Goal: Task Accomplishment & Management: Manage account settings

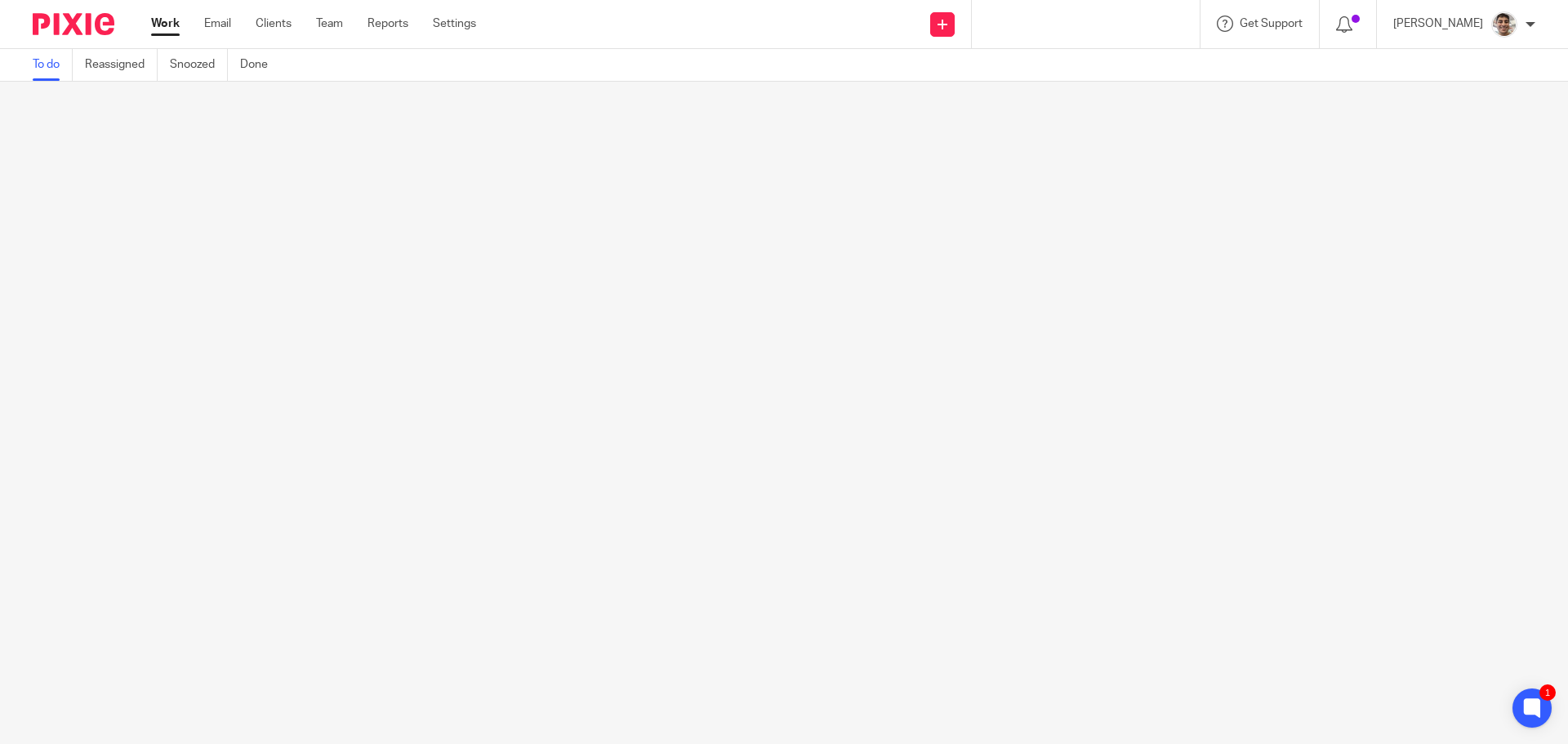
click at [166, 22] on link "Work" at bounding box center [164, 24] width 29 height 17
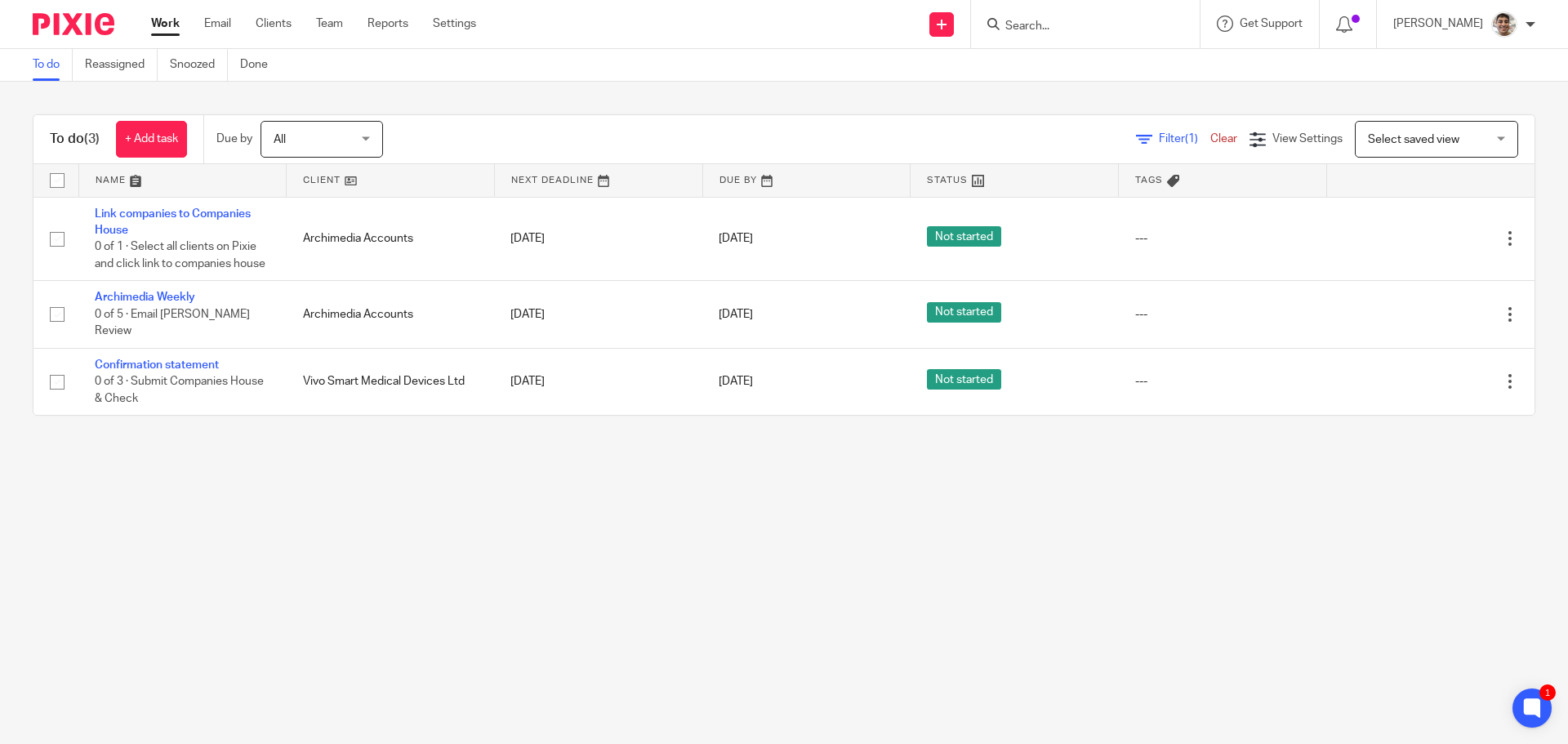
click at [245, 475] on main "To do Reassigned Snoozed Done To do (3) + Add task Due by All All Today Tomorro…" at bounding box center [784, 372] width 1568 height 744
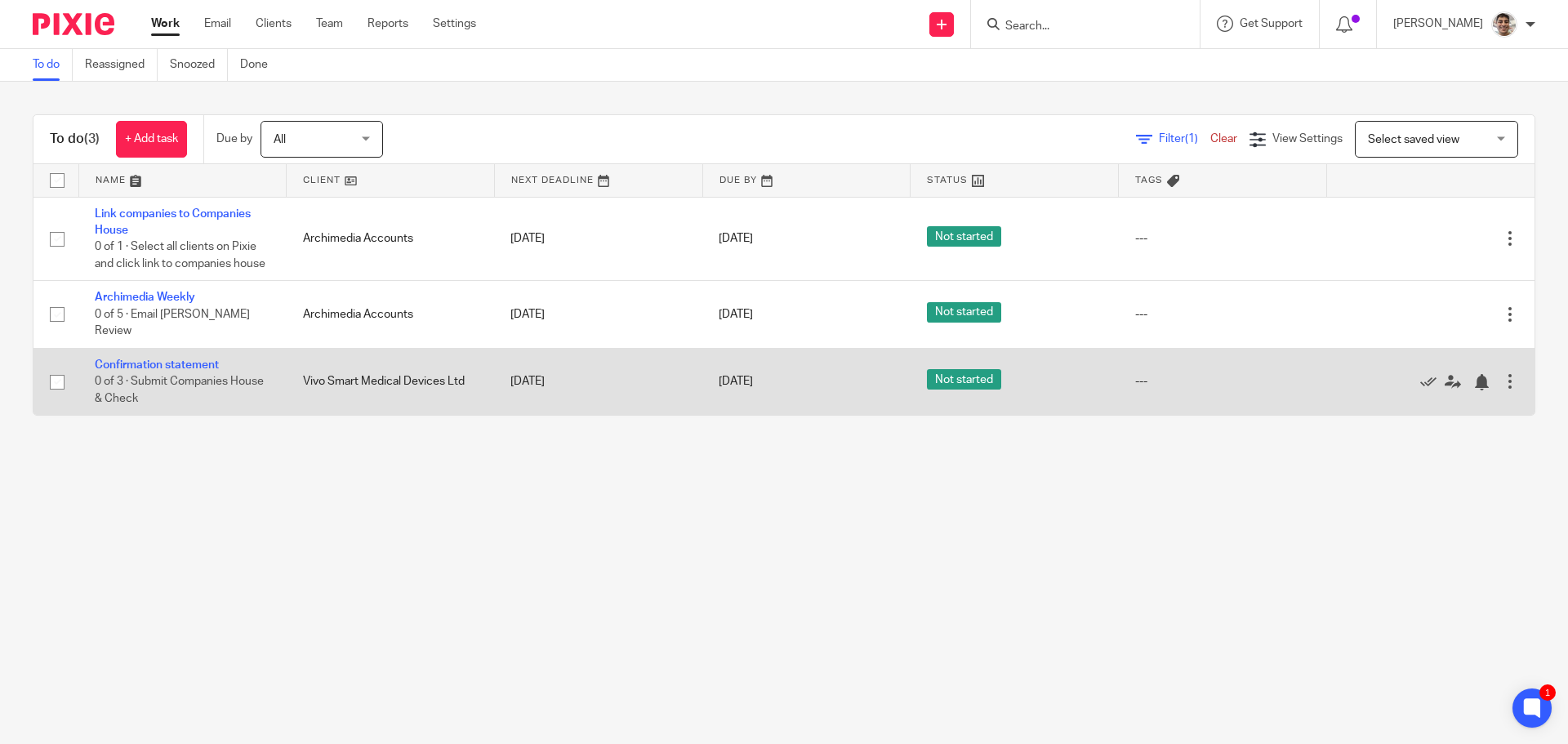
drag, startPoint x: 1401, startPoint y: 388, endPoint x: 1373, endPoint y: 386, distance: 28.1
click at [1420, 388] on icon at bounding box center [1428, 382] width 17 height 17
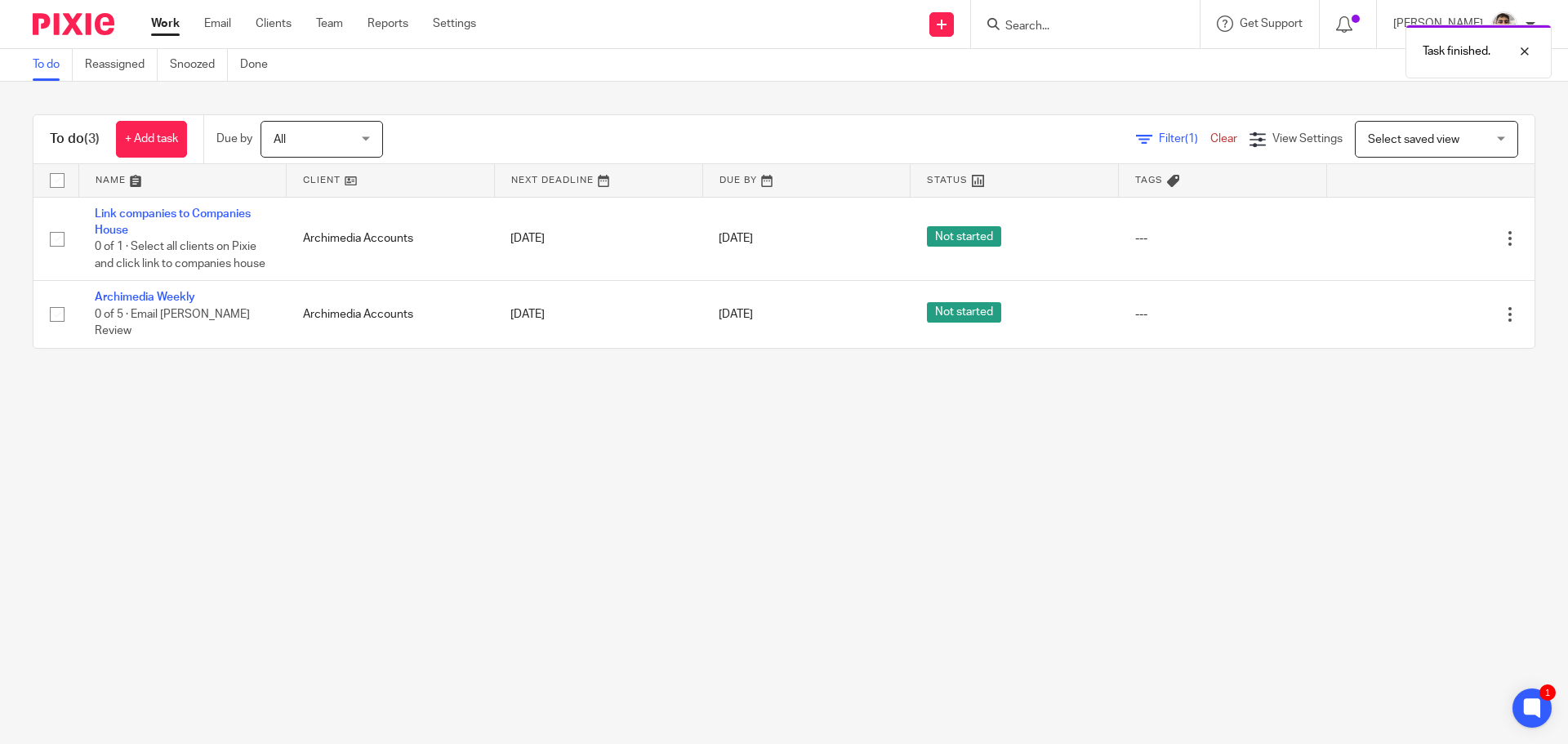
click at [287, 512] on main "To do Reassigned Snoozed Done To do (3) + Add task Due by All All Today Tomorro…" at bounding box center [784, 372] width 1568 height 744
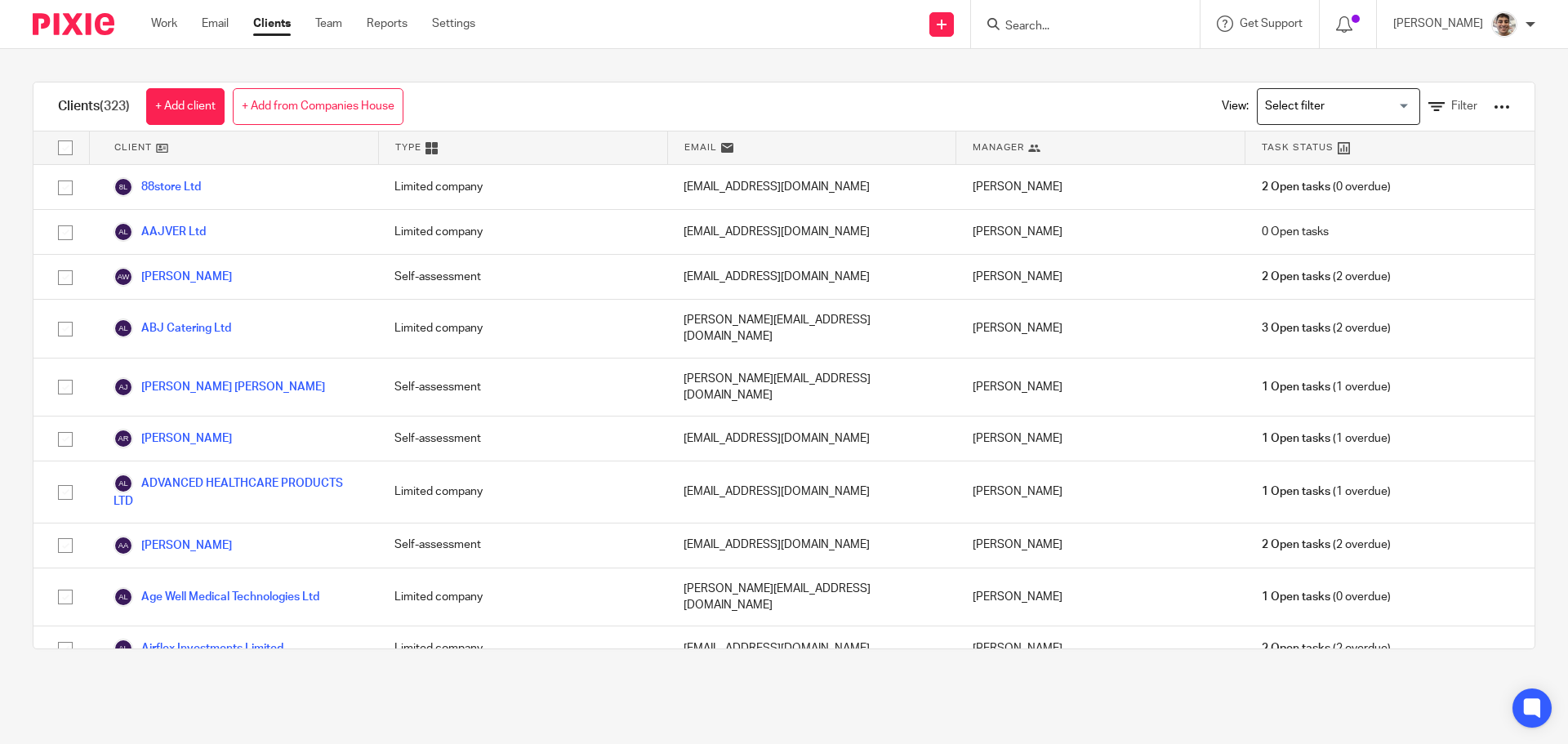
click at [1295, 110] on input "Search for option" at bounding box center [1334, 106] width 151 height 29
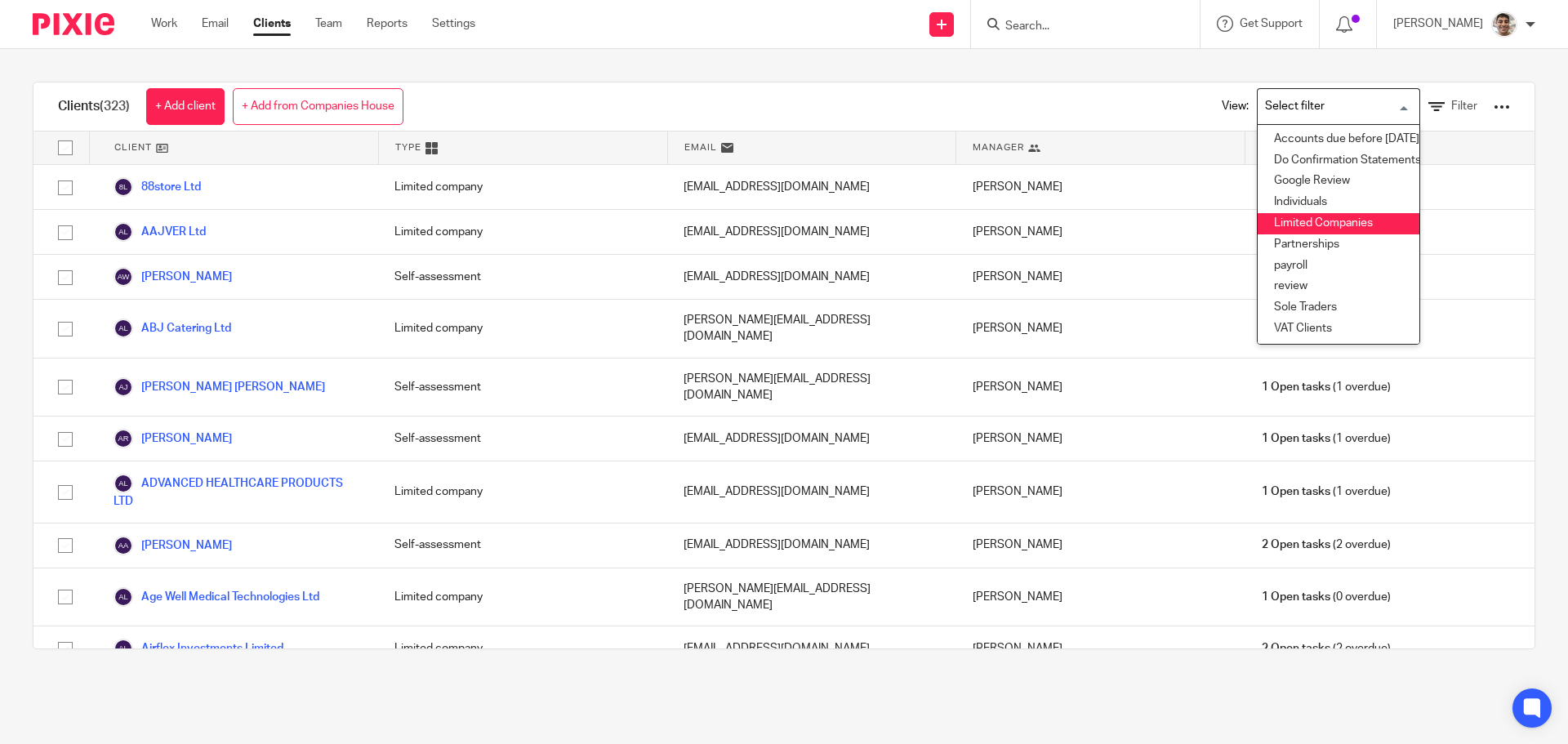
click at [1299, 223] on li "Limited Companies" at bounding box center [1339, 224] width 162 height 22
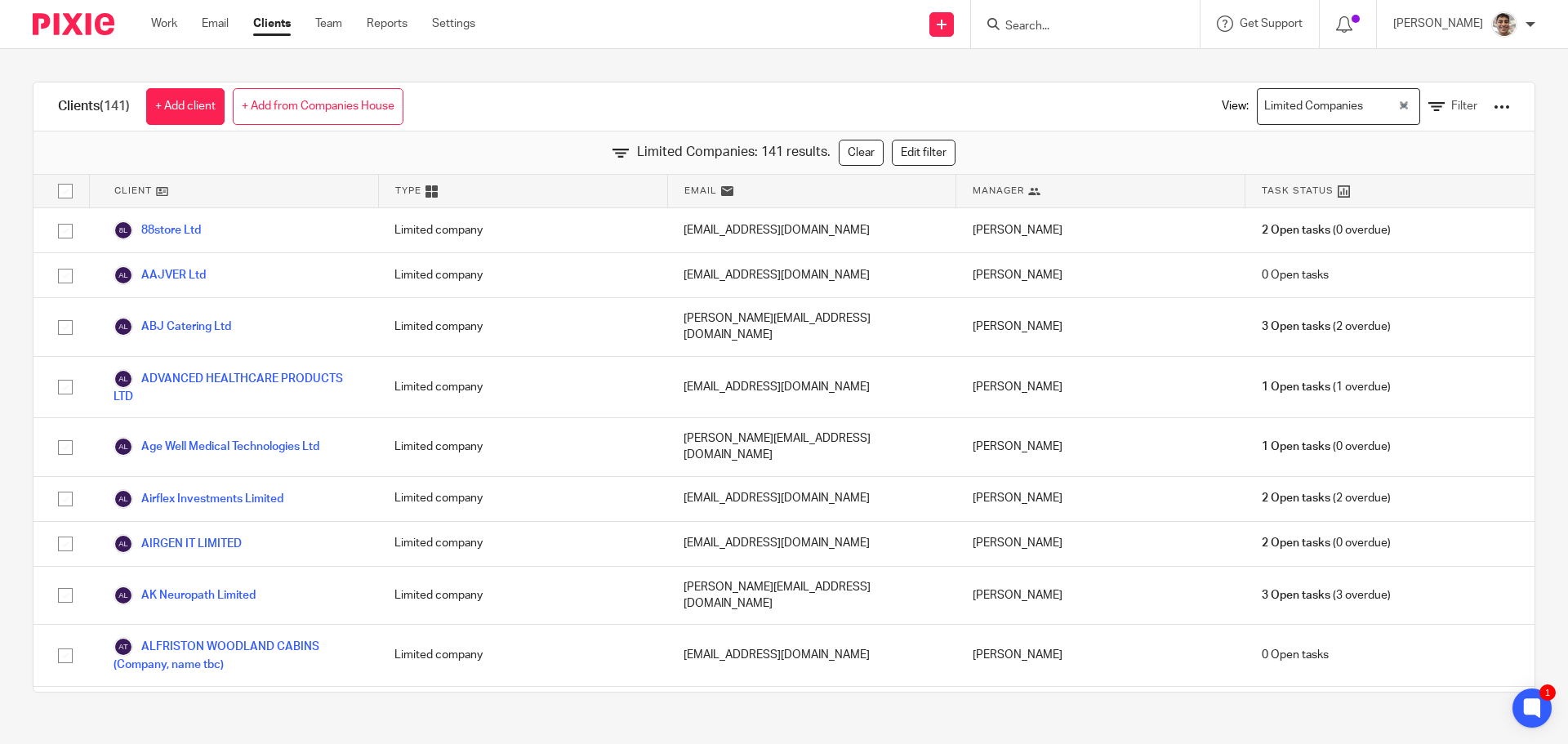
click at [67, 193] on input "checkbox" at bounding box center [66, 191] width 32 height 32
checkbox input "true"
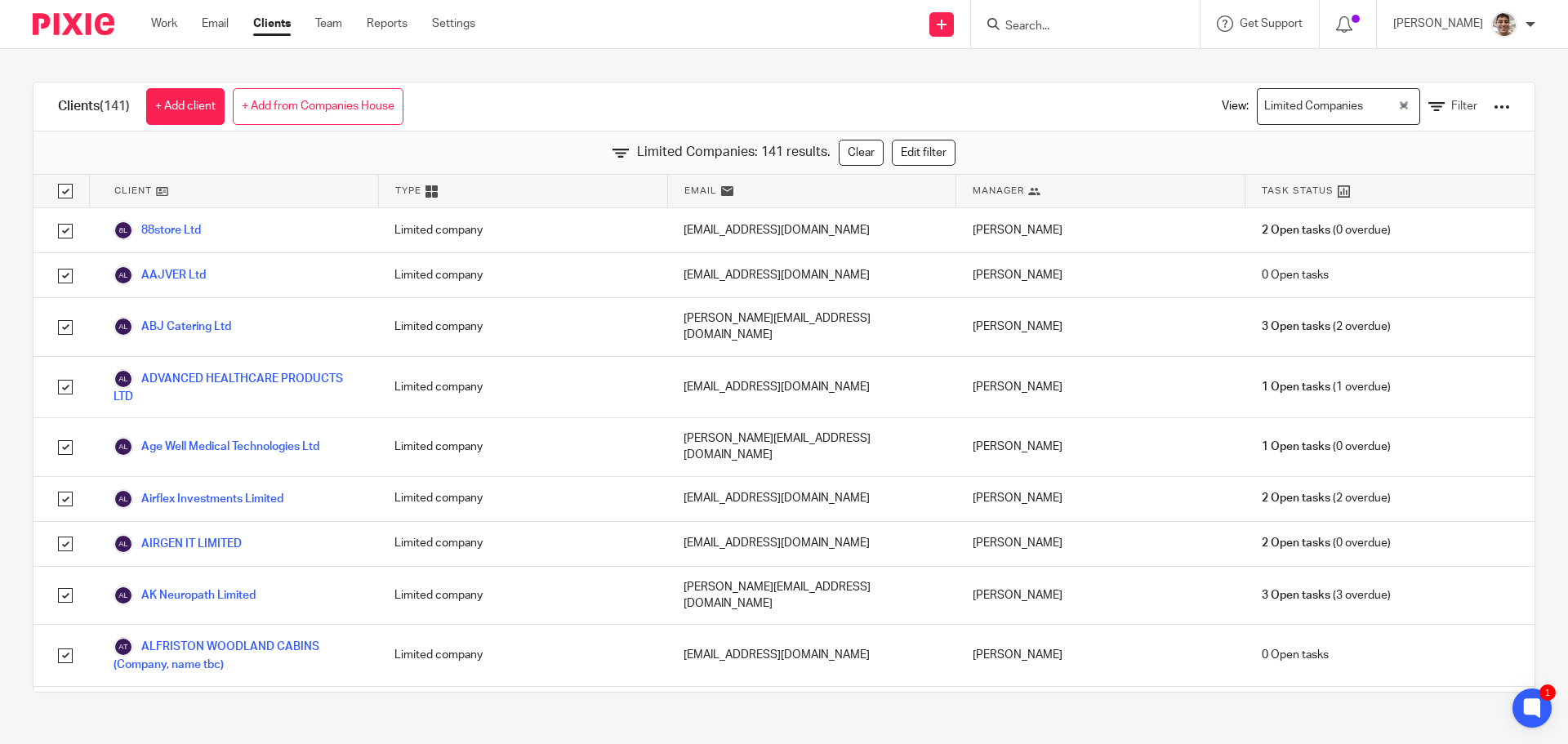
checkbox input "true"
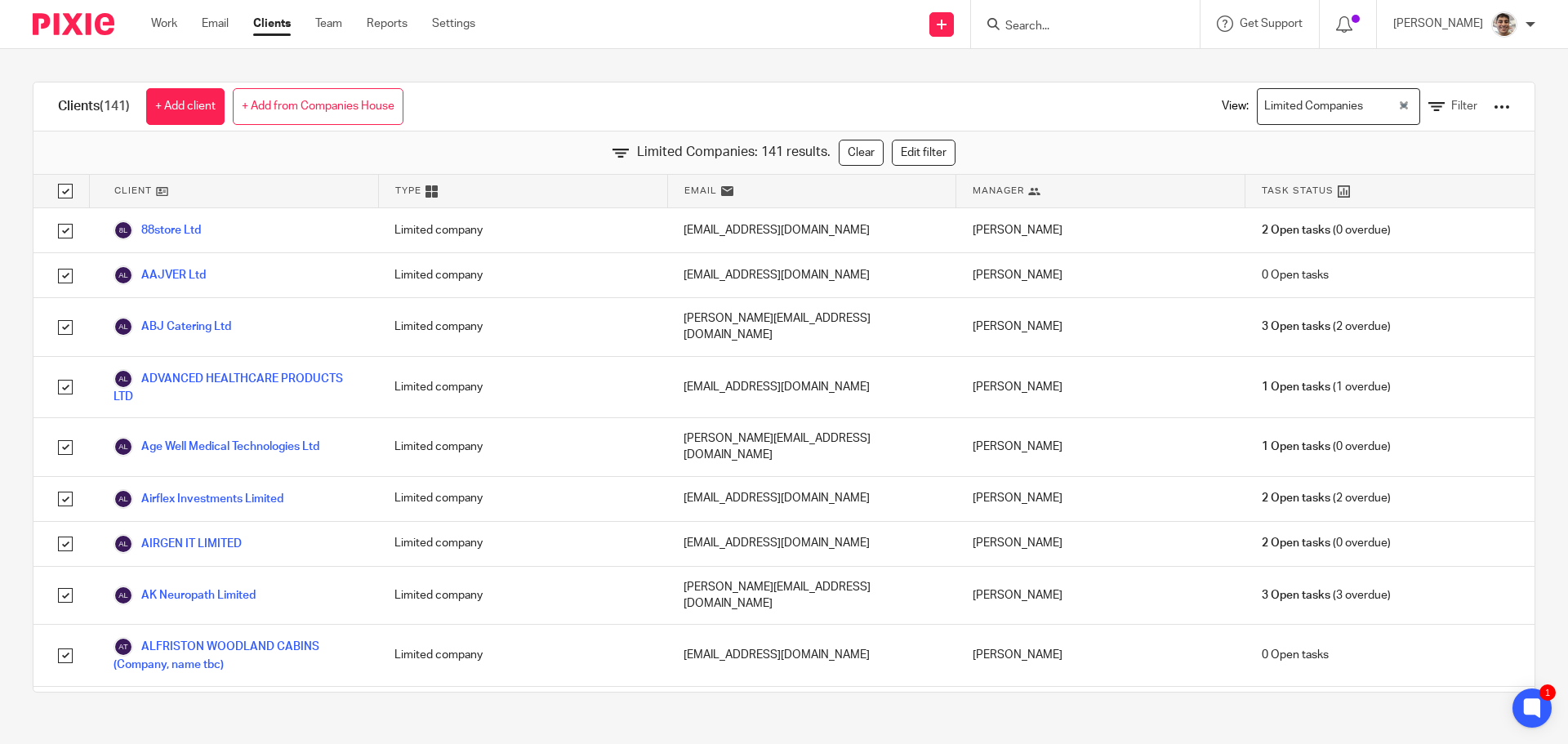
checkbox input "true"
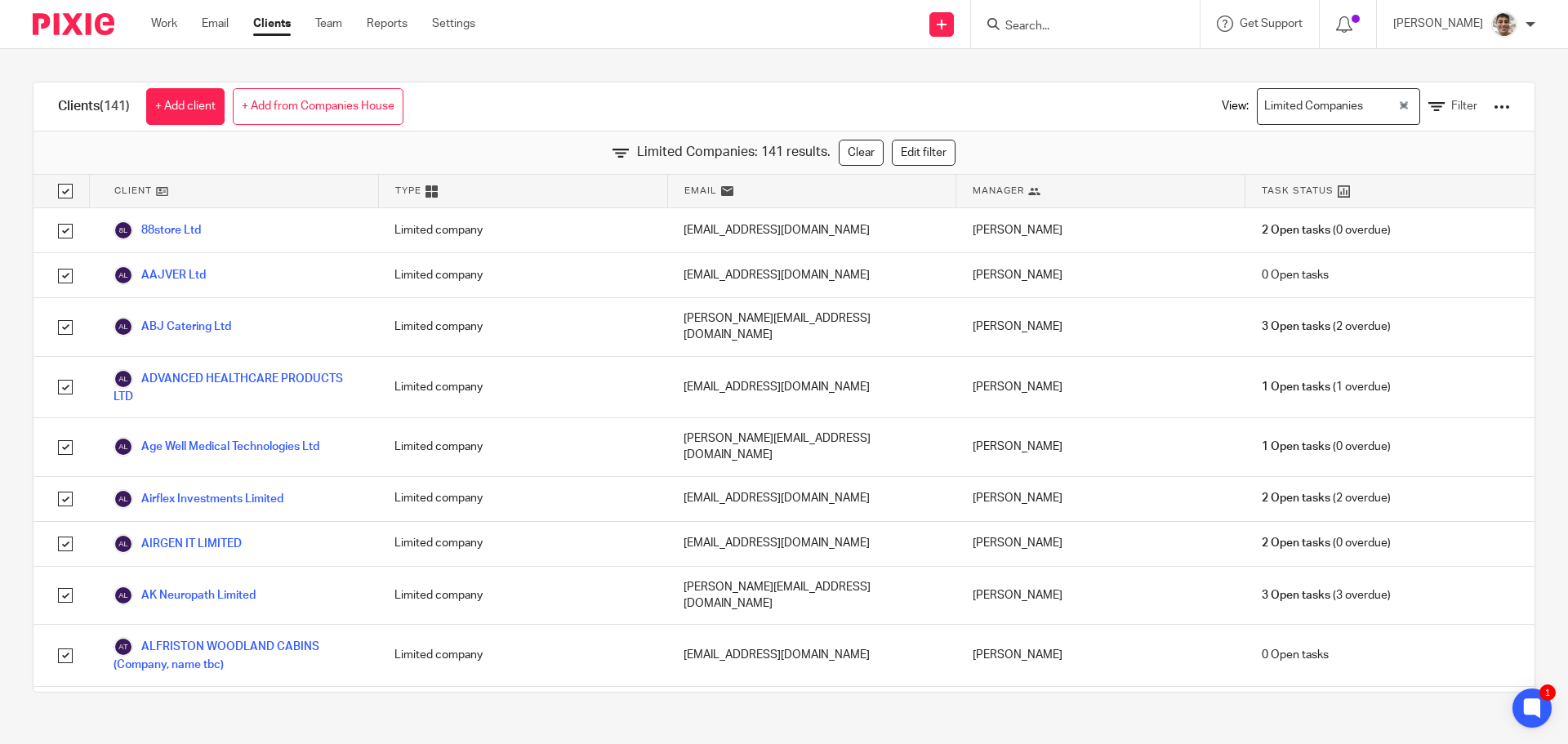
checkbox input "true"
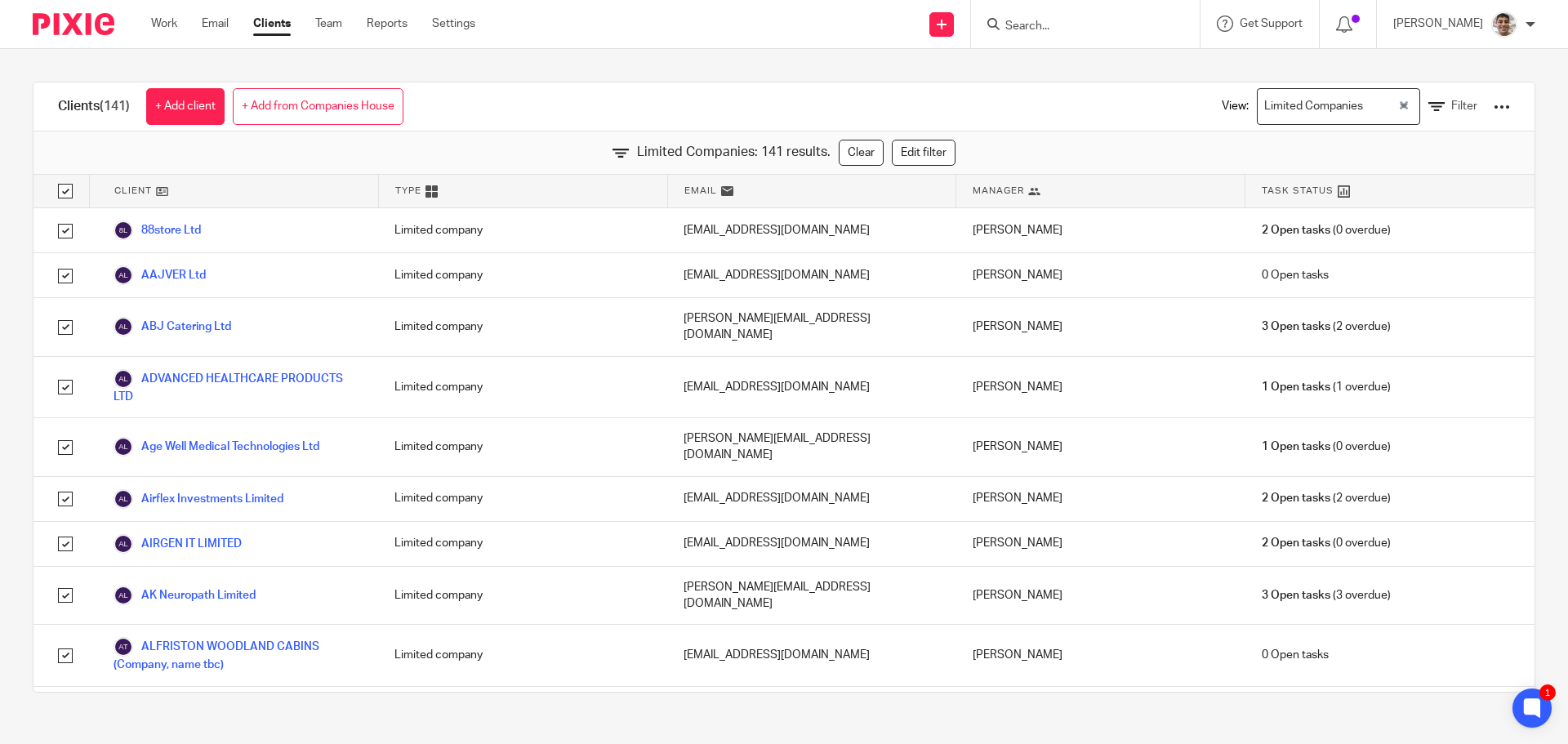
checkbox input "true"
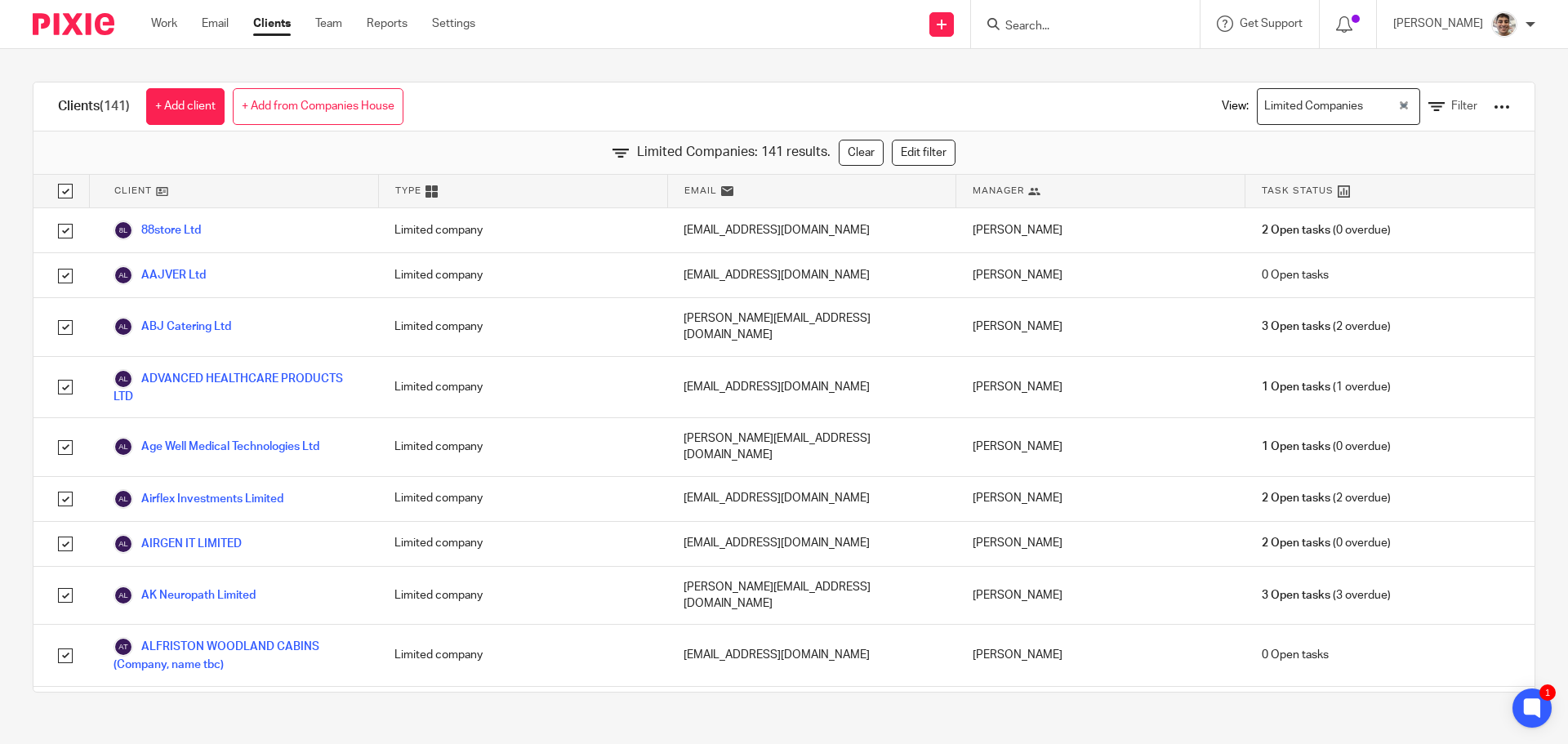
checkbox input "true"
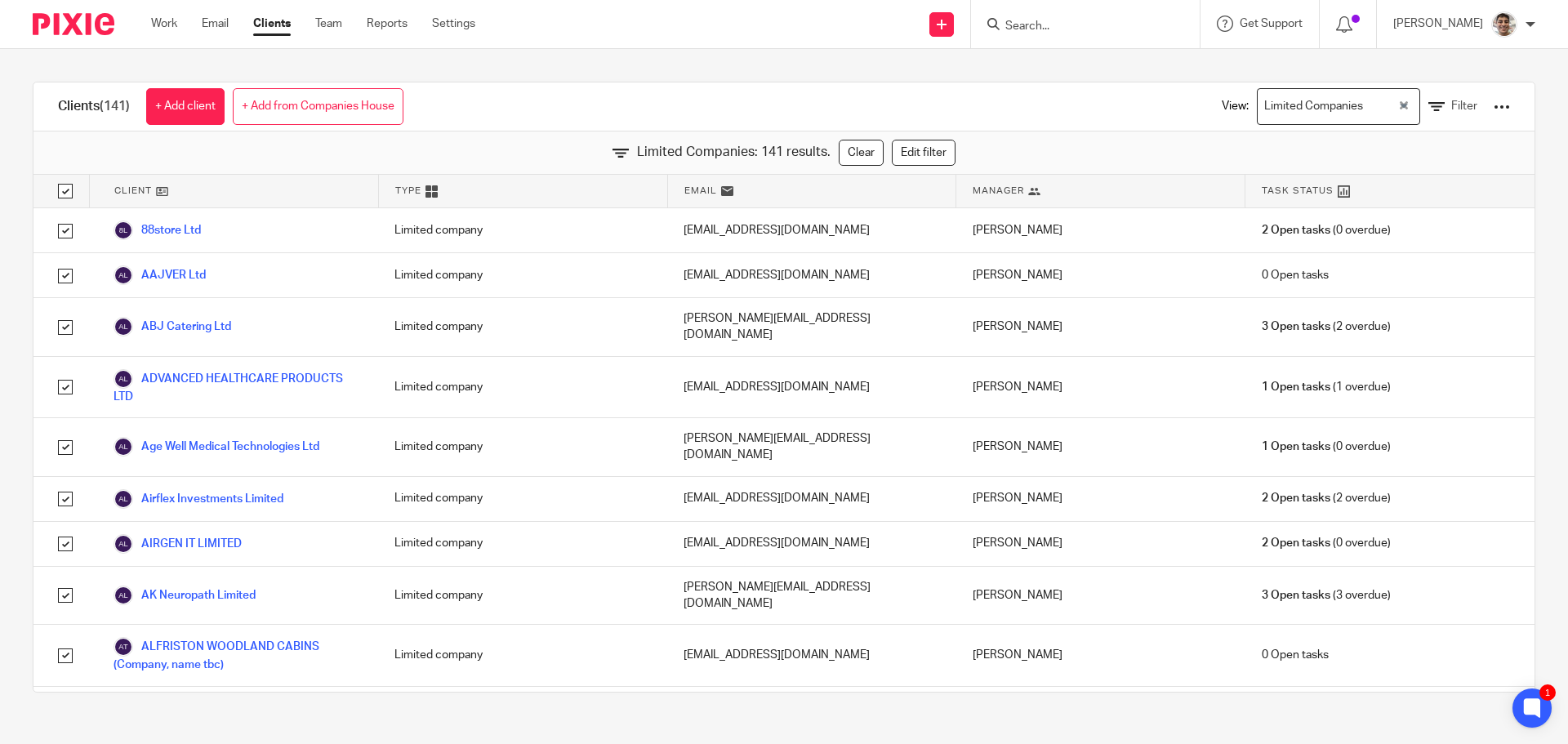
checkbox input "true"
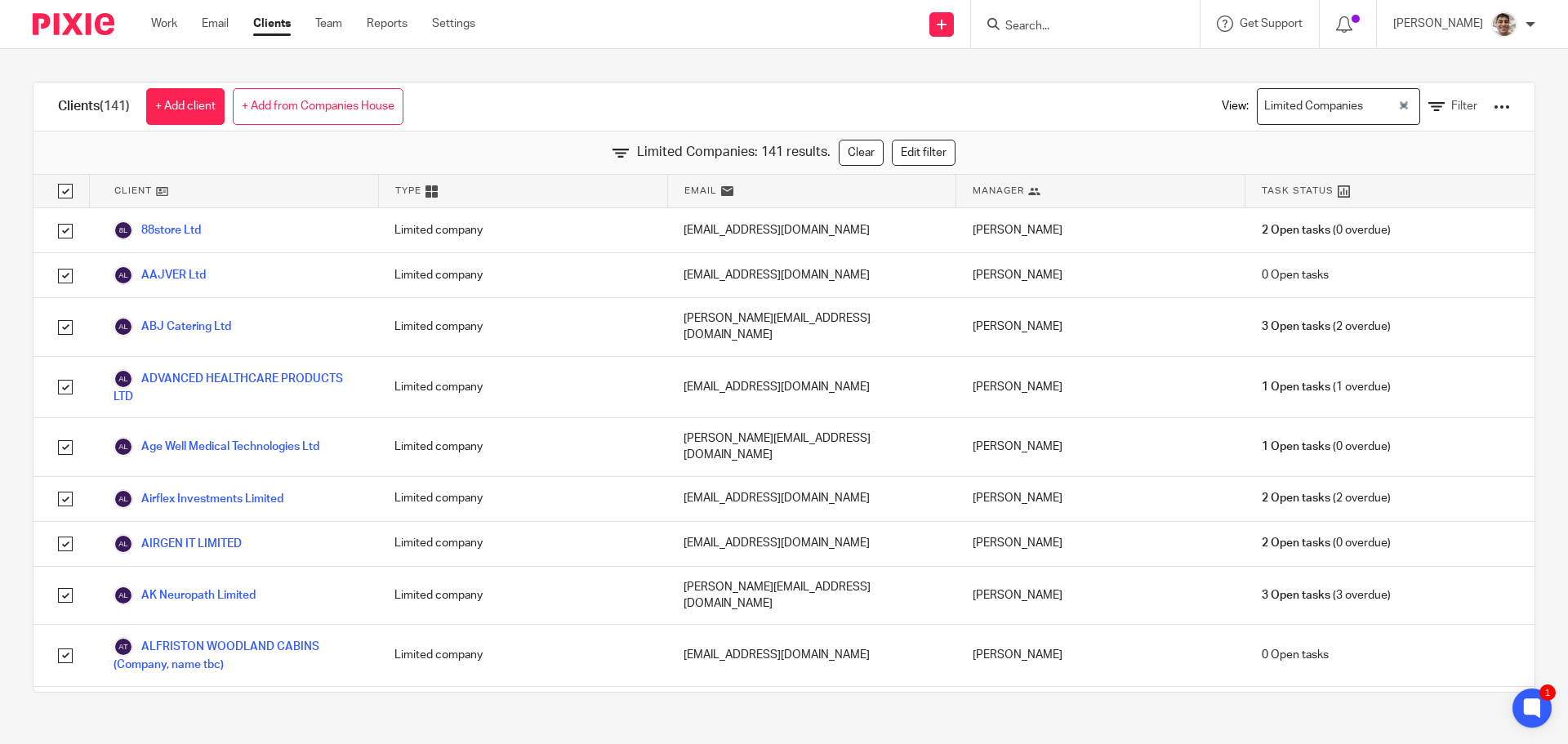
checkbox input "true"
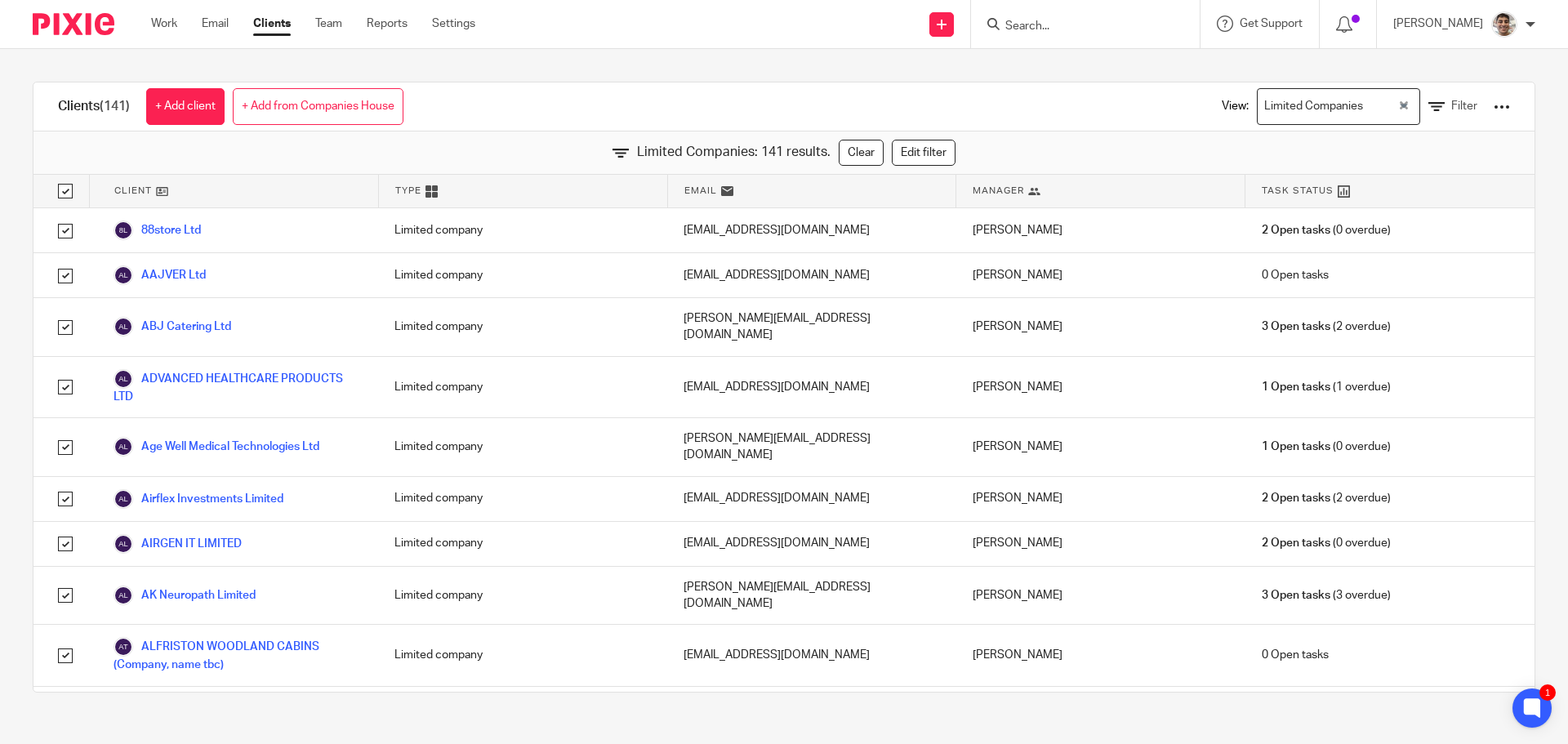
checkbox input "true"
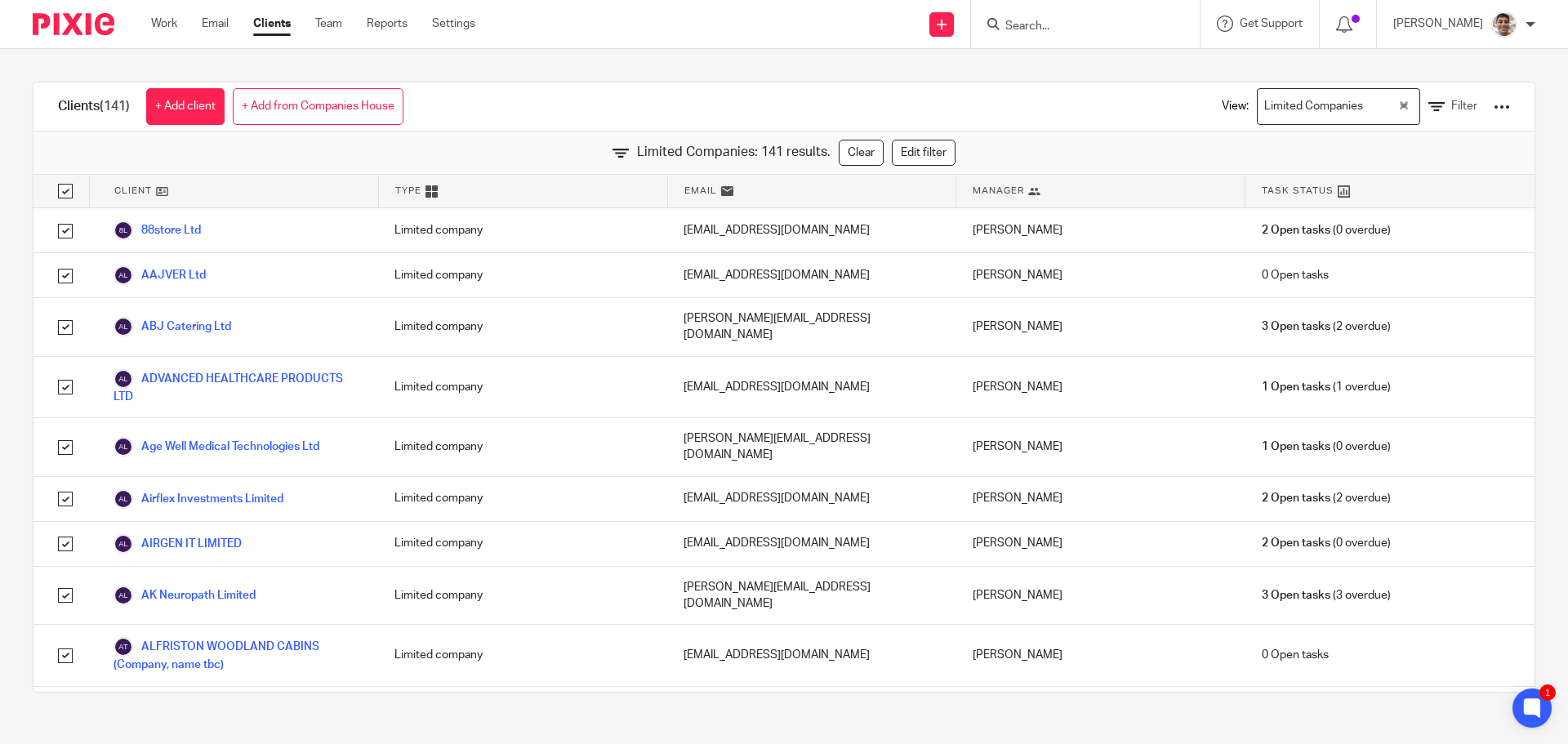
checkbox input "true"
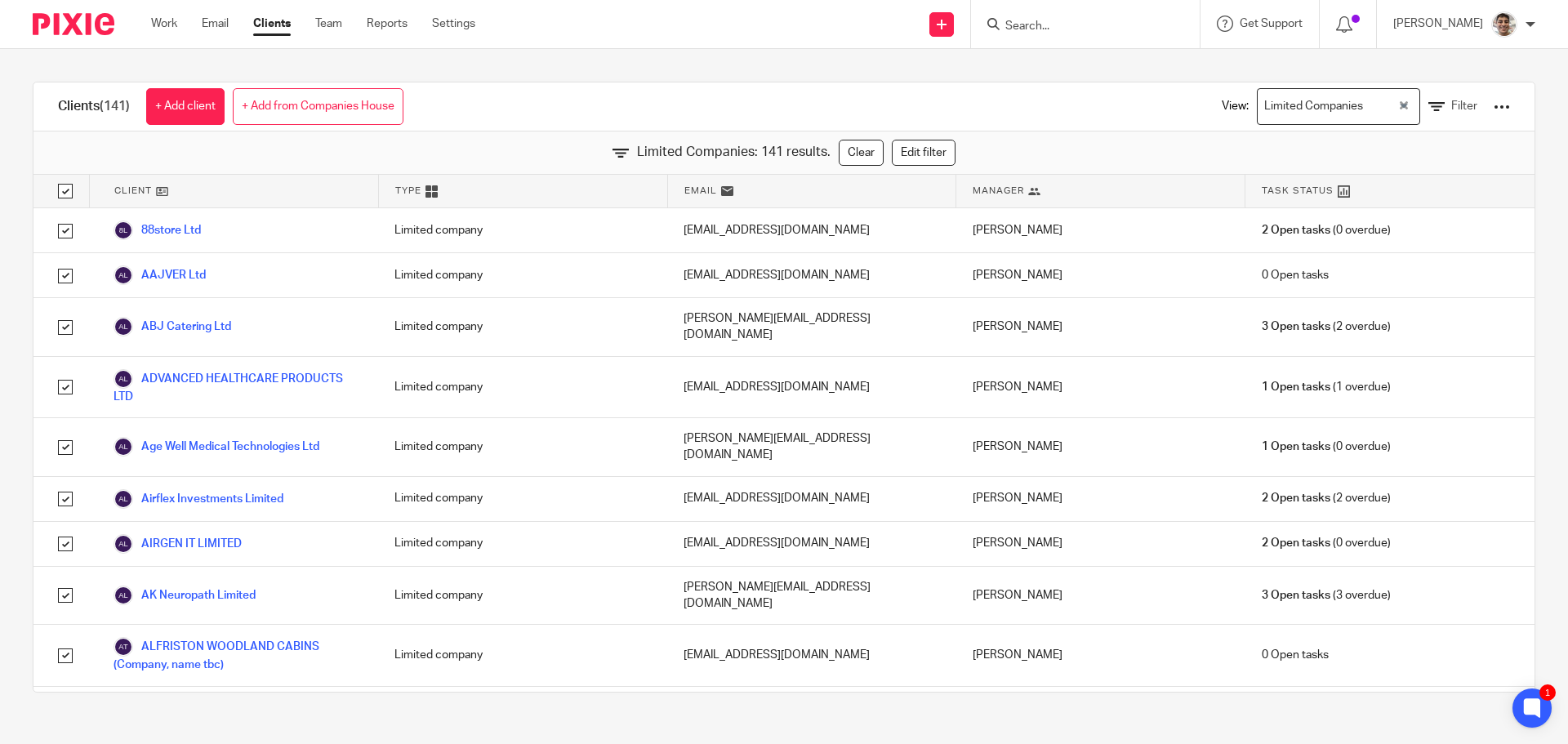
checkbox input "true"
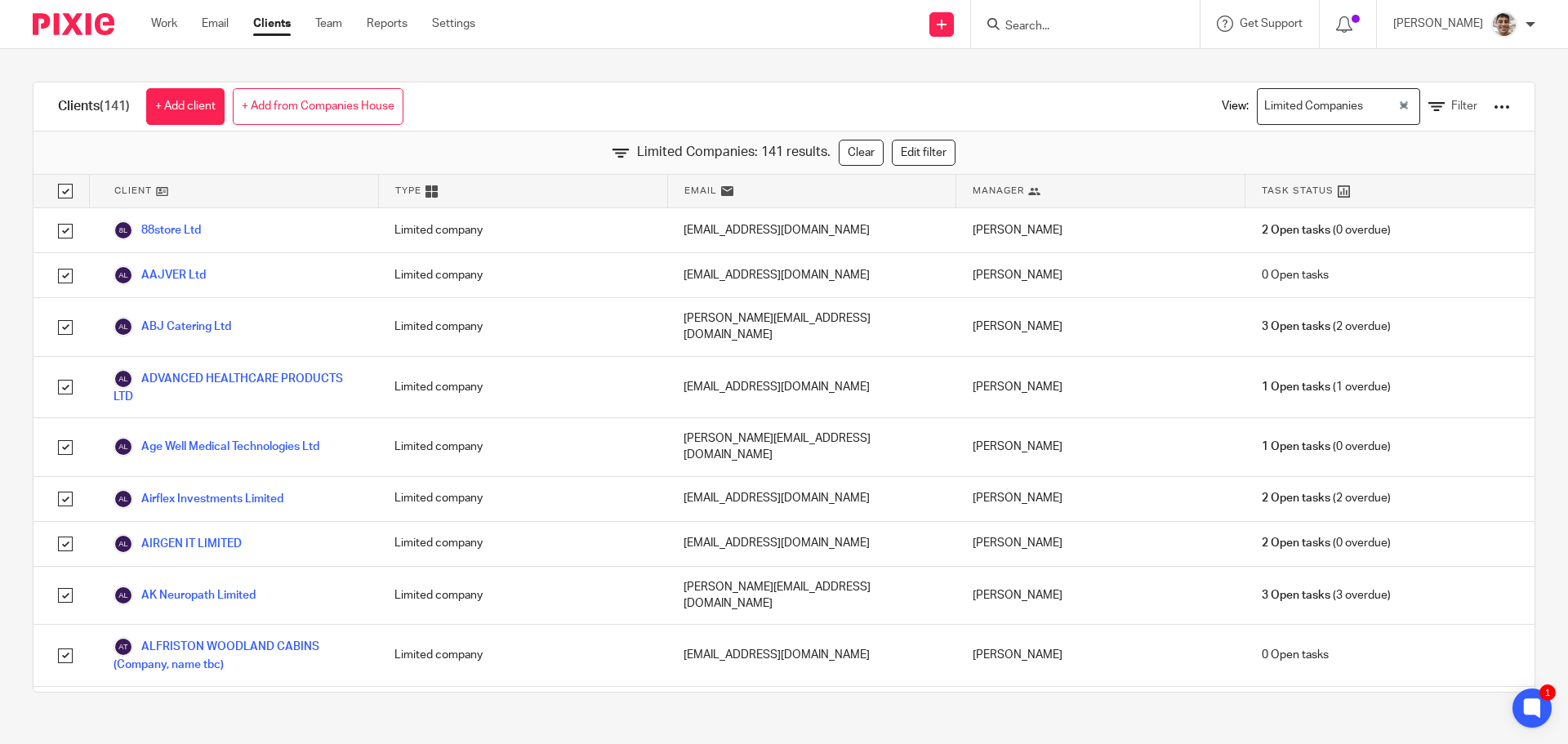
checkbox input "true"
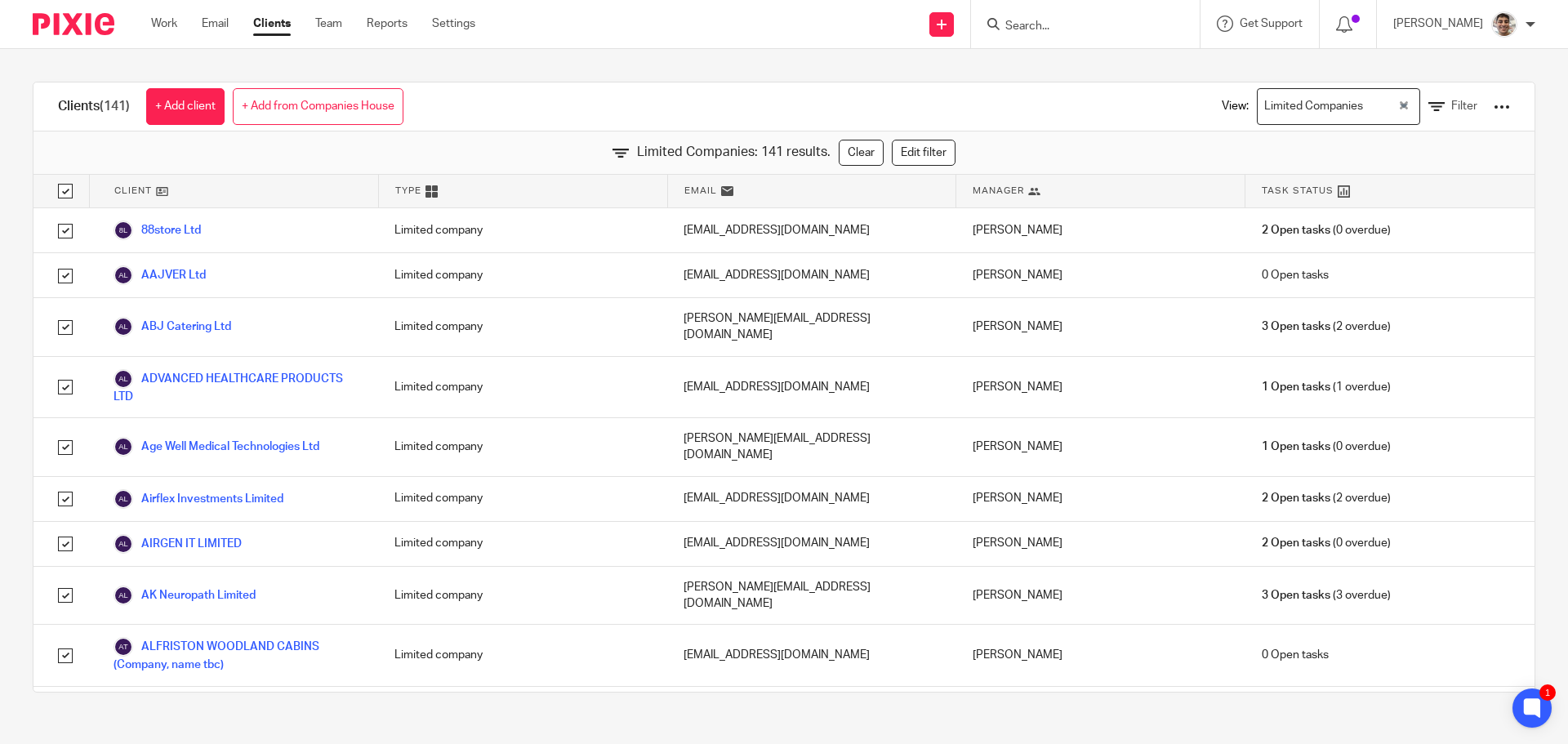
checkbox input "true"
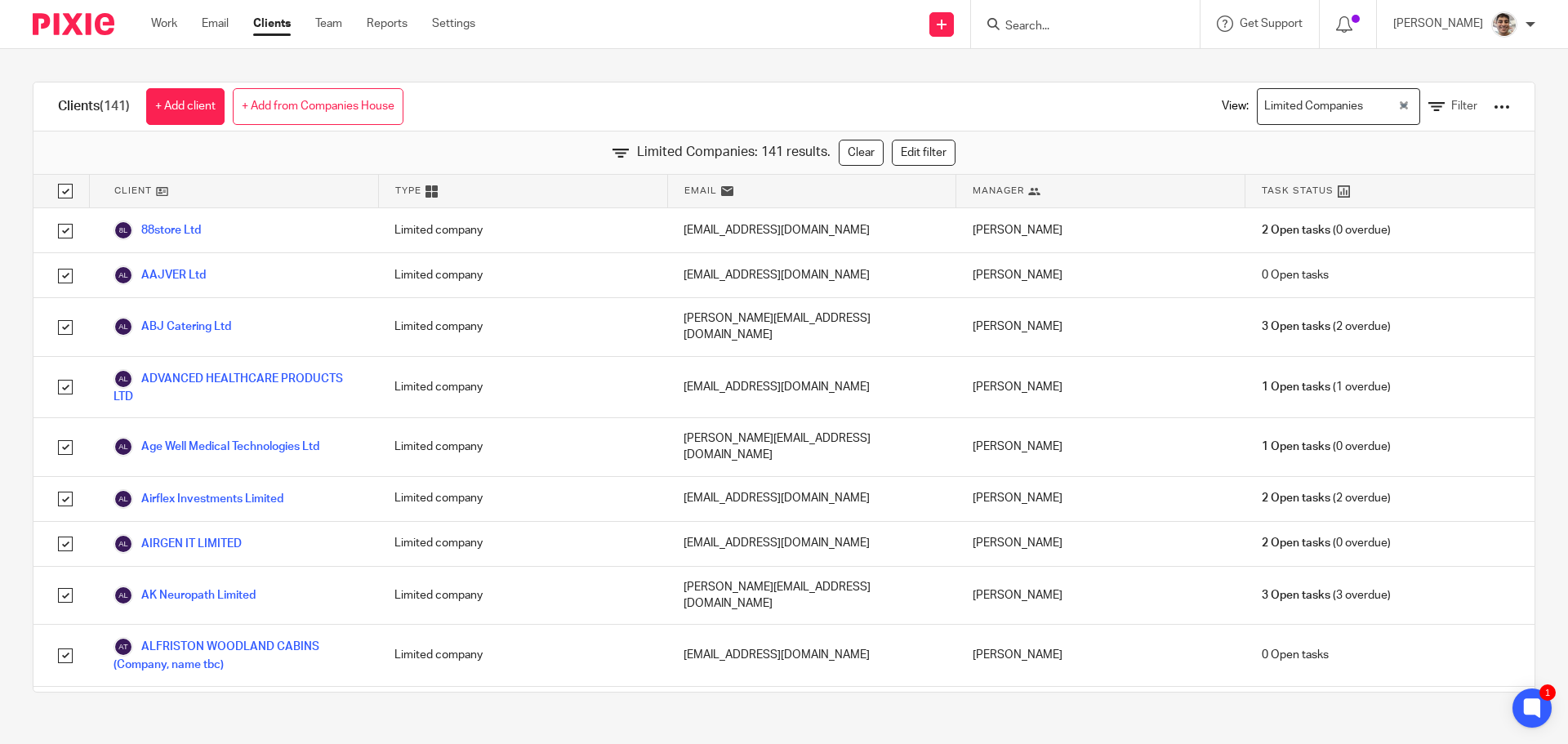
checkbox input "true"
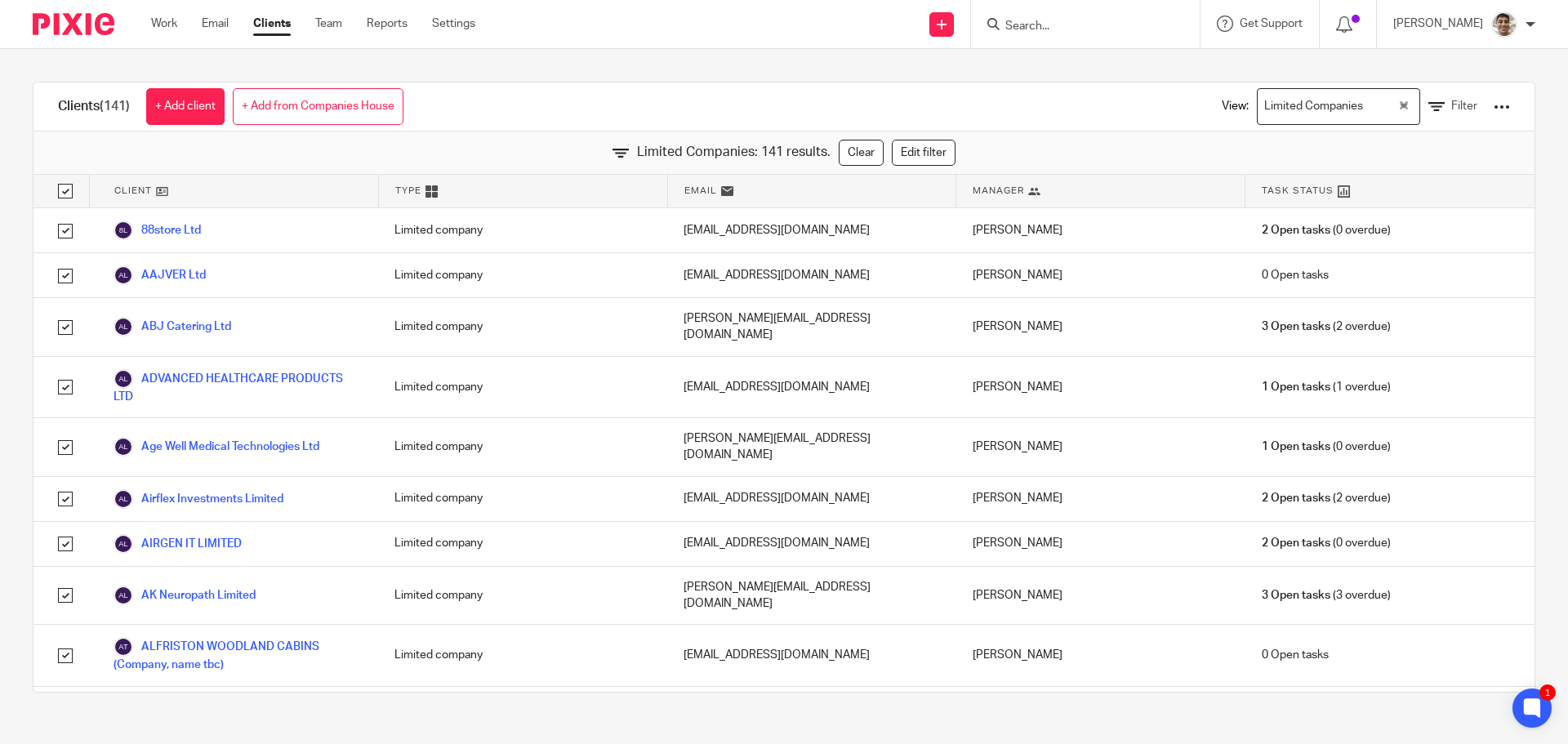
checkbox input "true"
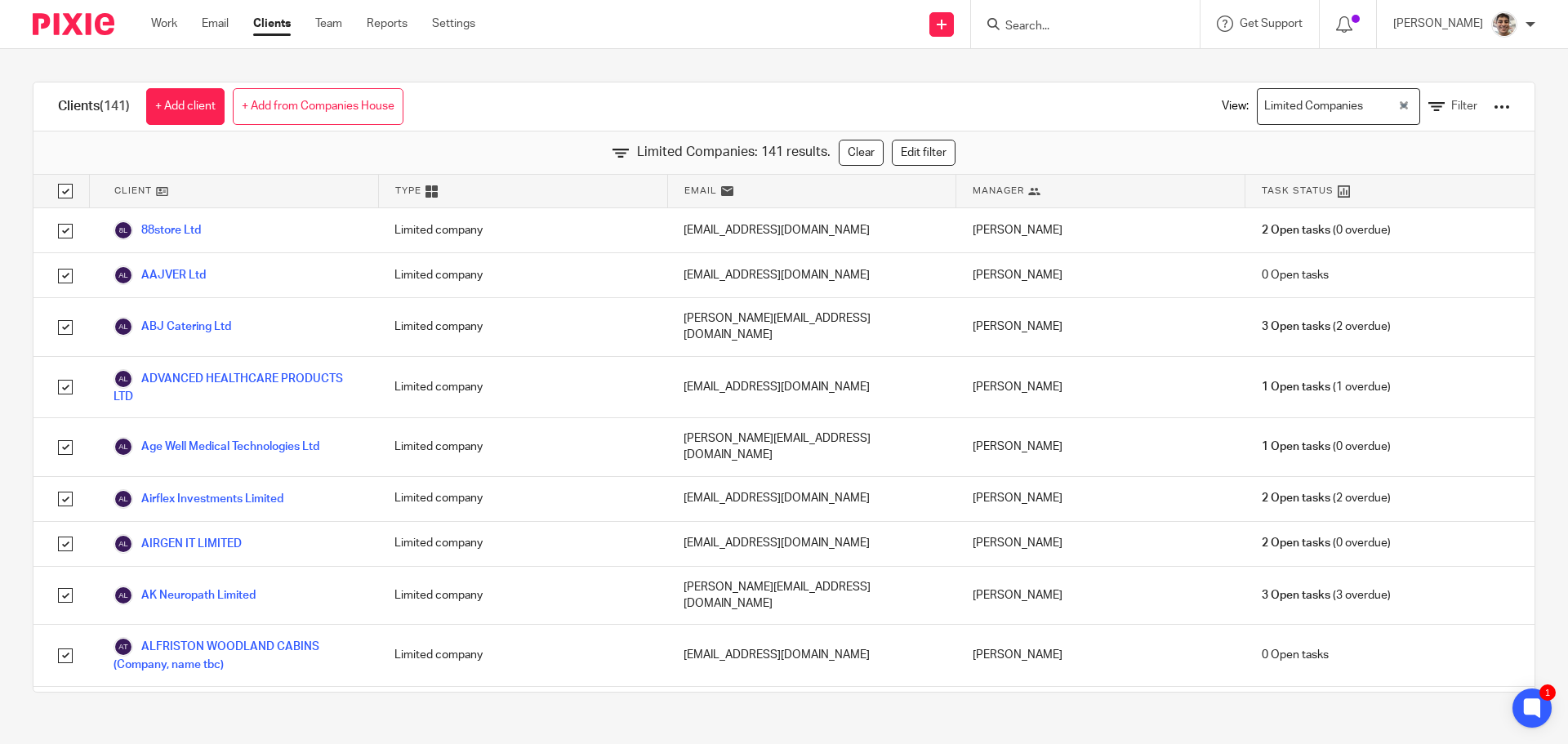
checkbox input "true"
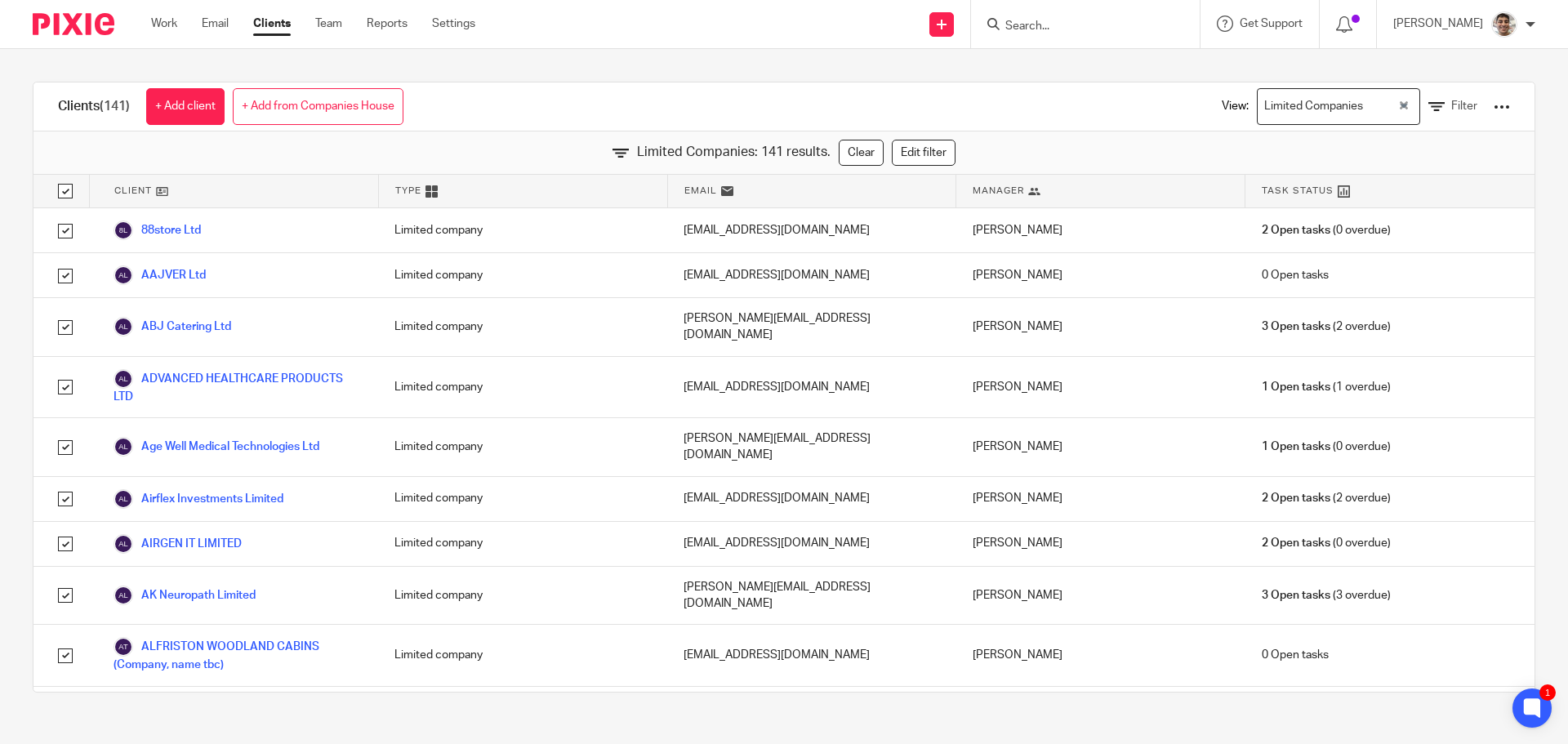
checkbox input "true"
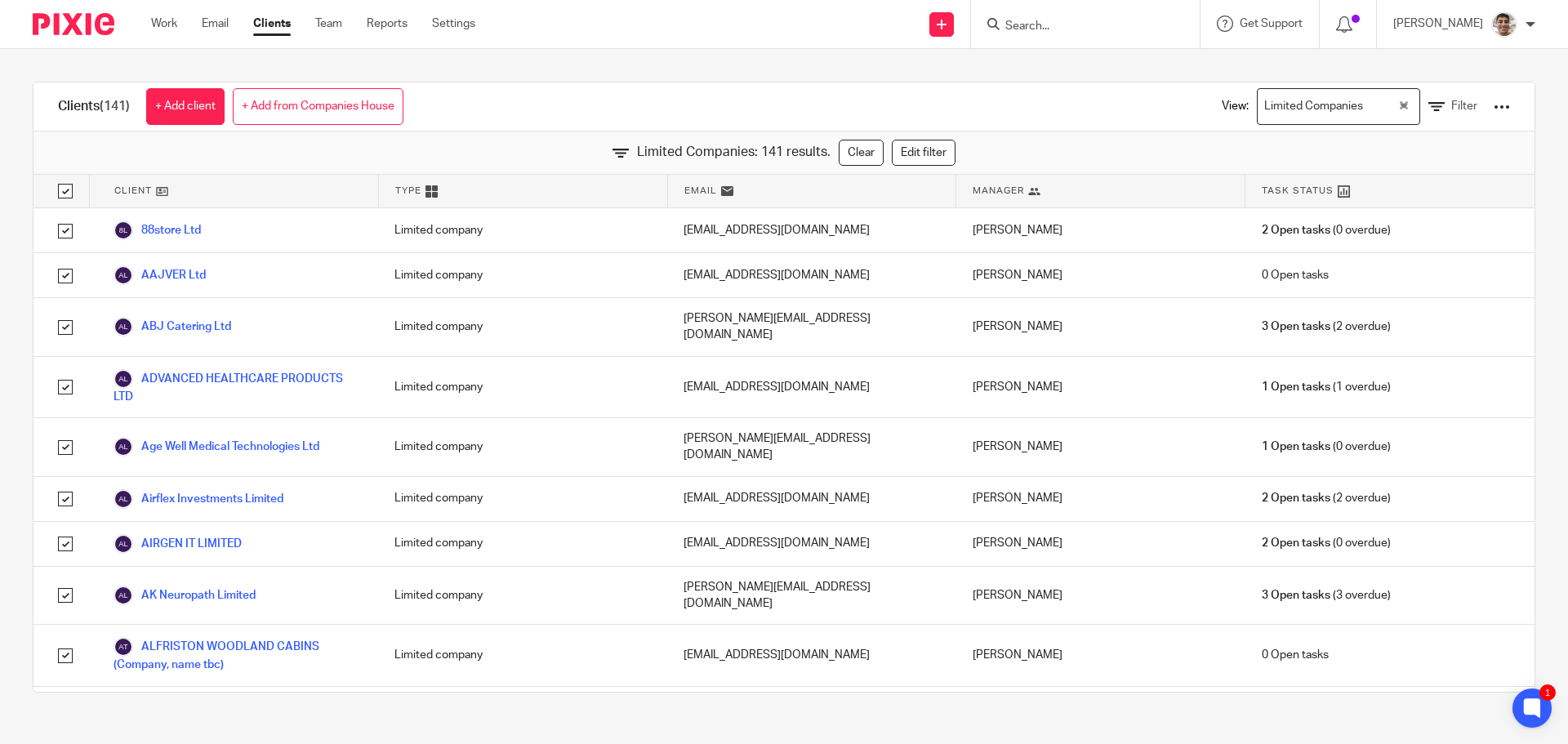
checkbox input "true"
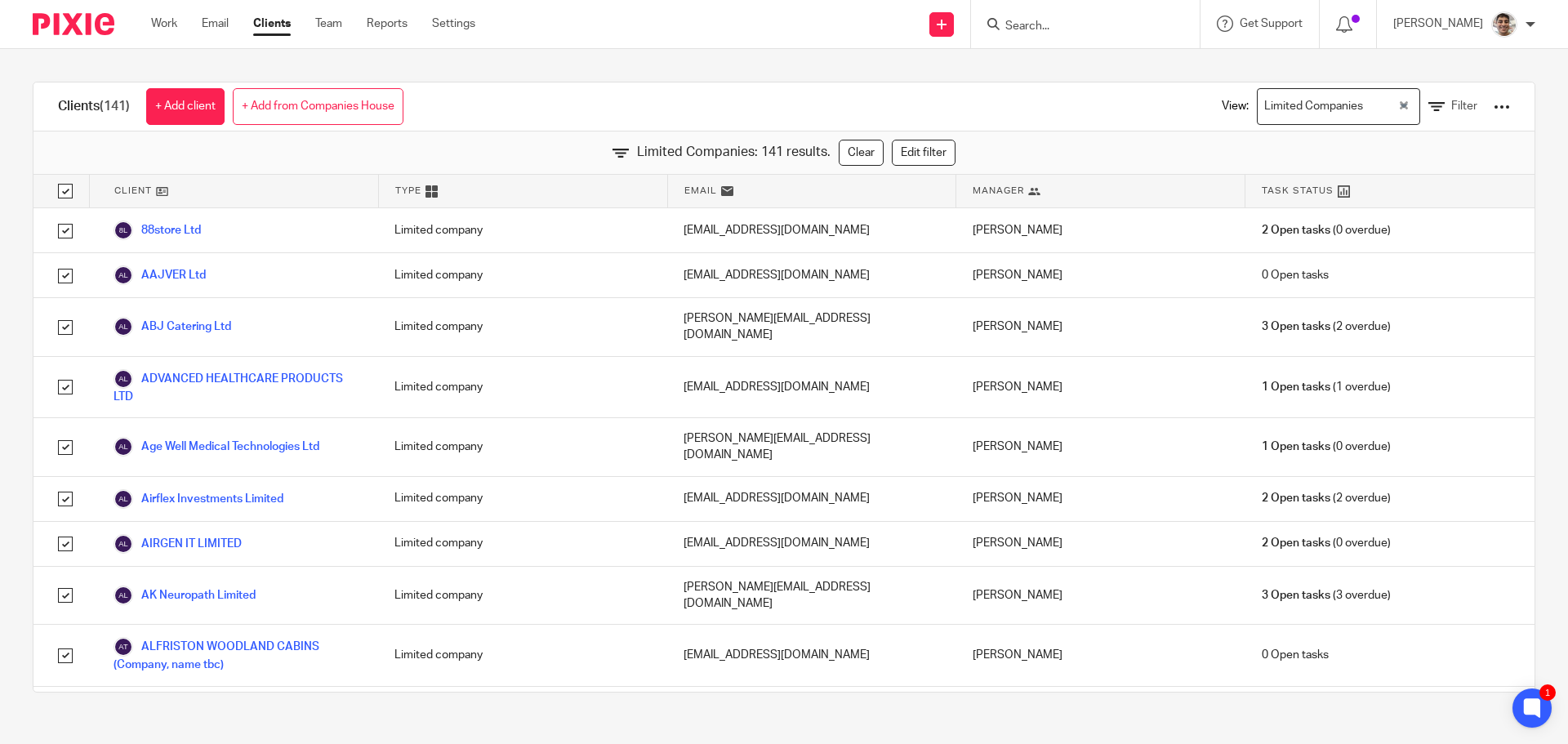
checkbox input "true"
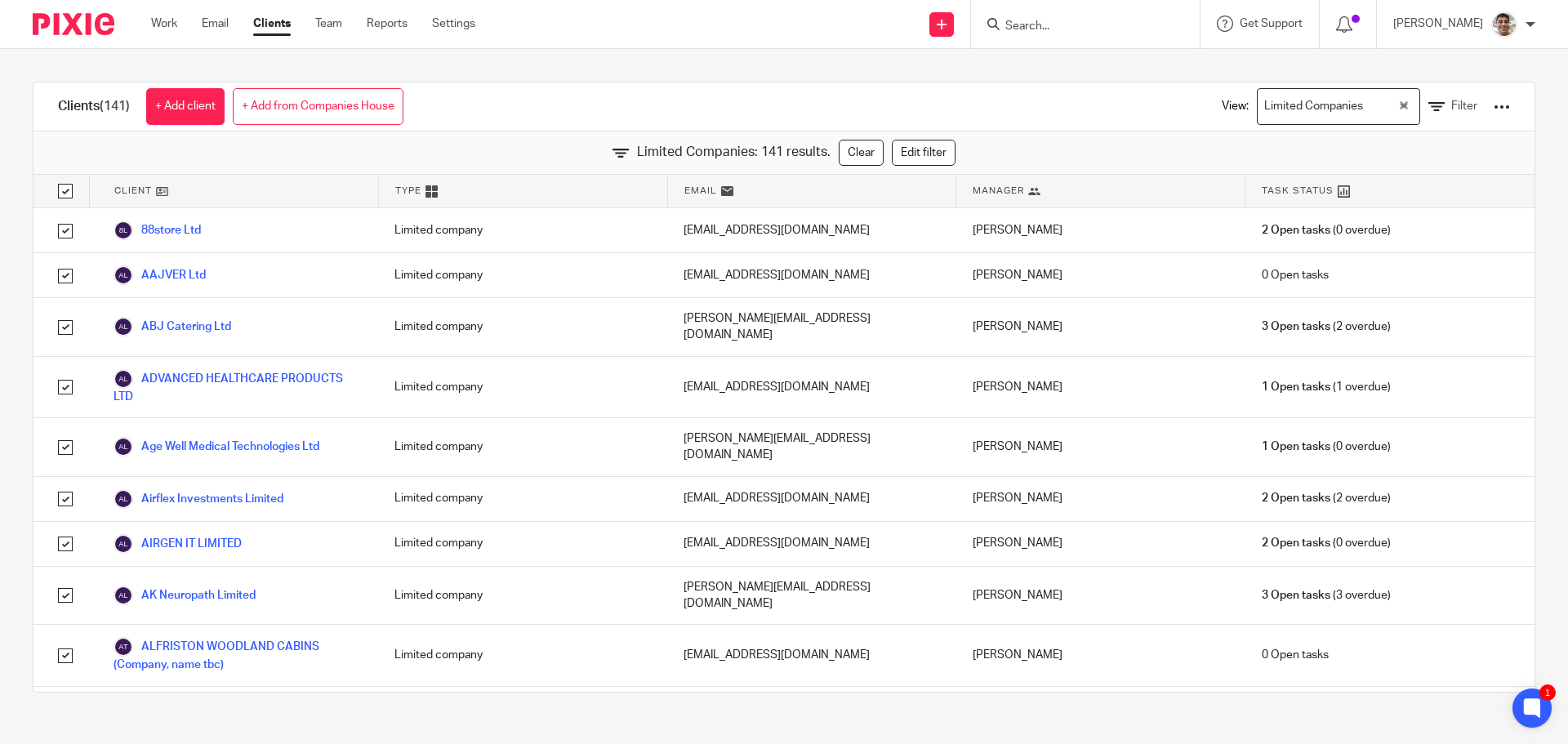
checkbox input "true"
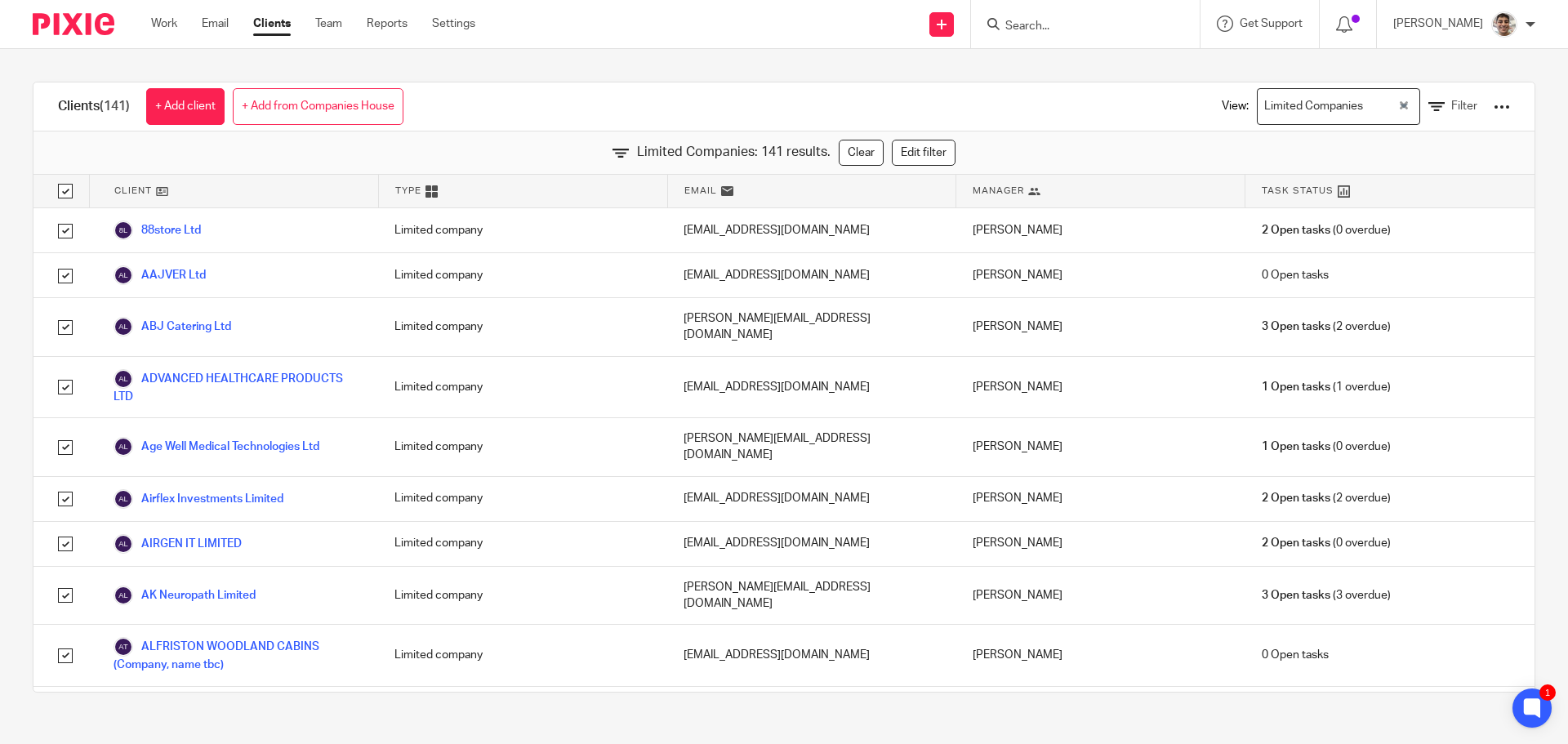
checkbox input "true"
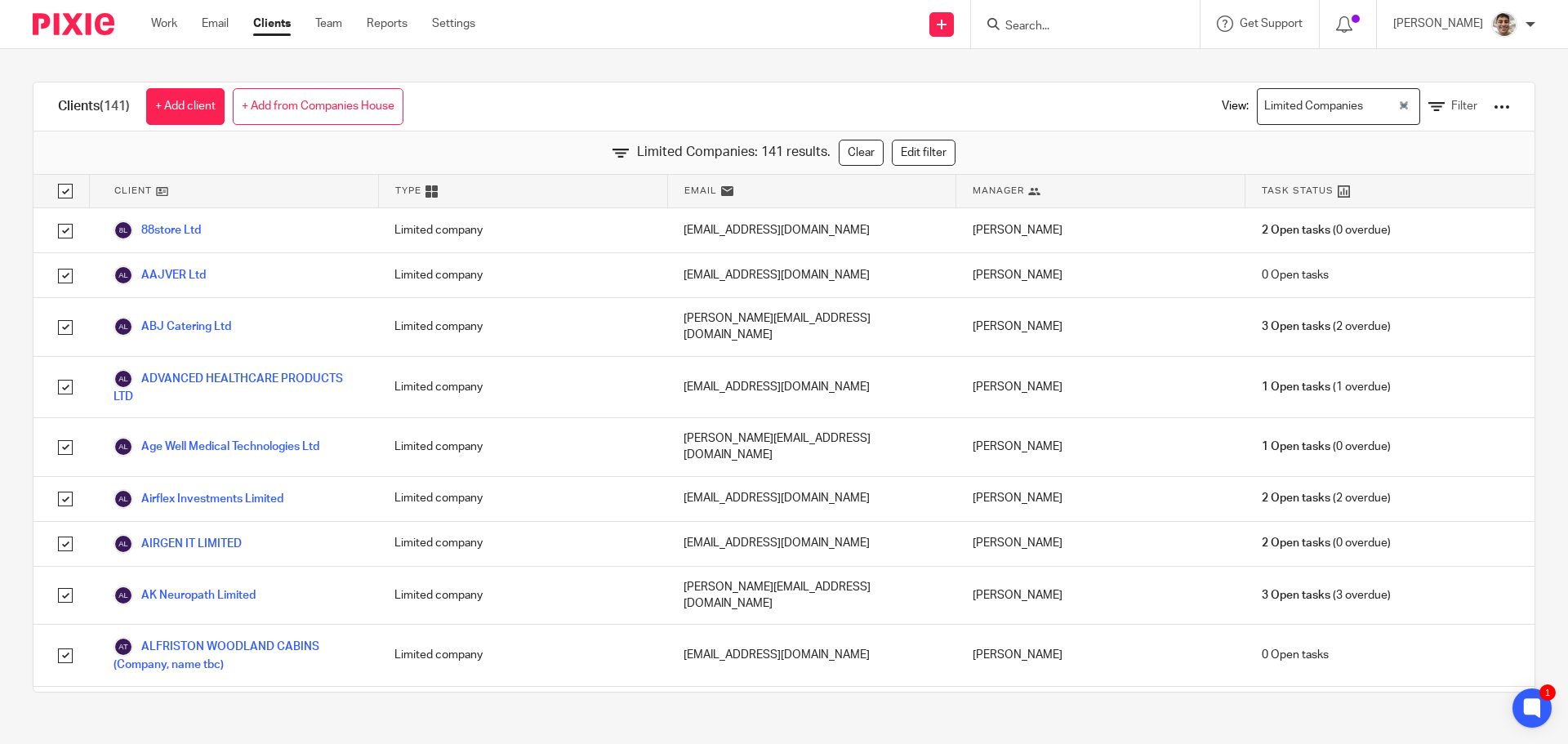
checkbox input "true"
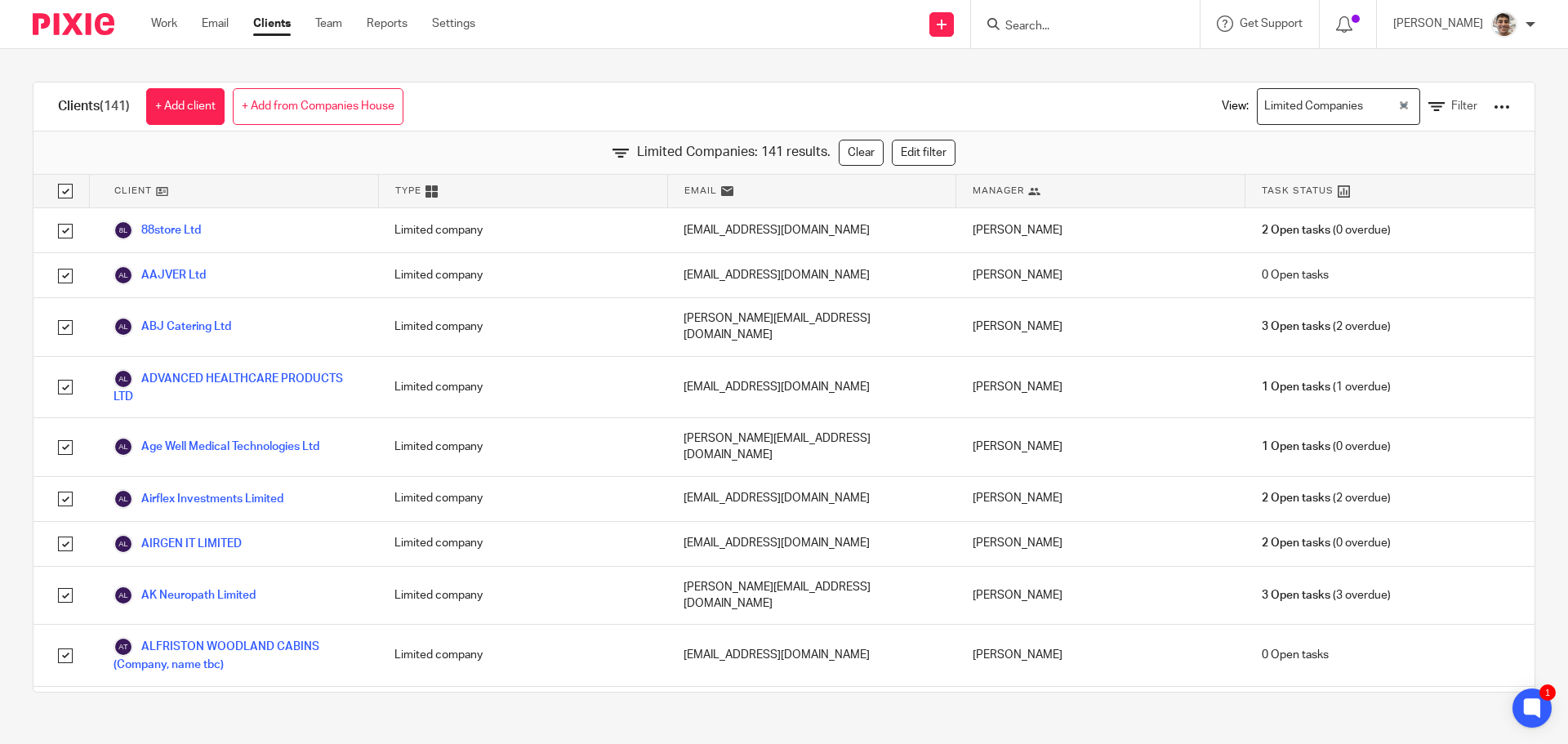
checkbox input "true"
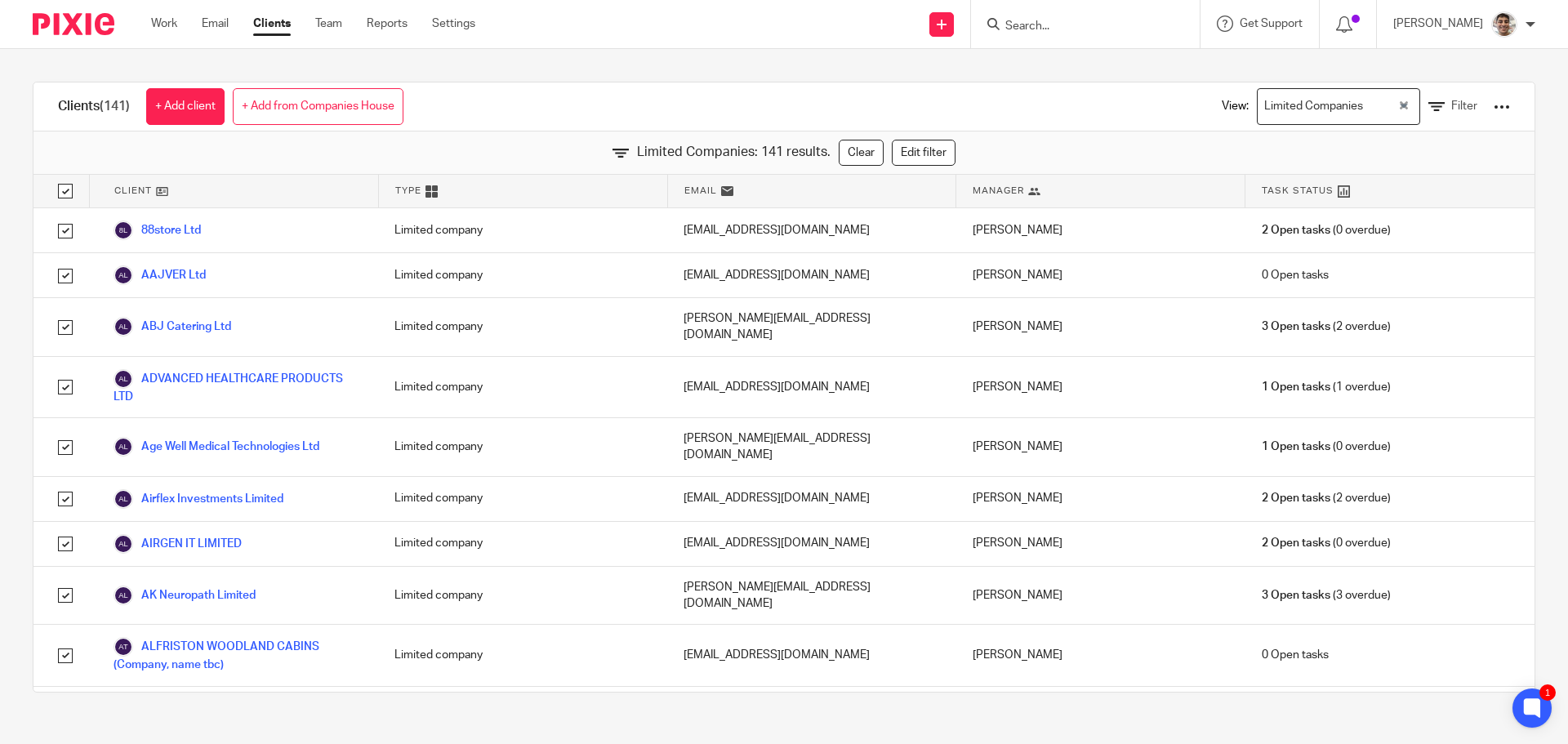
checkbox input "true"
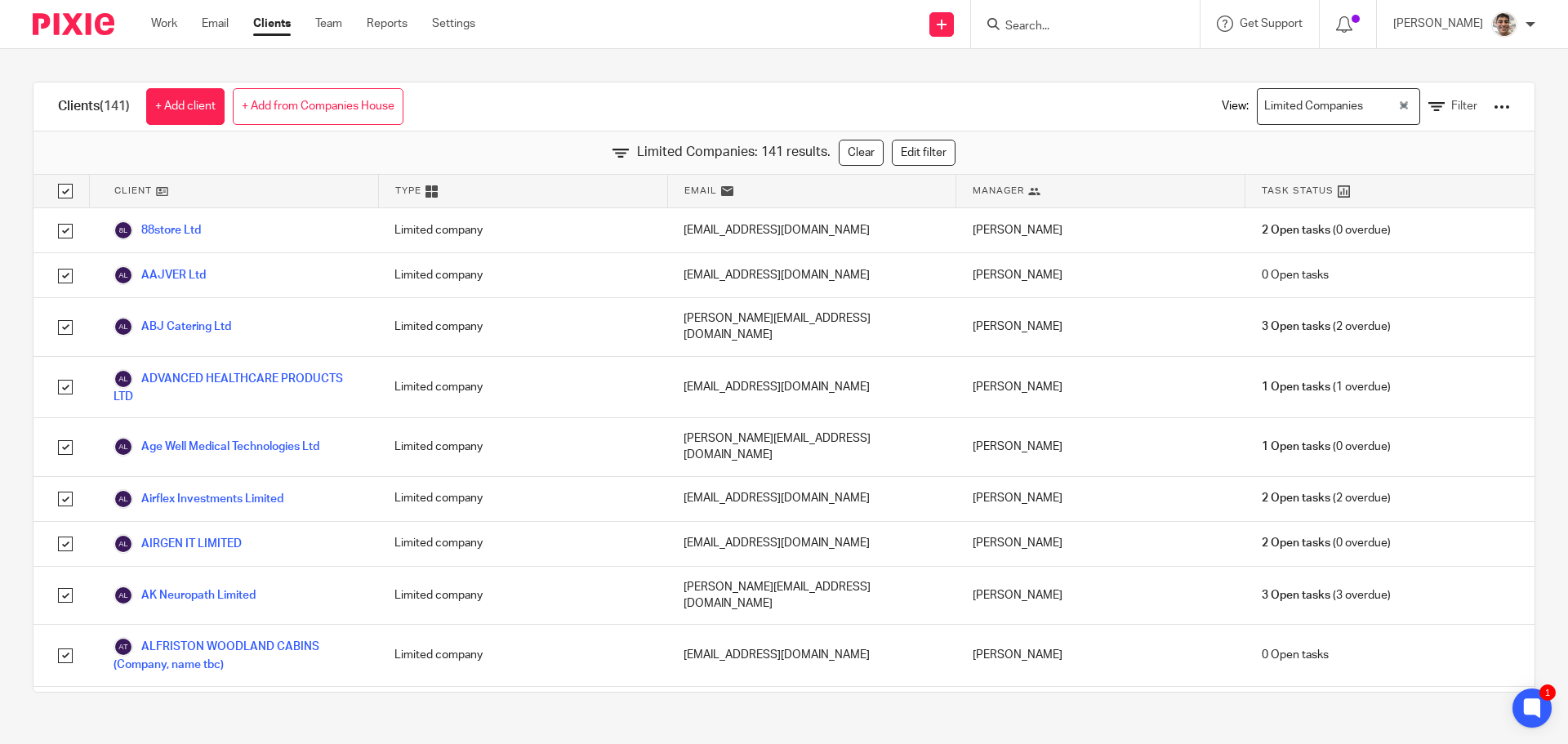
checkbox input "true"
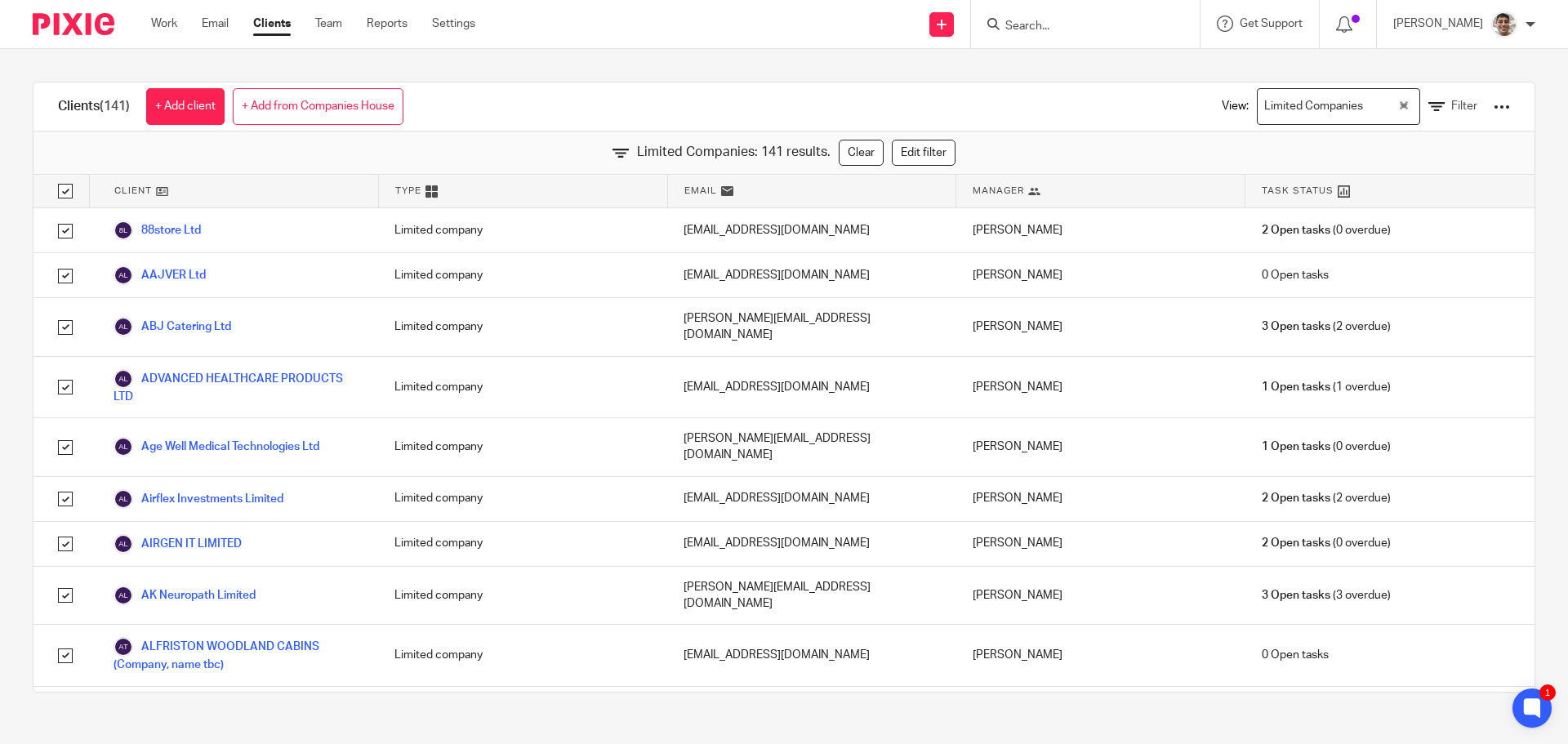
checkbox input "true"
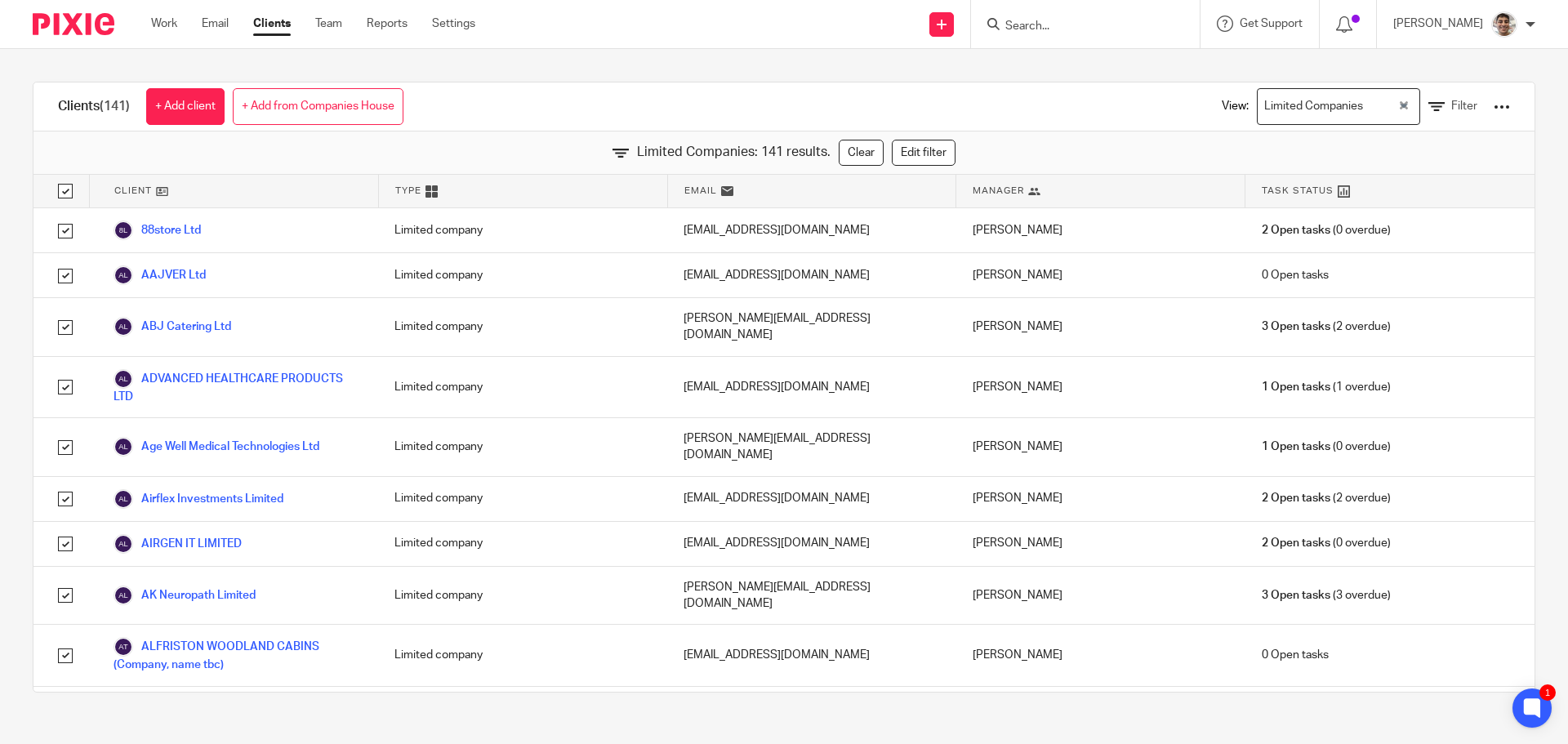
checkbox input "true"
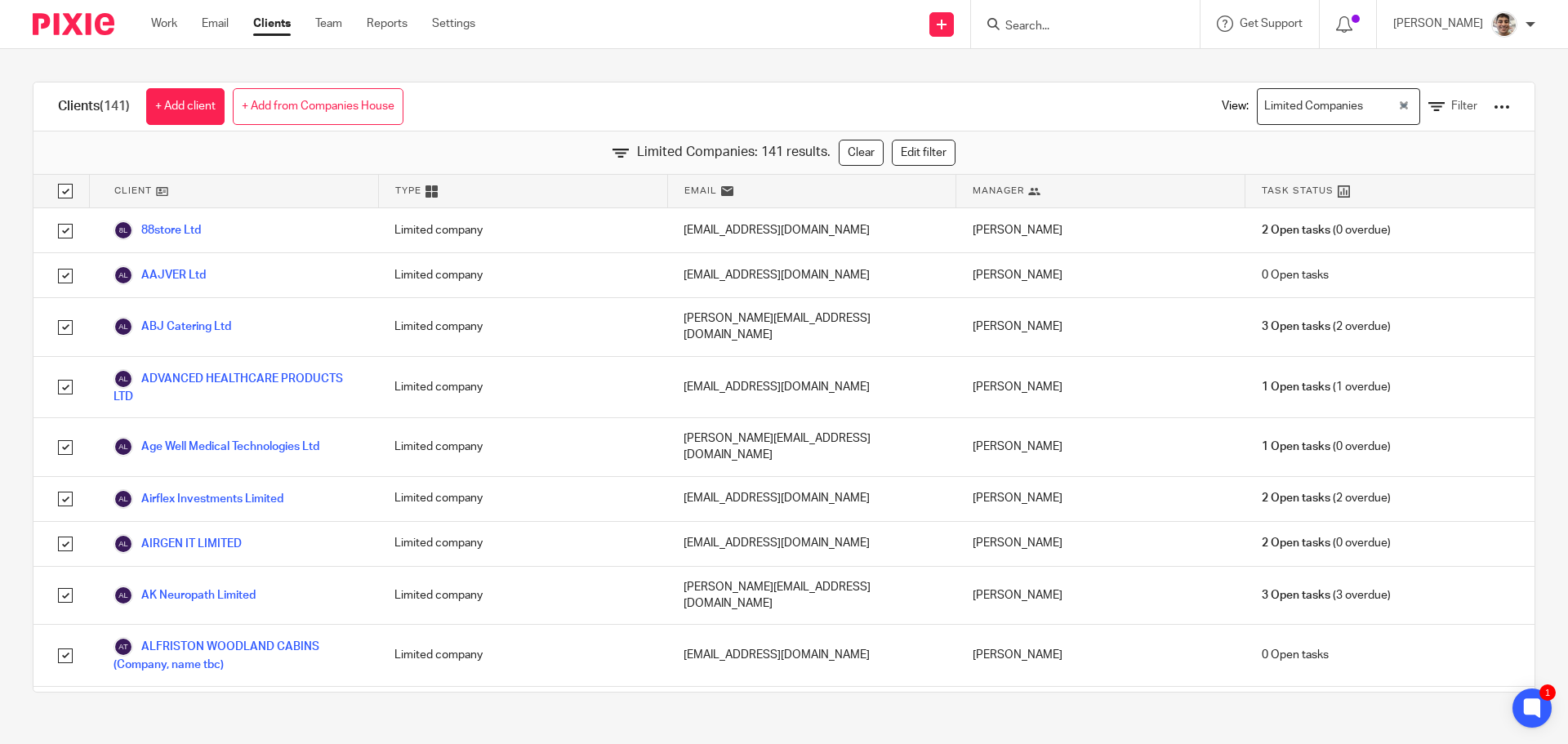
checkbox input "true"
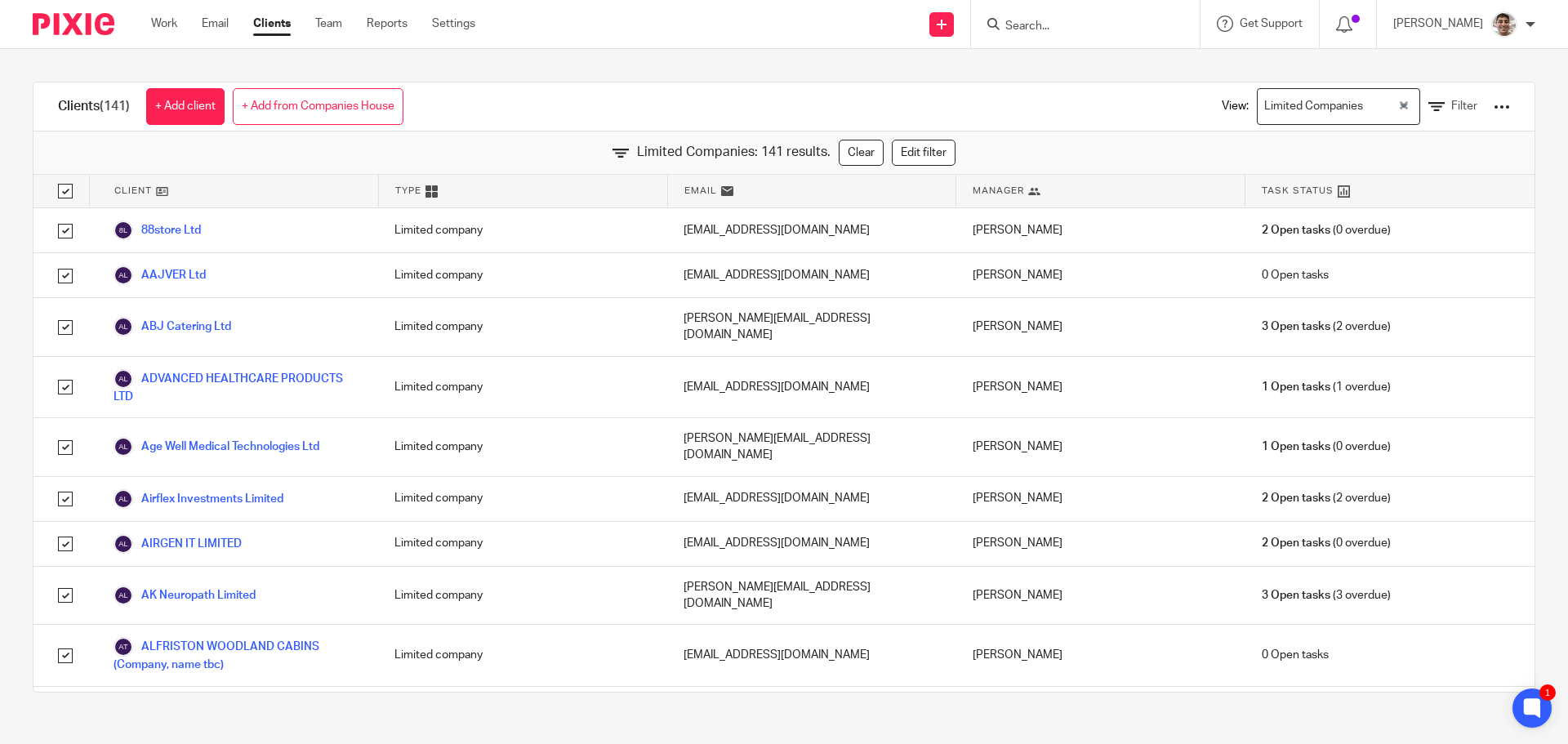
checkbox input "true"
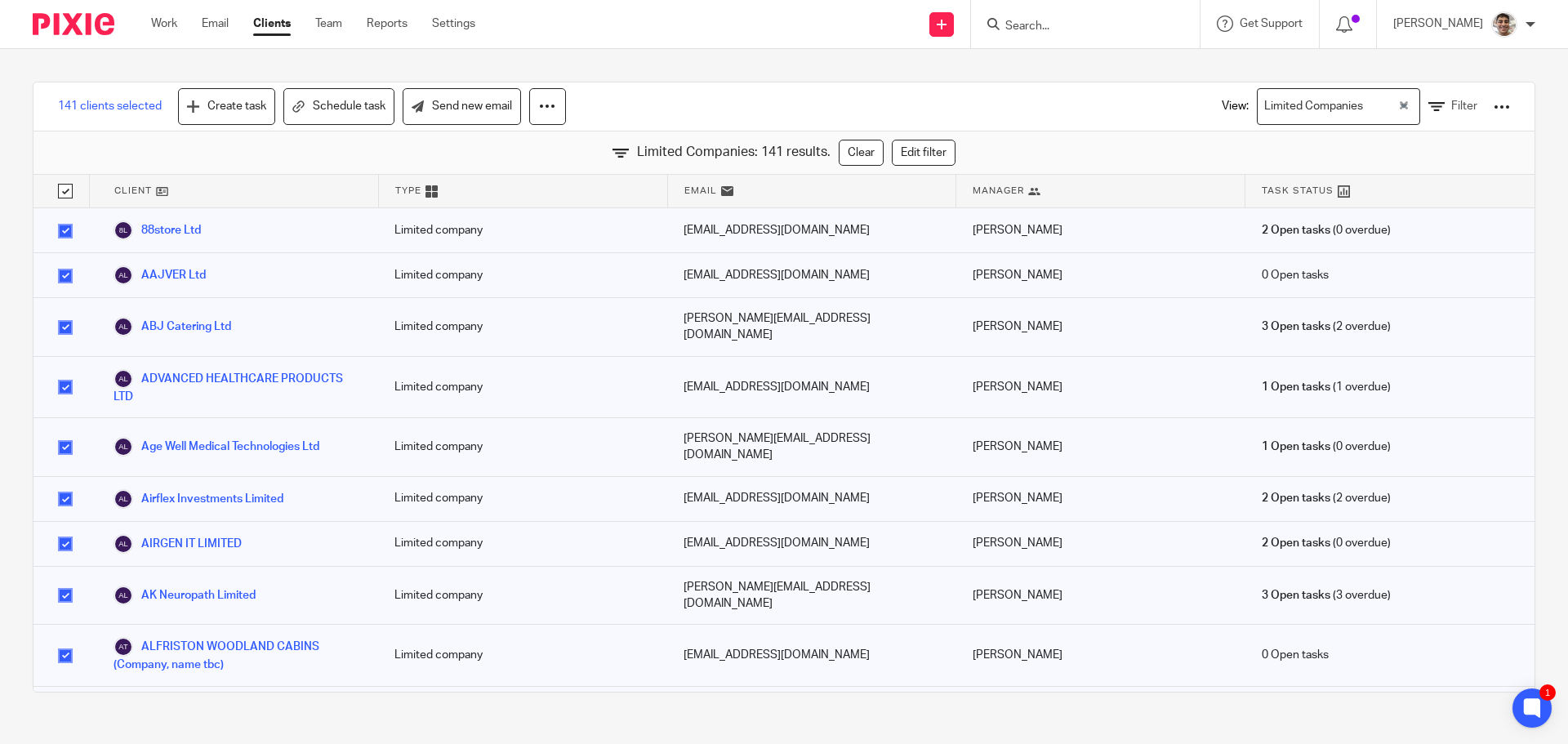
click at [1493, 107] on div at bounding box center [1501, 106] width 17 height 17
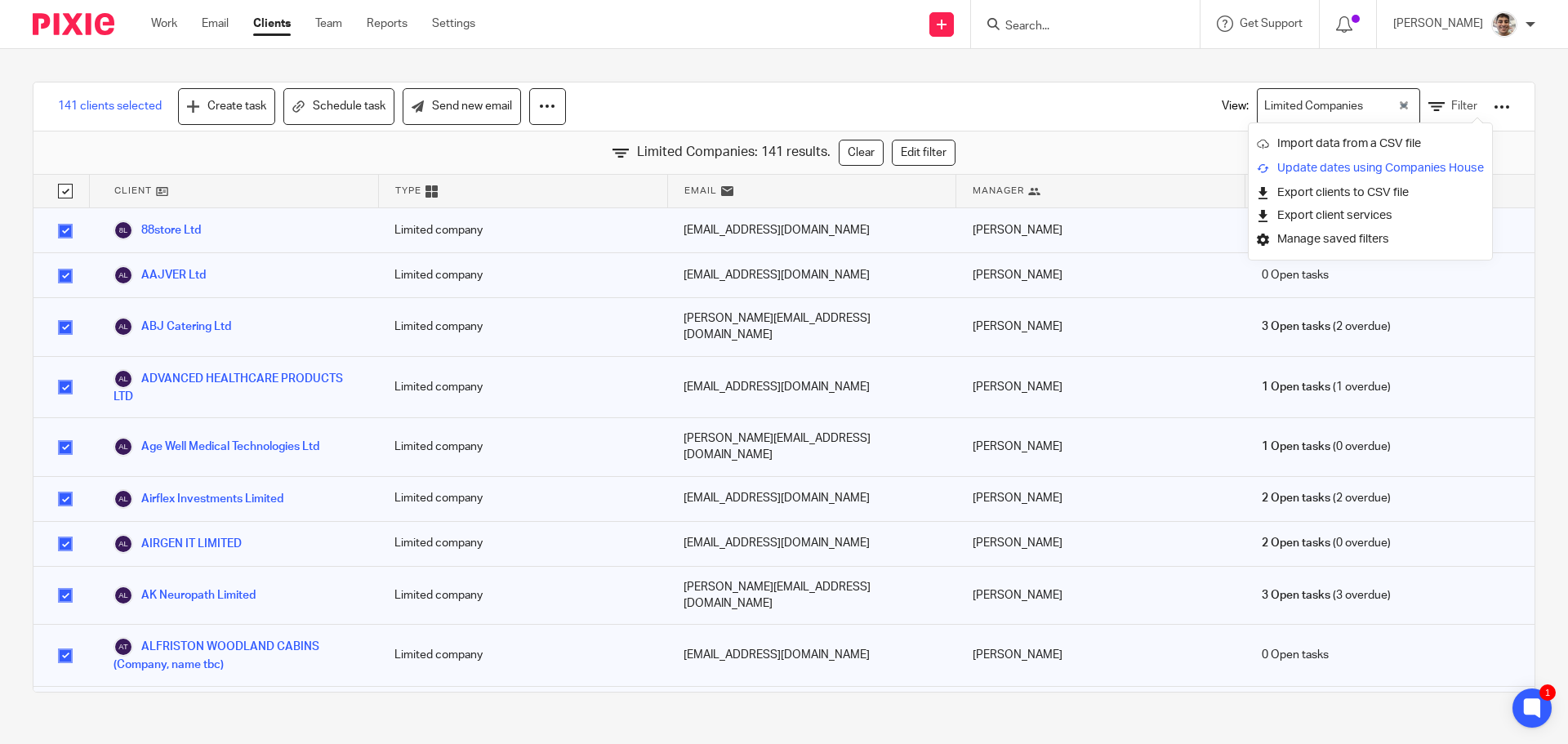
click at [1321, 170] on link "Update dates using Companies House" at bounding box center [1370, 168] width 227 height 25
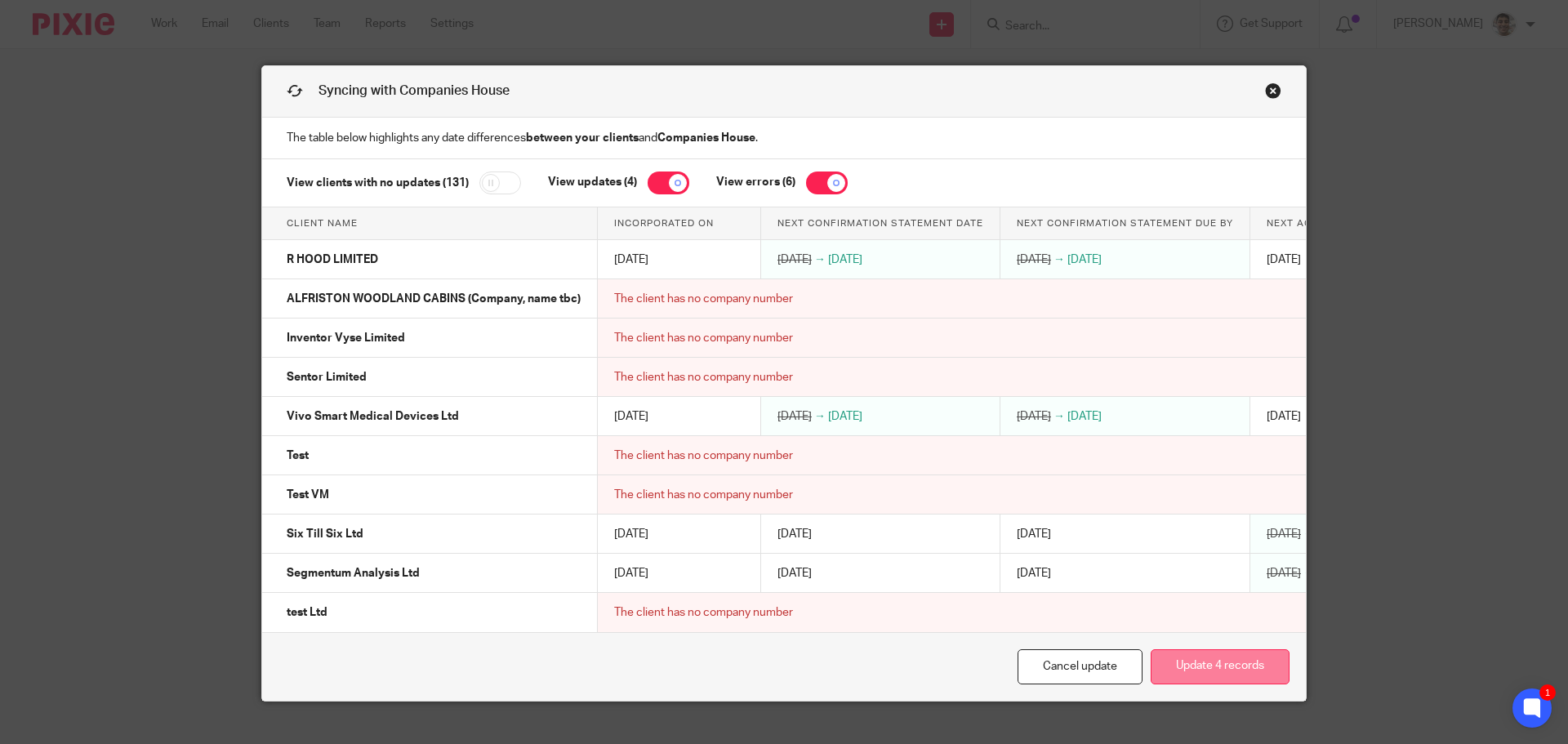
click at [1206, 677] on button "Update 4 records" at bounding box center [1219, 667] width 139 height 35
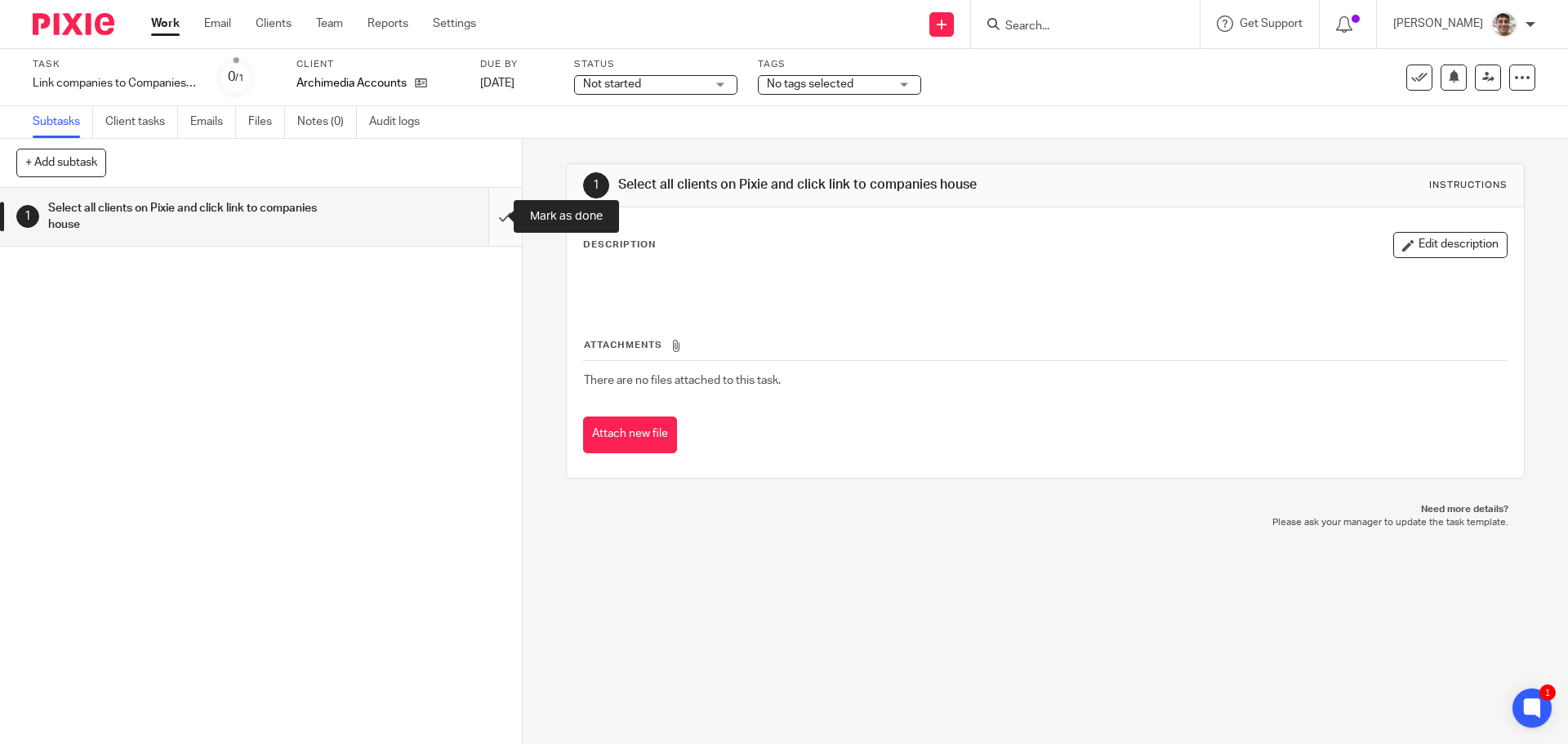
click at [490, 215] on input "submit" at bounding box center [261, 217] width 522 height 58
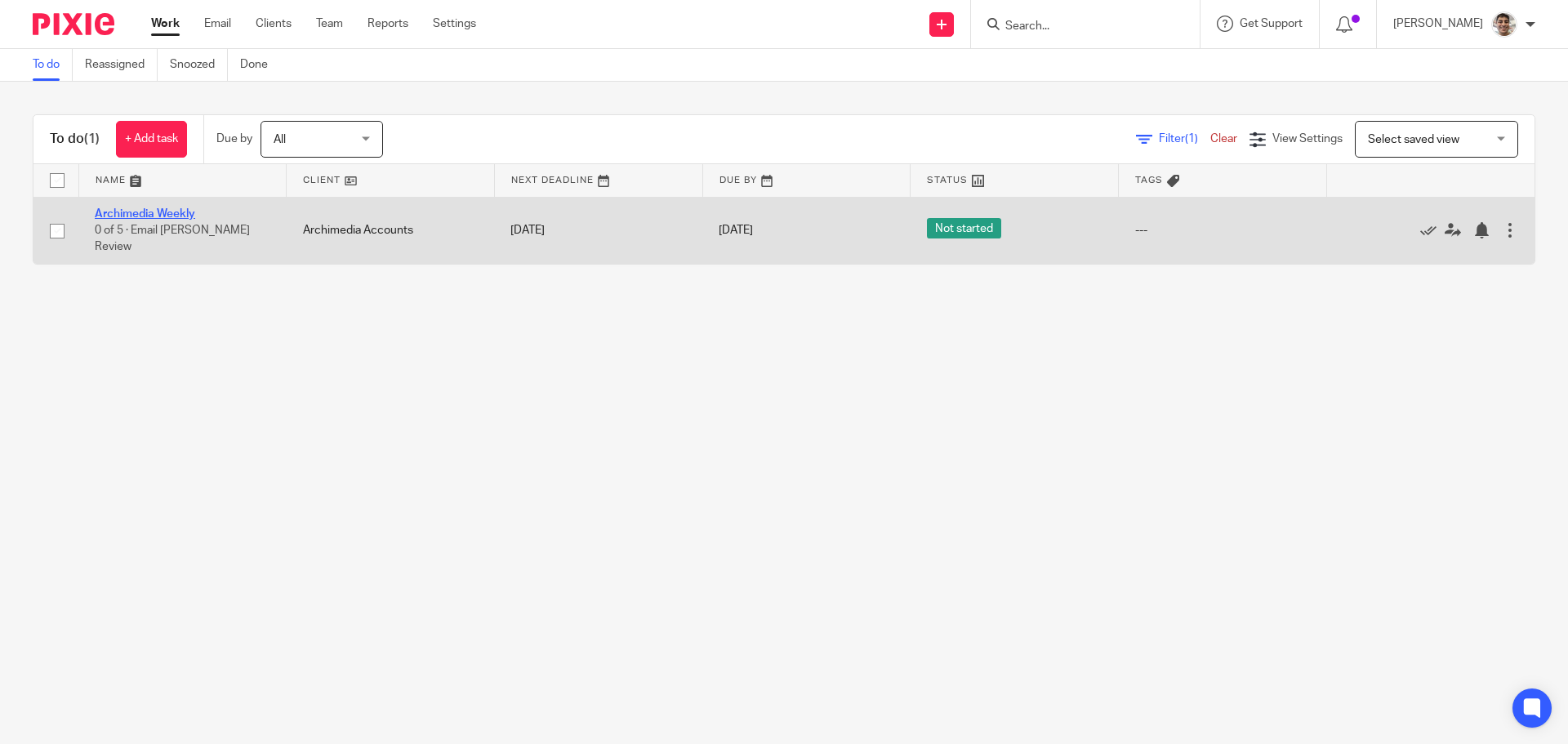
drag, startPoint x: 167, startPoint y: 211, endPoint x: 156, endPoint y: 218, distance: 13.0
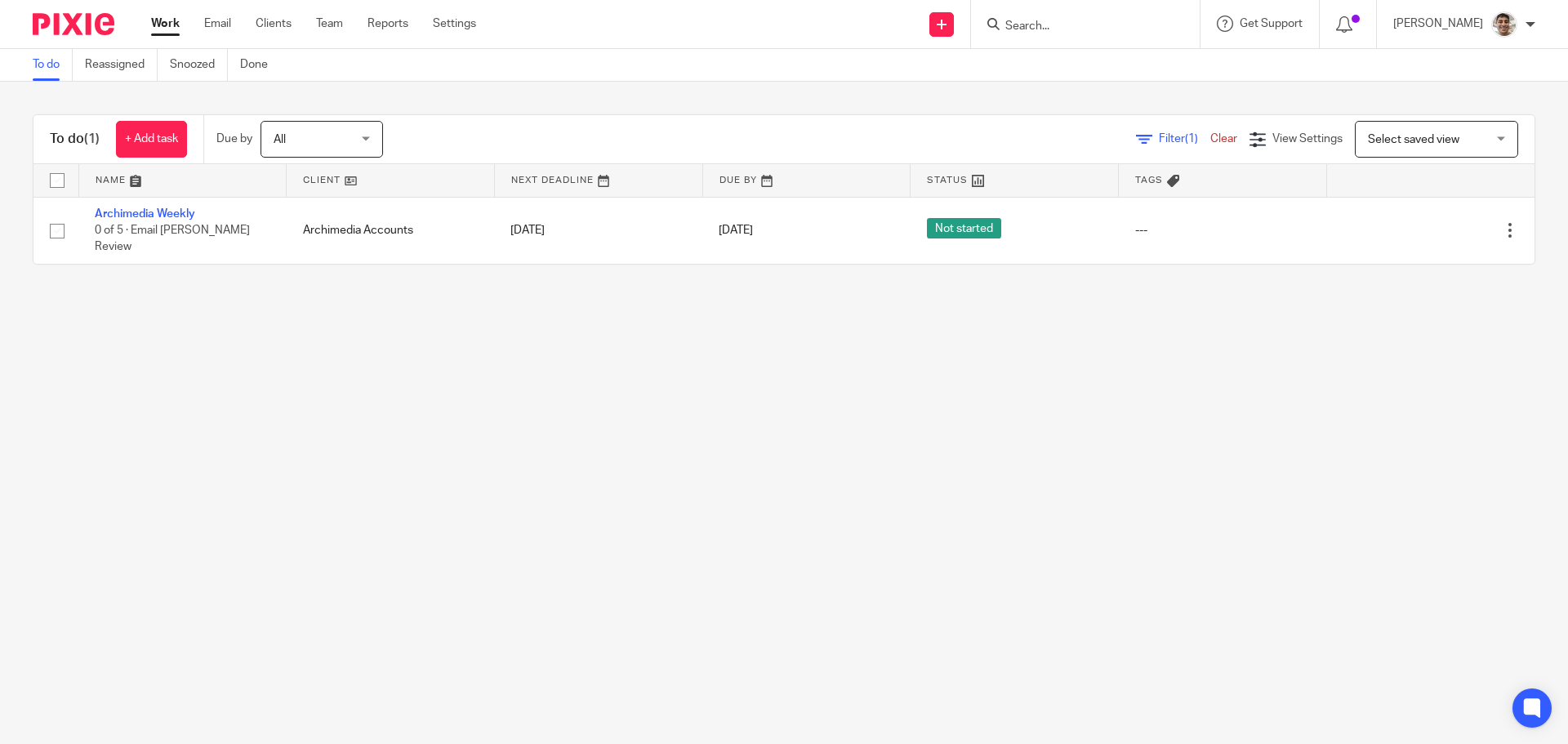
click at [260, 478] on main "To do Reassigned Snoozed Done To do (1) + Add task Due by All All Today Tomorro…" at bounding box center [784, 372] width 1568 height 744
click at [389, 431] on main "To do Reassigned Snoozed Done To do (1) + Add task Due by All All Today Tomorro…" at bounding box center [784, 372] width 1568 height 744
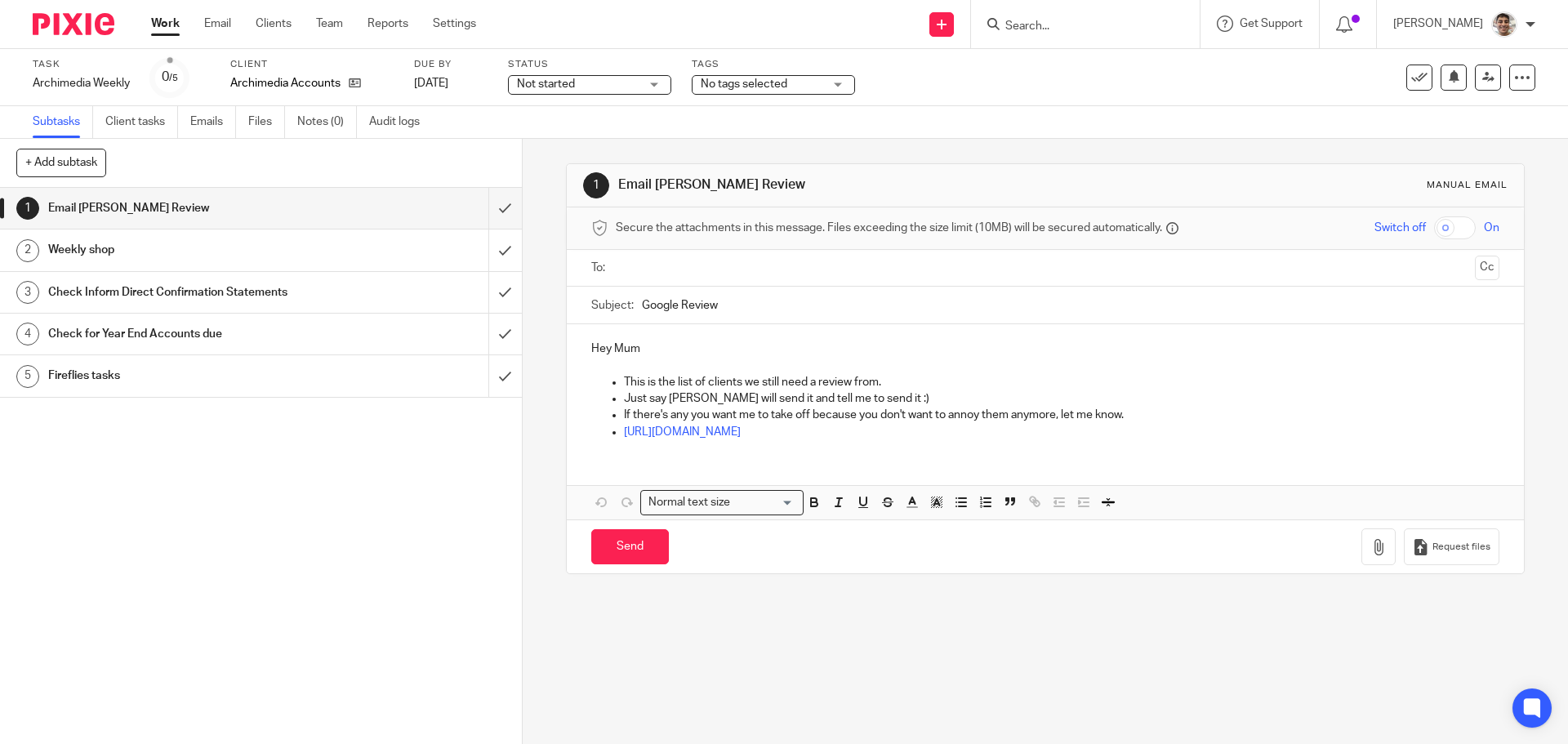
click at [812, 275] on input "text" at bounding box center [1044, 268] width 846 height 19
click at [605, 551] on input "Send" at bounding box center [629, 550] width 78 height 35
type input "Sent"
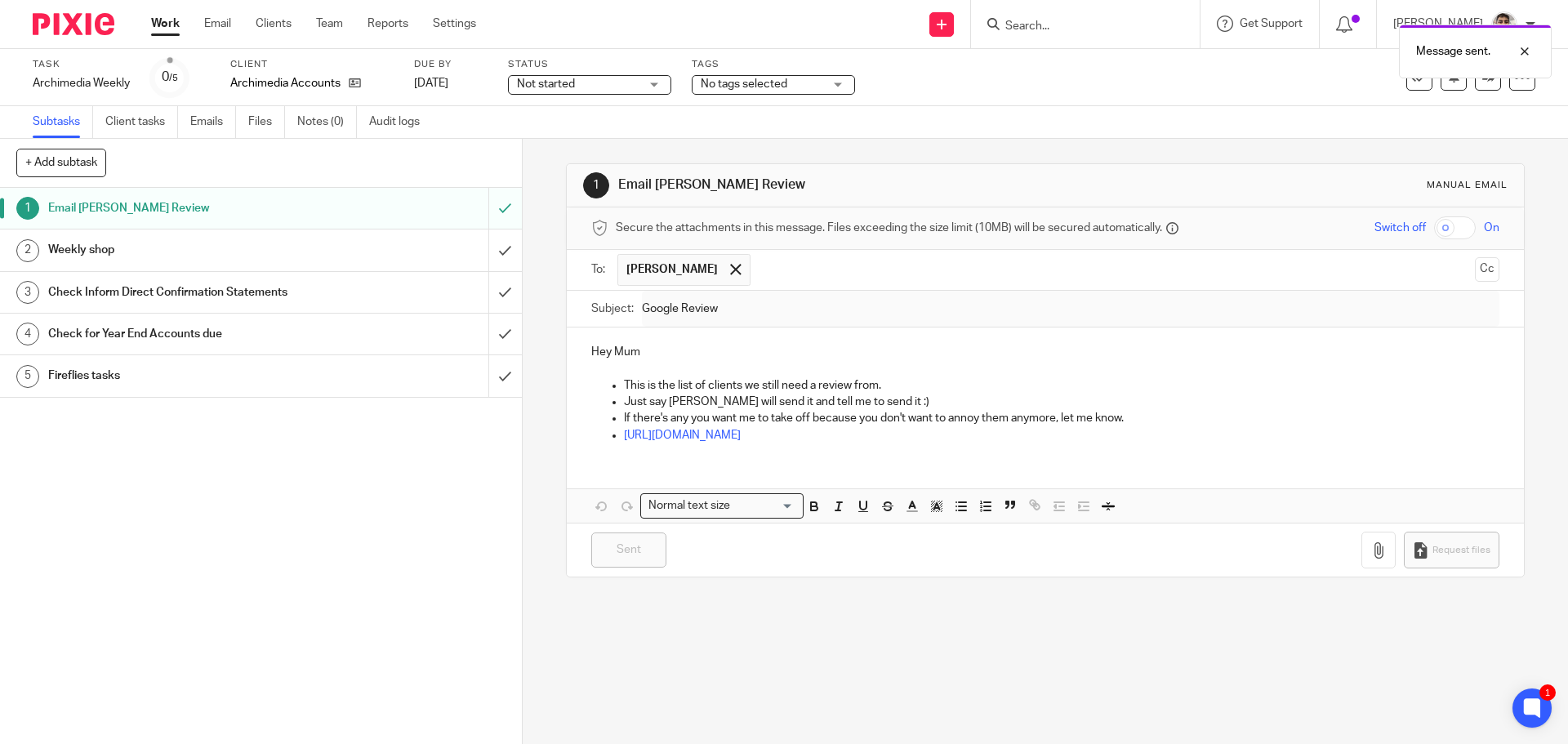
click at [375, 250] on div "Weekly shop" at bounding box center [260, 249] width 424 height 25
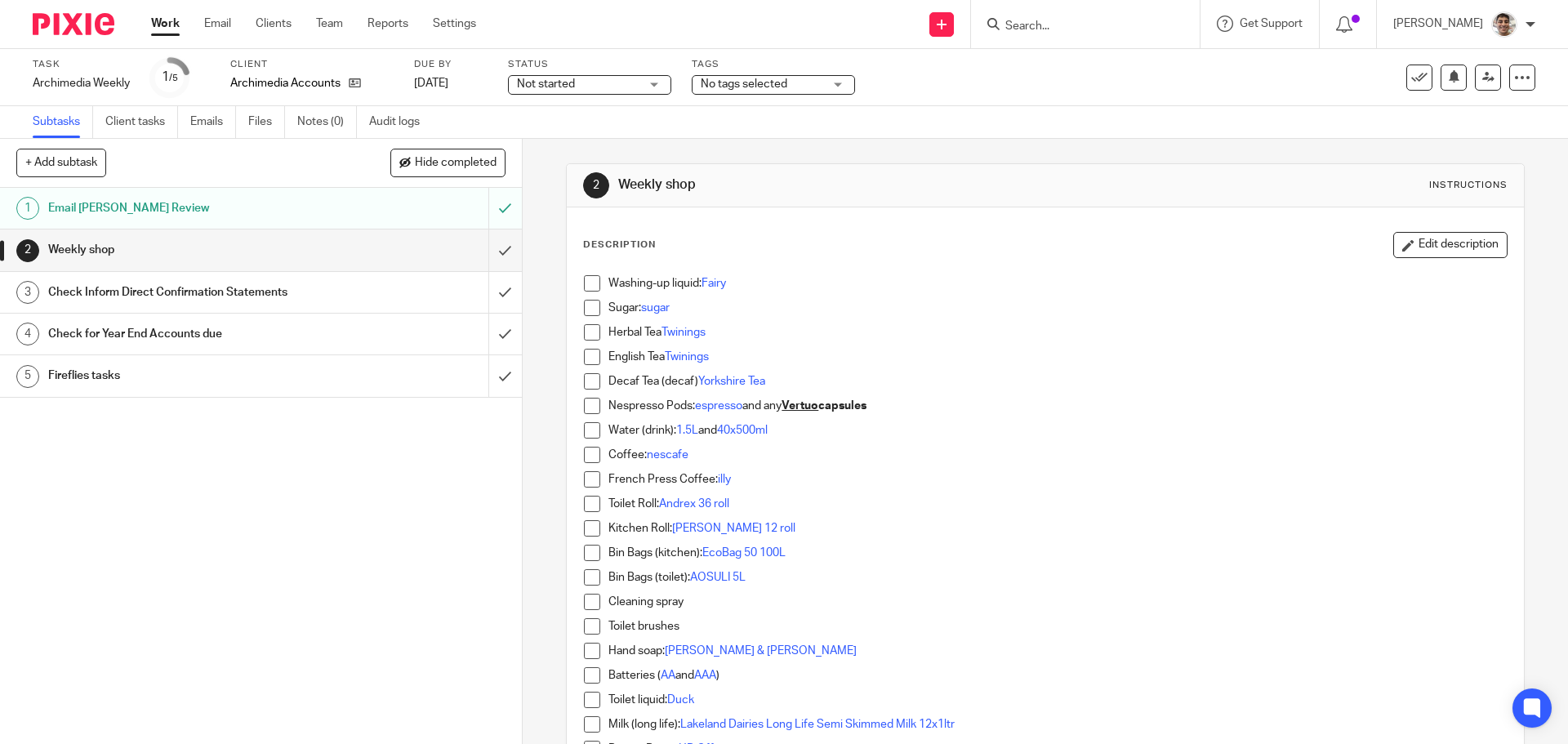
click at [418, 288] on div "Check Inform Direct Confirmation Statements" at bounding box center [260, 292] width 424 height 25
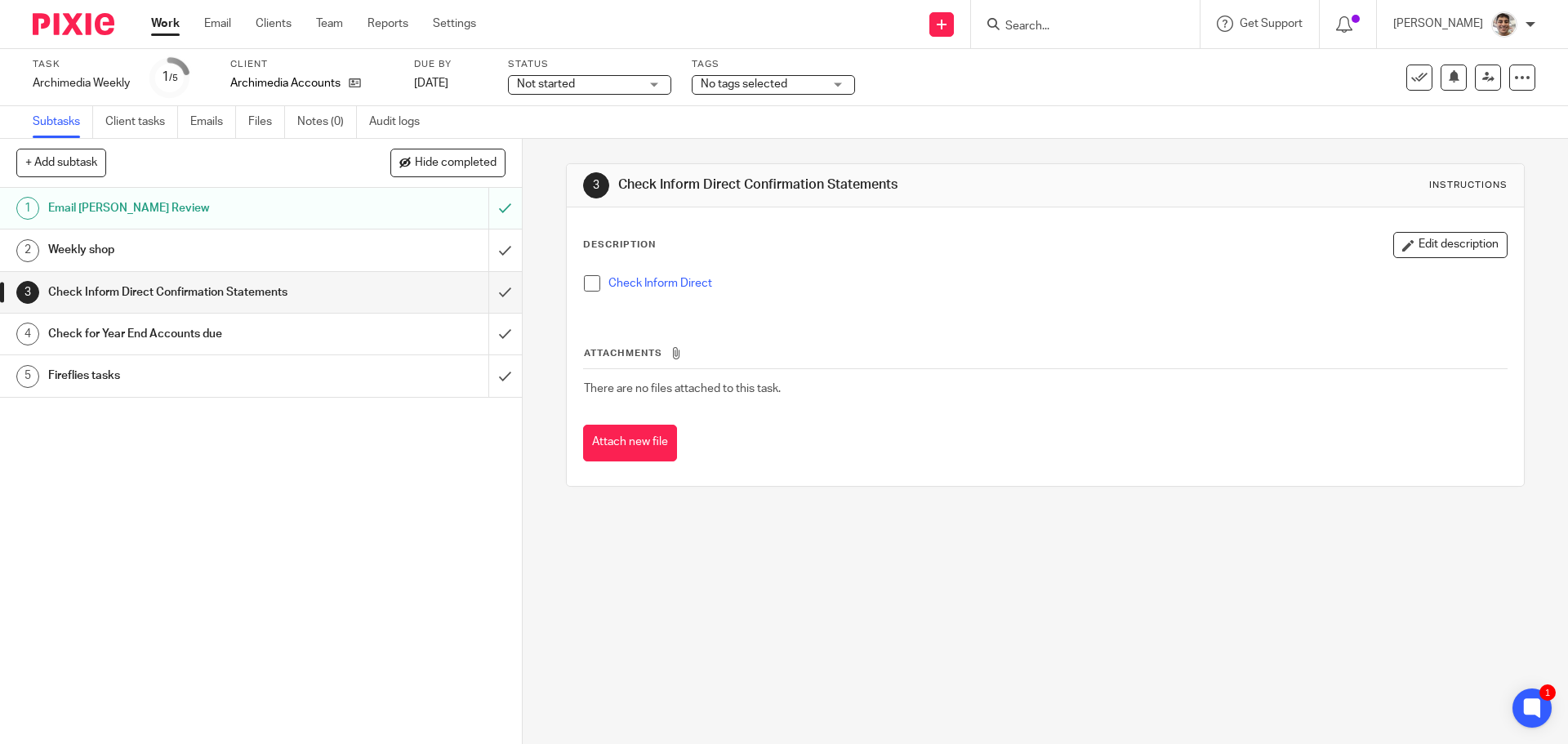
click at [260, 565] on div "1 Email [PERSON_NAME] Review 2 Weekly shop 3 Check Inform Direct Confirmation S…" at bounding box center [261, 466] width 522 height 557
click at [679, 284] on link "Check Inform Direct" at bounding box center [660, 284] width 103 height 12
click at [578, 285] on div "Check Inform Direct" at bounding box center [1044, 290] width 938 height 45
click at [585, 281] on span at bounding box center [592, 283] width 17 height 17
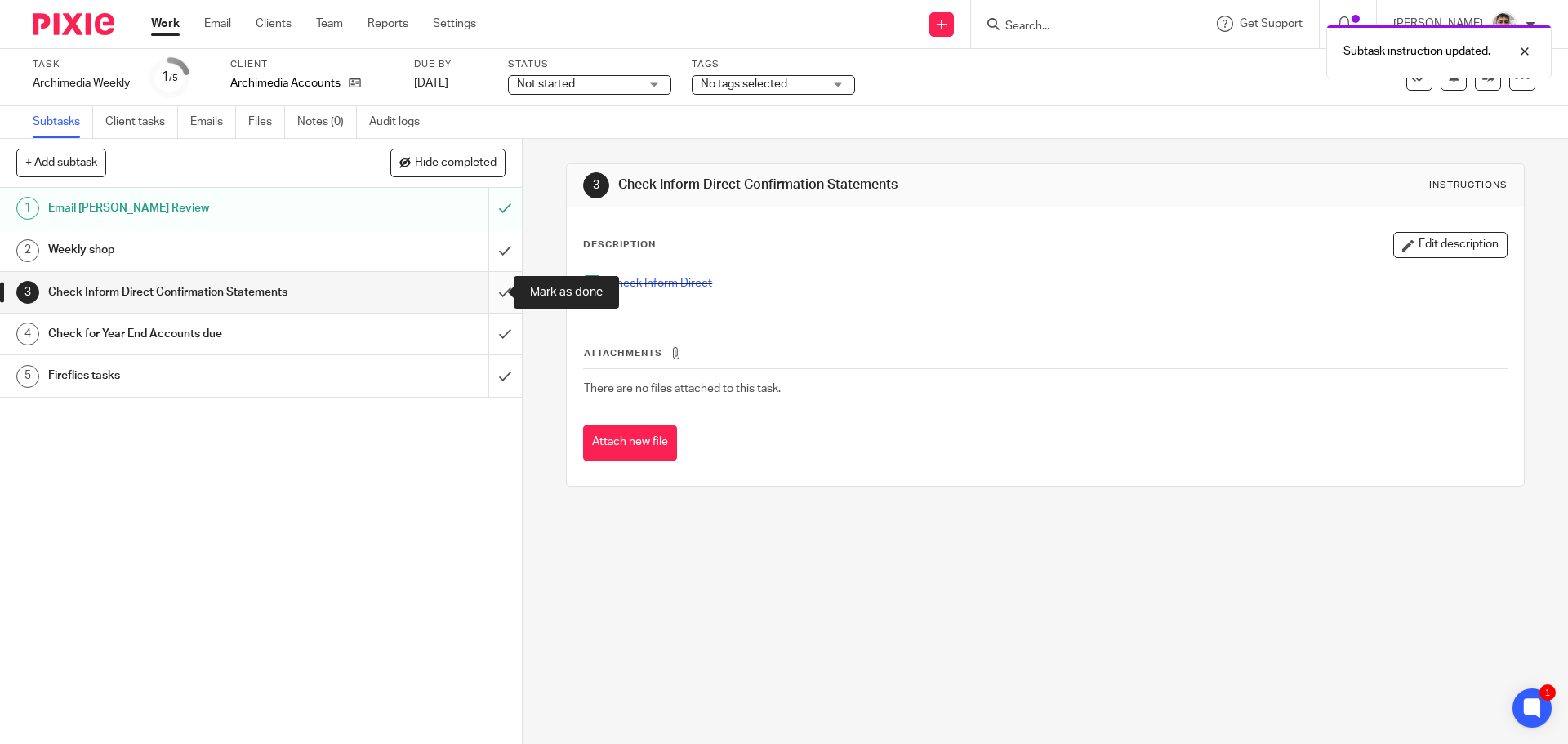
click at [483, 291] on input "submit" at bounding box center [261, 292] width 522 height 40
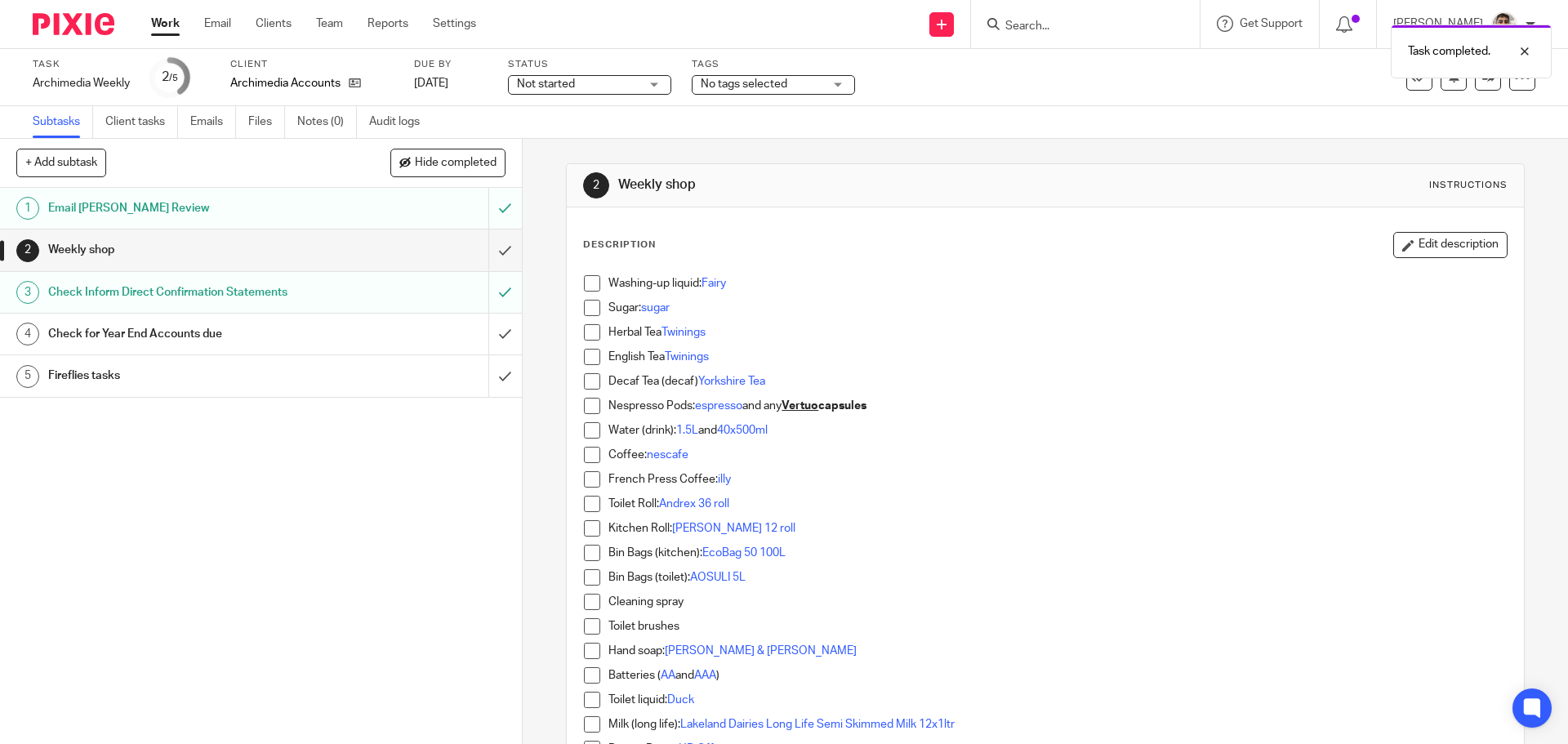
click at [373, 329] on div "Check for Year End Accounts due" at bounding box center [260, 334] width 424 height 25
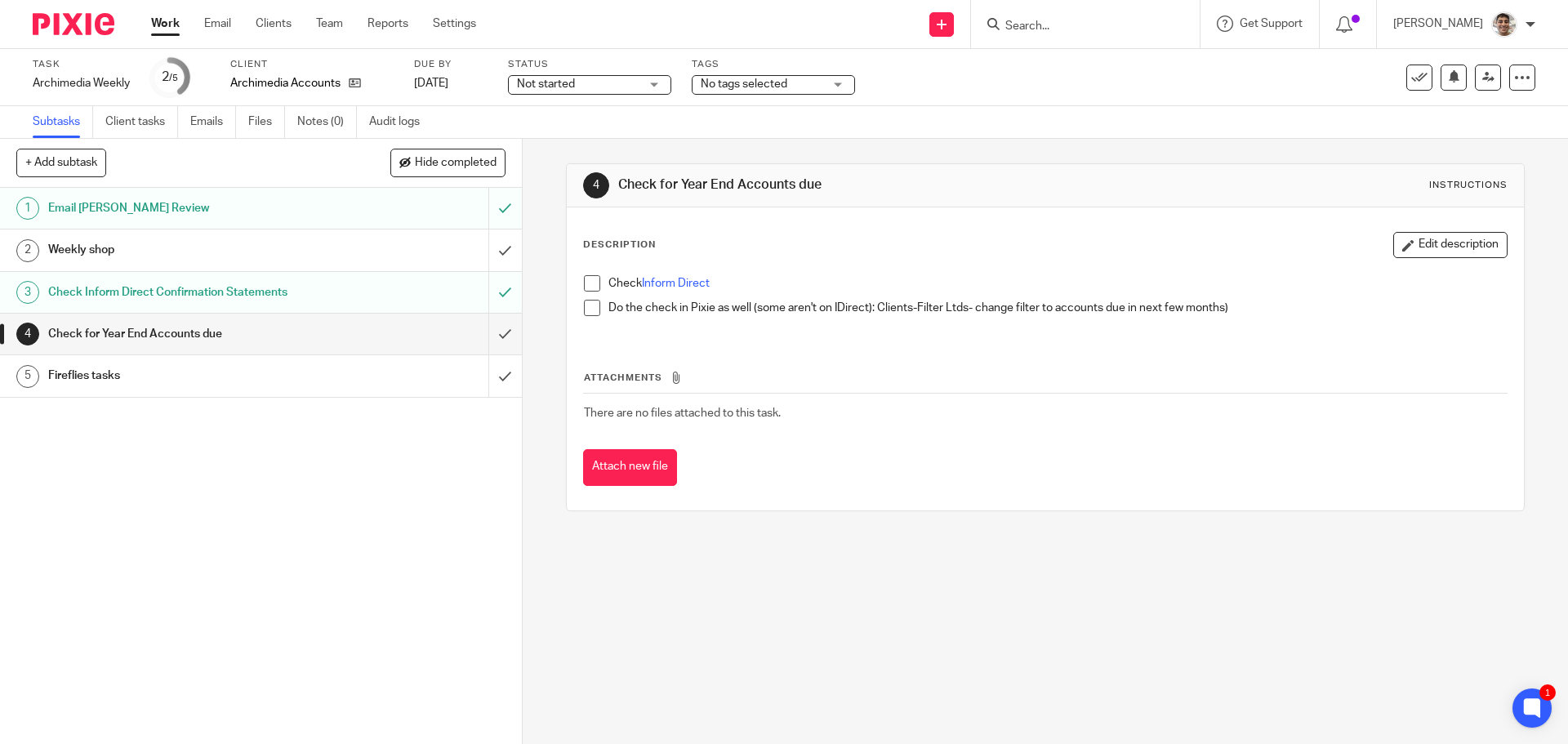
click at [590, 284] on span at bounding box center [592, 283] width 17 height 17
click at [586, 304] on span at bounding box center [592, 307] width 17 height 17
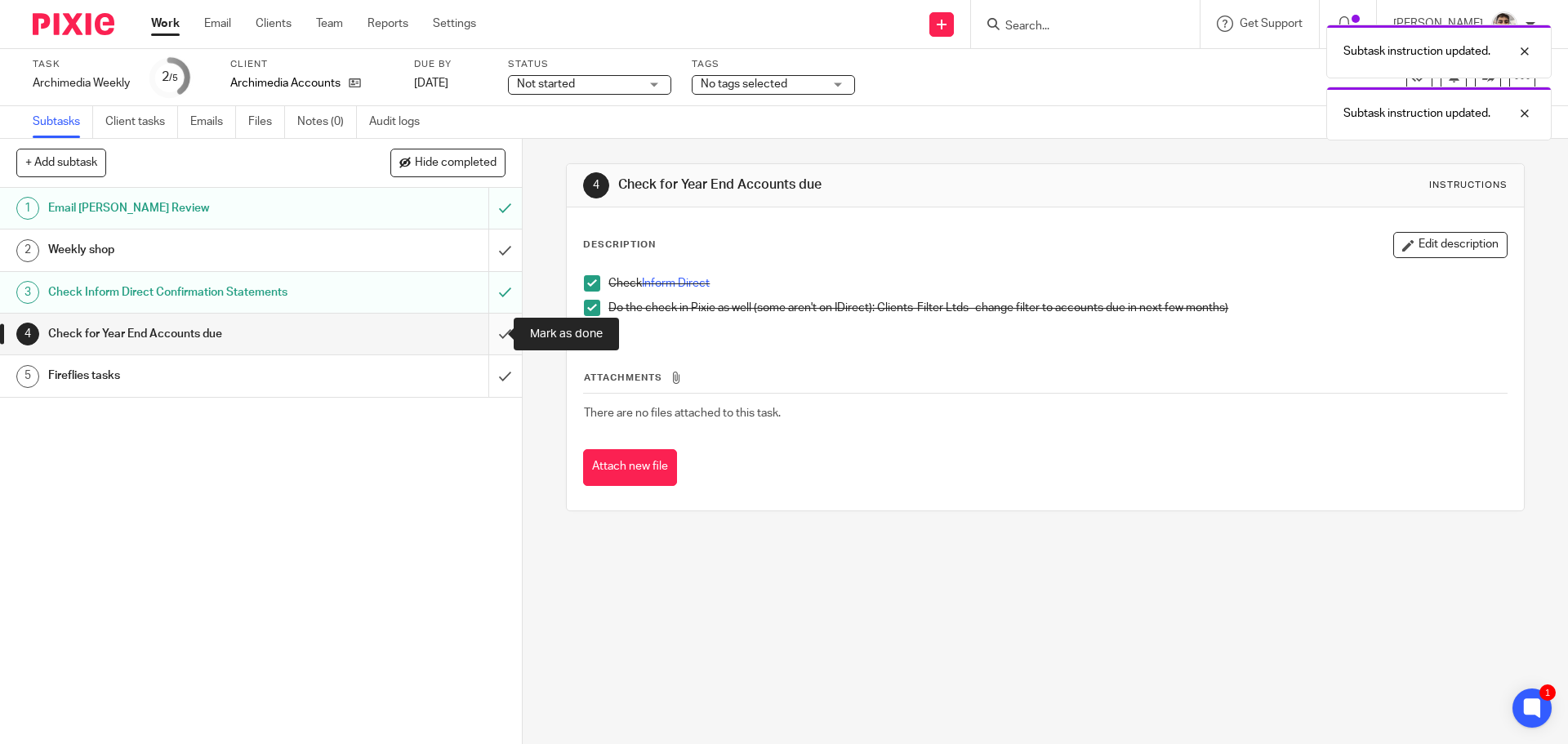
click at [496, 332] on input "submit" at bounding box center [261, 333] width 522 height 40
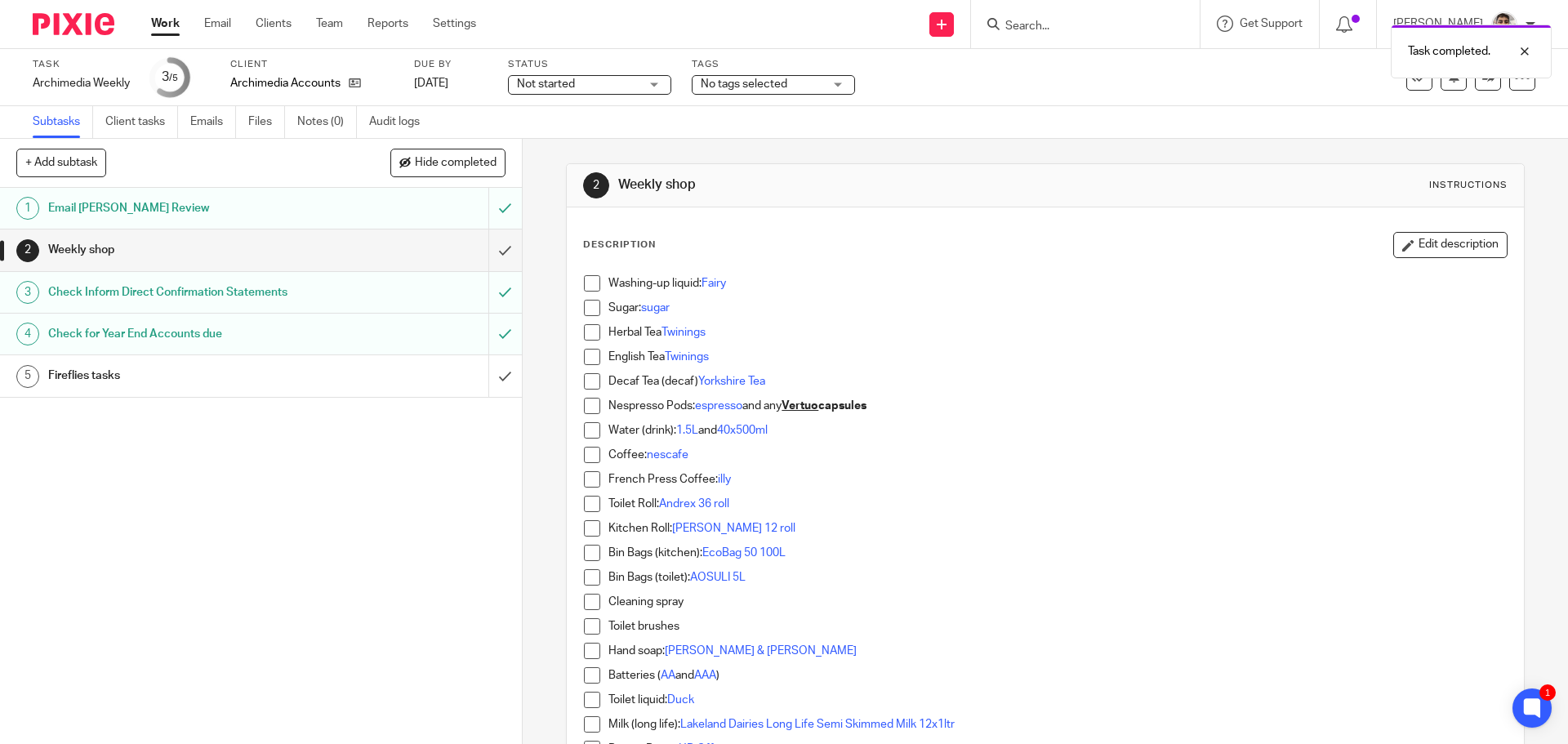
click at [222, 527] on div "1 Email [PERSON_NAME] Review 2 Weekly shop 3 Check Inform Direct Confirmation S…" at bounding box center [261, 466] width 522 height 557
click at [342, 366] on div "Fireflies tasks" at bounding box center [260, 375] width 424 height 25
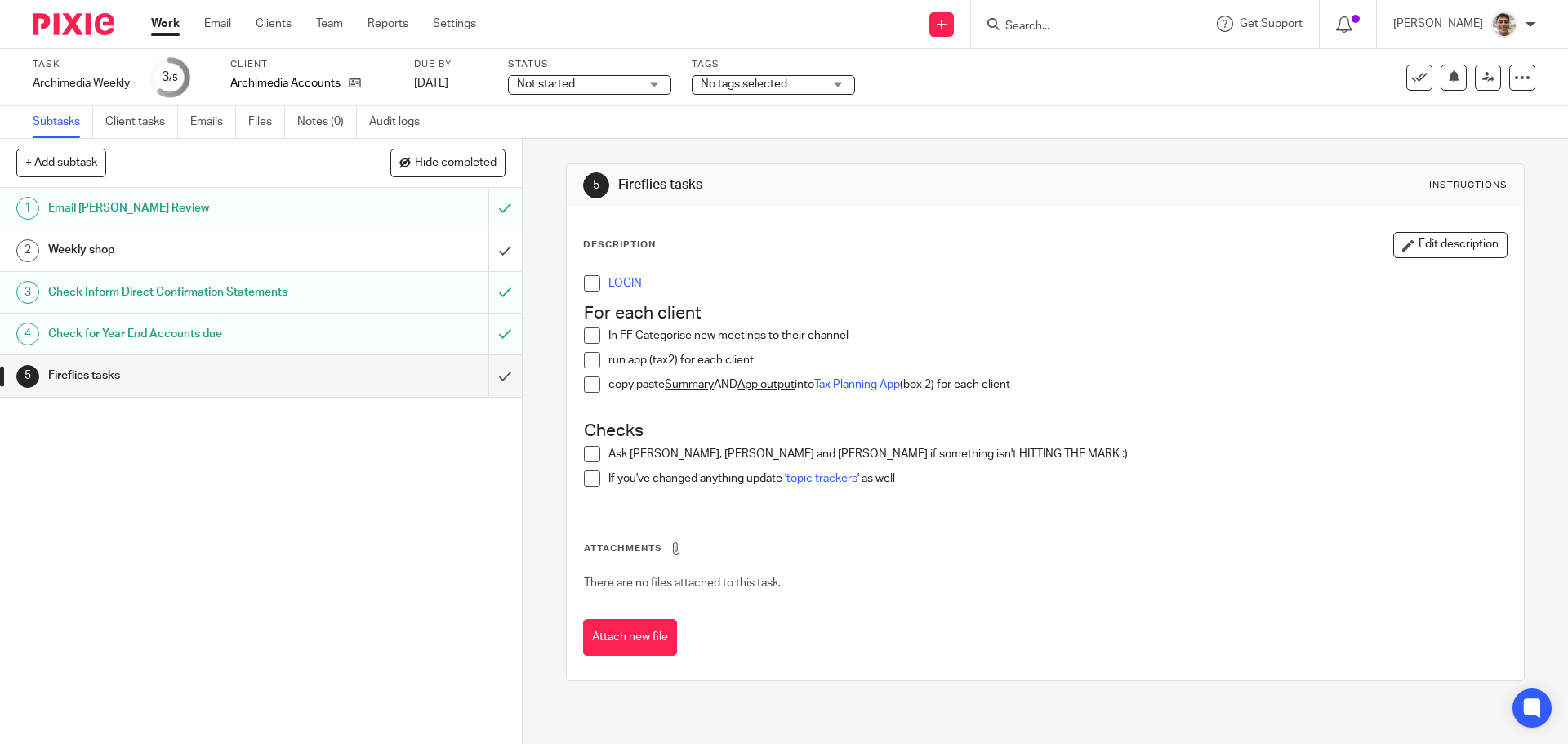
click at [627, 290] on p "LOGIN" at bounding box center [1057, 283] width 897 height 17
click at [625, 281] on link "LOGIN" at bounding box center [625, 284] width 33 height 12
drag, startPoint x: 583, startPoint y: 284, endPoint x: 582, endPoint y: 313, distance: 29.0
click at [584, 284] on span at bounding box center [592, 283] width 17 height 17
click at [584, 328] on span at bounding box center [592, 335] width 17 height 17
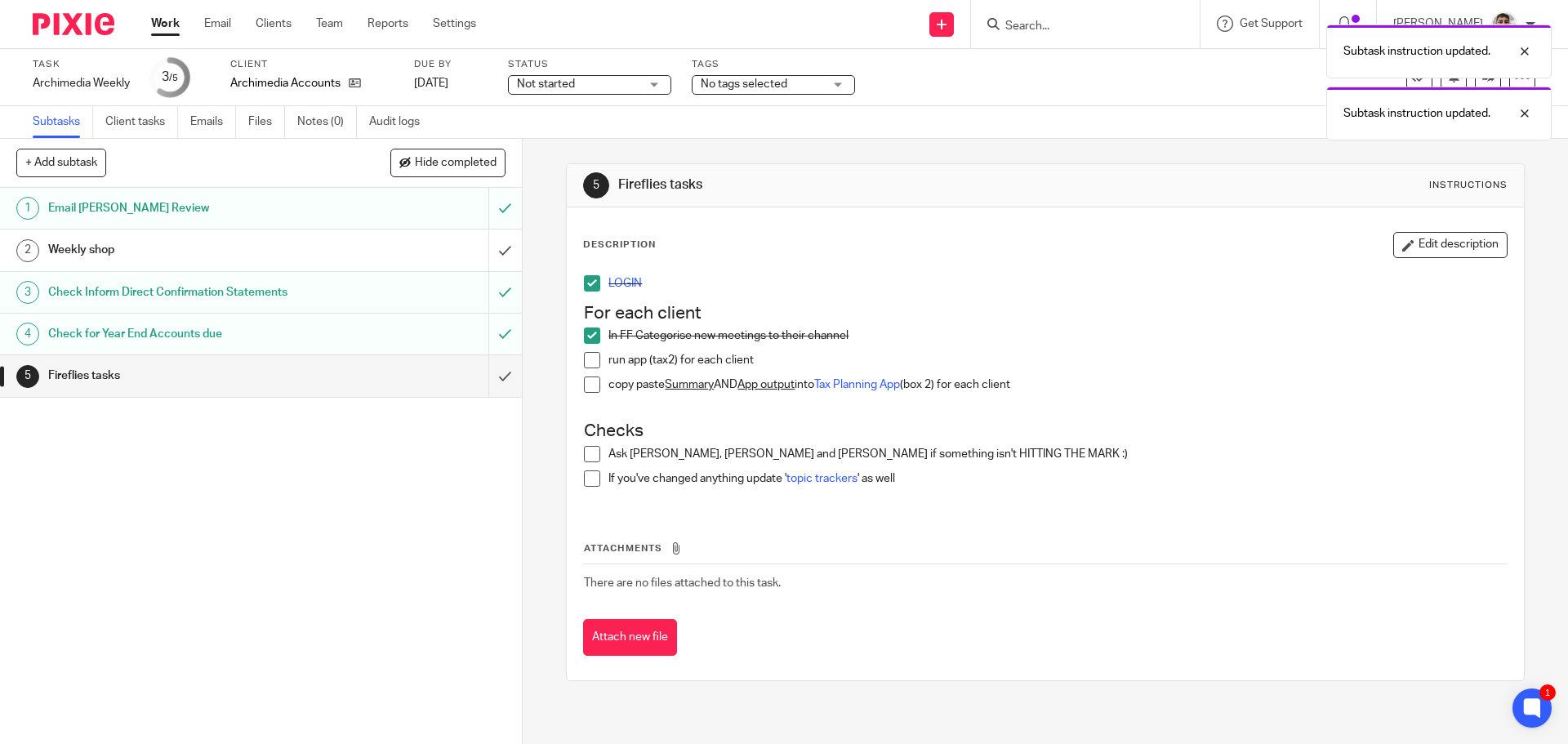
click at [585, 366] on span at bounding box center [592, 360] width 17 height 17
click at [586, 389] on span at bounding box center [592, 384] width 17 height 17
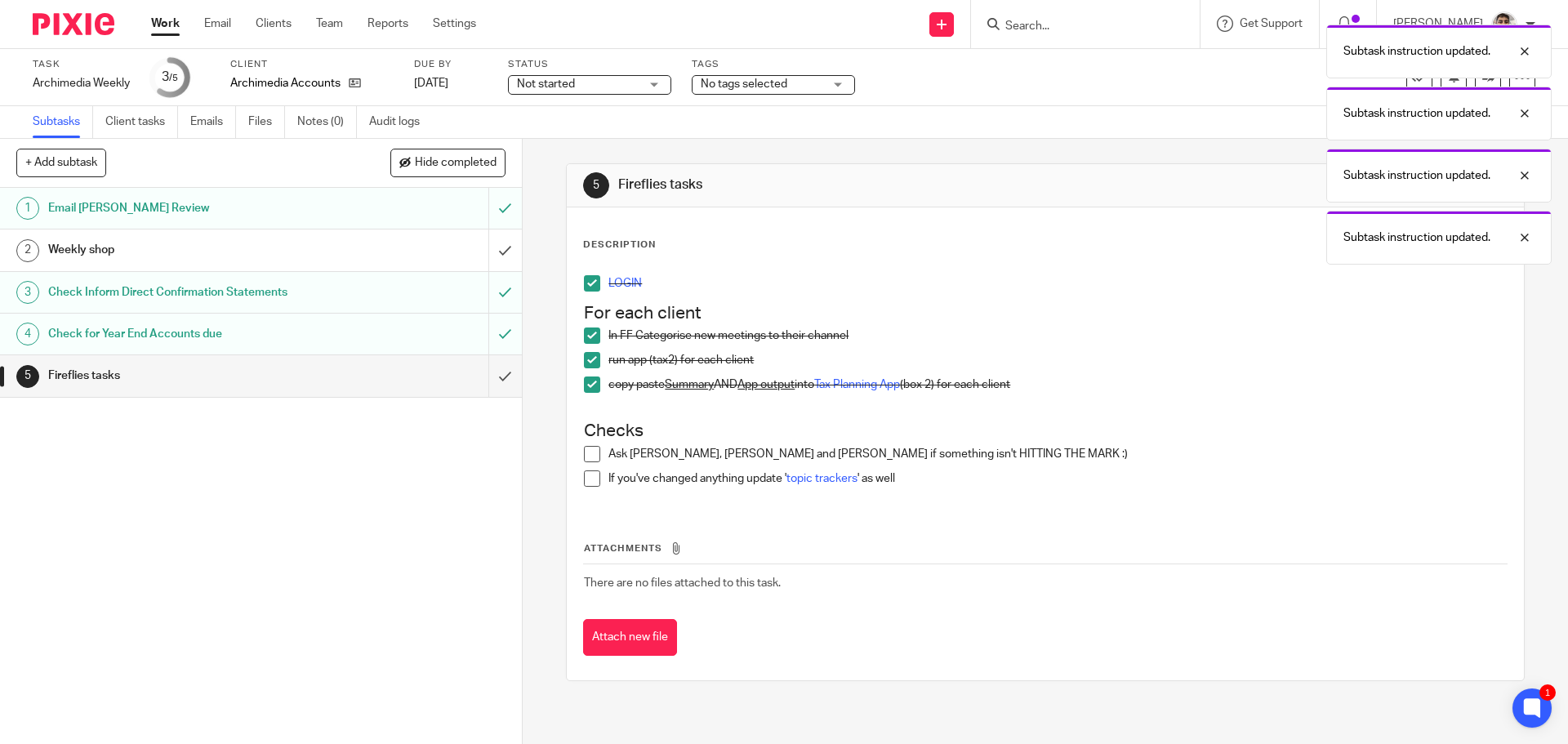
click at [585, 454] on span at bounding box center [592, 454] width 17 height 17
click at [585, 477] on span at bounding box center [592, 478] width 17 height 17
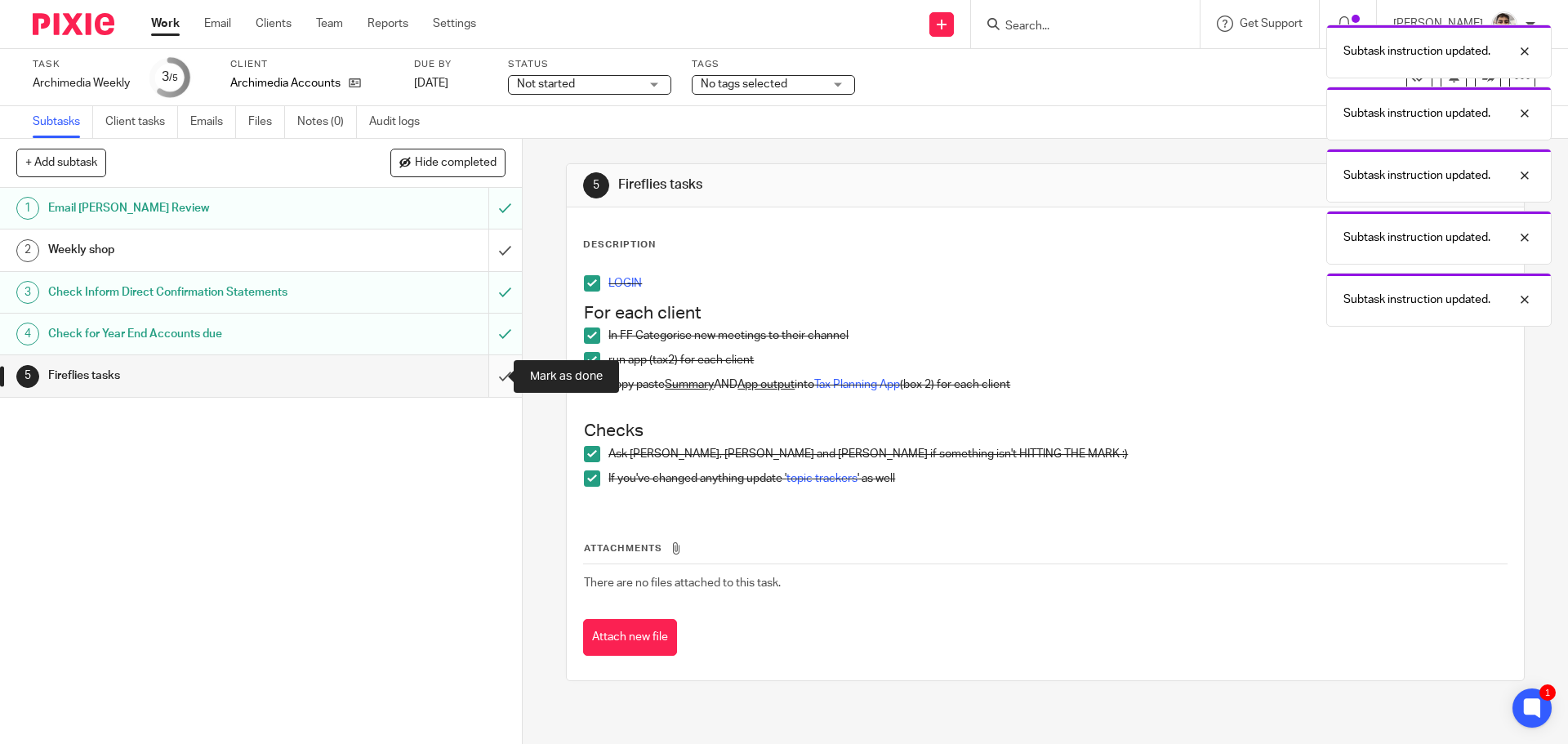
click at [490, 381] on input "submit" at bounding box center [261, 375] width 522 height 40
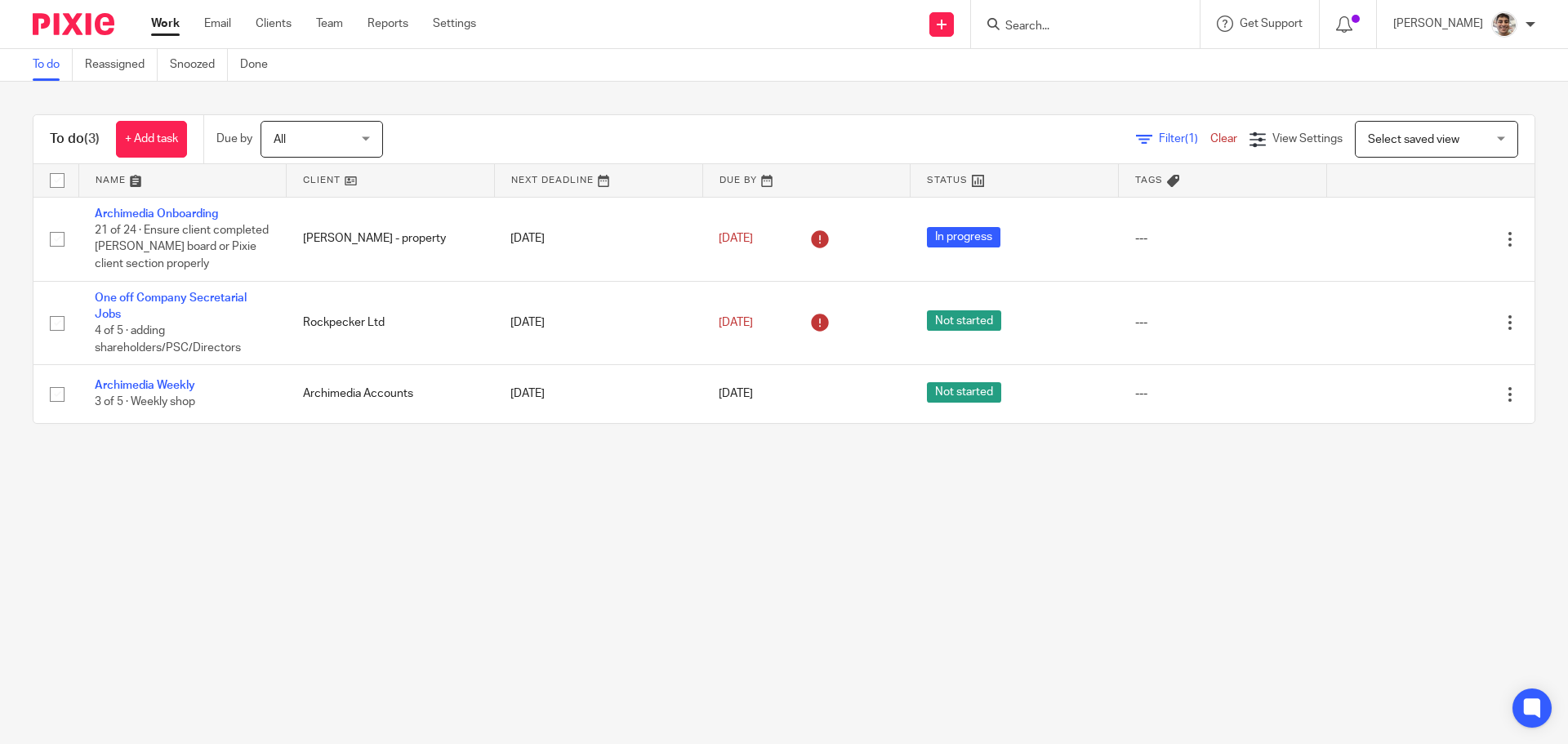
click at [1063, 29] on input "Search" at bounding box center [1077, 27] width 147 height 15
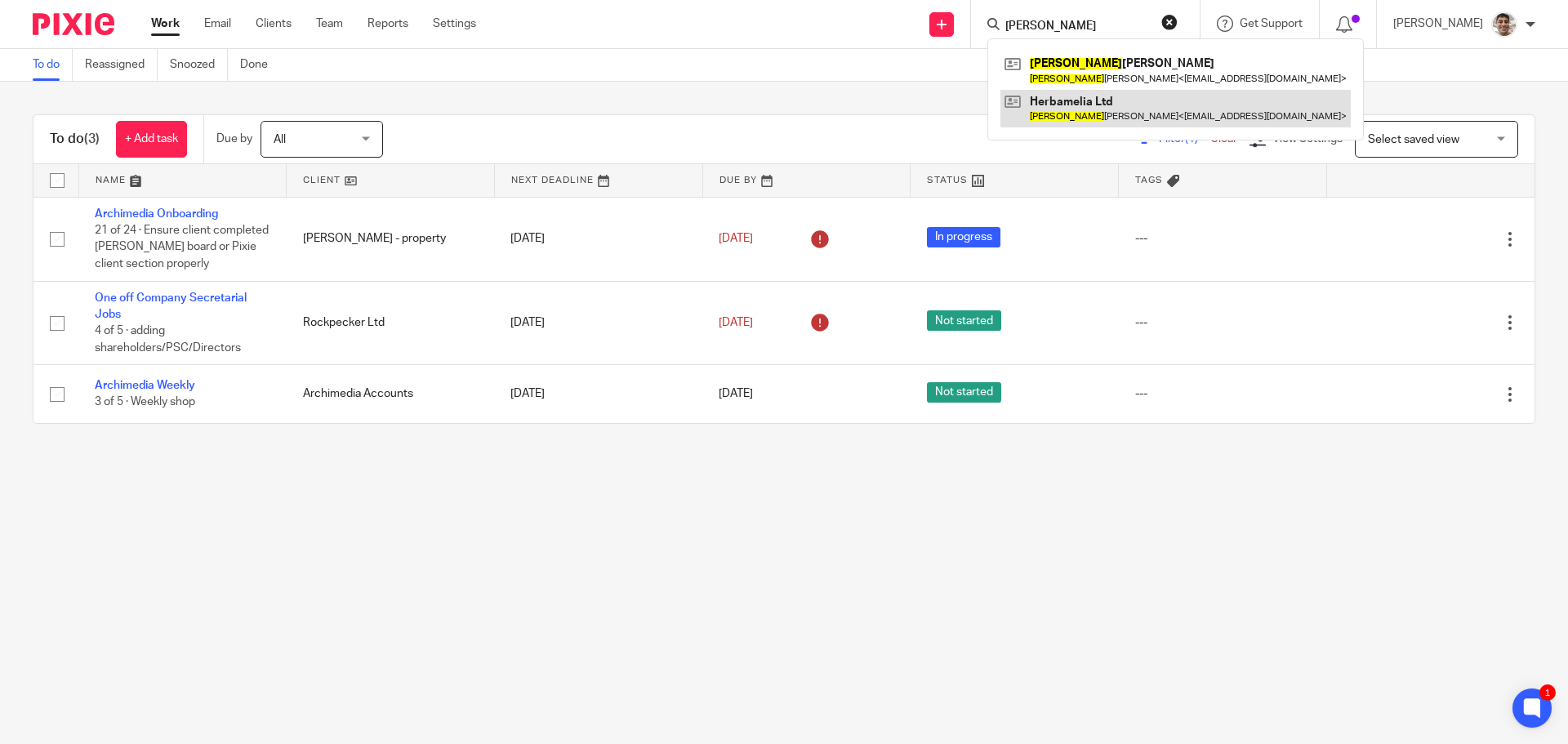
type input "[PERSON_NAME]"
click at [1077, 112] on link at bounding box center [1175, 108] width 351 height 37
click at [166, 28] on link "Work" at bounding box center [164, 24] width 29 height 17
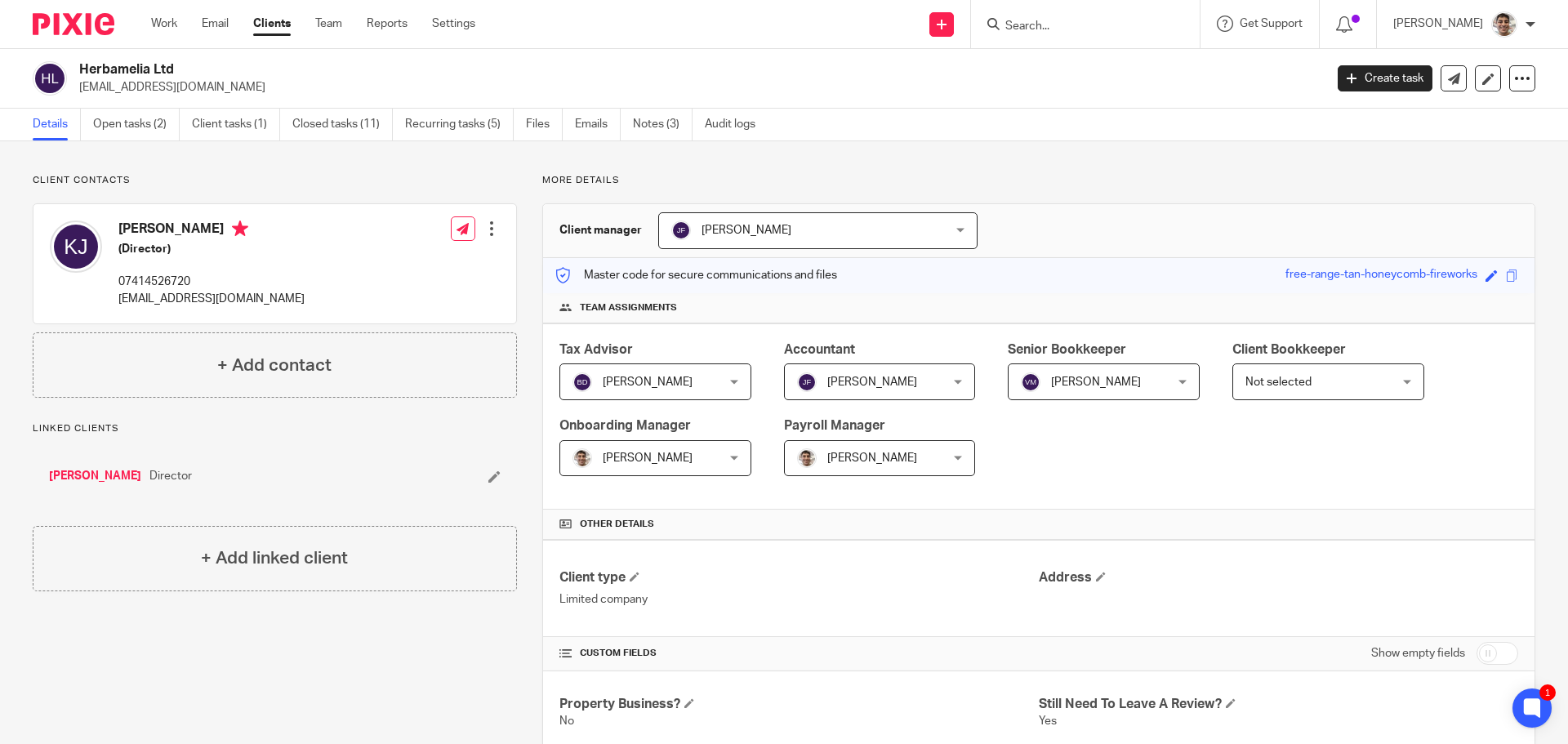
click at [1132, 24] on input "Search" at bounding box center [1077, 27] width 147 height 15
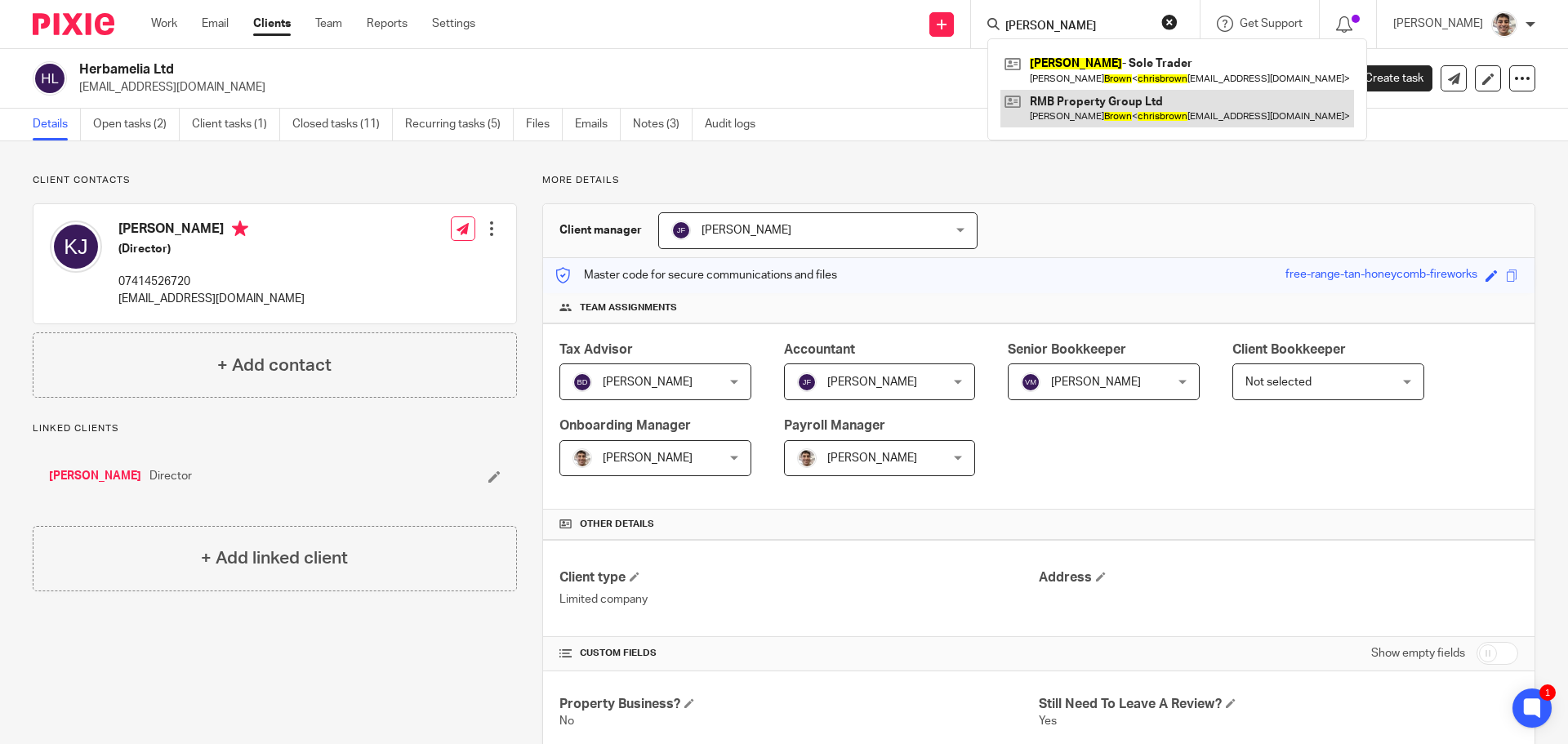
type input "chris brown"
click at [1092, 103] on link at bounding box center [1176, 108] width 354 height 37
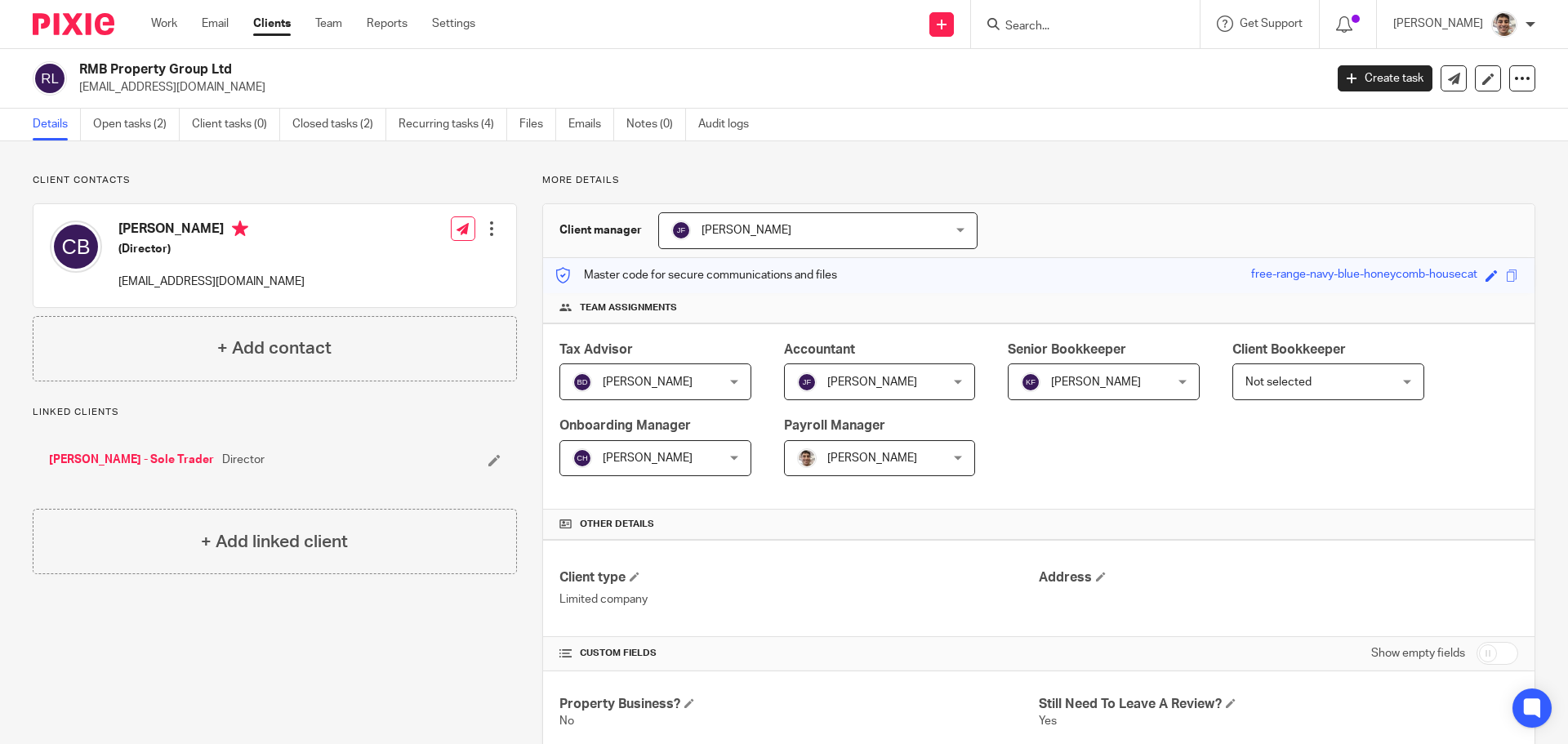
drag, startPoint x: 80, startPoint y: 64, endPoint x: 234, endPoint y: 67, distance: 154.0
click at [234, 67] on h2 "RMB Property Group Ltd" at bounding box center [572, 69] width 987 height 17
copy h2 "RMB Property Group Ltd"
click at [1114, 20] on input "Search" at bounding box center [1077, 27] width 147 height 15
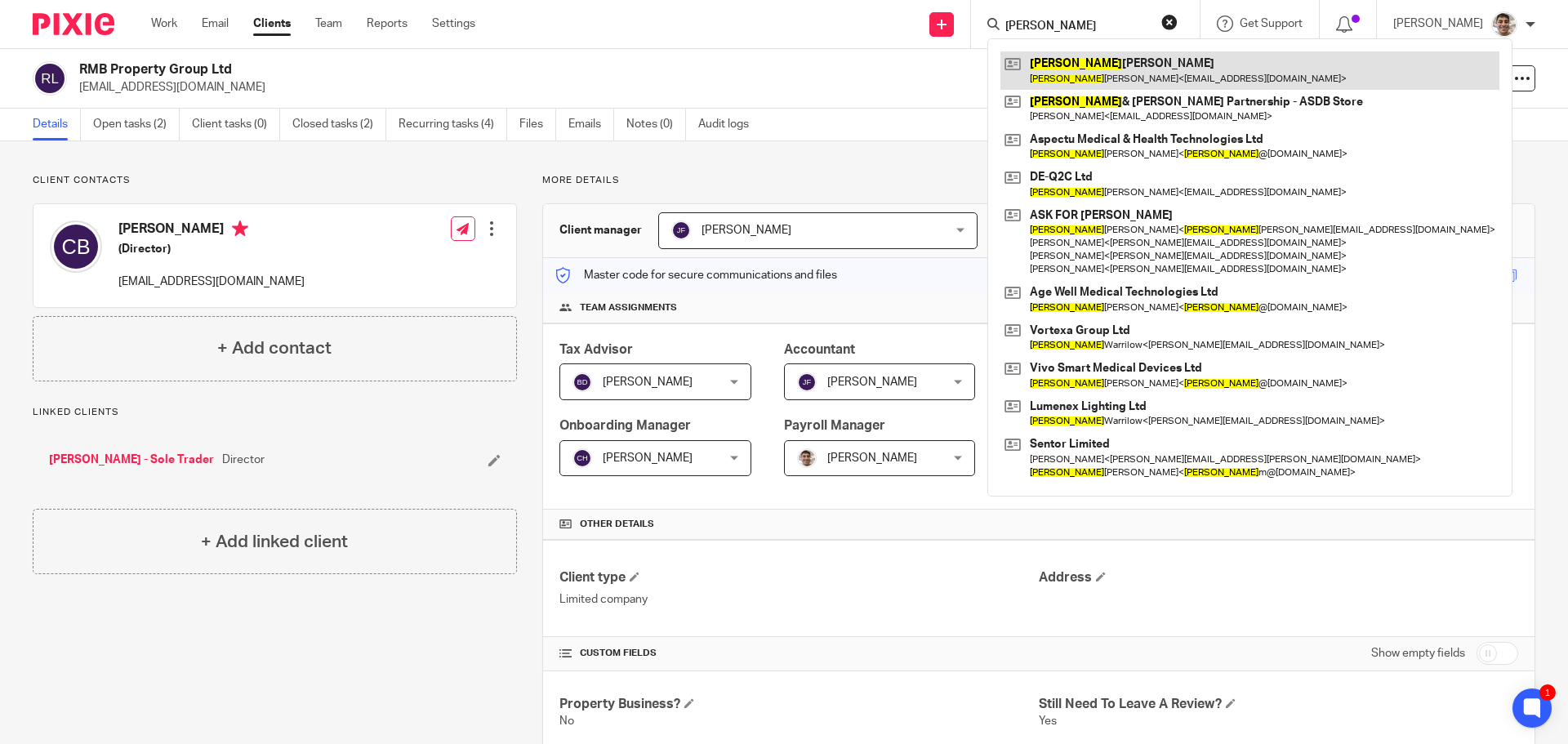
type input "david"
click at [1130, 64] on link at bounding box center [1249, 70] width 498 height 37
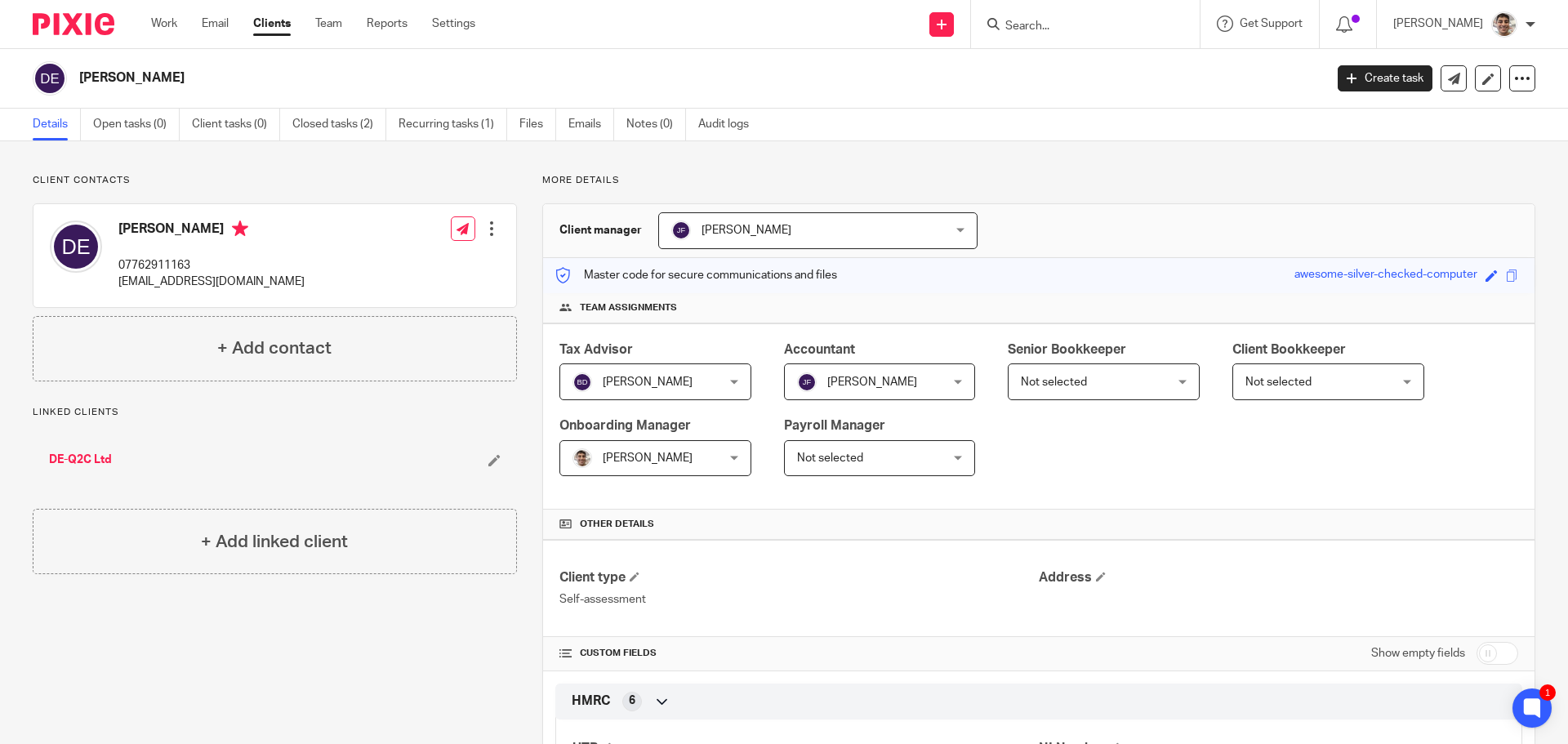
click at [96, 454] on link "DE-Q2C Ltd" at bounding box center [81, 459] width 63 height 17
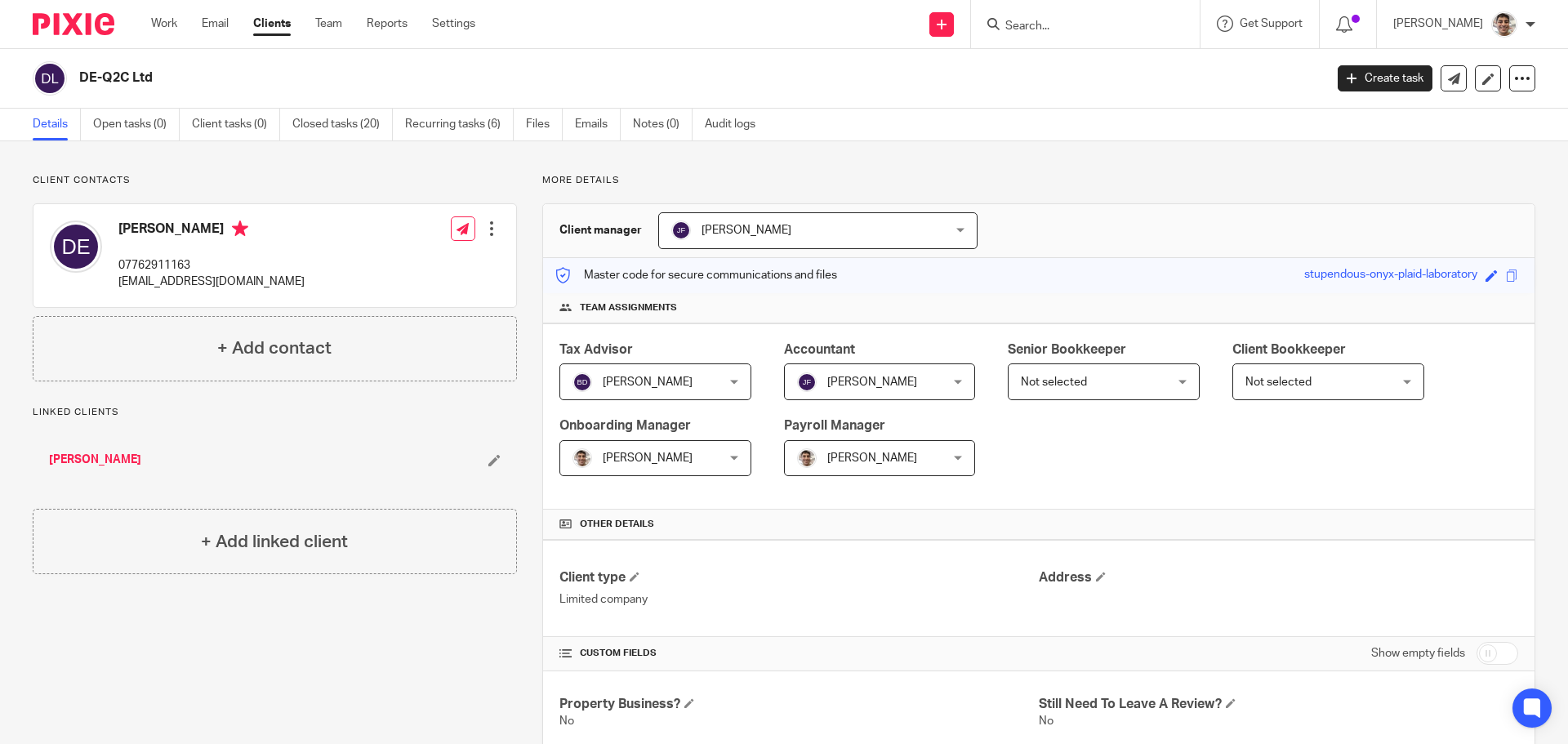
drag, startPoint x: 81, startPoint y: 79, endPoint x: 174, endPoint y: 75, distance: 93.1
click at [174, 75] on h2 "DE-Q2C Ltd" at bounding box center [572, 77] width 987 height 17
copy h2 "DE-Q2C Ltd"
click at [166, 21] on link "Work" at bounding box center [163, 24] width 27 height 17
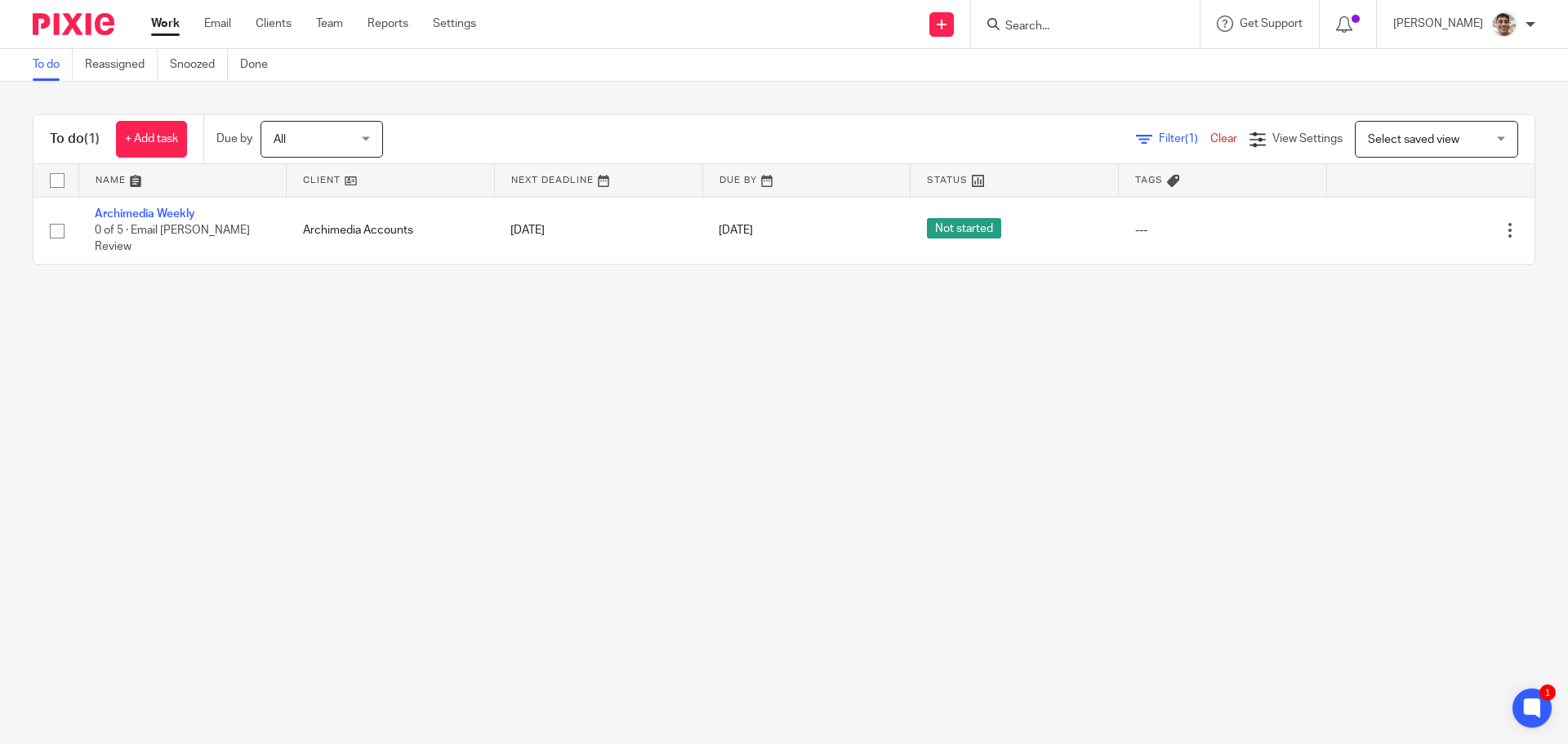
click at [1072, 28] on input "Search" at bounding box center [1077, 27] width 147 height 15
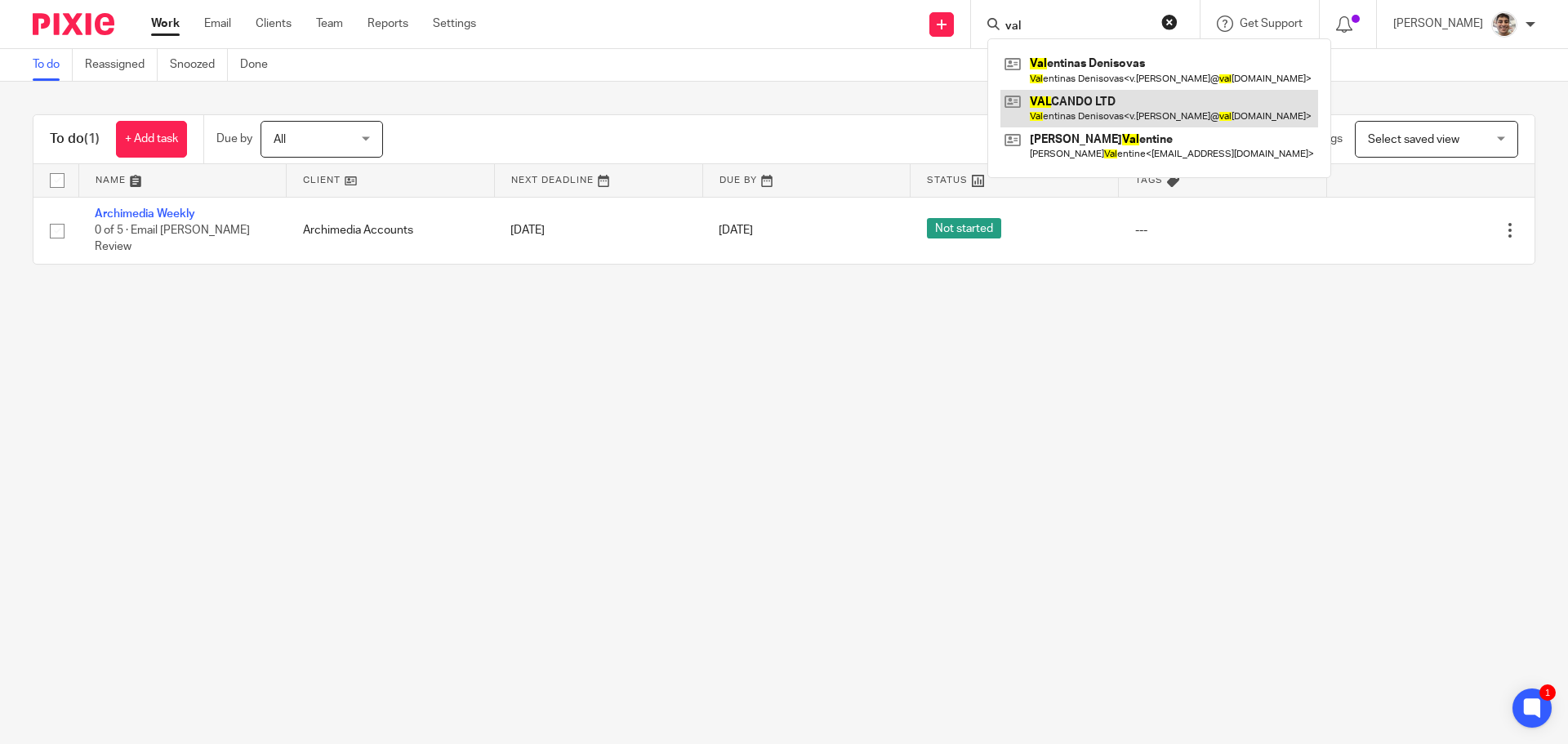
type input "val"
click at [1101, 101] on link at bounding box center [1158, 108] width 317 height 37
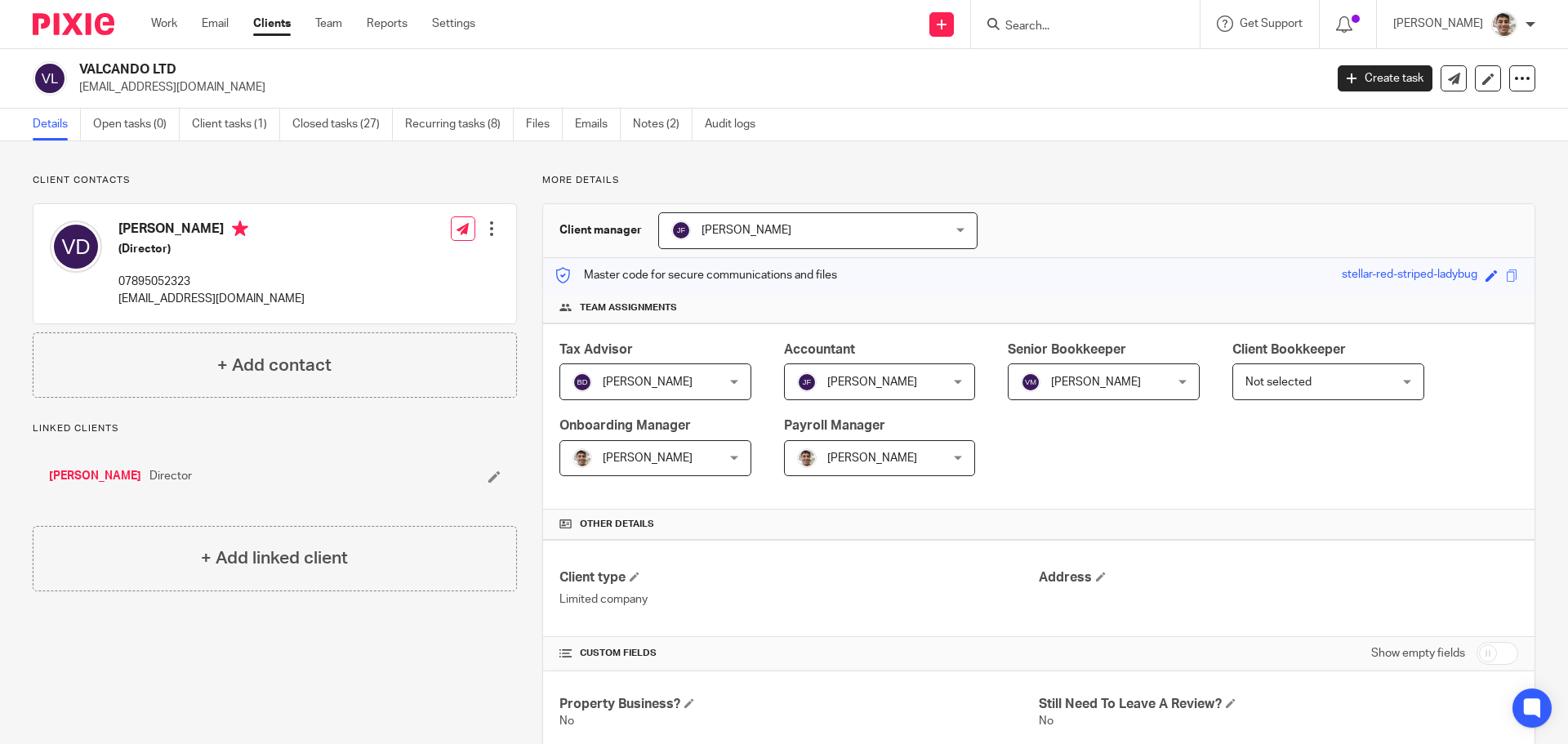
drag, startPoint x: 80, startPoint y: 64, endPoint x: 203, endPoint y: 64, distance: 123.0
click at [203, 64] on h2 "VALCANDO LTD" at bounding box center [572, 69] width 987 height 17
copy h2 "VALCANDO LTD"
click at [1067, 32] on input "Search" at bounding box center [1077, 27] width 147 height 15
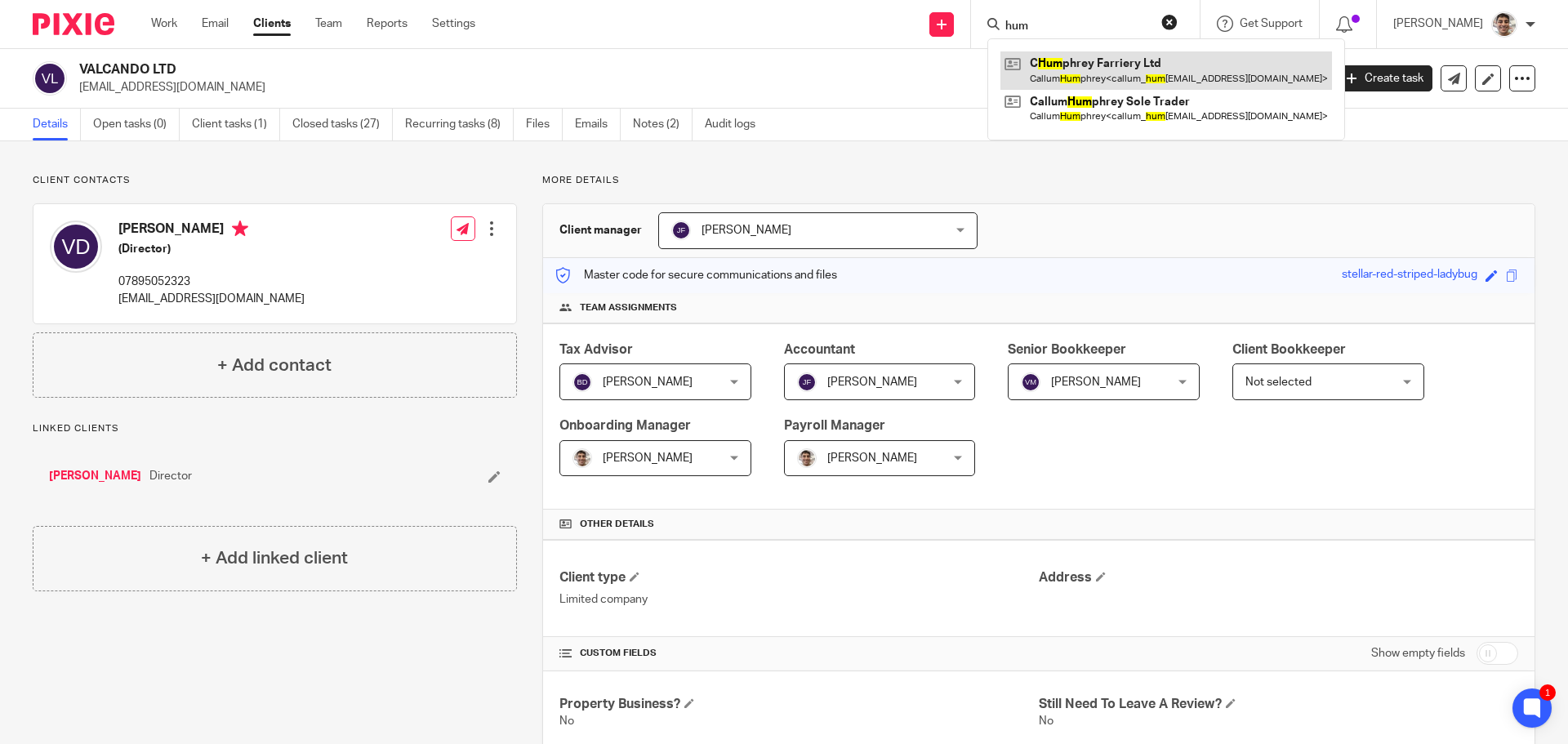
type input "hum"
drag, startPoint x: 1086, startPoint y: 67, endPoint x: 1020, endPoint y: 77, distance: 66.8
click at [1086, 67] on link at bounding box center [1165, 70] width 332 height 37
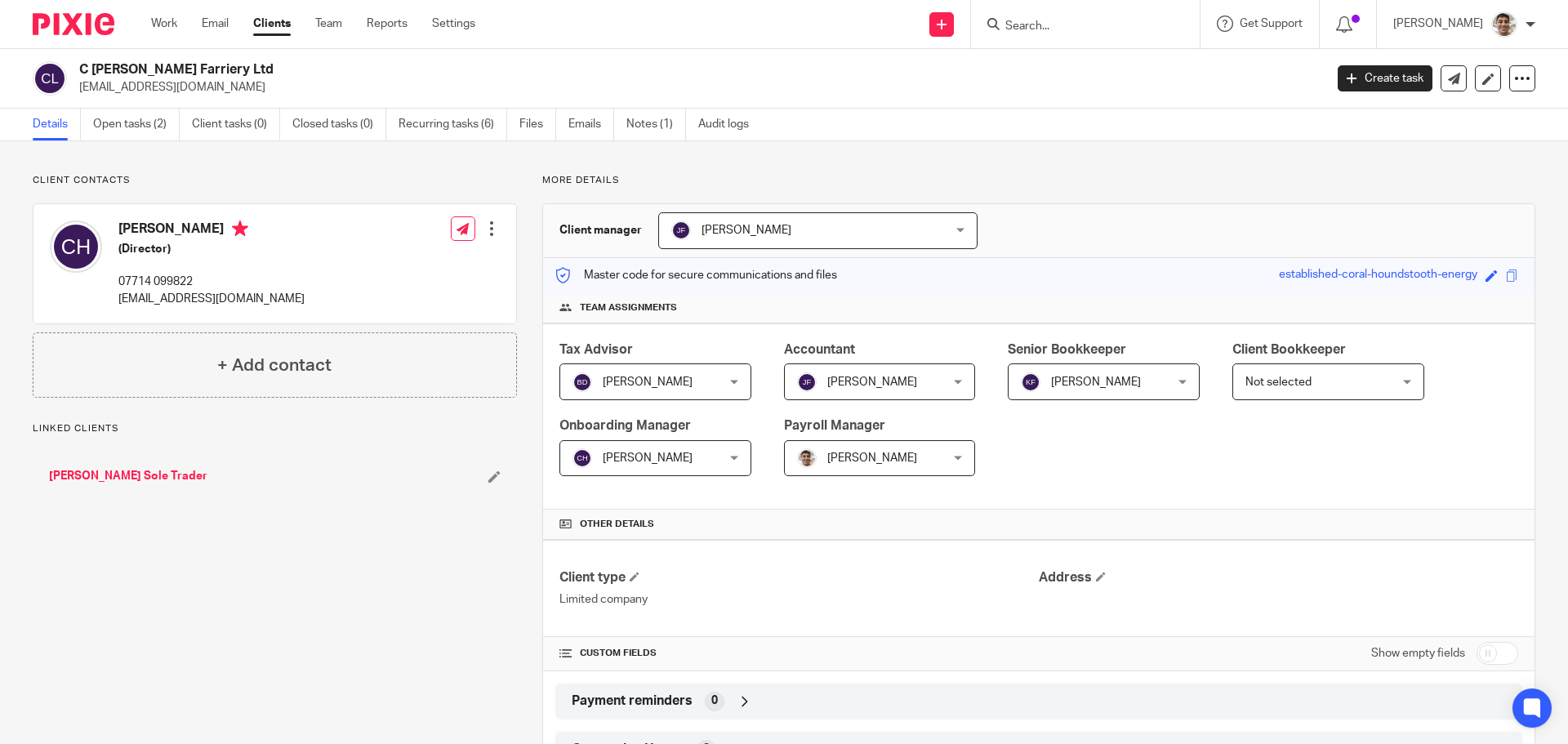
drag, startPoint x: 81, startPoint y: 68, endPoint x: 247, endPoint y: 64, distance: 166.0
click at [247, 64] on h2 "C [PERSON_NAME] Farriery Ltd" at bounding box center [572, 69] width 987 height 17
copy h2 "C [PERSON_NAME] Farriery Ltd"
click at [1077, 23] on input "Search" at bounding box center [1077, 27] width 147 height 15
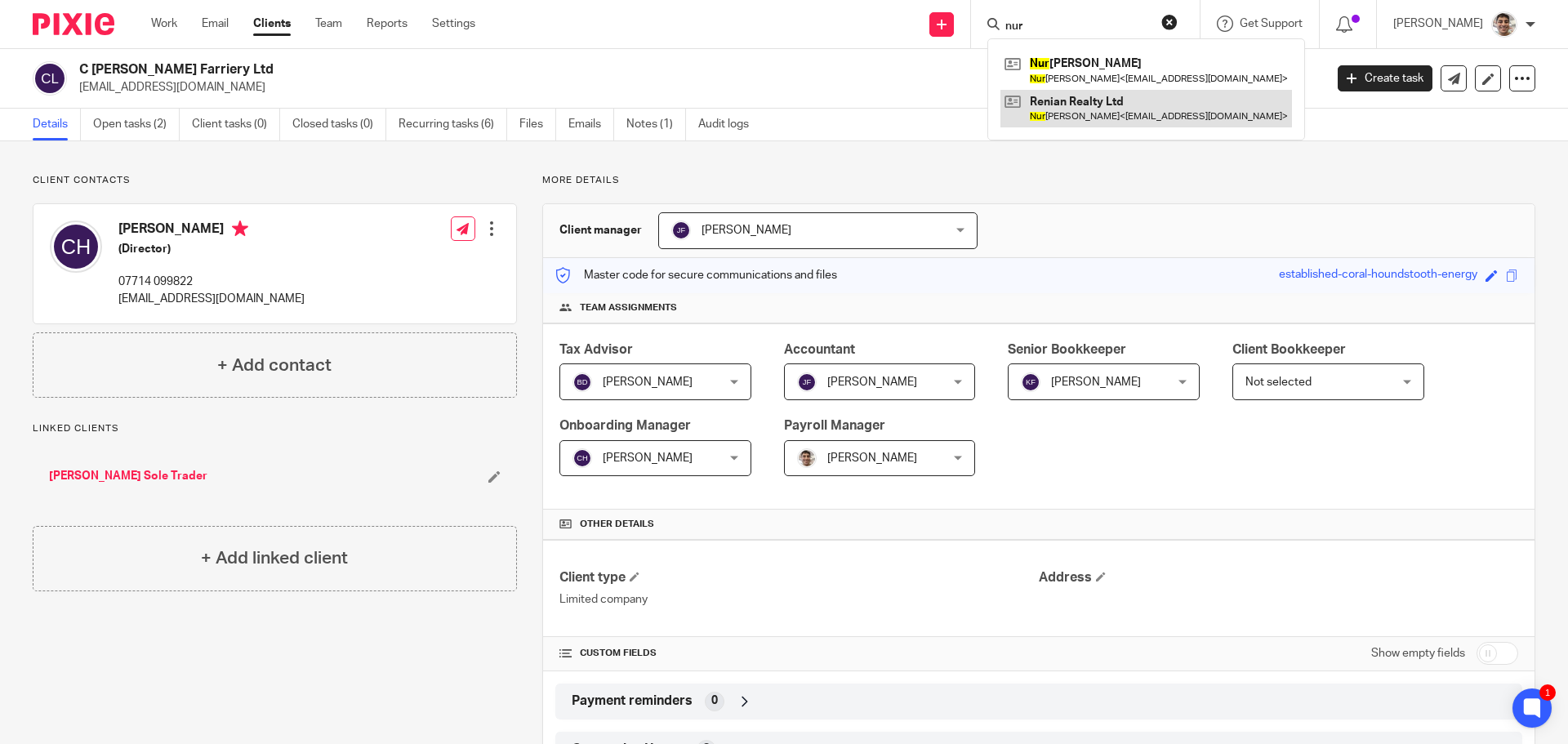
type input "nur"
click at [1062, 109] on link at bounding box center [1145, 108] width 292 height 37
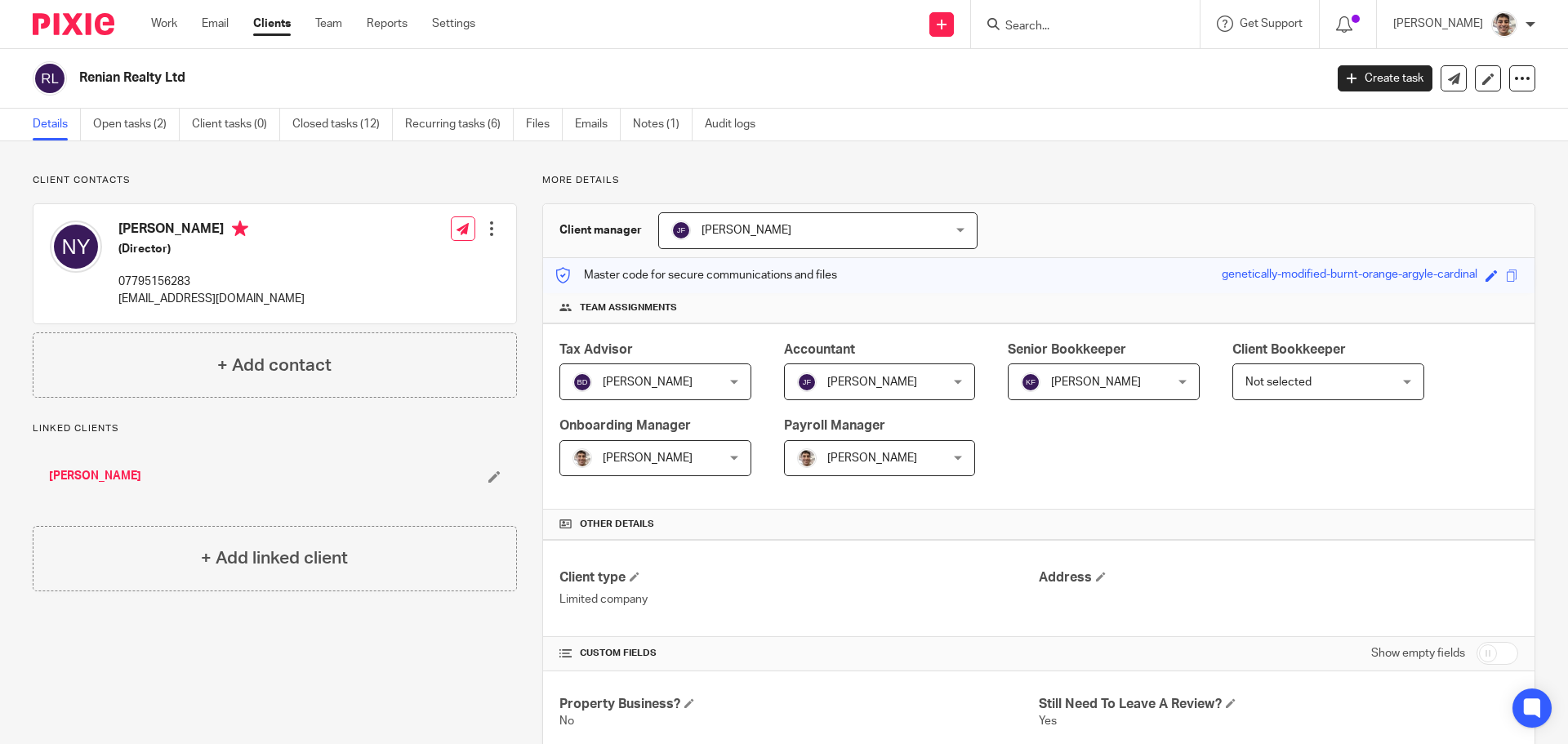
drag, startPoint x: 82, startPoint y: 77, endPoint x: 197, endPoint y: 74, distance: 115.0
click at [197, 74] on h2 "Renian Realty Ltd" at bounding box center [572, 77] width 987 height 17
copy h2 "Renian Realty Ltd"
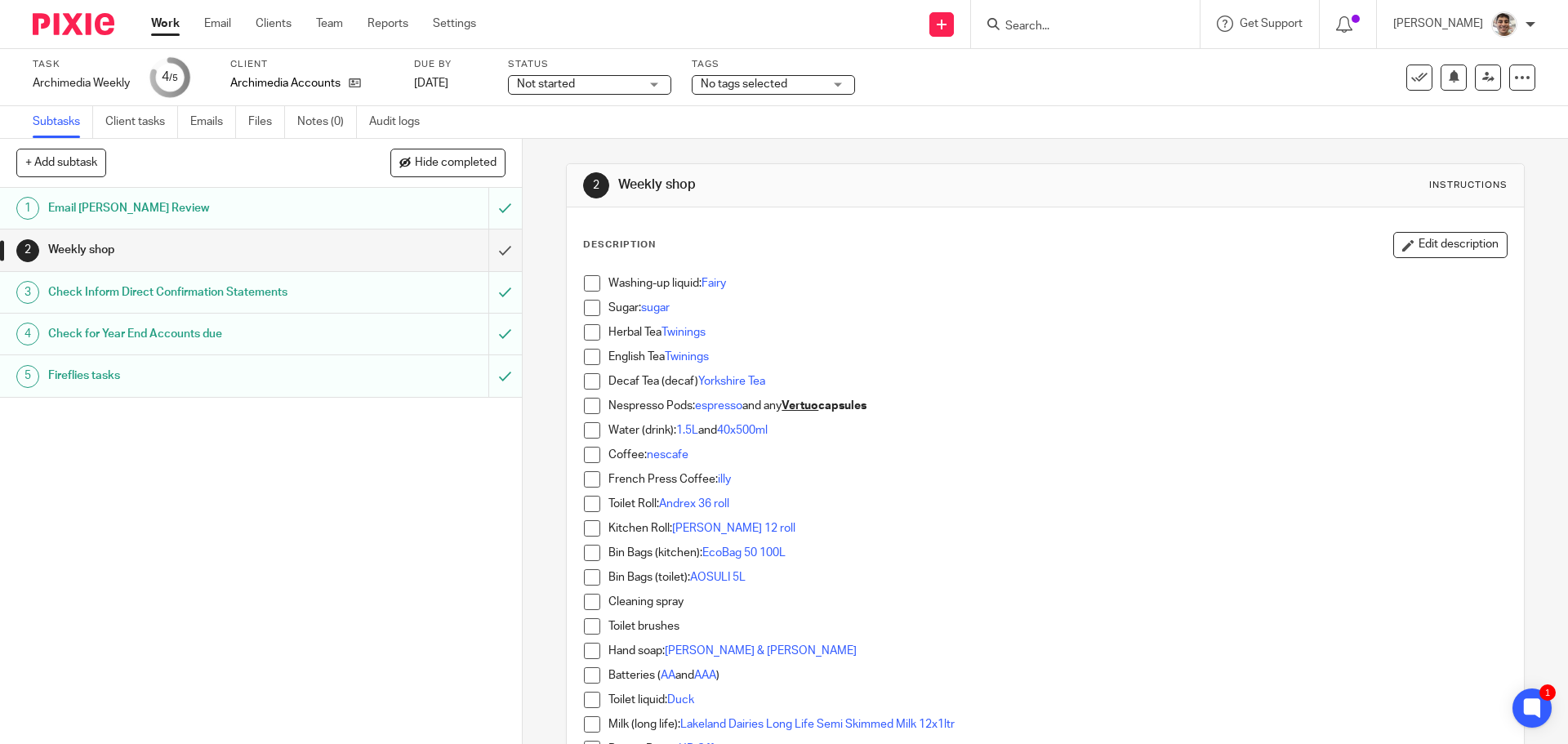
click at [1082, 31] on input "Search" at bounding box center [1077, 27] width 147 height 15
type input "ren"
click at [1072, 76] on link at bounding box center [1138, 70] width 276 height 37
drag, startPoint x: 344, startPoint y: 493, endPoint x: 353, endPoint y: 501, distance: 12.0
click at [344, 493] on div "1 Email [PERSON_NAME] Review 2 Weekly shop 3 Check Inform Direct Confirmation S…" at bounding box center [261, 466] width 522 height 557
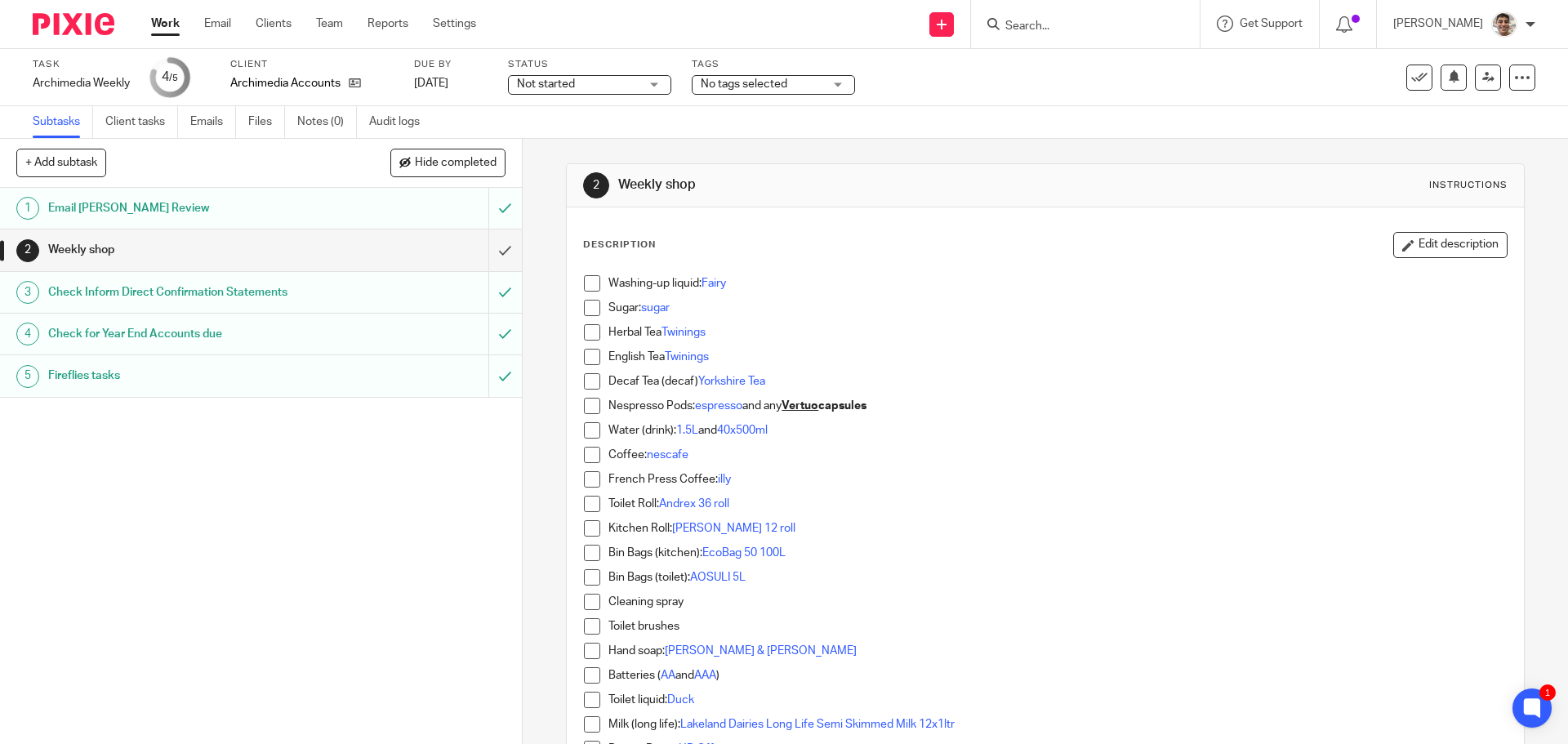
click at [160, 23] on link "Work" at bounding box center [164, 24] width 29 height 17
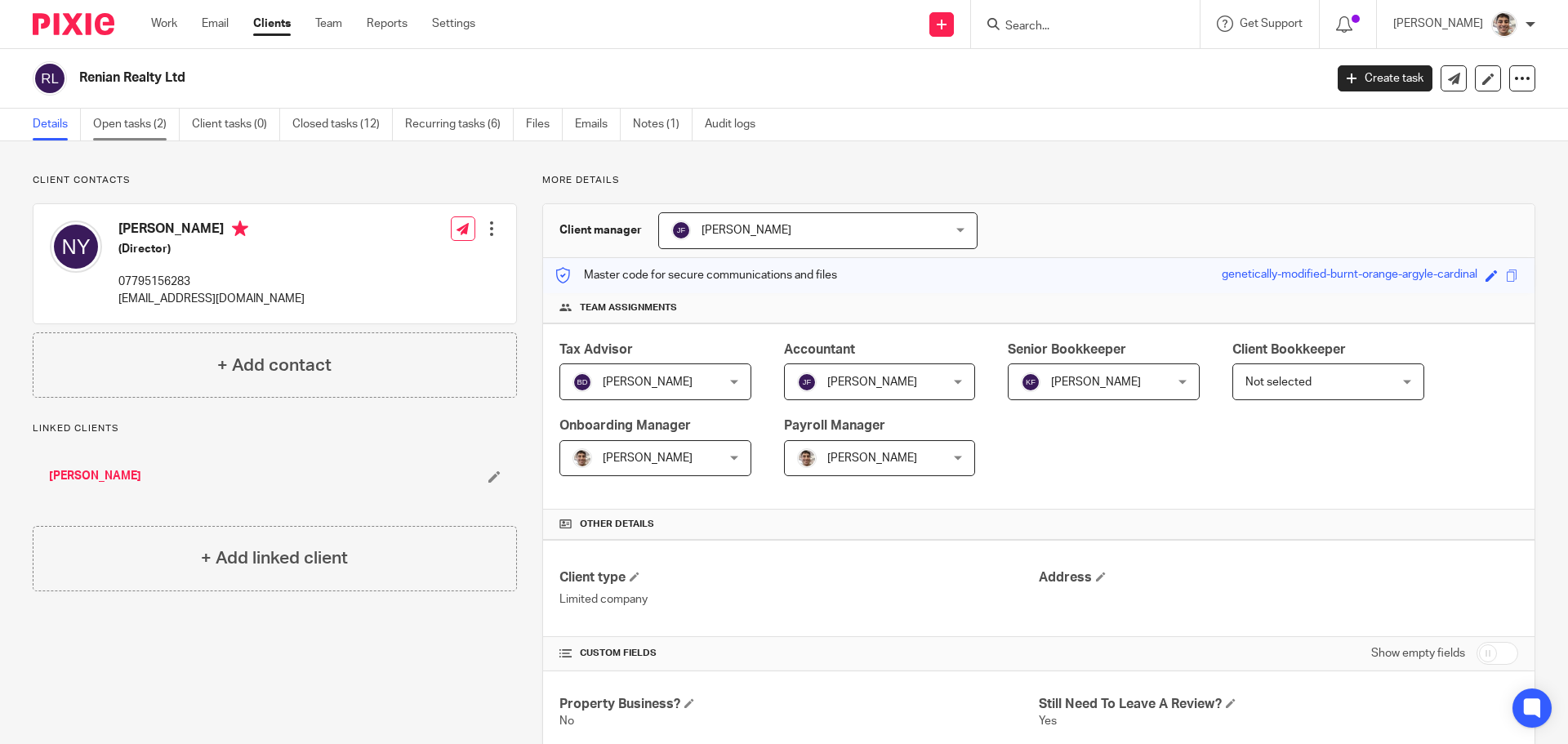
click at [154, 126] on link "Open tasks (2)" at bounding box center [137, 124] width 87 height 32
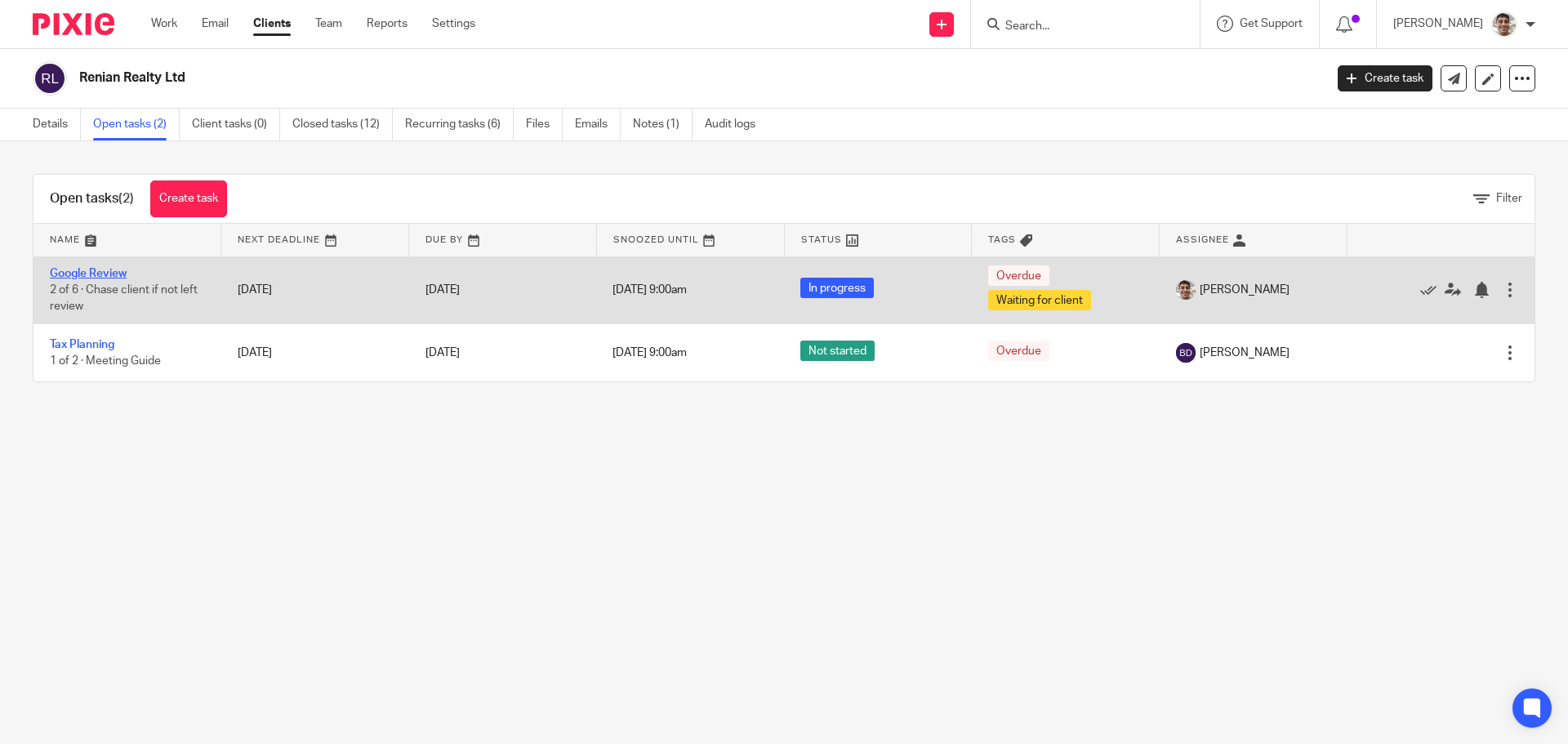
click at [98, 275] on link "Google Review" at bounding box center [89, 274] width 77 height 12
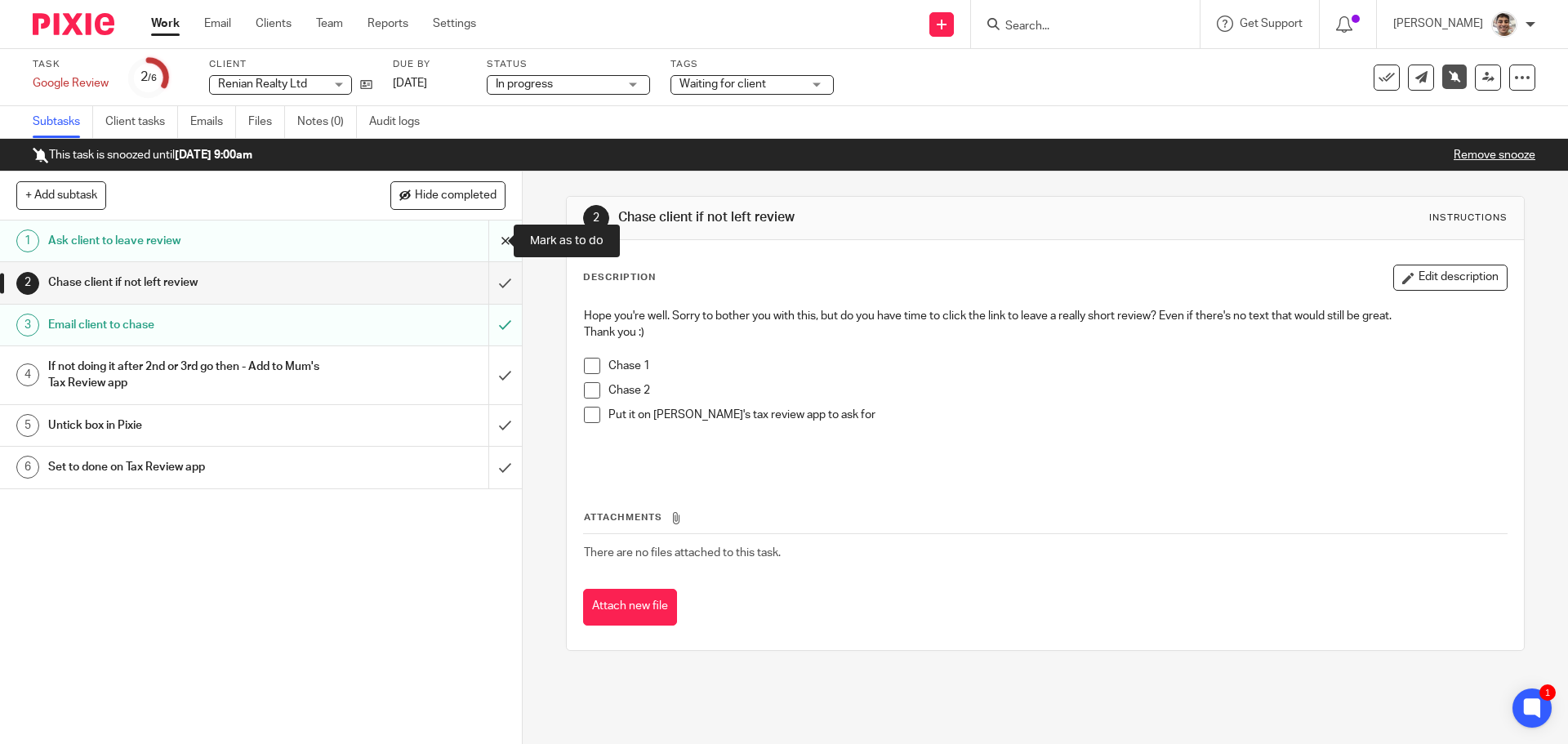
click at [490, 248] on input "submit" at bounding box center [261, 240] width 522 height 40
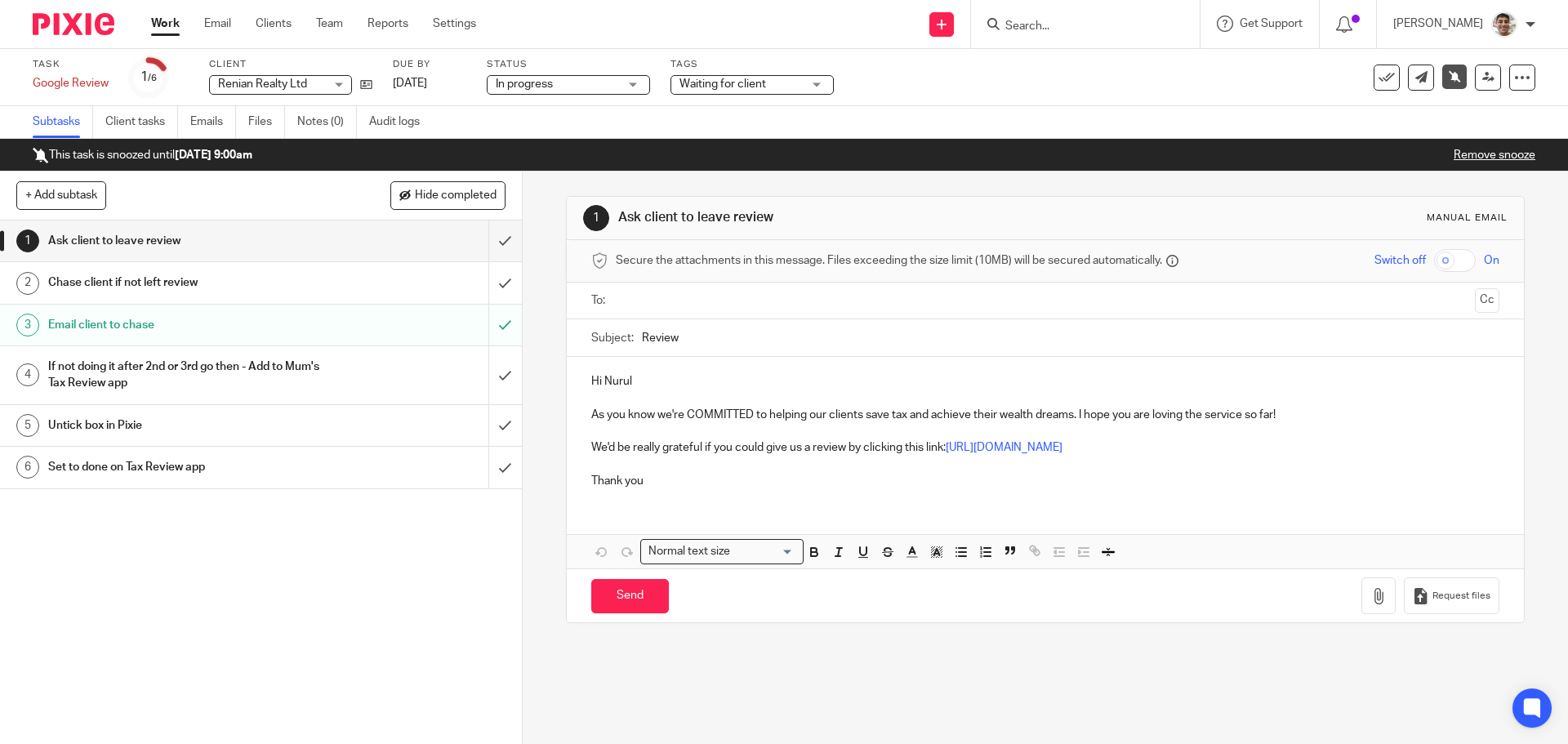
click at [708, 304] on input "text" at bounding box center [1044, 301] width 846 height 19
click at [754, 342] on input "Review" at bounding box center [1071, 341] width 857 height 36
click at [642, 342] on input "Review" at bounding box center [1071, 341] width 857 height 36
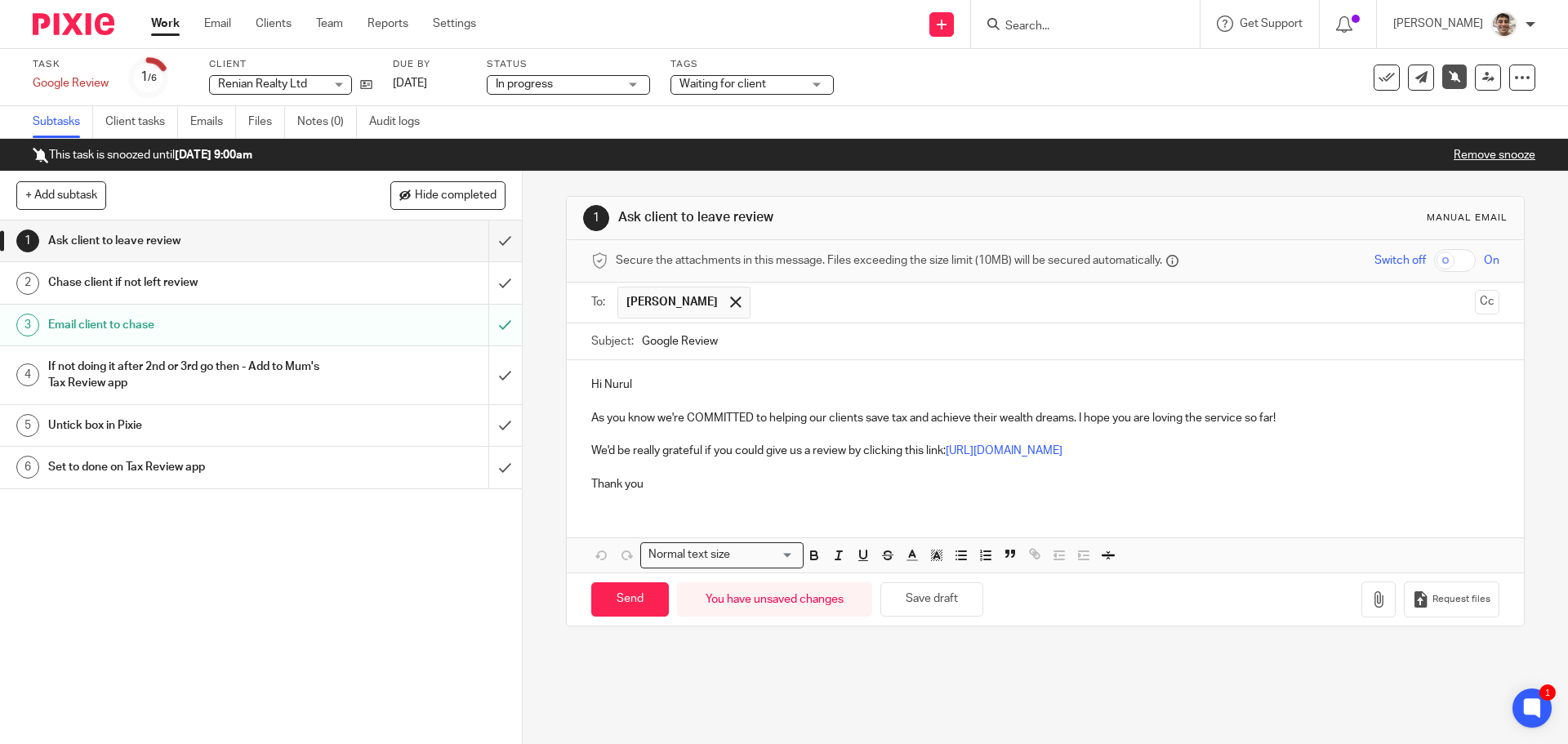
type input "Google Review"
click at [647, 389] on p "Hi Nurul" at bounding box center [1044, 384] width 907 height 17
click at [957, 305] on input "text" at bounding box center [1113, 303] width 709 height 32
click at [809, 480] on p "Thank you" at bounding box center [1044, 484] width 907 height 17
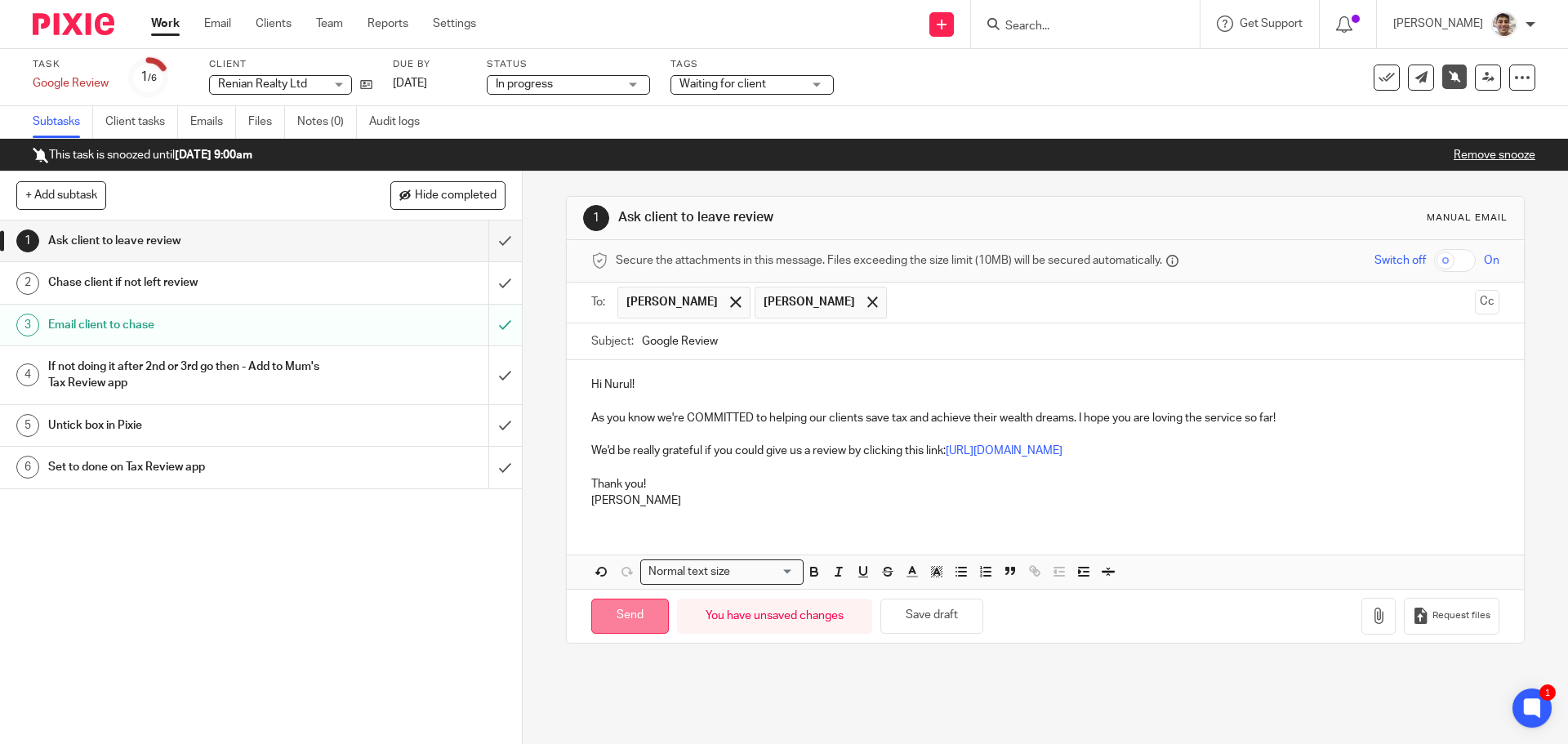
click at [642, 609] on input "Send" at bounding box center [629, 617] width 78 height 35
type input "Sent"
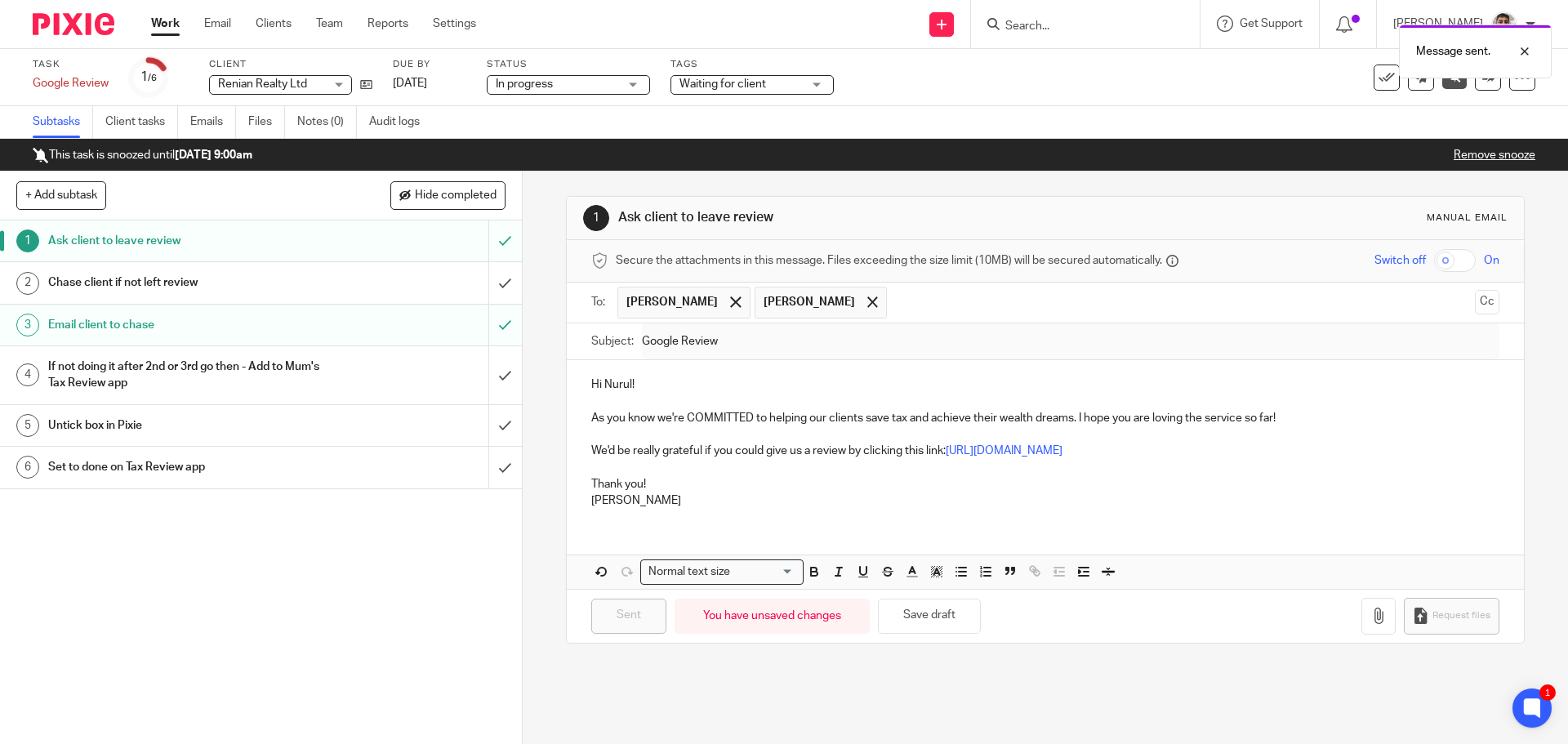
click at [1493, 156] on link "Remove snooze" at bounding box center [1494, 156] width 82 height 12
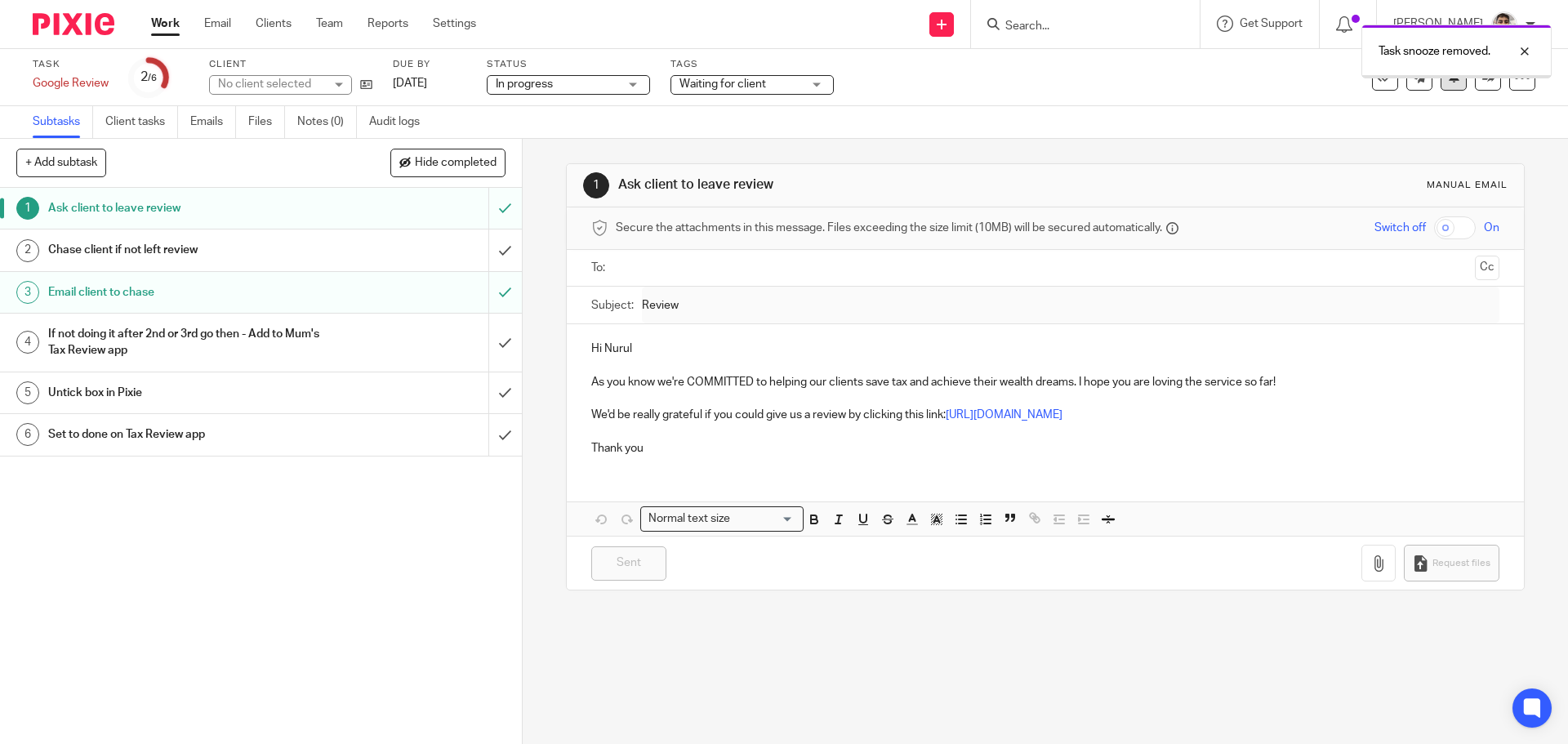
click at [1440, 88] on button at bounding box center [1453, 77] width 27 height 27
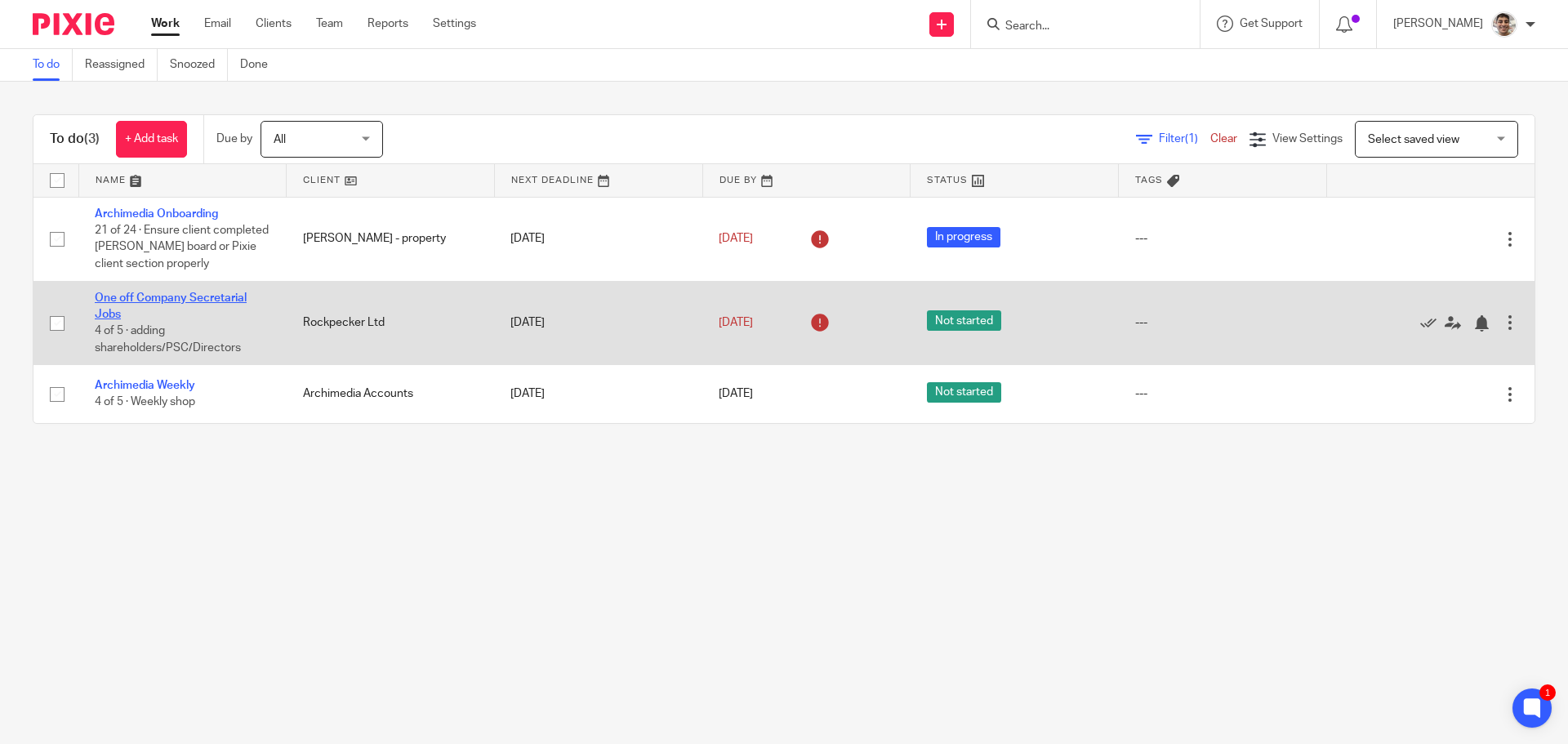
click at [131, 298] on link "One off Company Secretarial Jobs" at bounding box center [170, 306] width 152 height 28
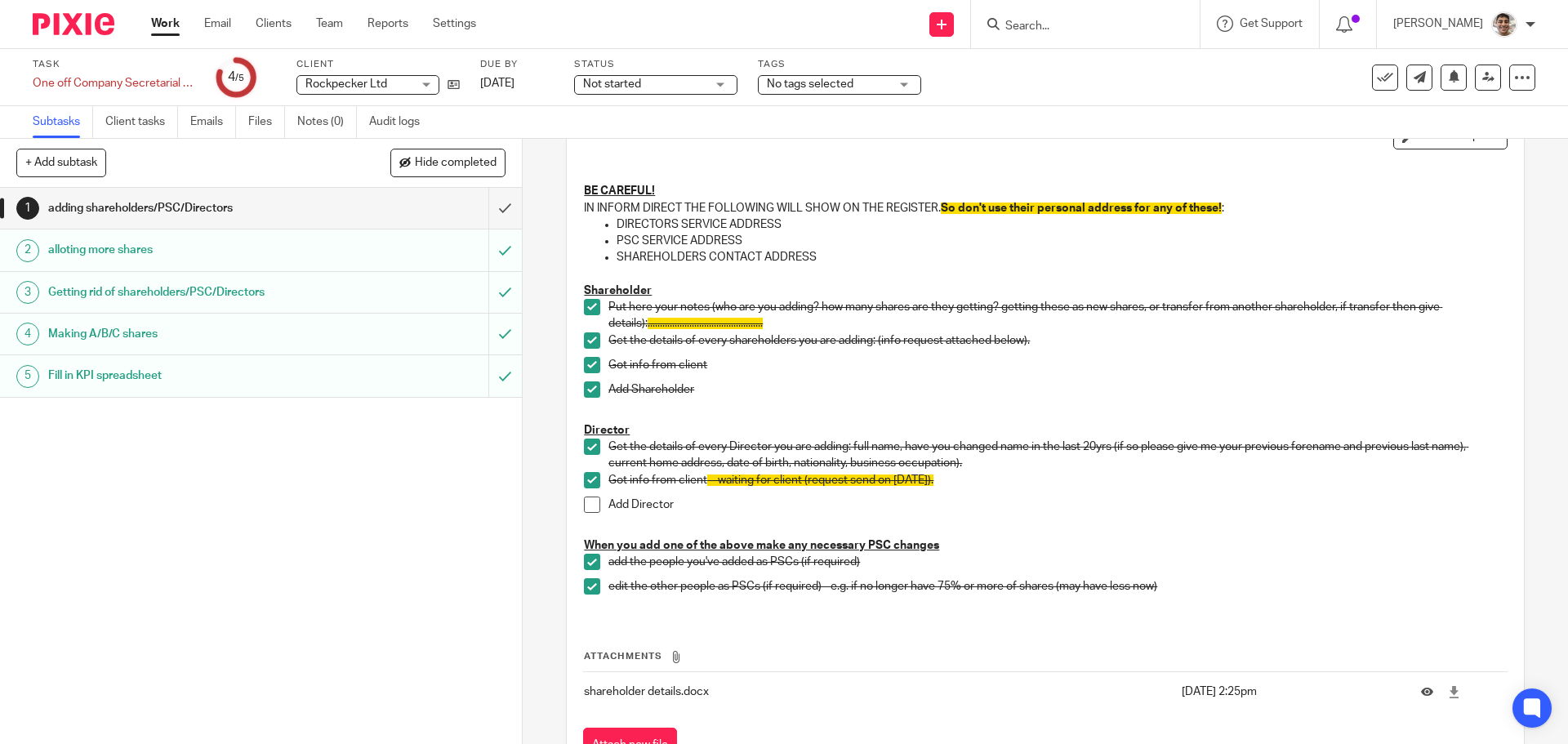
scroll to position [179, 0]
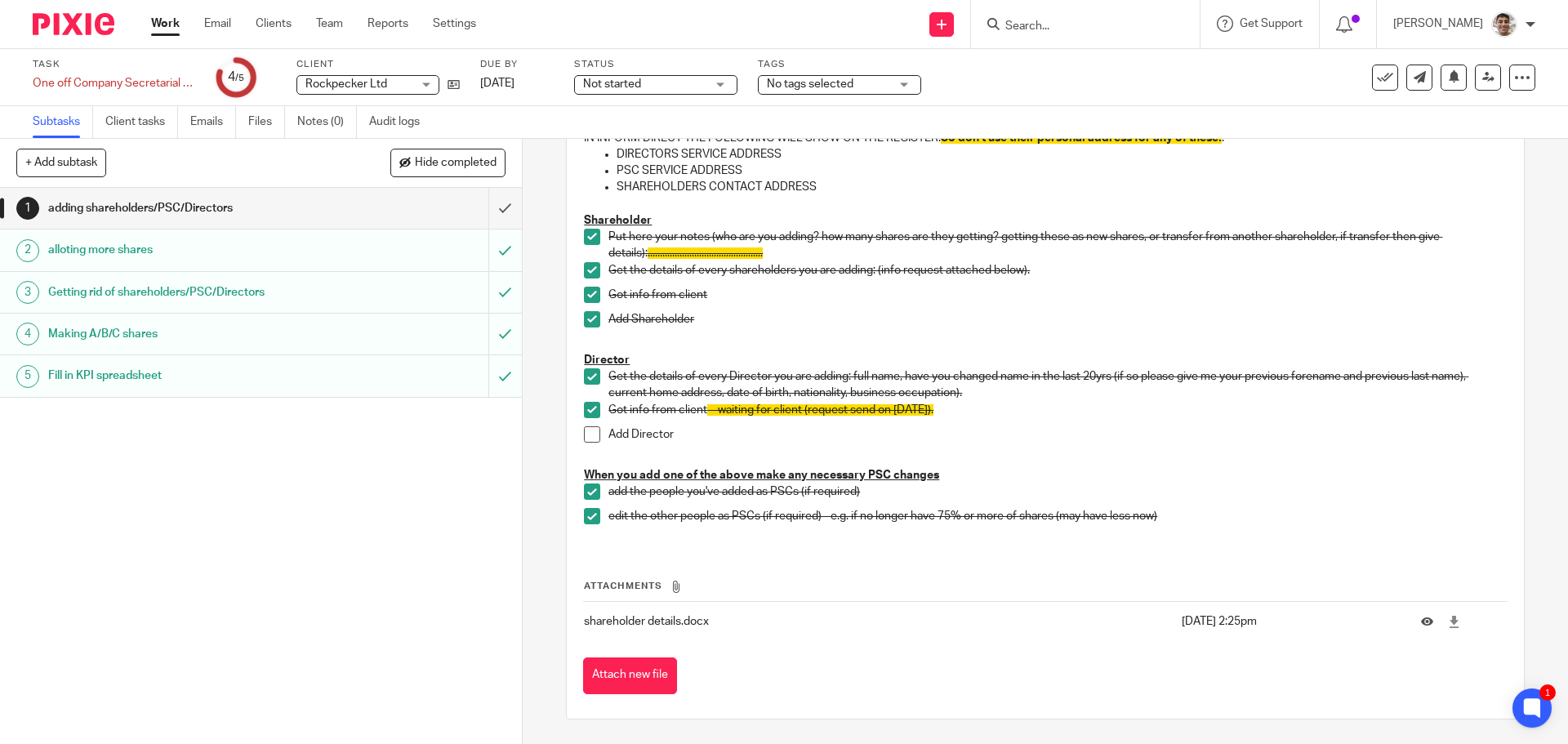
click at [584, 430] on span at bounding box center [592, 435] width 17 height 17
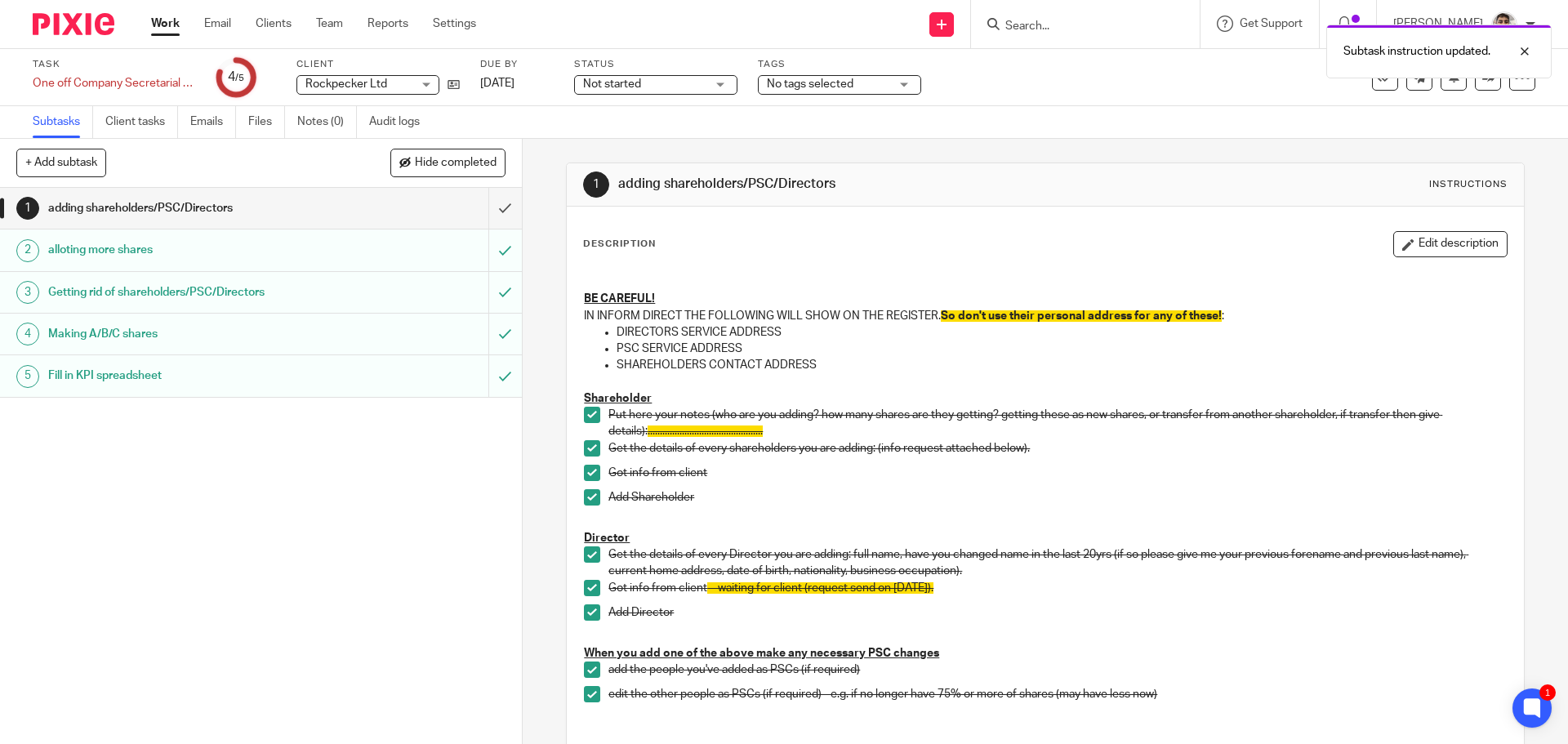
scroll to position [0, 0]
click at [495, 215] on input "submit" at bounding box center [261, 208] width 522 height 40
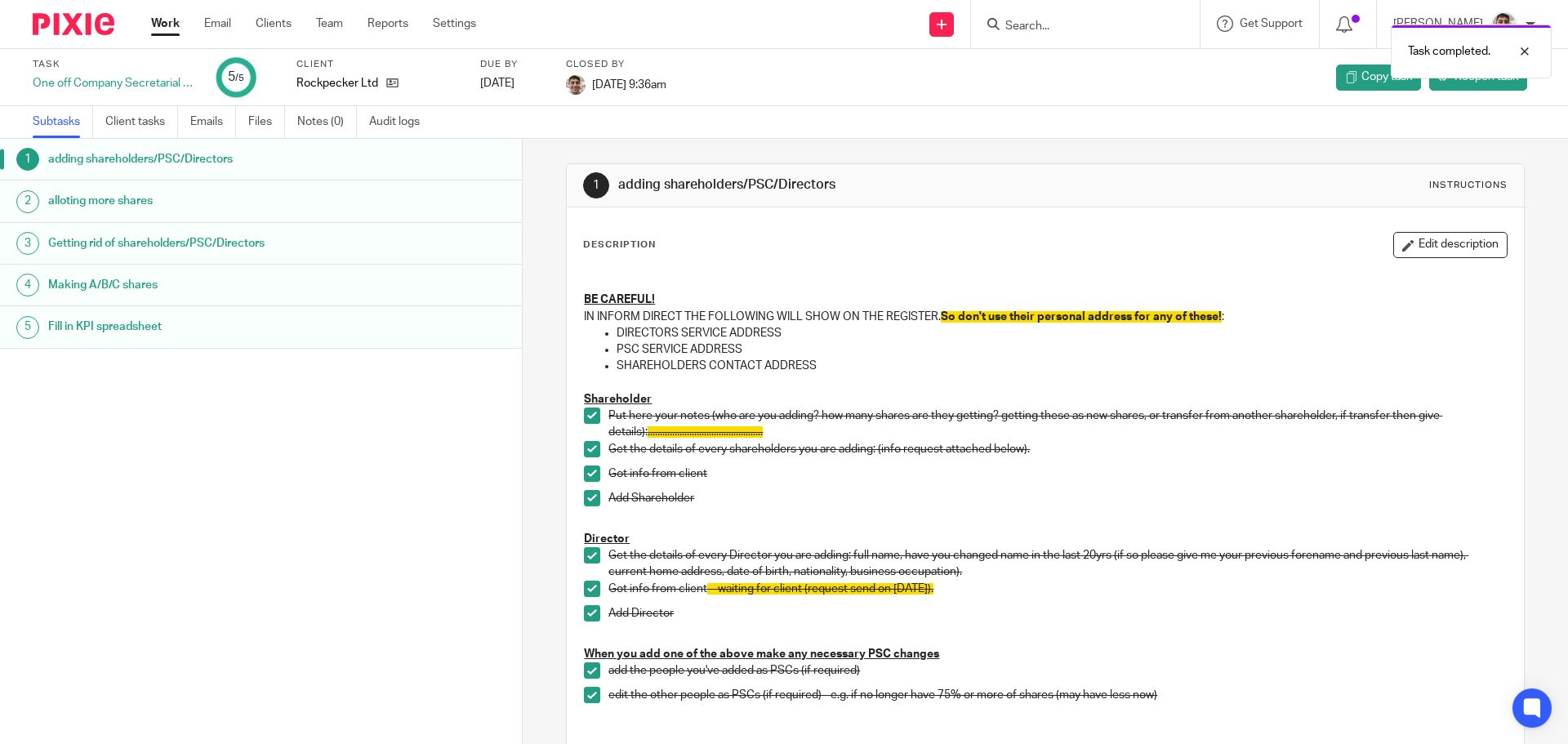
click at [161, 23] on link "Work" at bounding box center [164, 24] width 29 height 17
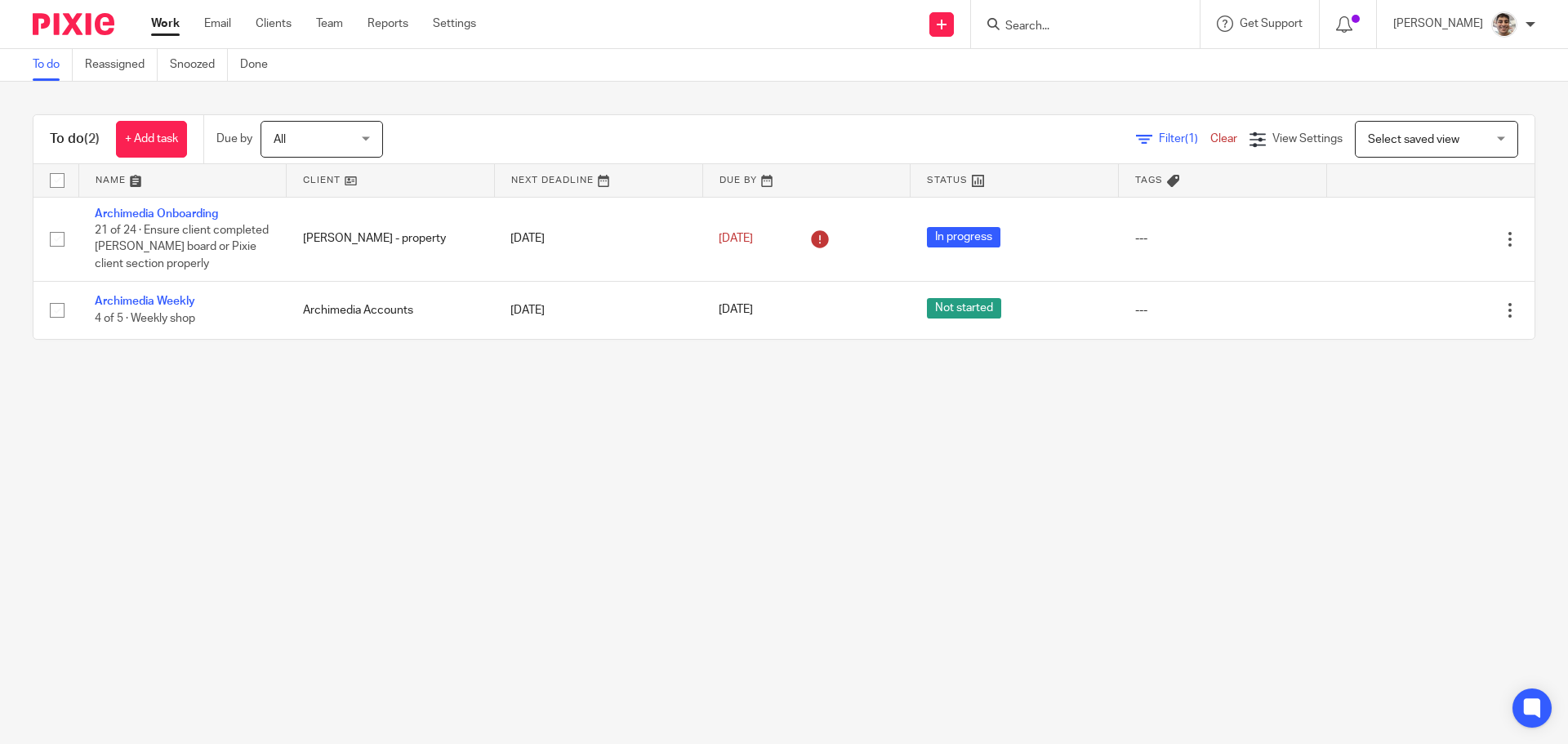
click at [257, 528] on main "To do Reassigned Snoozed Done To do (2) + Add task Due by All All Today Tomorro…" at bounding box center [784, 372] width 1568 height 744
click at [444, 526] on main "To do Reassigned Snoozed Done To do (2) + Add task Due by All All Today Tomorro…" at bounding box center [784, 372] width 1568 height 744
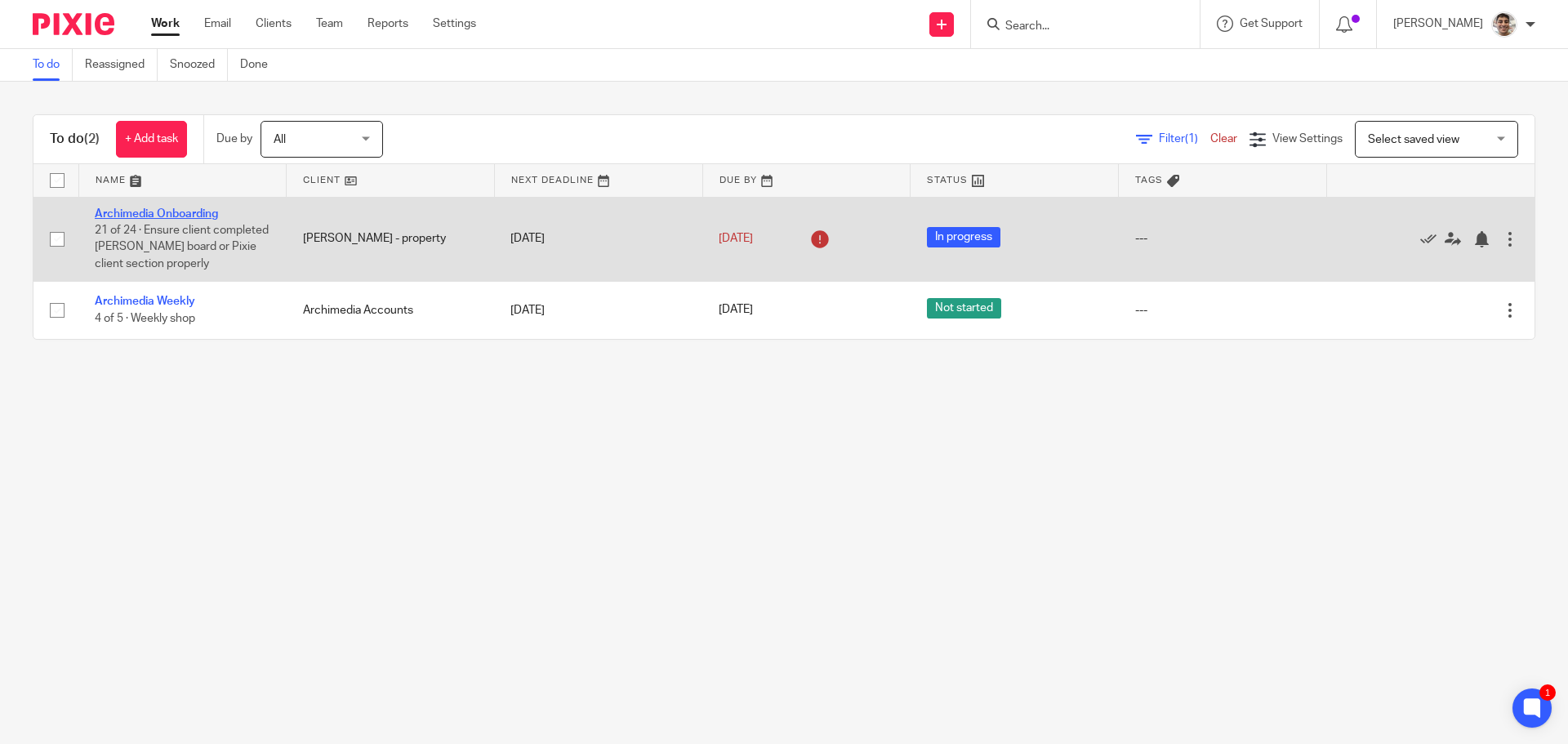
click at [190, 214] on link "Archimedia Onboarding" at bounding box center [156, 214] width 123 height 12
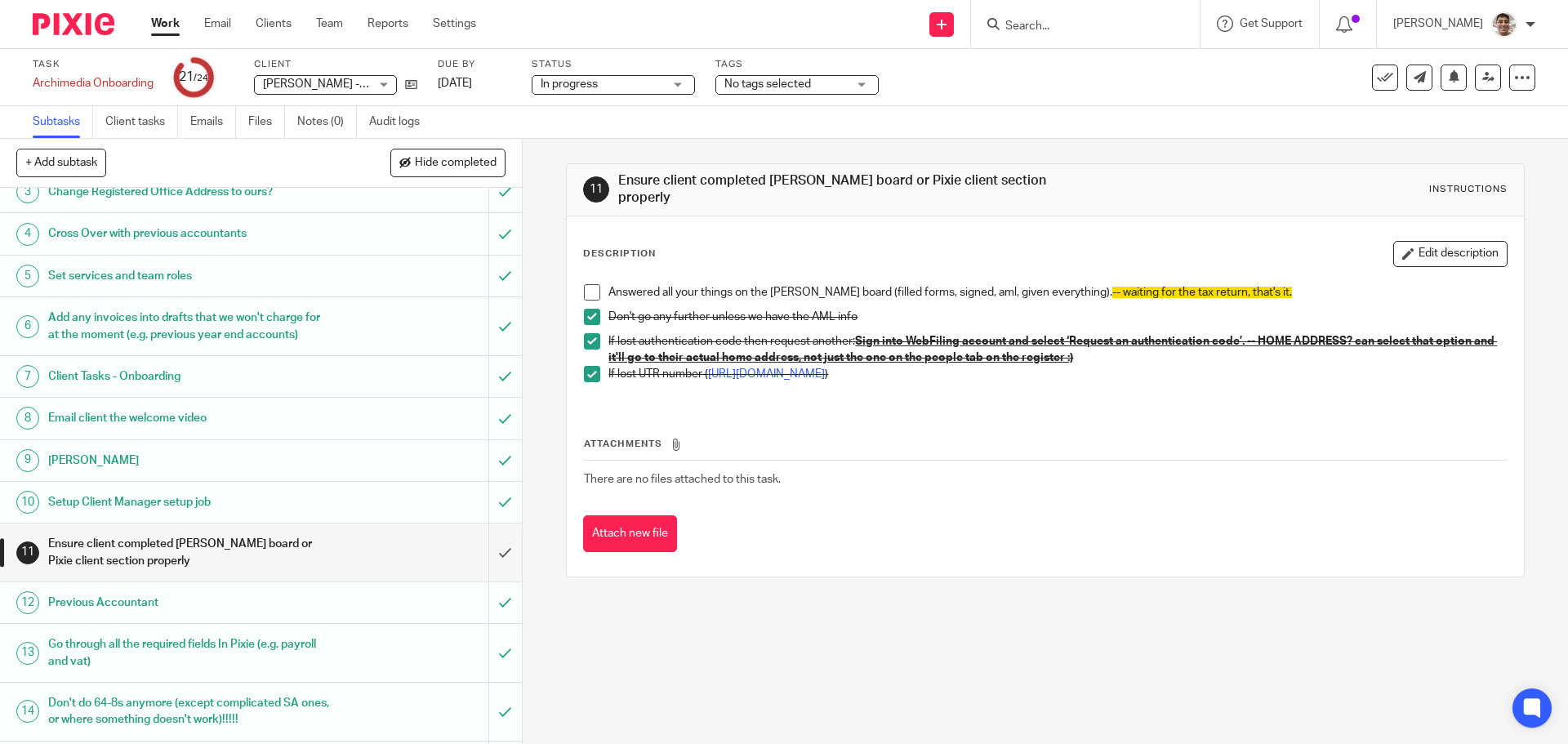
scroll to position [327, 0]
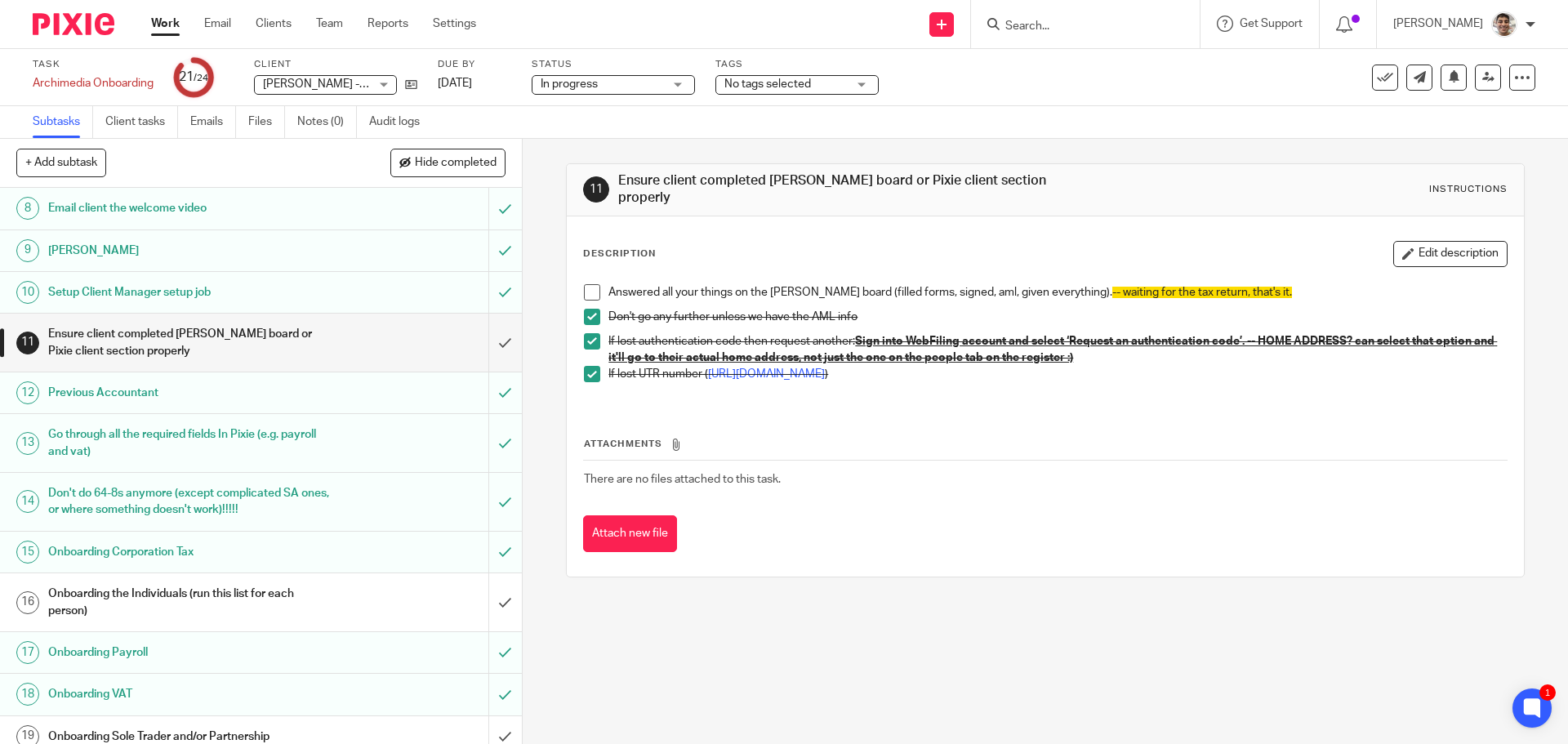
click at [174, 619] on h1 "Onboarding the Individuals (run this list for each person)" at bounding box center [189, 602] width 283 height 41
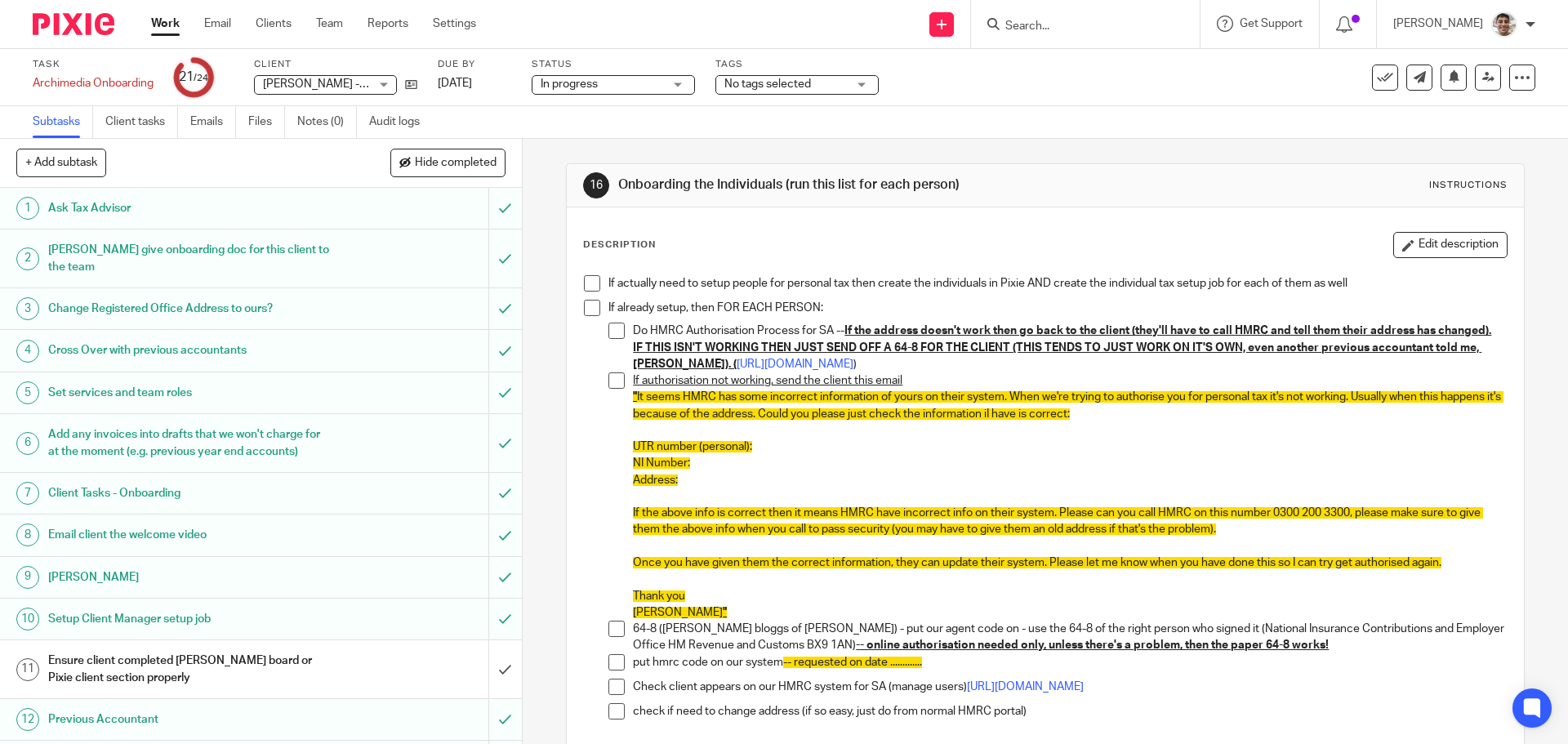
click at [142, 680] on h1 "Ensure client completed [PERSON_NAME] board or Pixie client section properly" at bounding box center [189, 669] width 283 height 41
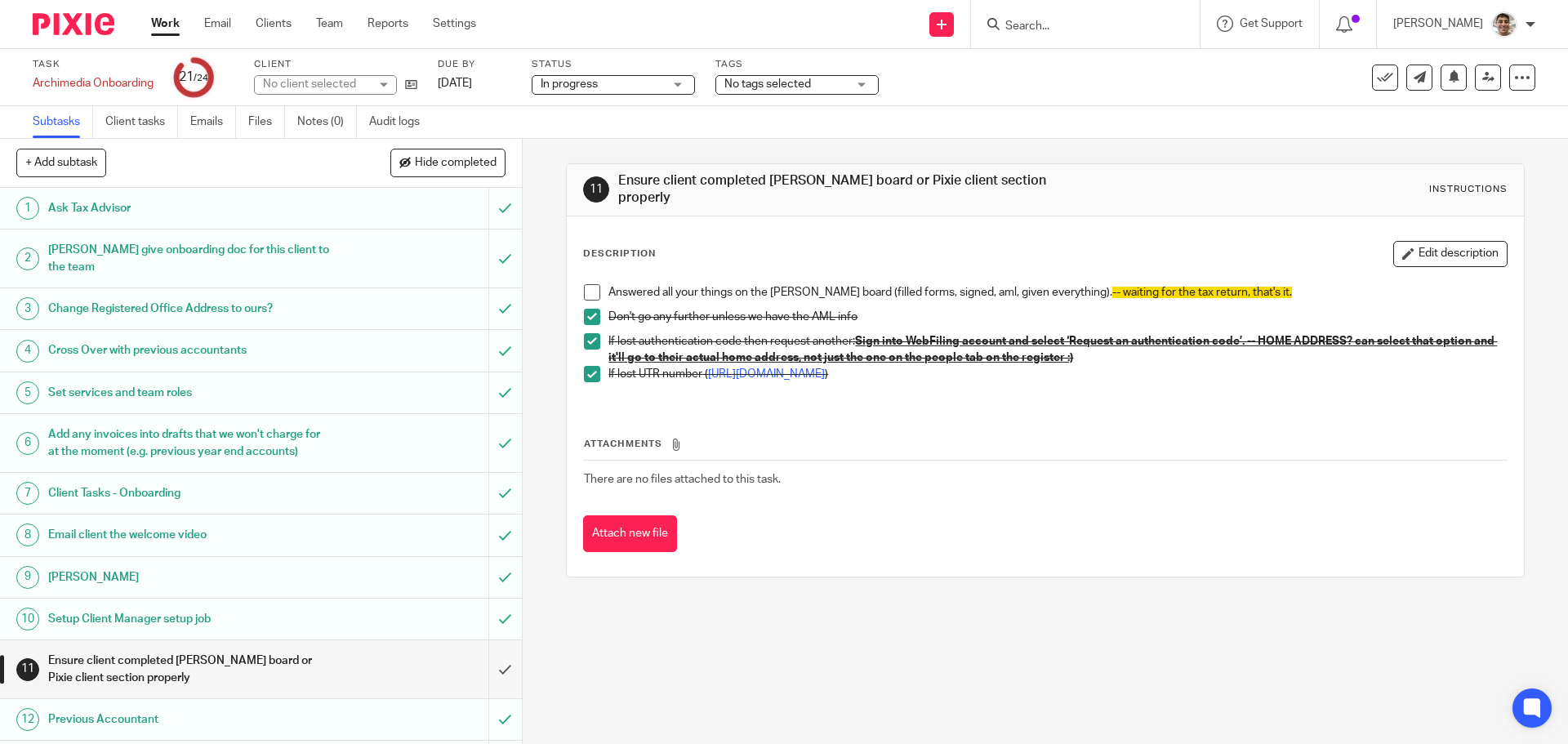
click at [145, 127] on link "Client tasks" at bounding box center [142, 122] width 73 height 32
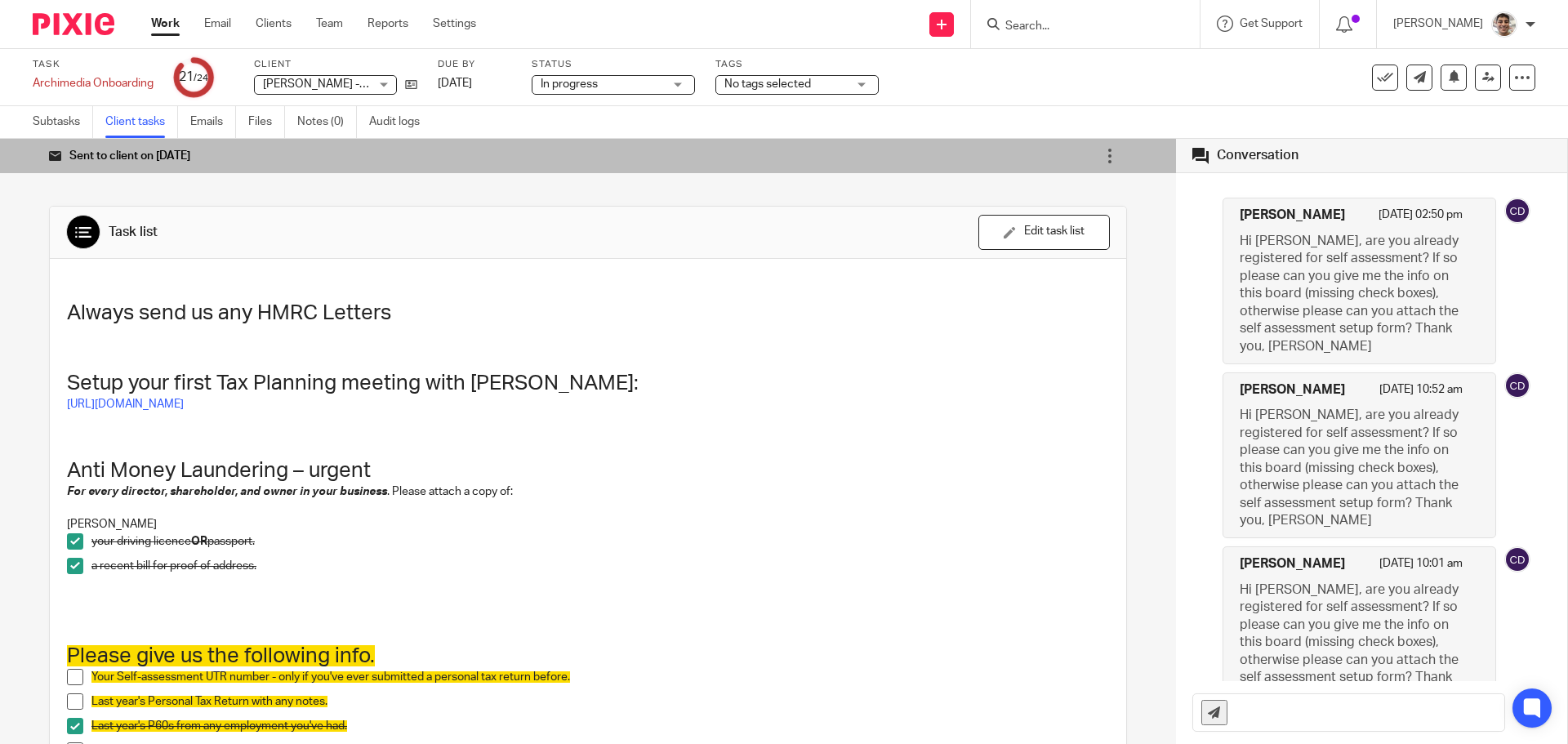
scroll to position [98, 0]
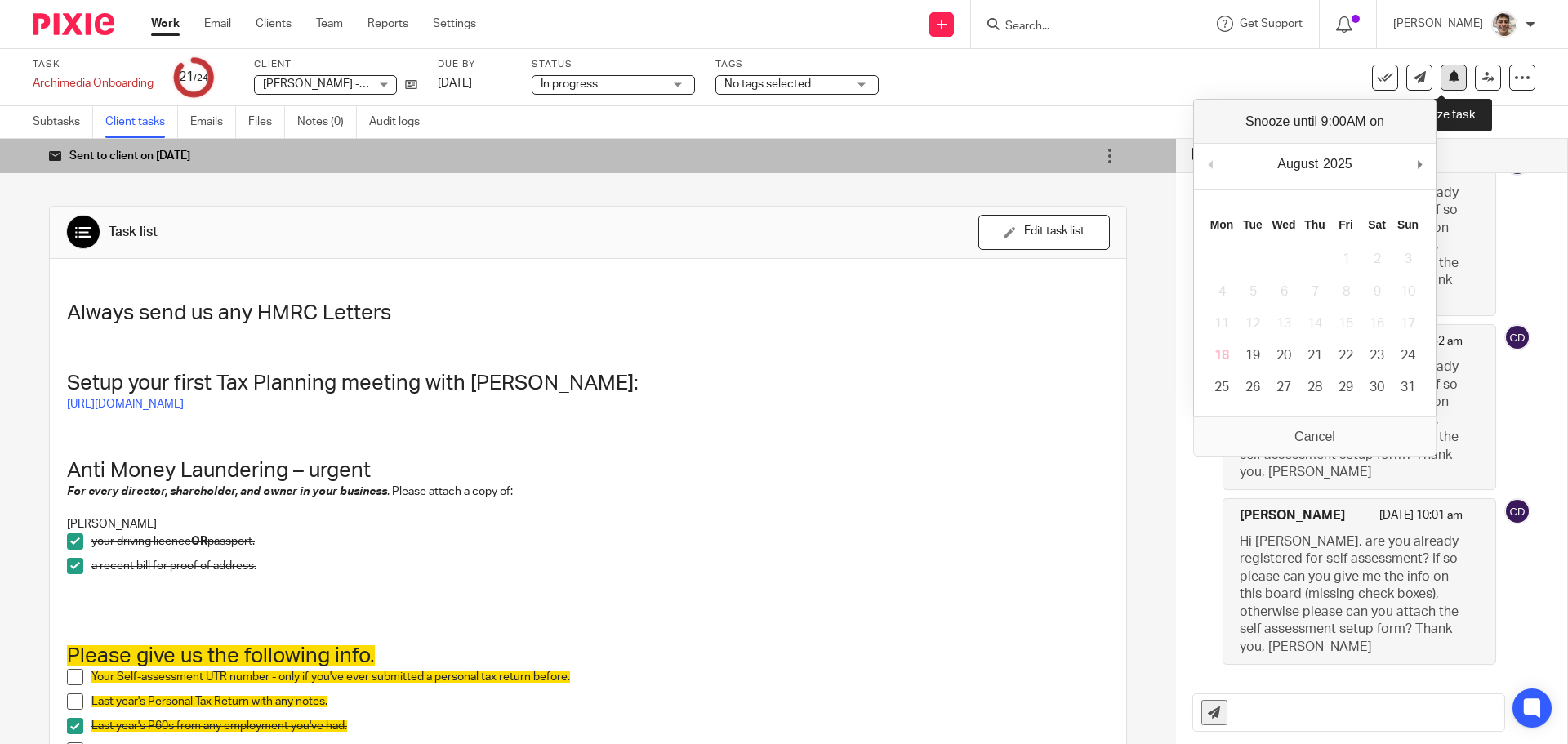
click at [1448, 77] on icon at bounding box center [1454, 76] width 12 height 12
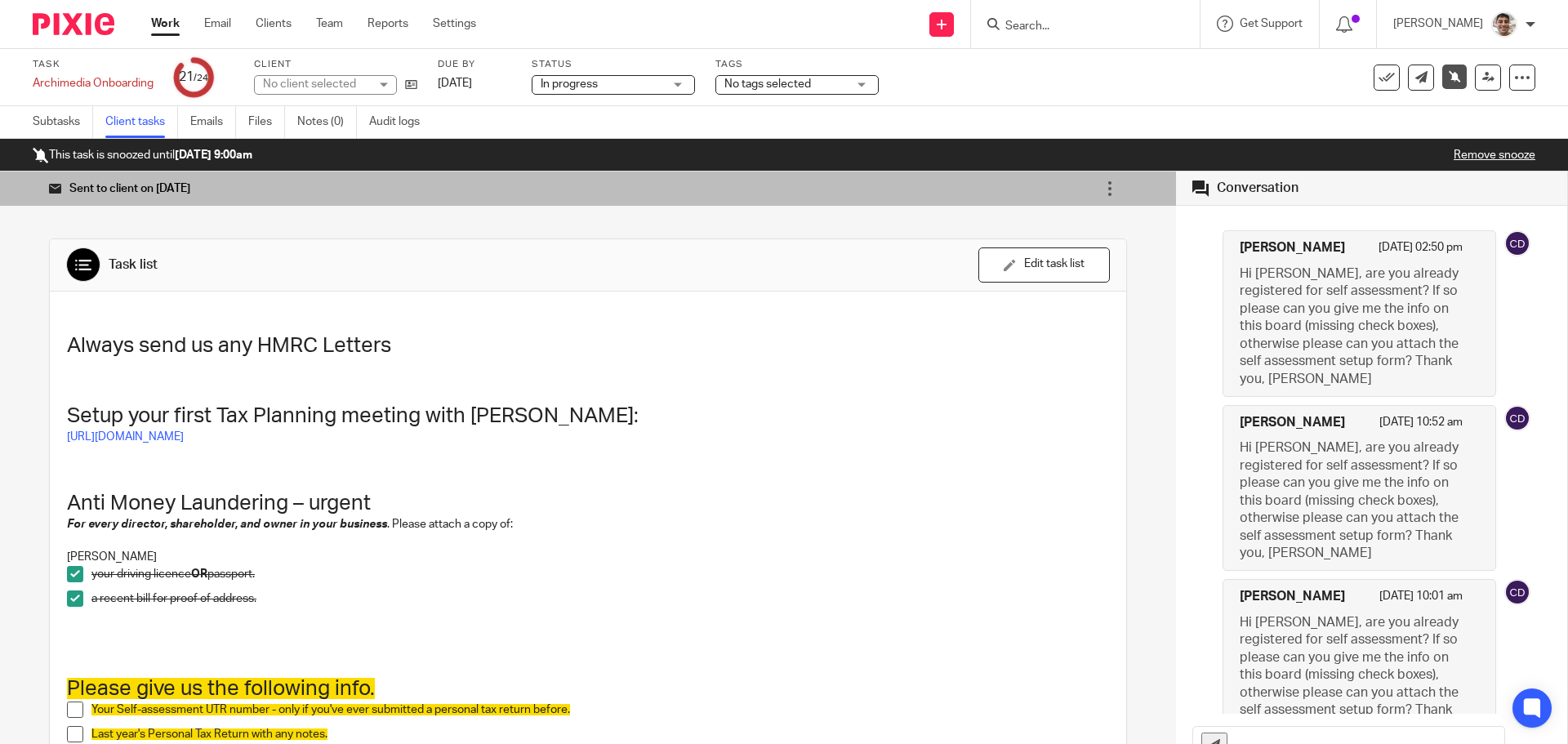
scroll to position [82, 0]
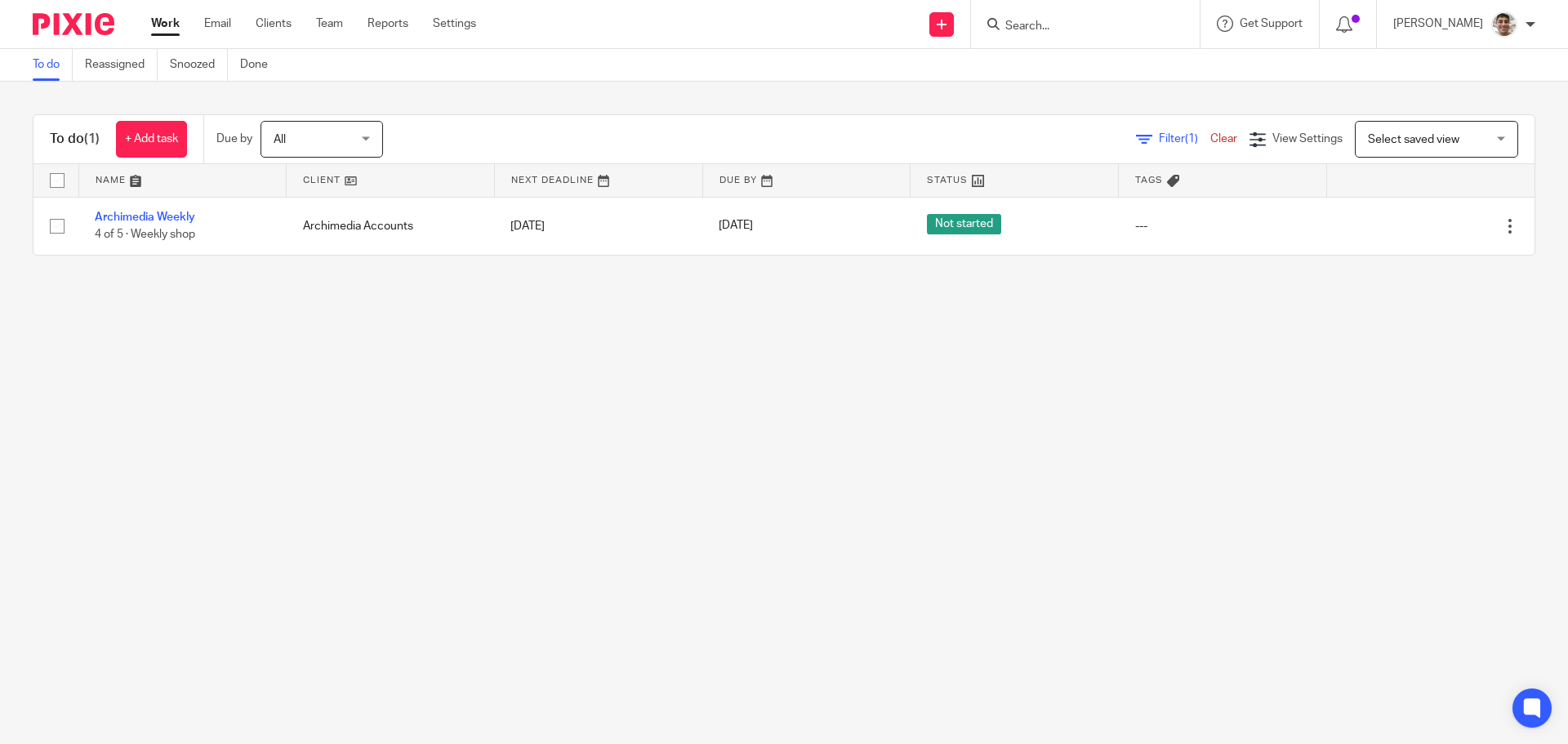
click at [818, 385] on main "To do Reassigned Snoozed Done To do (1) + Add task Due by All All Today Tomorro…" at bounding box center [784, 372] width 1568 height 744
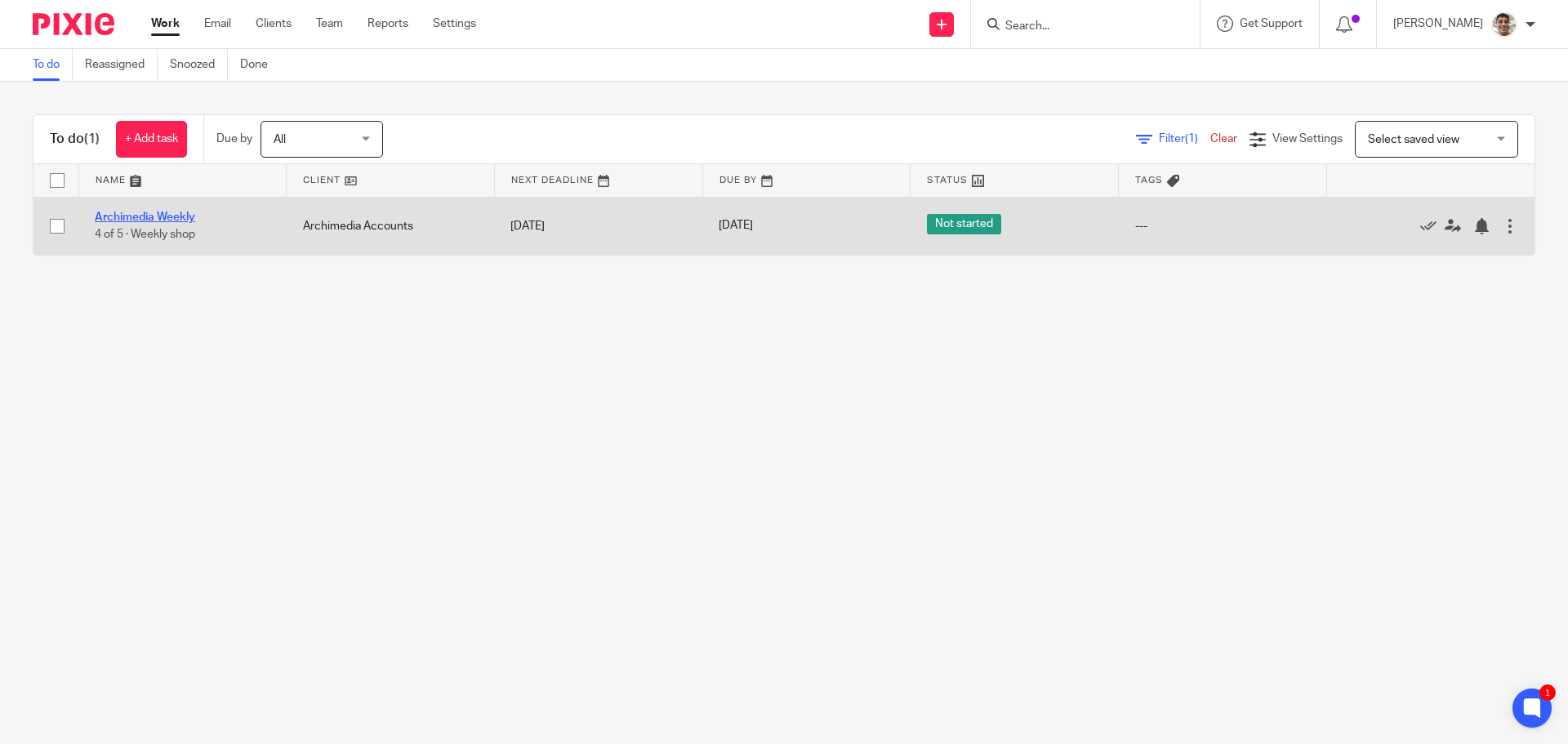
click at [170, 216] on link "Archimedia Weekly" at bounding box center [145, 218] width 100 height 12
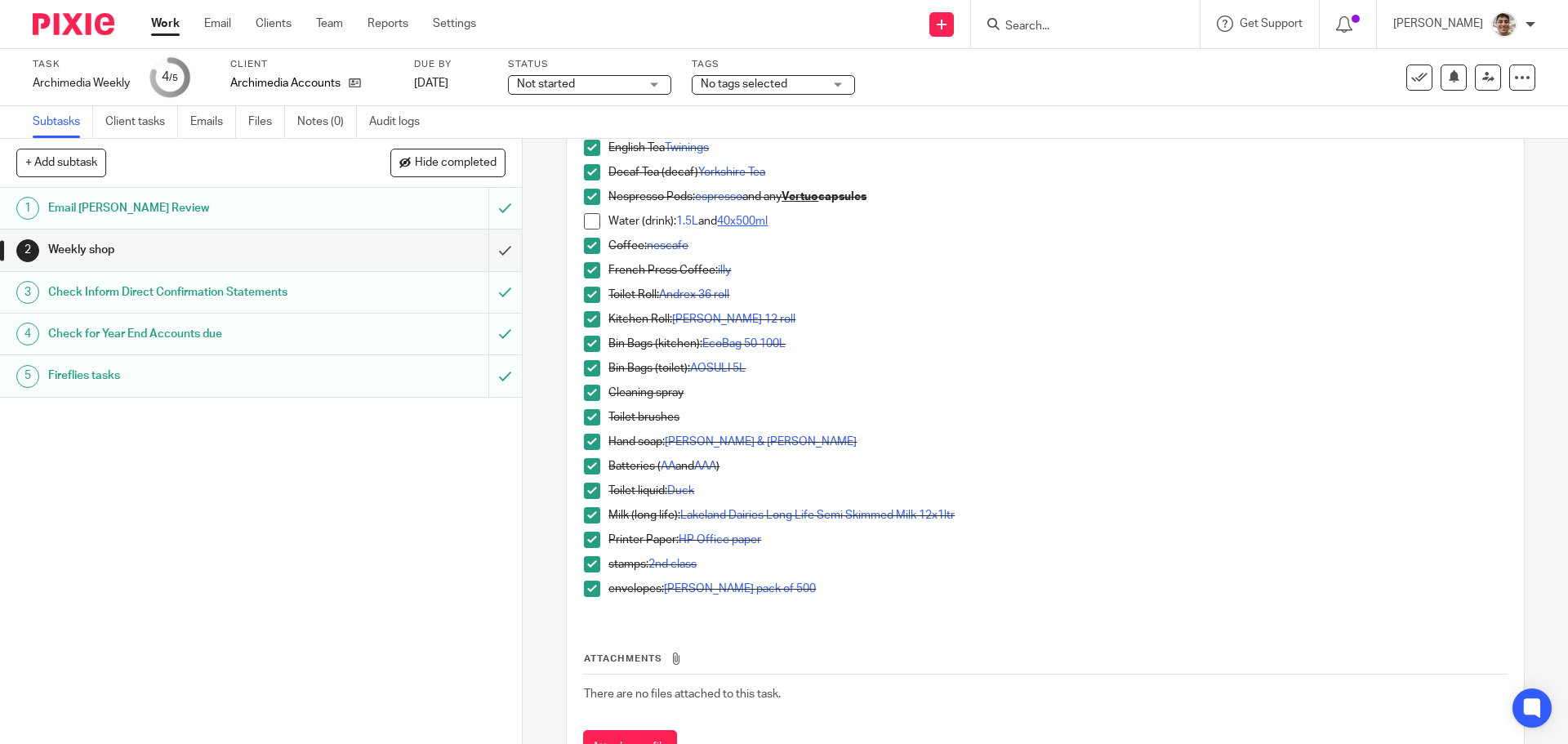
scroll to position [173, 0]
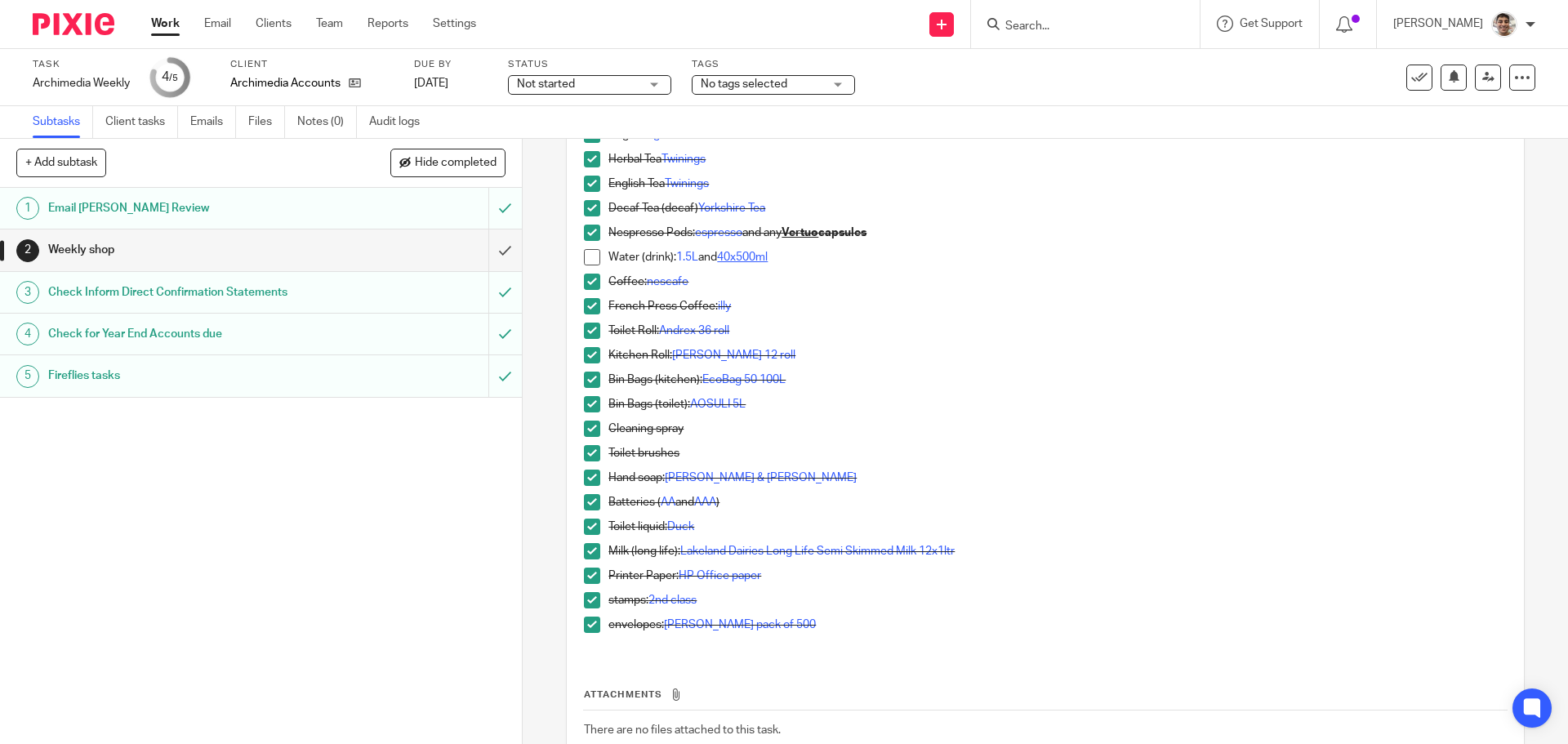
click at [751, 256] on link "40x500ml" at bounding box center [742, 257] width 50 height 12
click at [455, 28] on link "Settings" at bounding box center [454, 24] width 43 height 17
click at [456, 28] on link "Settings" at bounding box center [454, 24] width 43 height 17
click at [679, 257] on link "1.5L" at bounding box center [686, 257] width 22 height 12
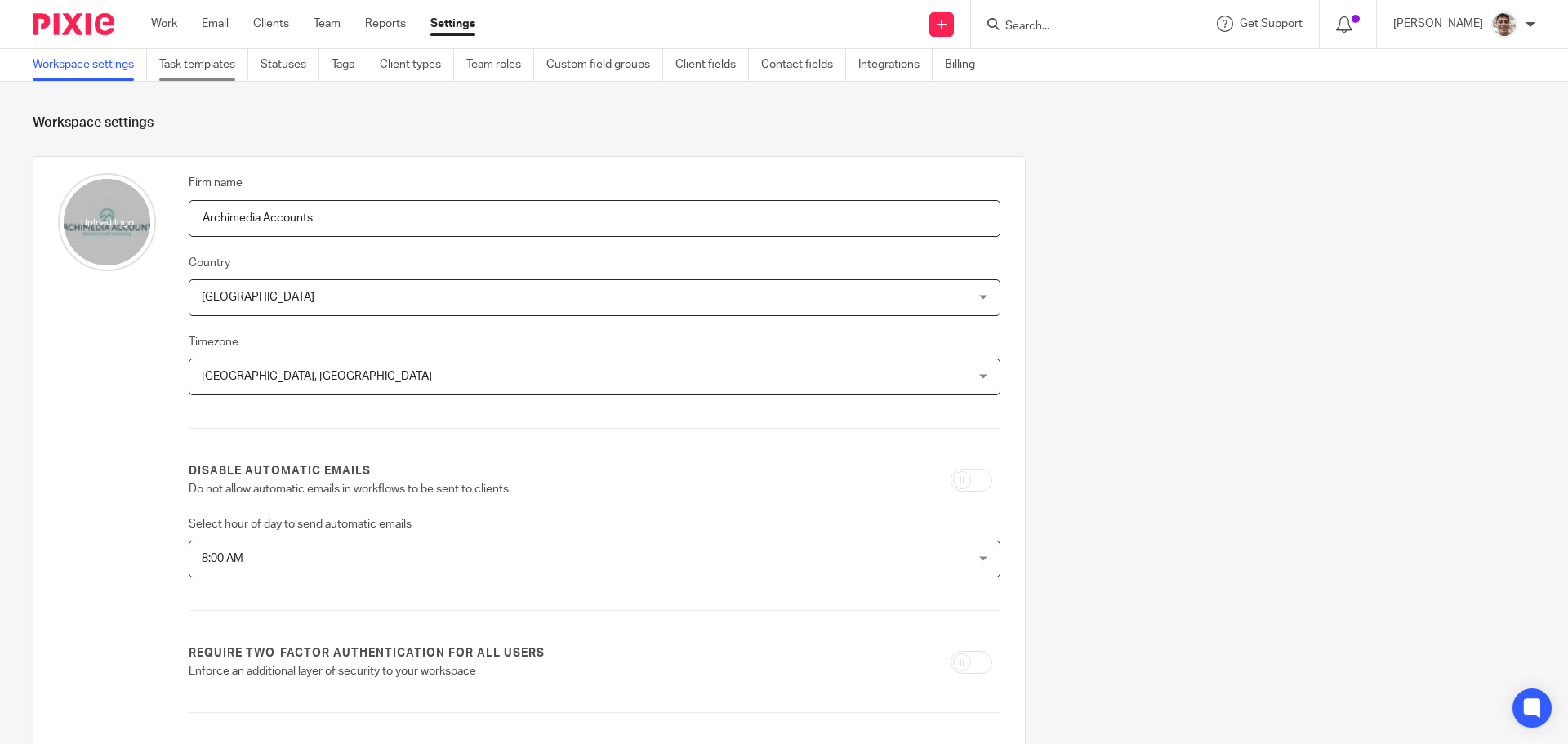
click at [221, 55] on link "Task templates" at bounding box center [204, 65] width 89 height 32
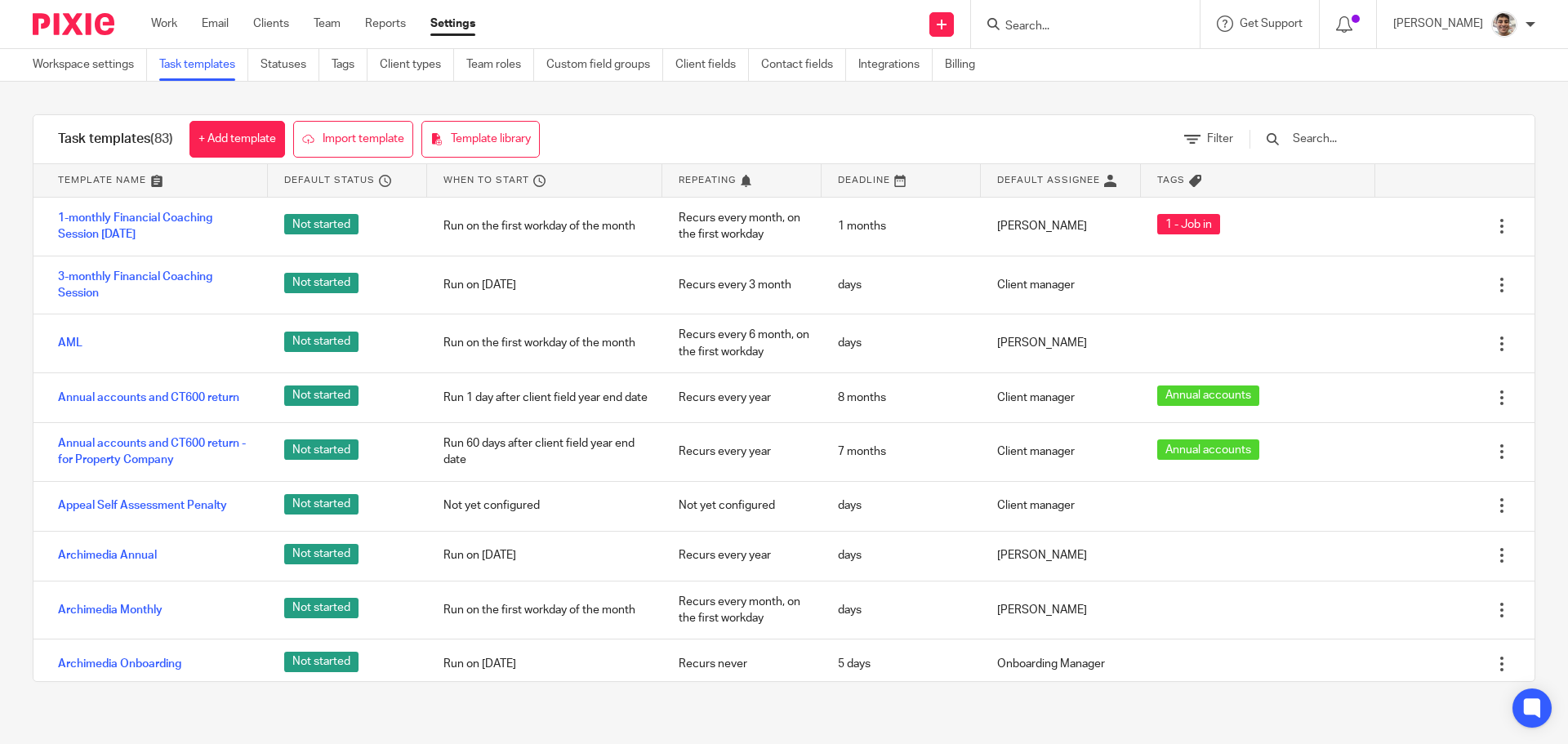
click at [1364, 142] on input "text" at bounding box center [1386, 139] width 190 height 18
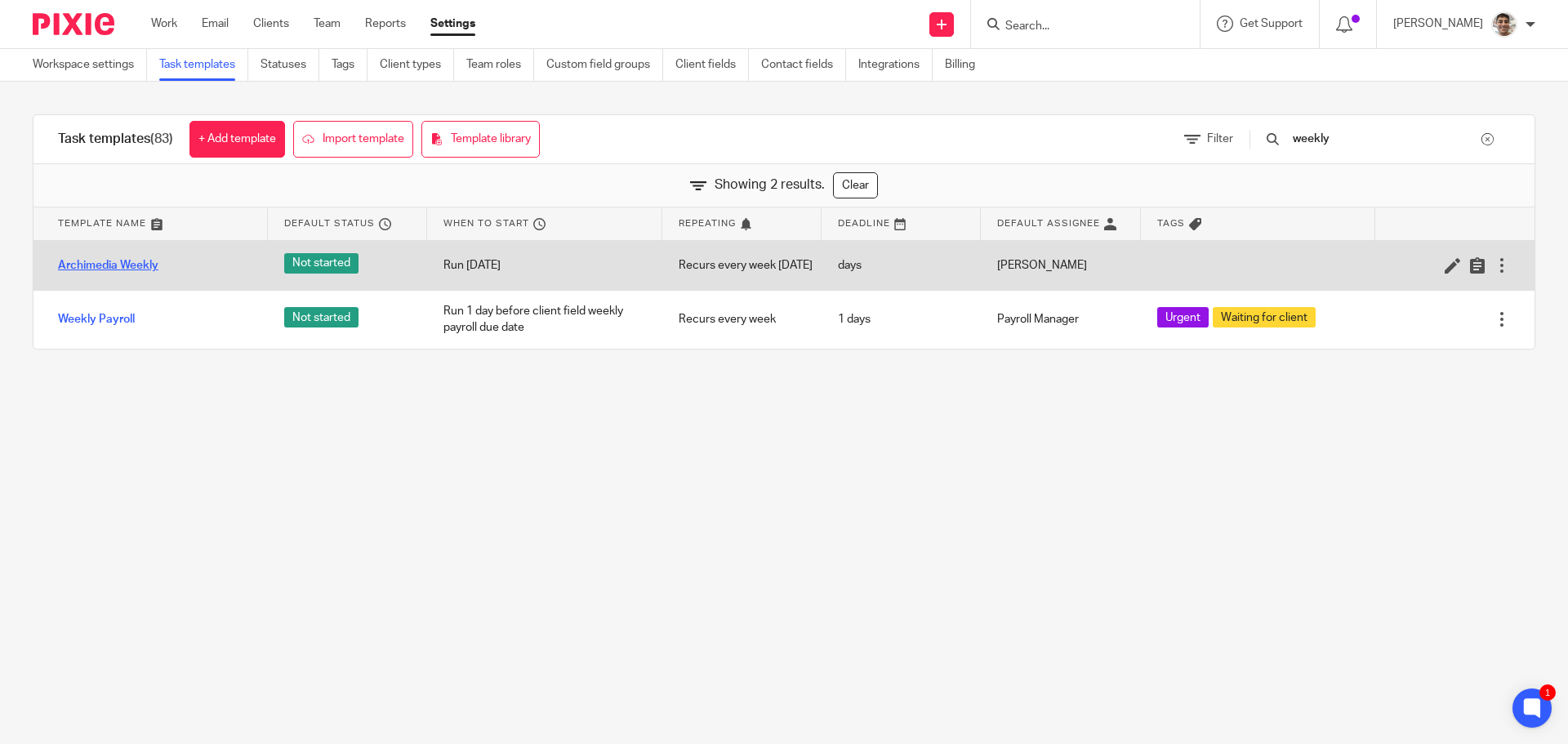
type input "weekly"
click at [129, 269] on link "Archimedia Weekly" at bounding box center [108, 265] width 100 height 17
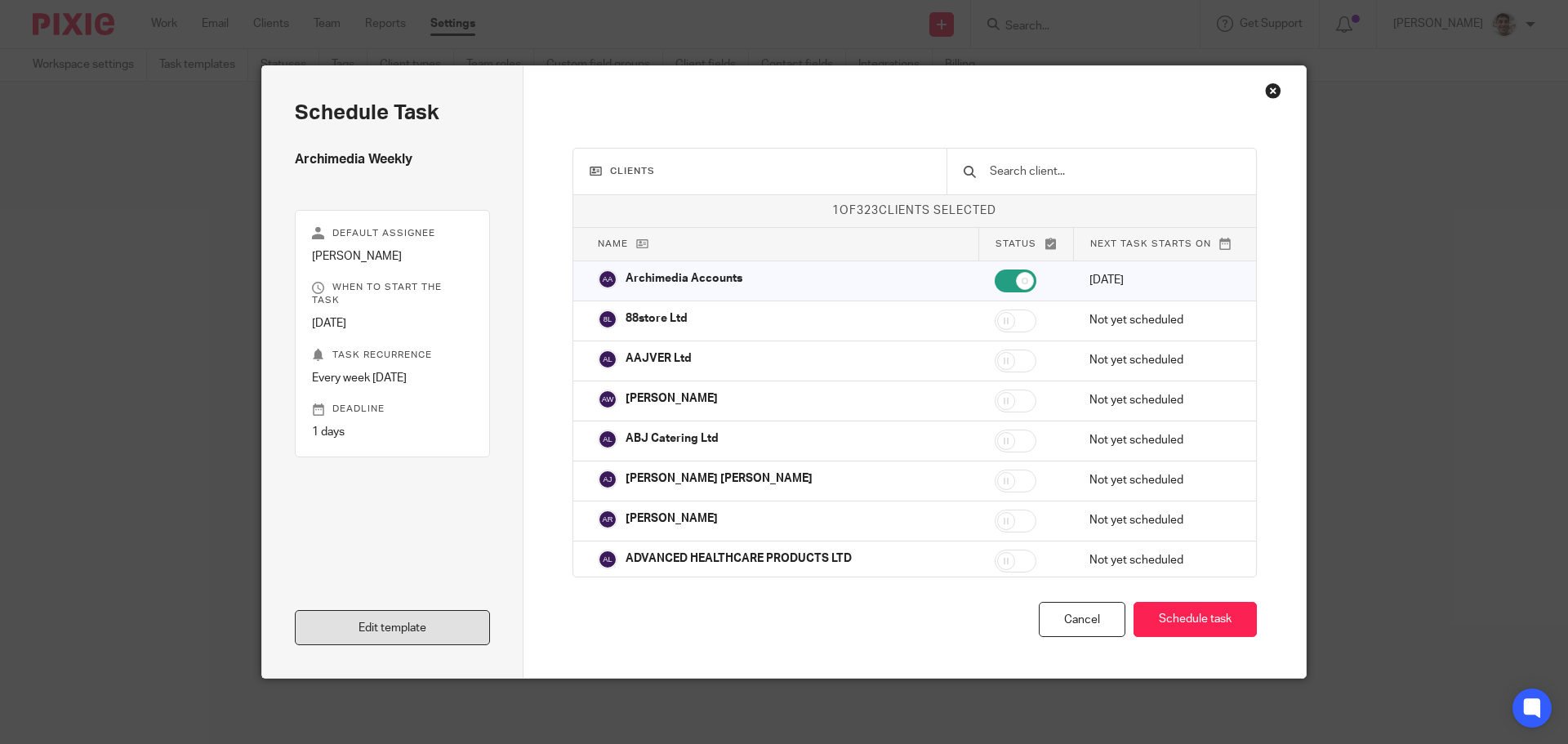
click at [391, 644] on link "Edit template" at bounding box center [392, 628] width 195 height 35
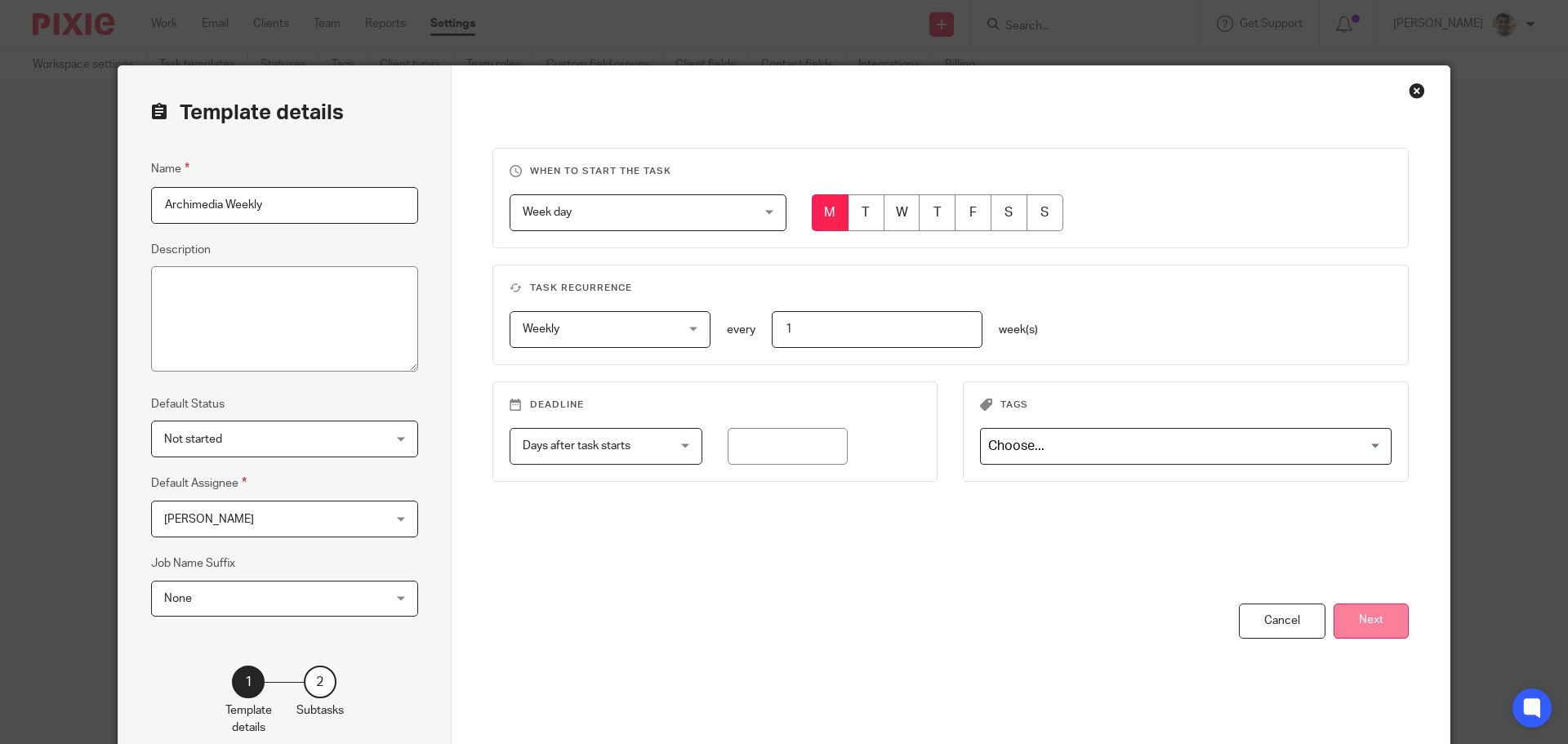
click at [1366, 628] on button "Next" at bounding box center [1371, 622] width 75 height 35
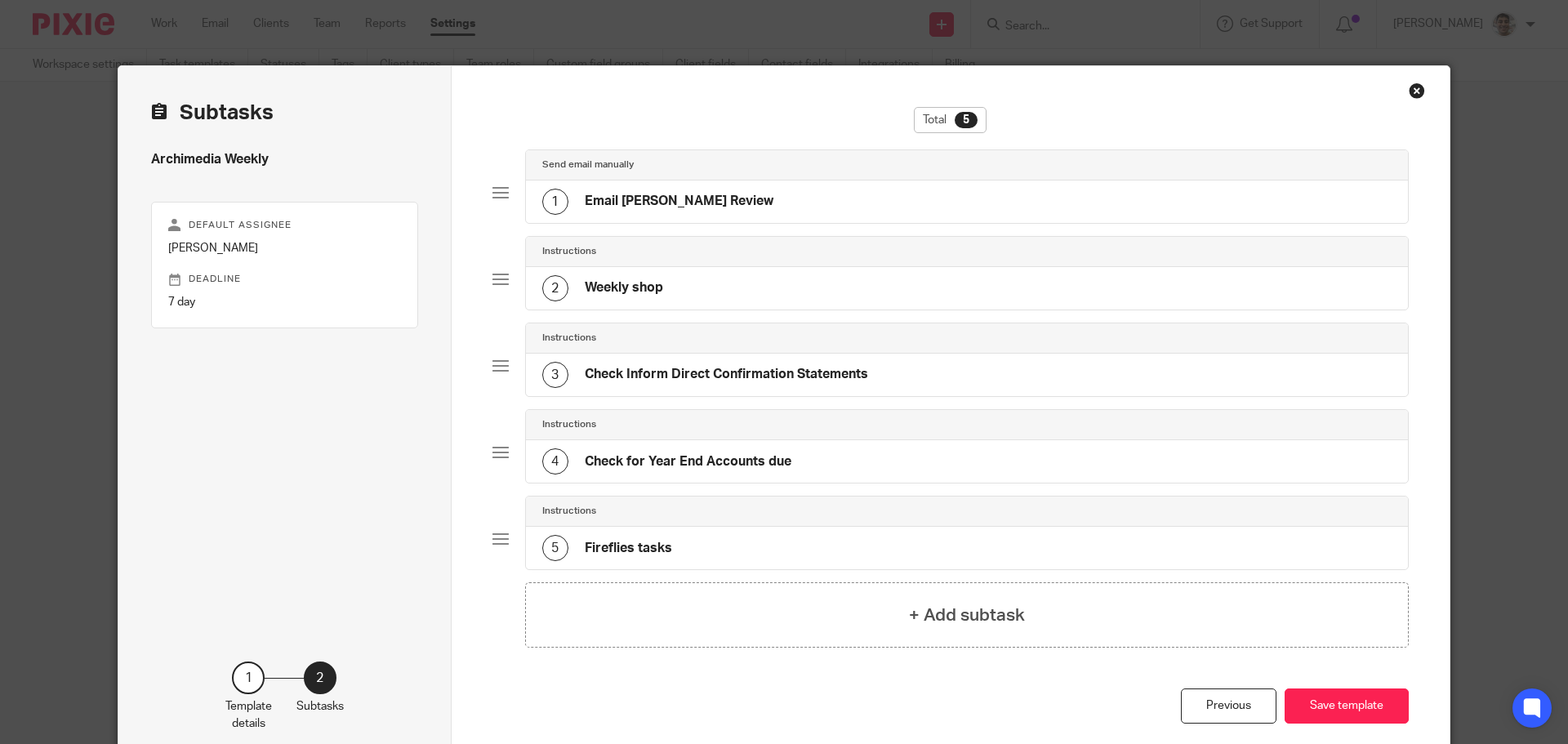
click at [737, 296] on div "2 Weekly shop" at bounding box center [967, 288] width 882 height 42
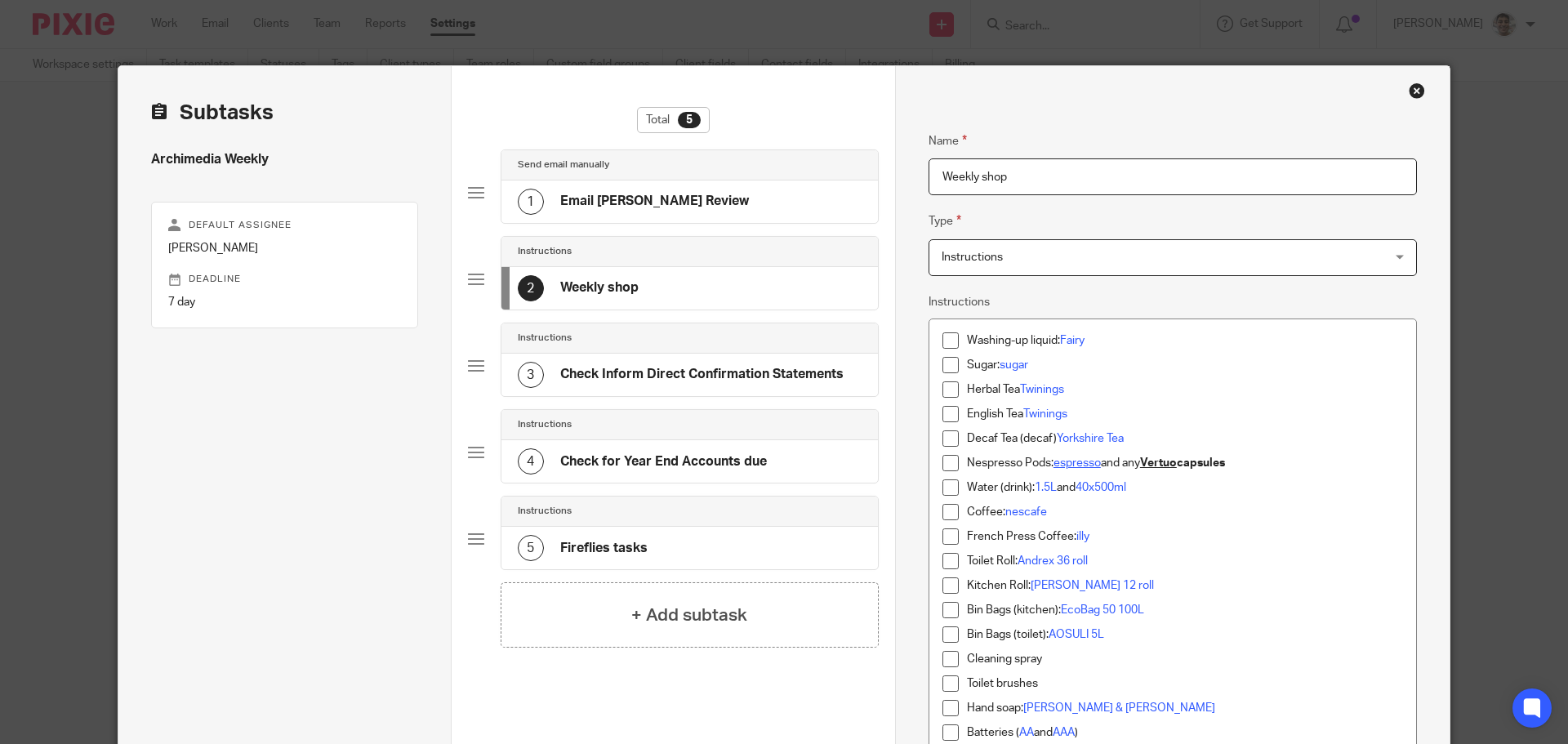
scroll to position [108, 0]
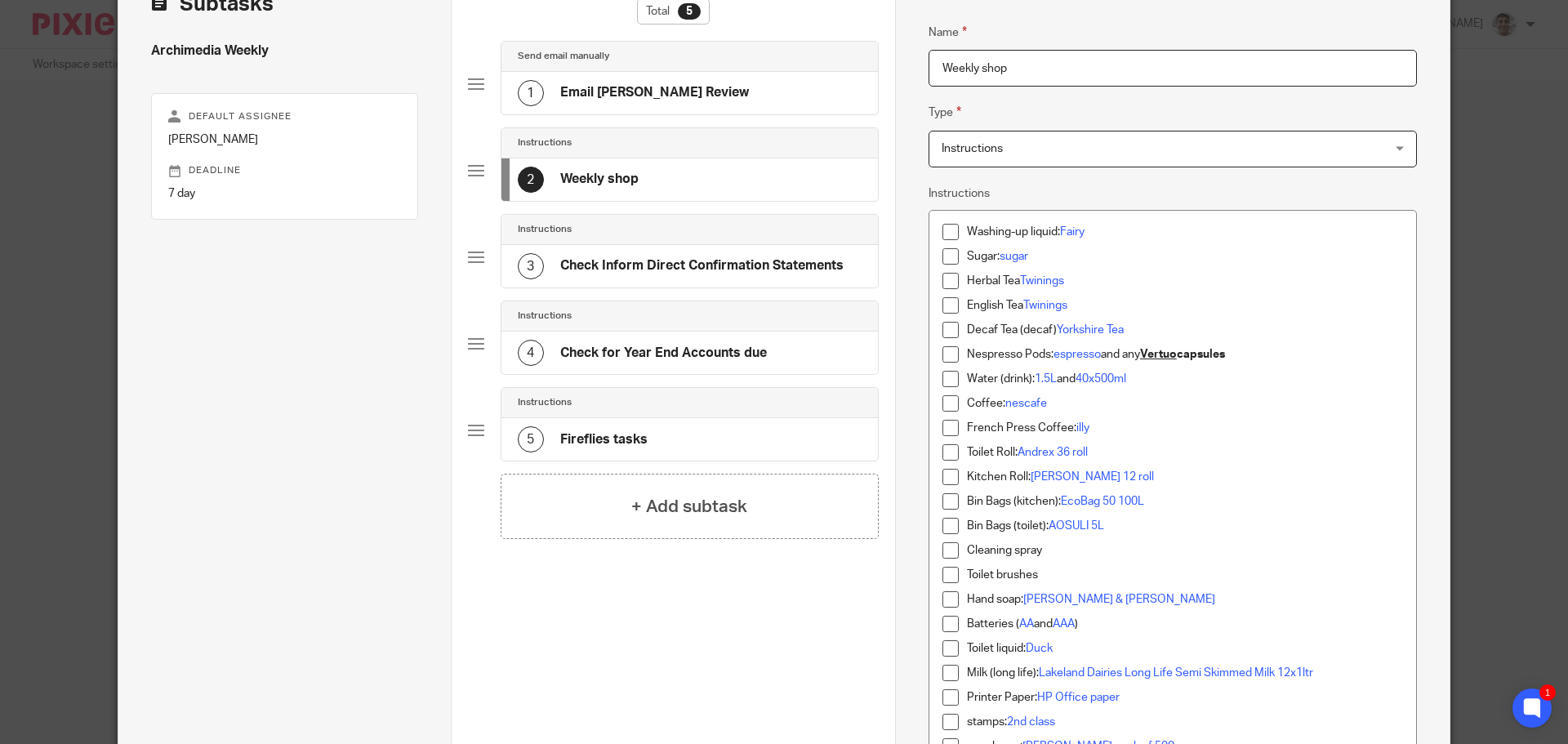
click at [1173, 377] on p "Water (drink): 1.5L and 40x500ml" at bounding box center [1184, 378] width 436 height 17
drag, startPoint x: 1145, startPoint y: 379, endPoint x: 1241, endPoint y: 374, distance: 96.1
click at [1241, 374] on p "Water (drink): 1.5L and 40x500ml or nicer small bottles" at bounding box center [1184, 378] width 436 height 17
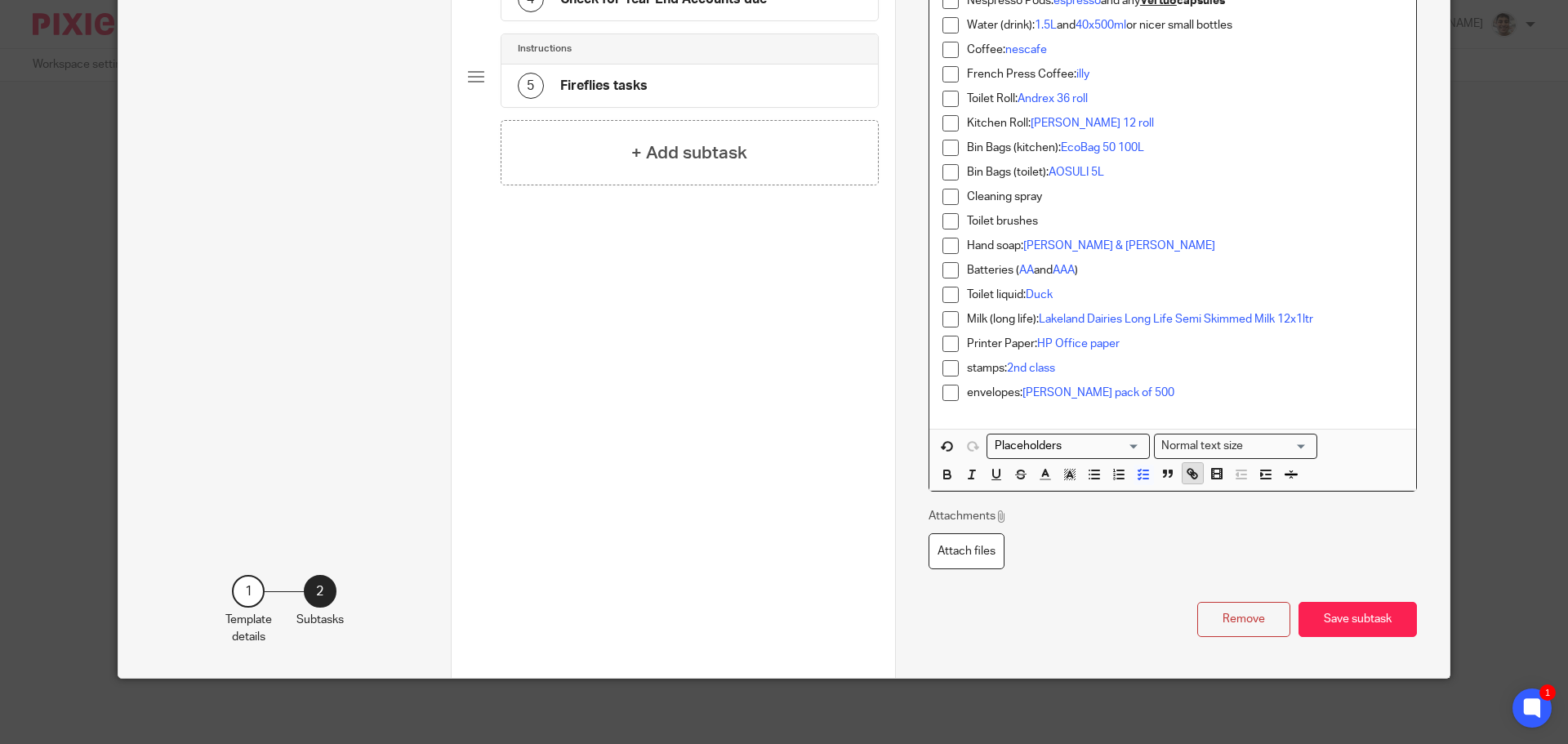
click at [1185, 471] on icon "button" at bounding box center [1192, 473] width 15 height 15
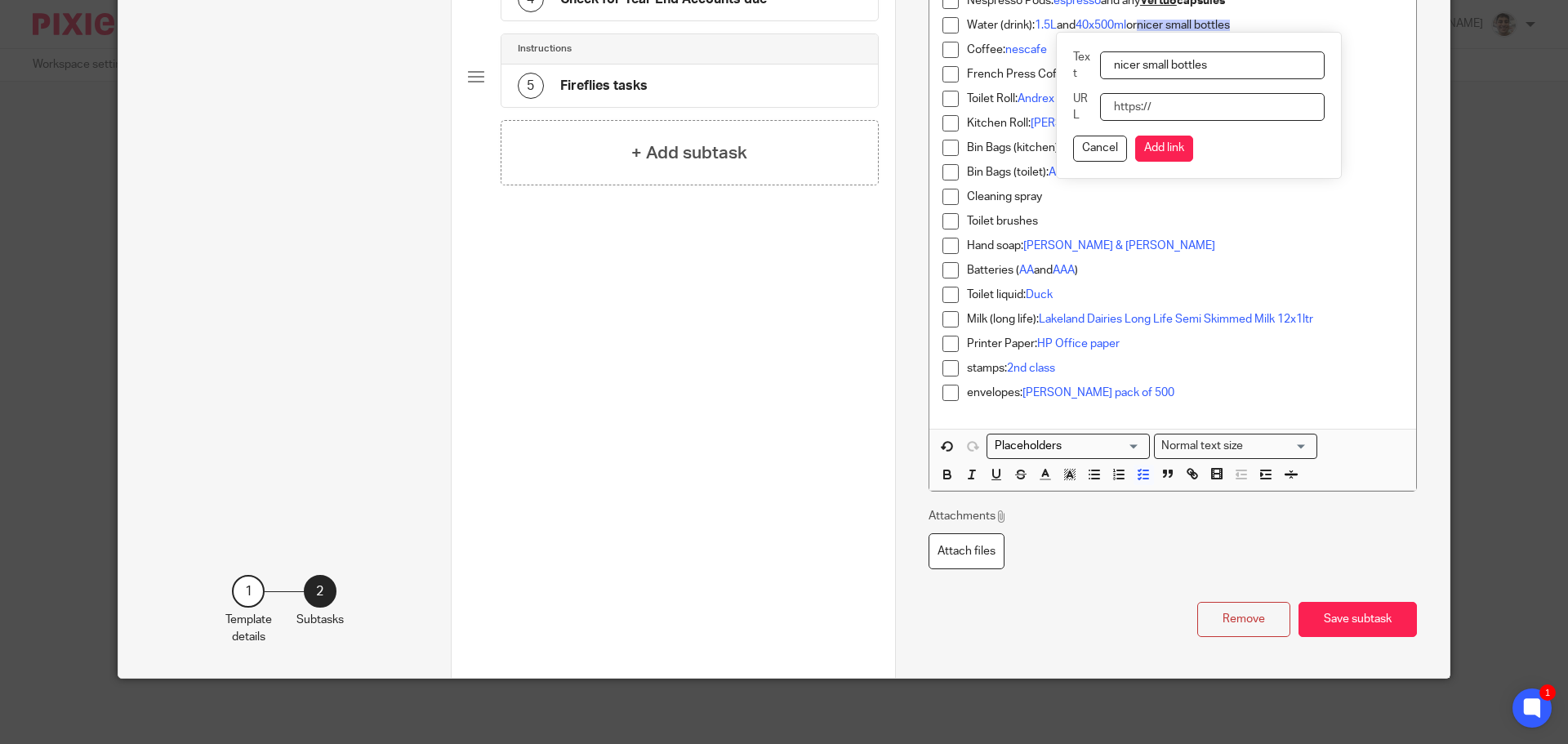
paste input "https://www.amazon.co.uk/dp/B0DBQWWT9N/ref=sspa_dk_detail_4?psc=1&pd_rd_i=B0DBQ…"
type input "https://www.amazon.co.uk/dp/B0DBQWWT9N/ref=sspa_dk_detail_4?psc=1&pd_rd_i=B0DBQ…"
click at [1163, 144] on button "Add link" at bounding box center [1163, 149] width 58 height 27
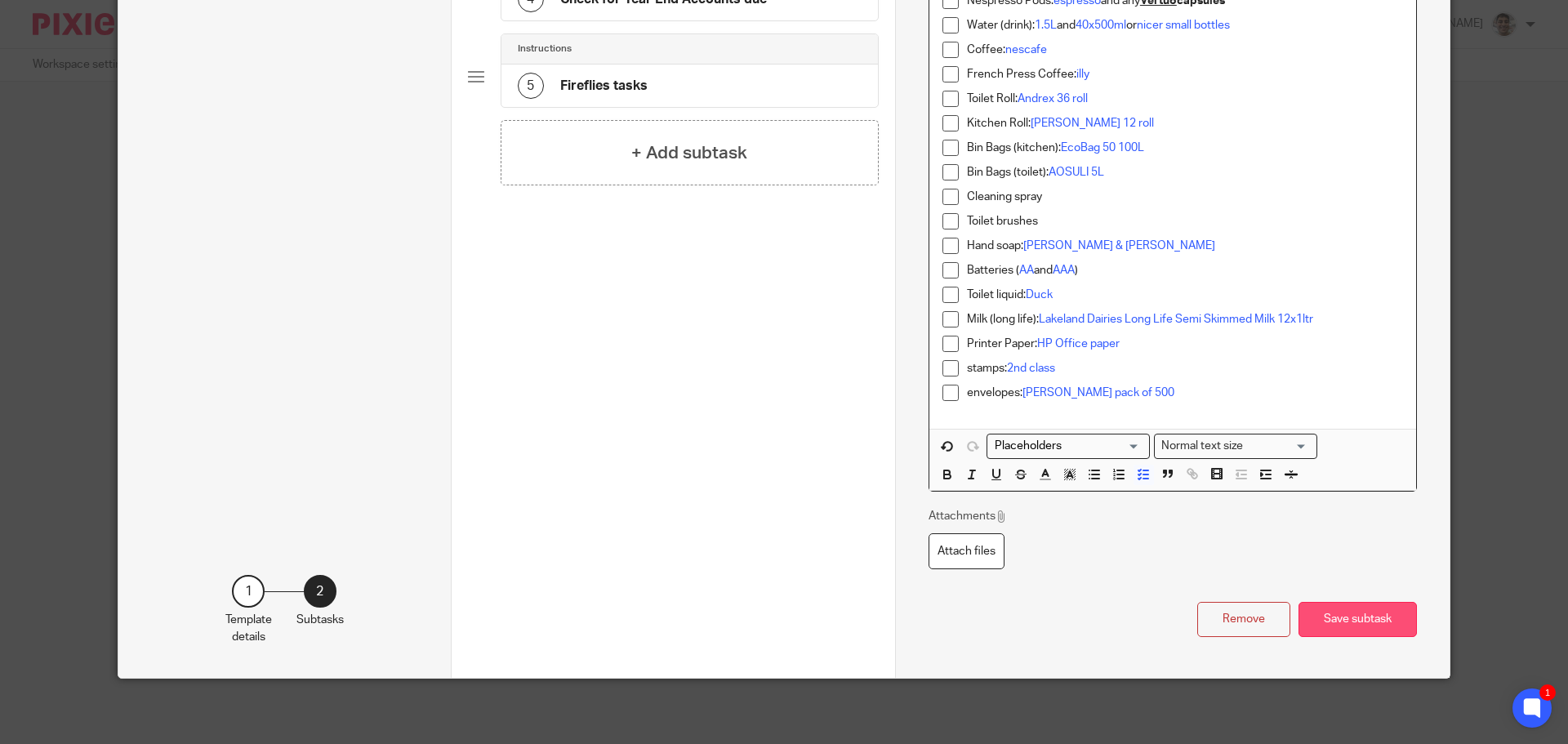
click at [1338, 618] on button "Save subtask" at bounding box center [1357, 620] width 118 height 35
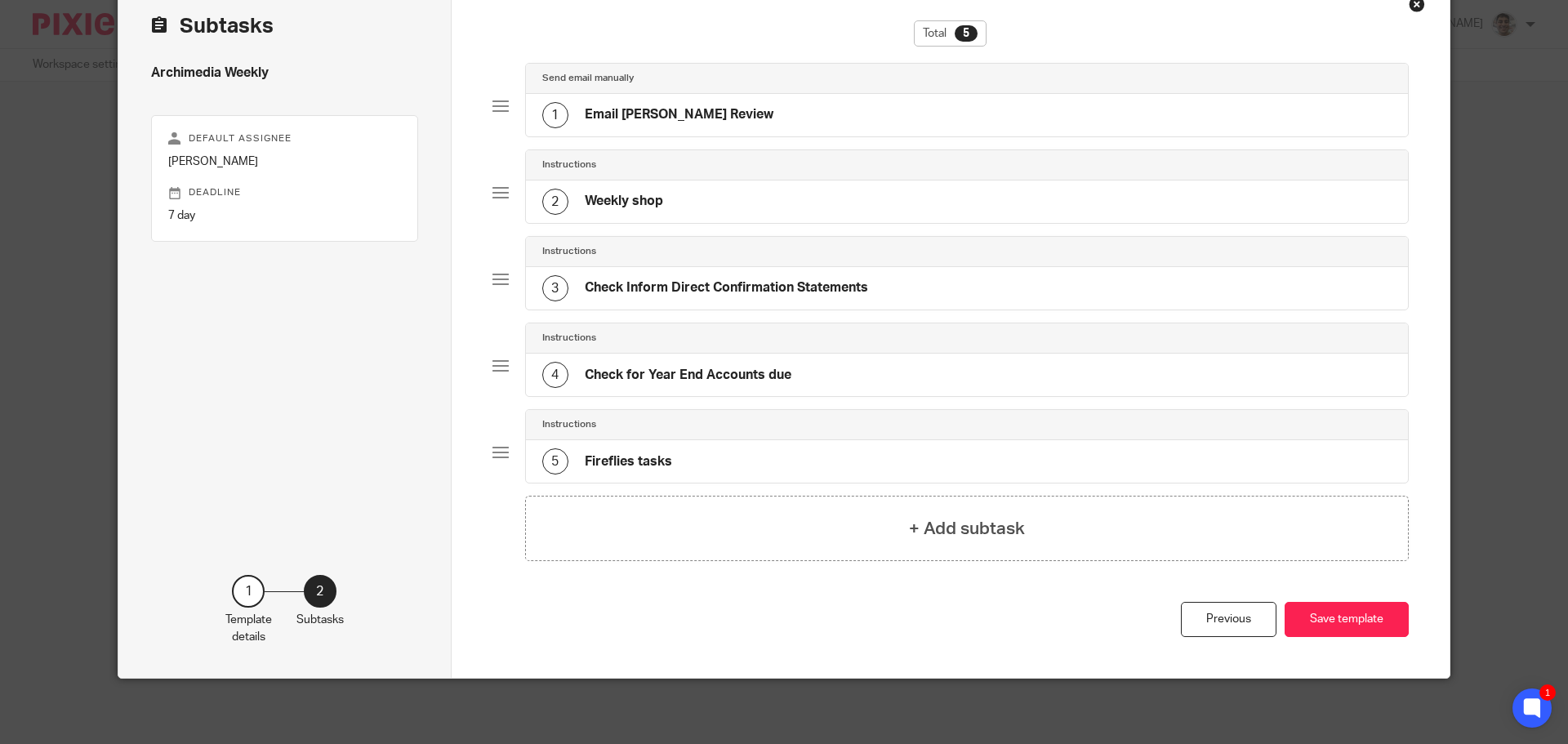
scroll to position [87, 0]
click at [1354, 616] on button "Save template" at bounding box center [1346, 620] width 124 height 35
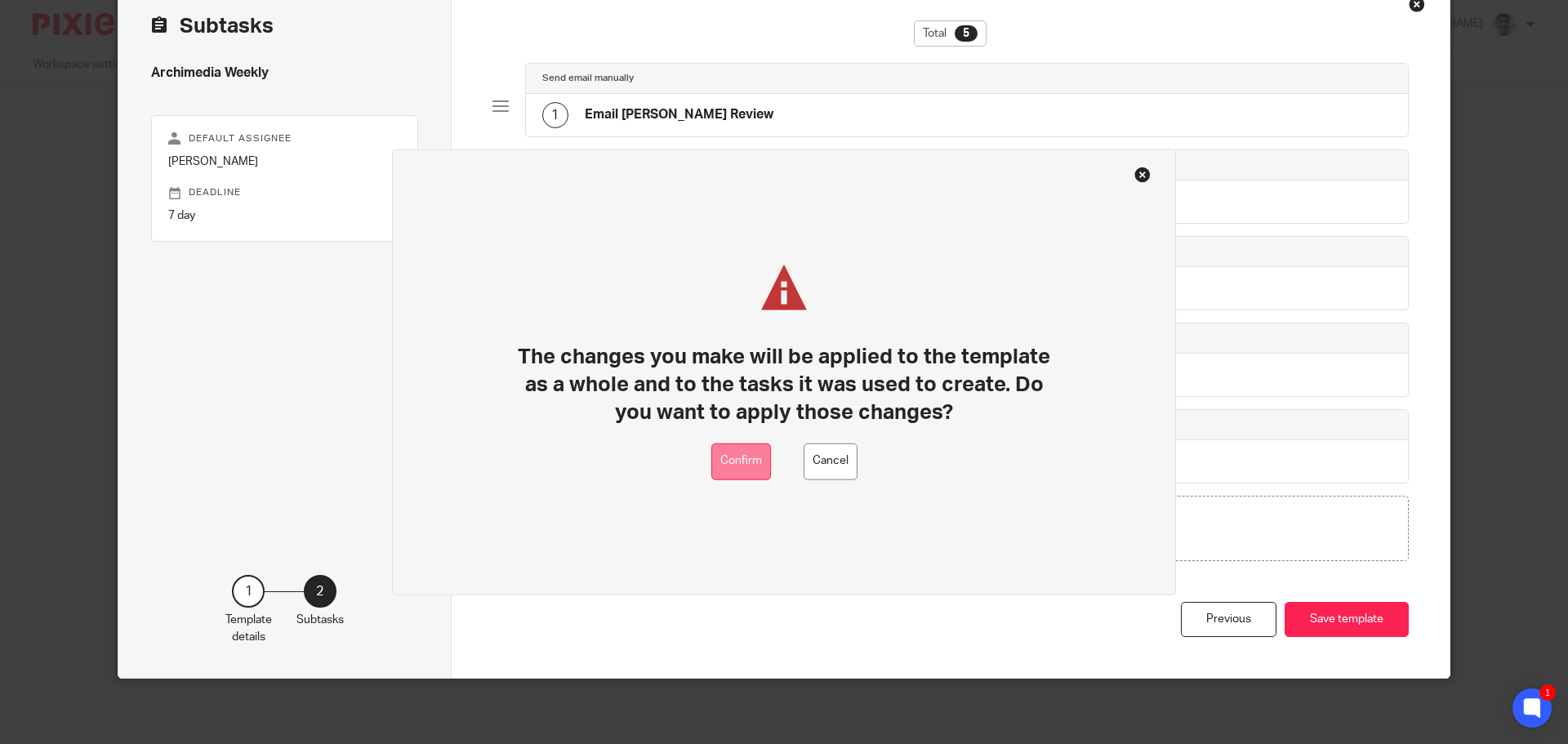
click at [757, 466] on button "Confirm" at bounding box center [741, 460] width 60 height 36
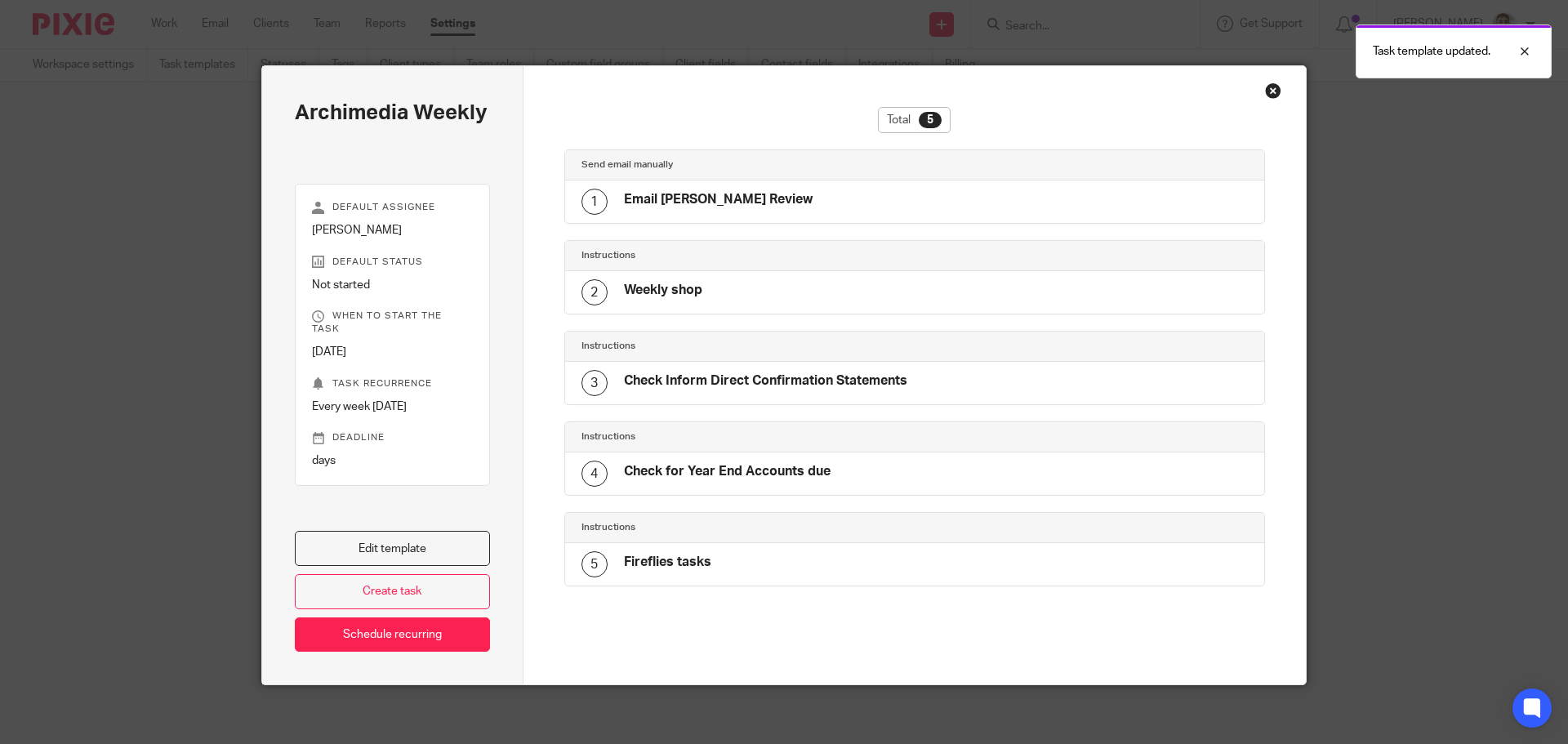
drag, startPoint x: 1267, startPoint y: 93, endPoint x: 1191, endPoint y: 88, distance: 76.2
click at [1267, 93] on div "Close this dialog window" at bounding box center [1273, 91] width 17 height 17
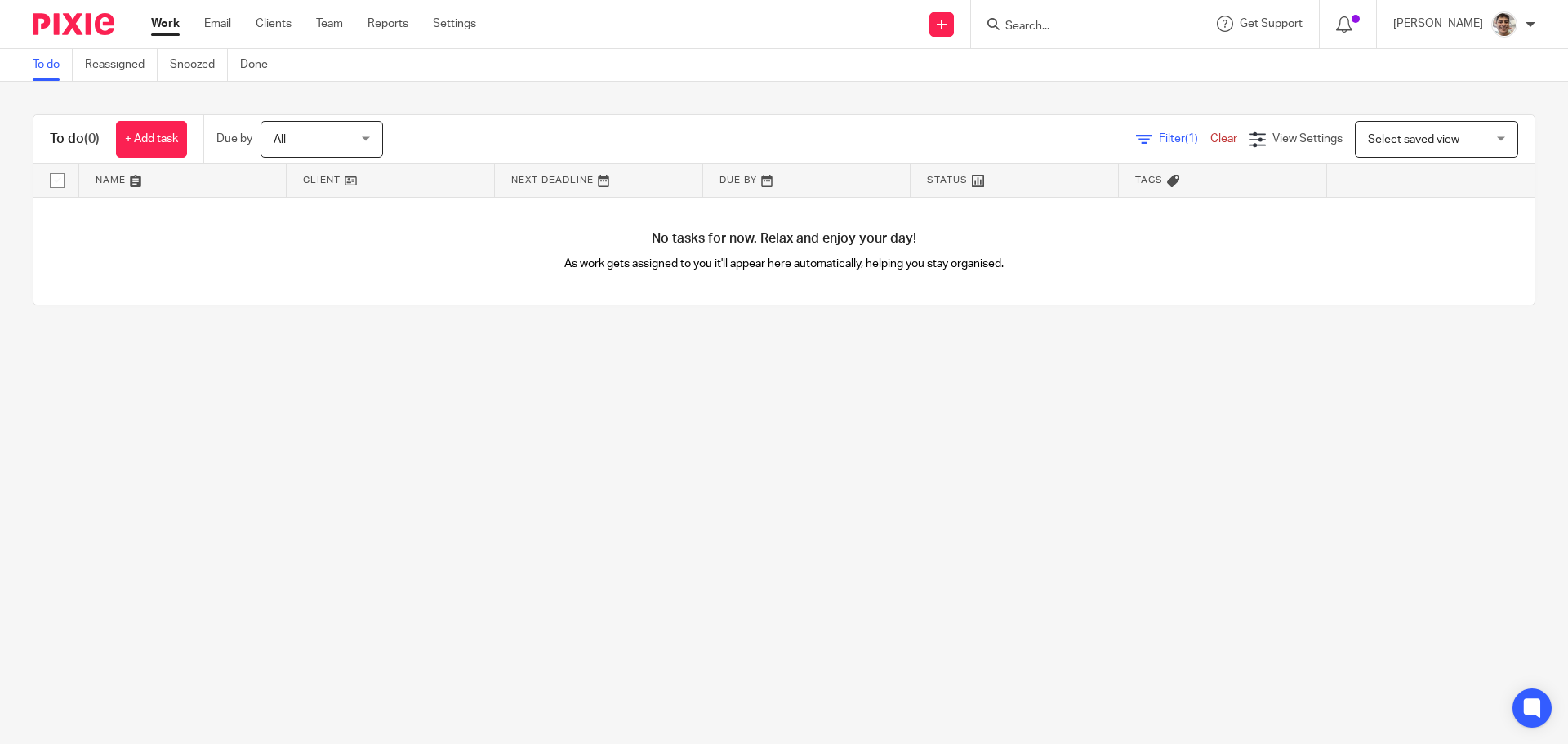
click at [1054, 31] on input "Search" at bounding box center [1077, 27] width 147 height 15
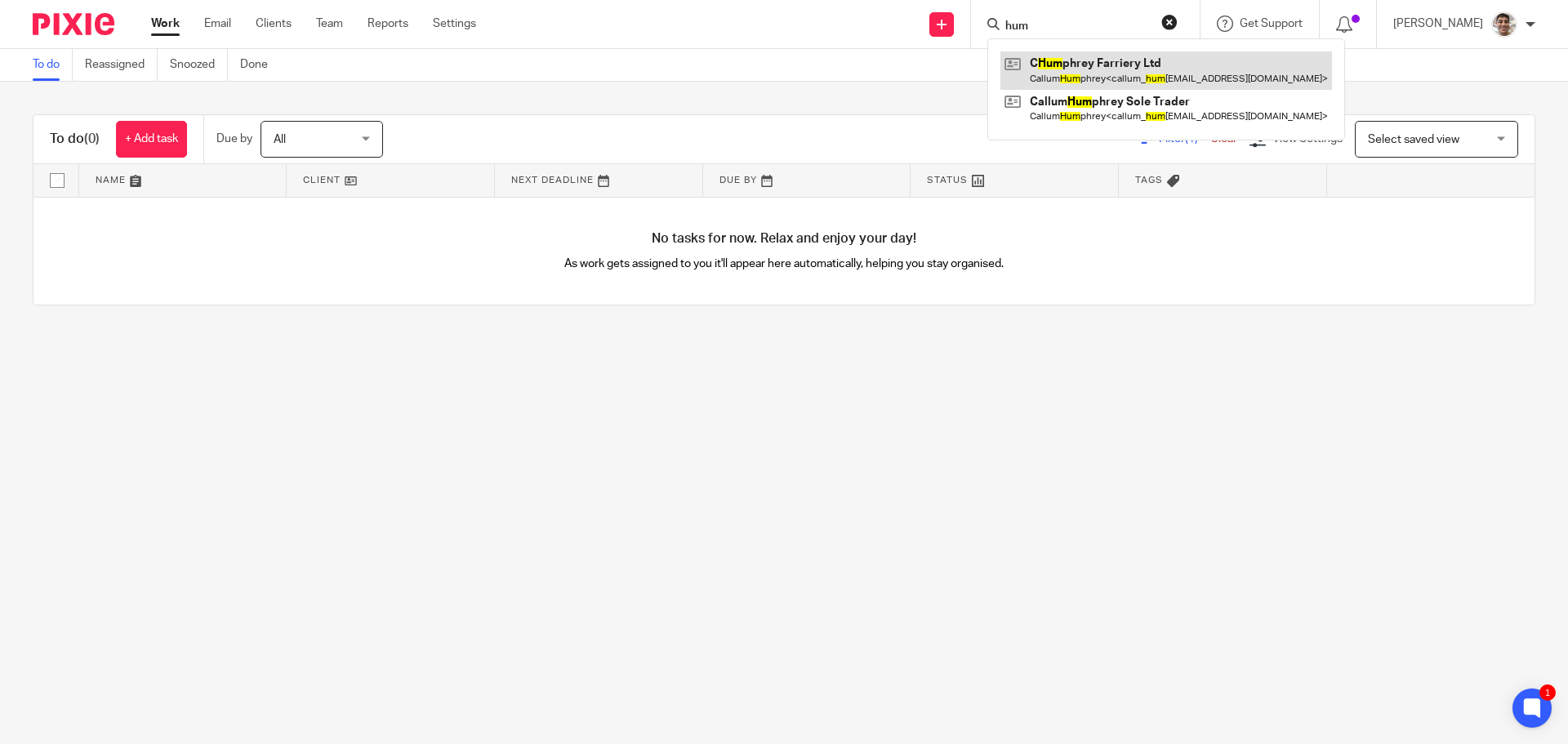
type input "hum"
click at [1196, 70] on link at bounding box center [1165, 70] width 332 height 37
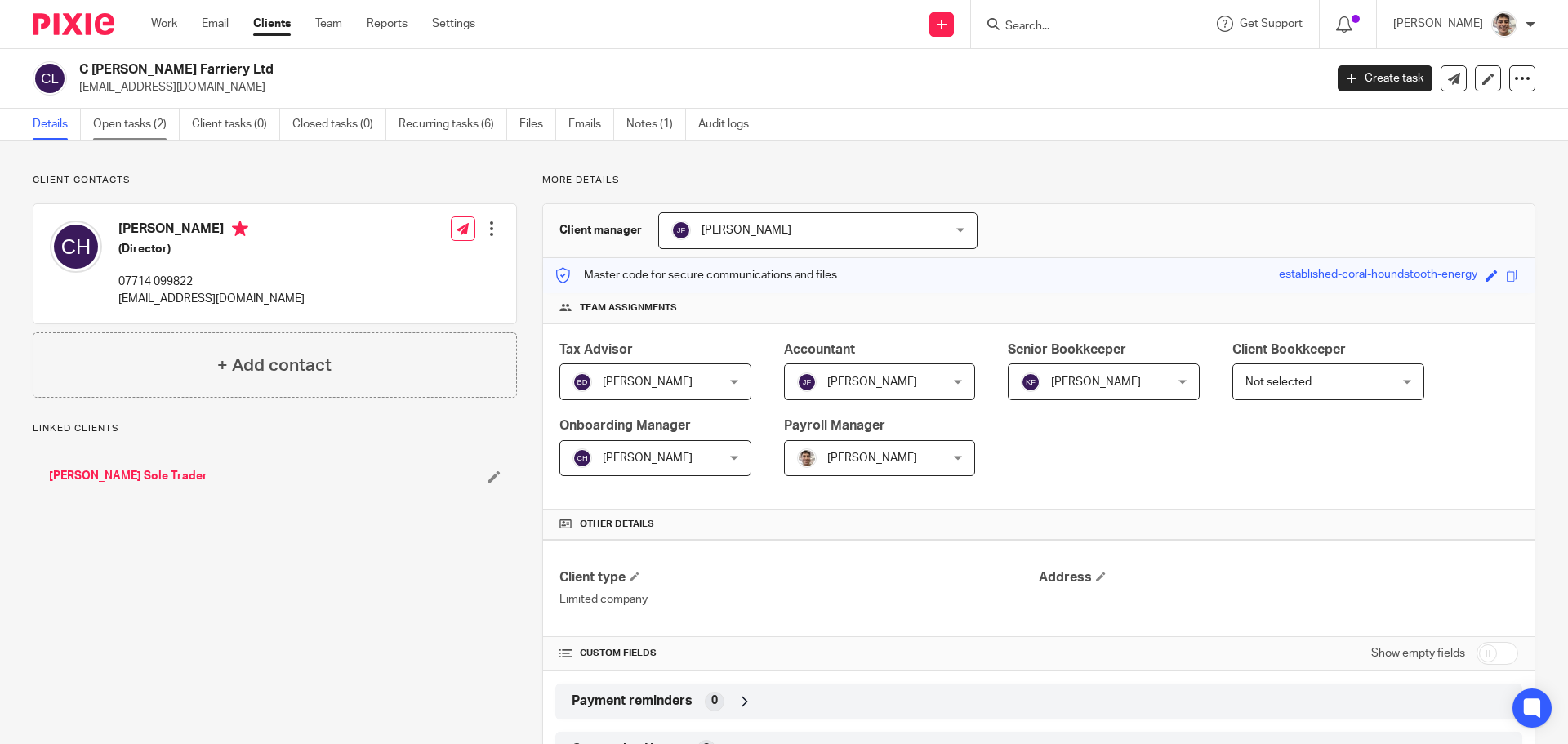
click at [117, 131] on link "Open tasks (2)" at bounding box center [137, 124] width 87 height 32
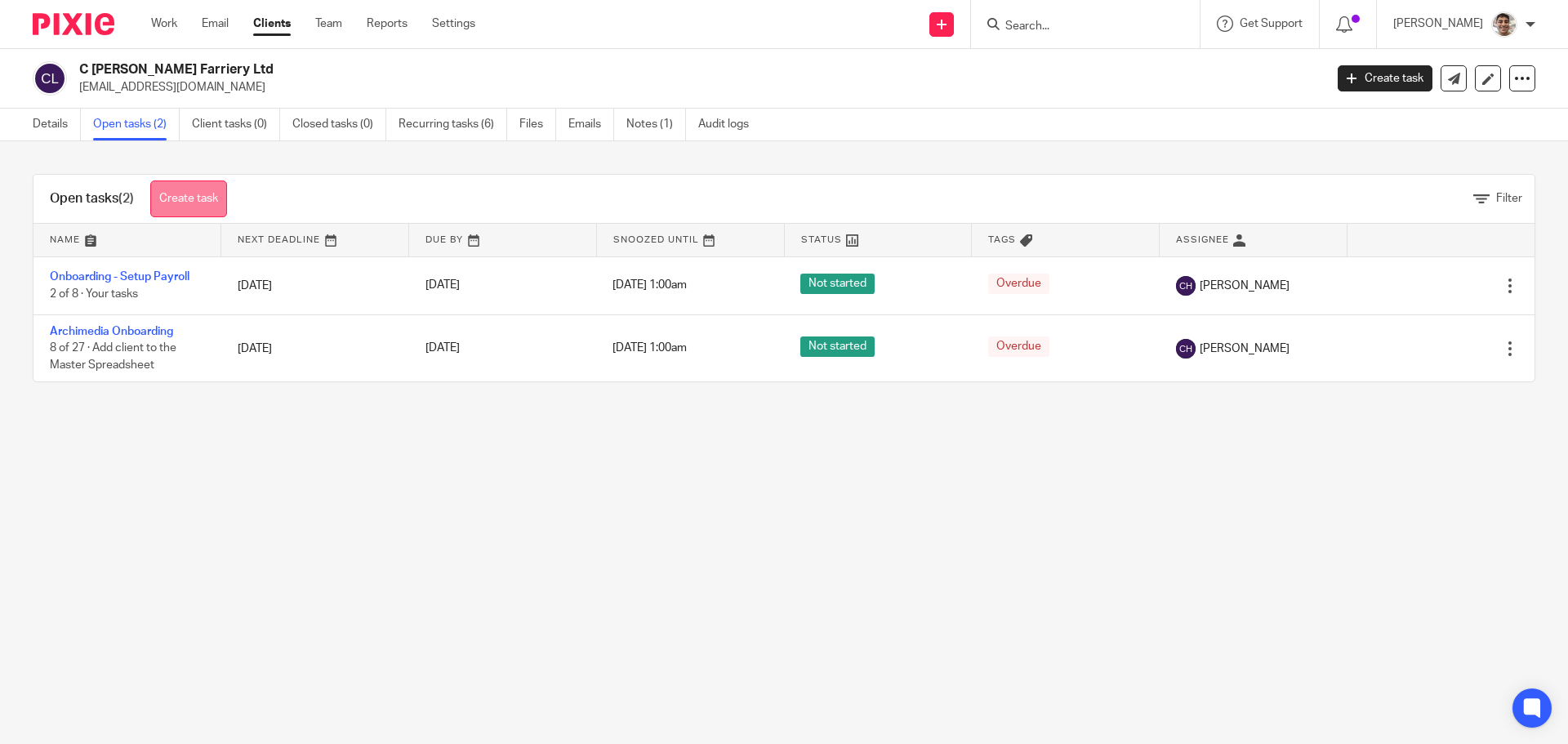
click at [179, 186] on link "Create task" at bounding box center [189, 198] width 77 height 36
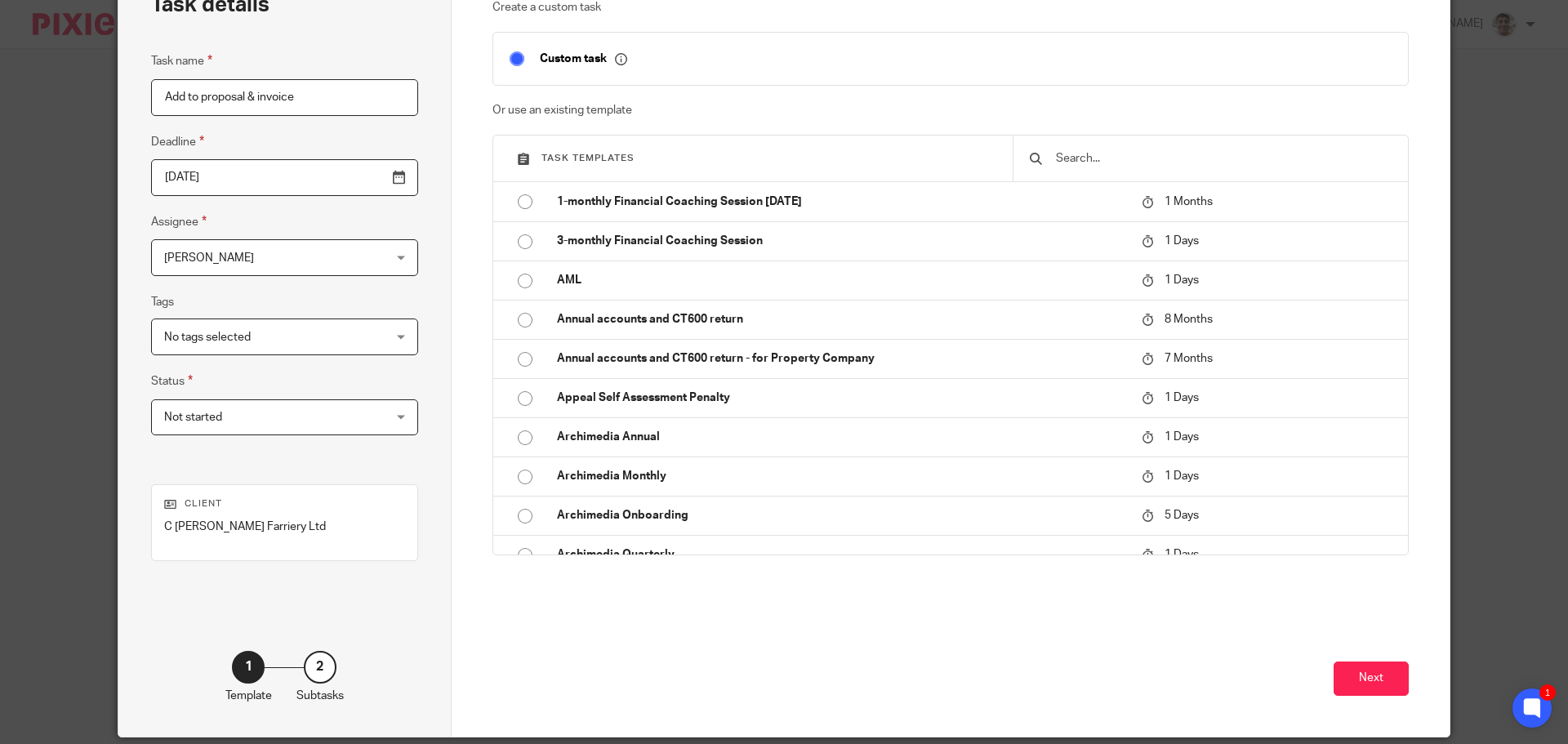
scroll to position [167, 0]
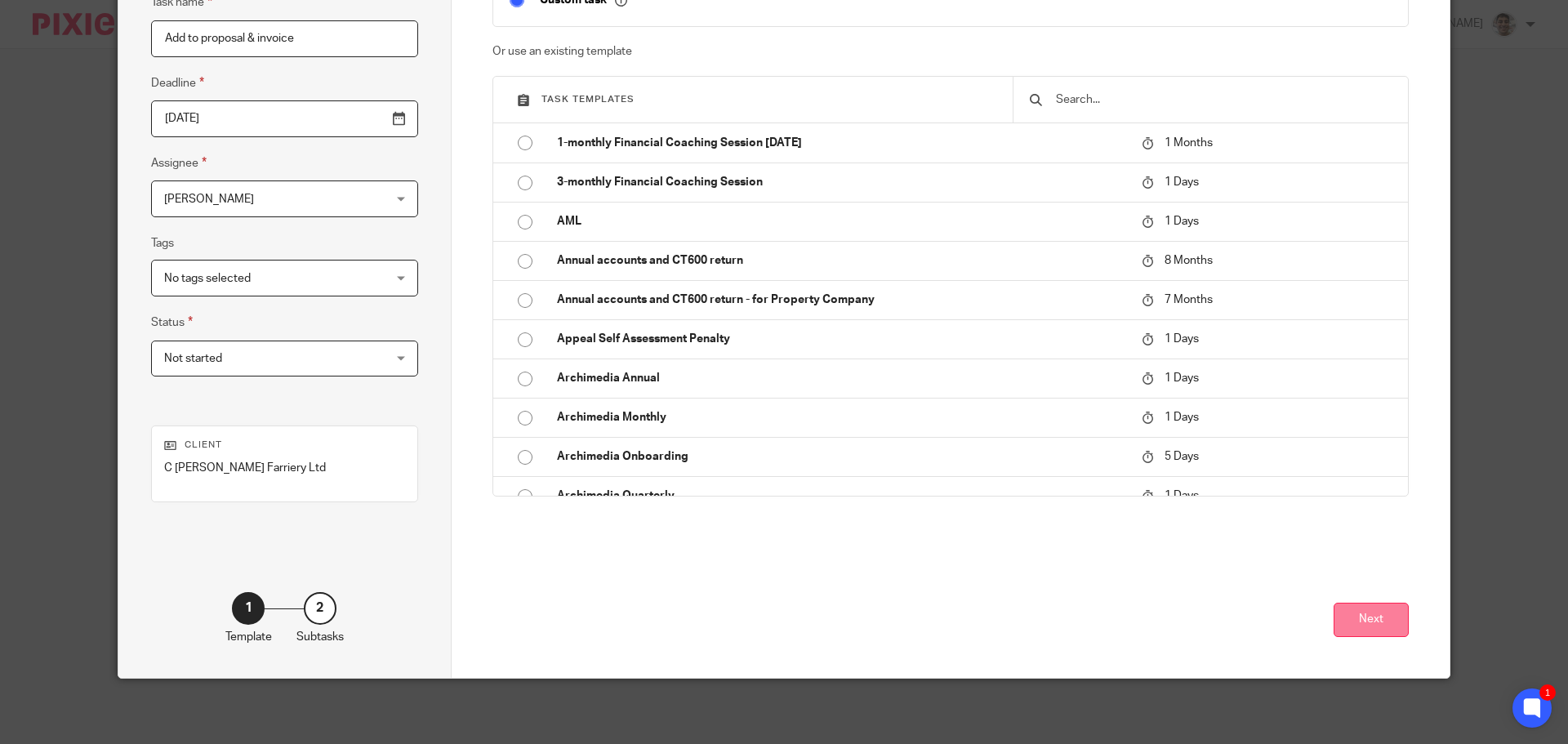
type input "Add to proposal & invoice"
click at [1363, 622] on button "Next" at bounding box center [1371, 621] width 75 height 35
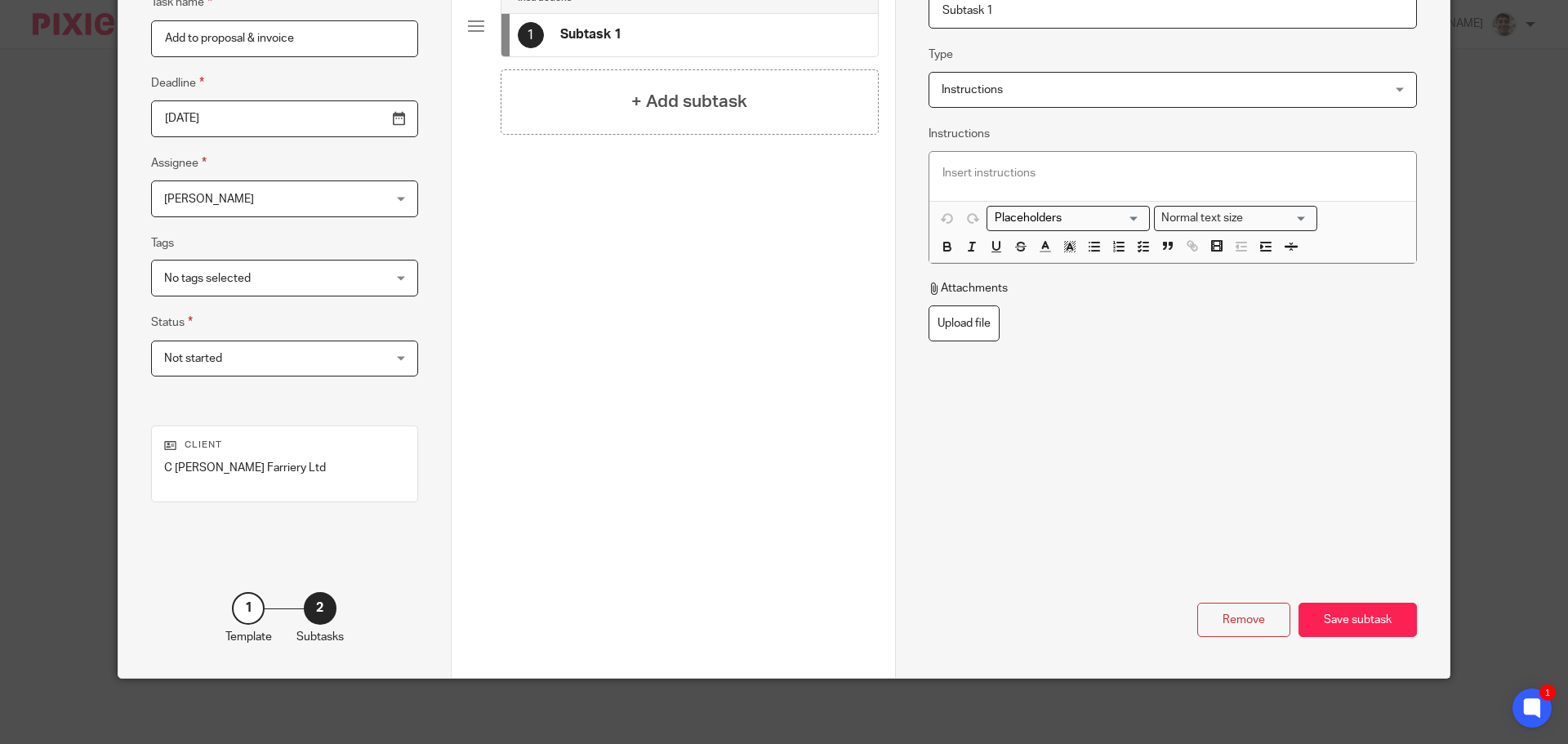
scroll to position [0, 0]
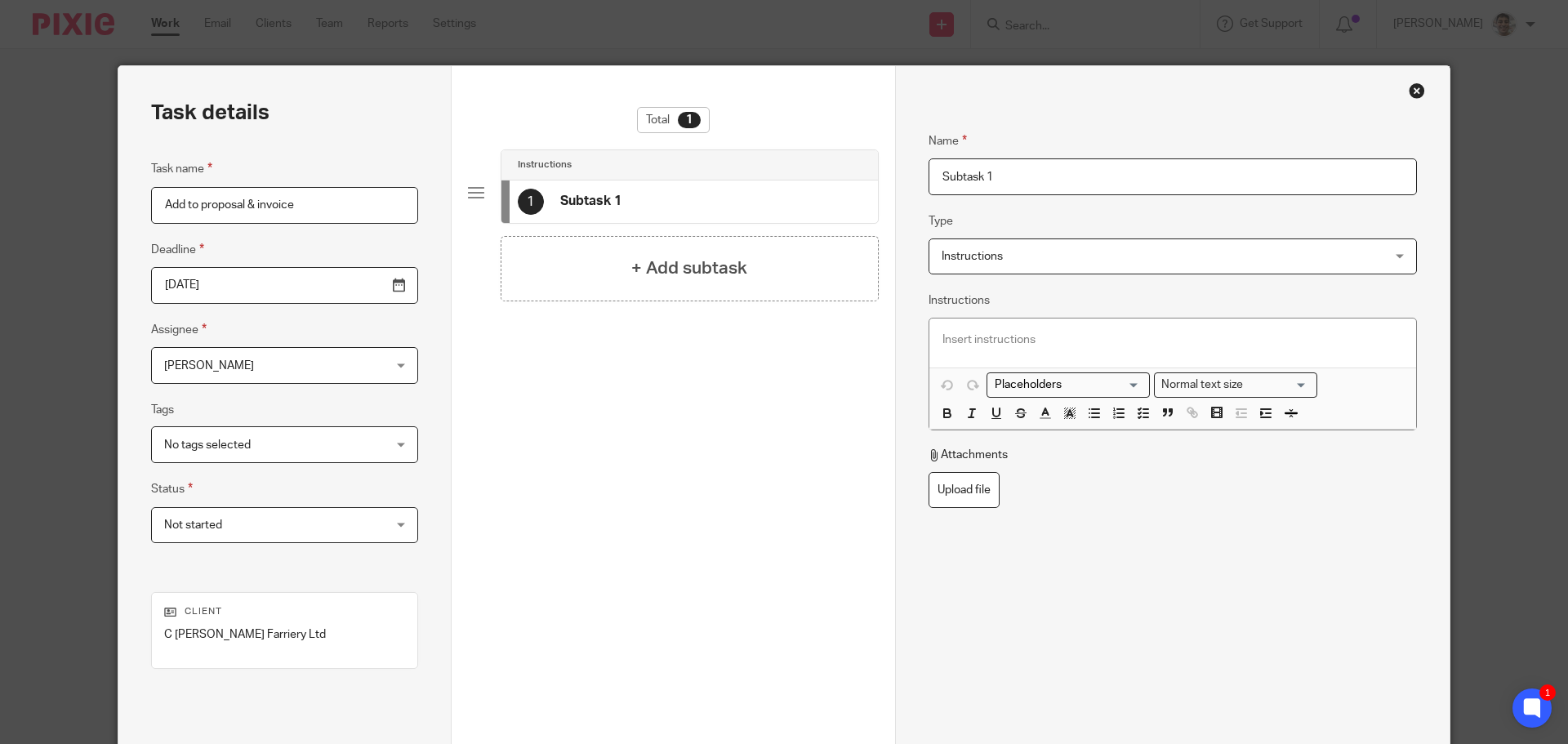
drag, startPoint x: 773, startPoint y: 142, endPoint x: 615, endPoint y: 142, distance: 158.0
click at [615, 142] on div "Task details Task name Add to proposal & invoice Deadline 2025-08-18 Assignee C…" at bounding box center [783, 455] width 1331 height 778
type input "Guide"
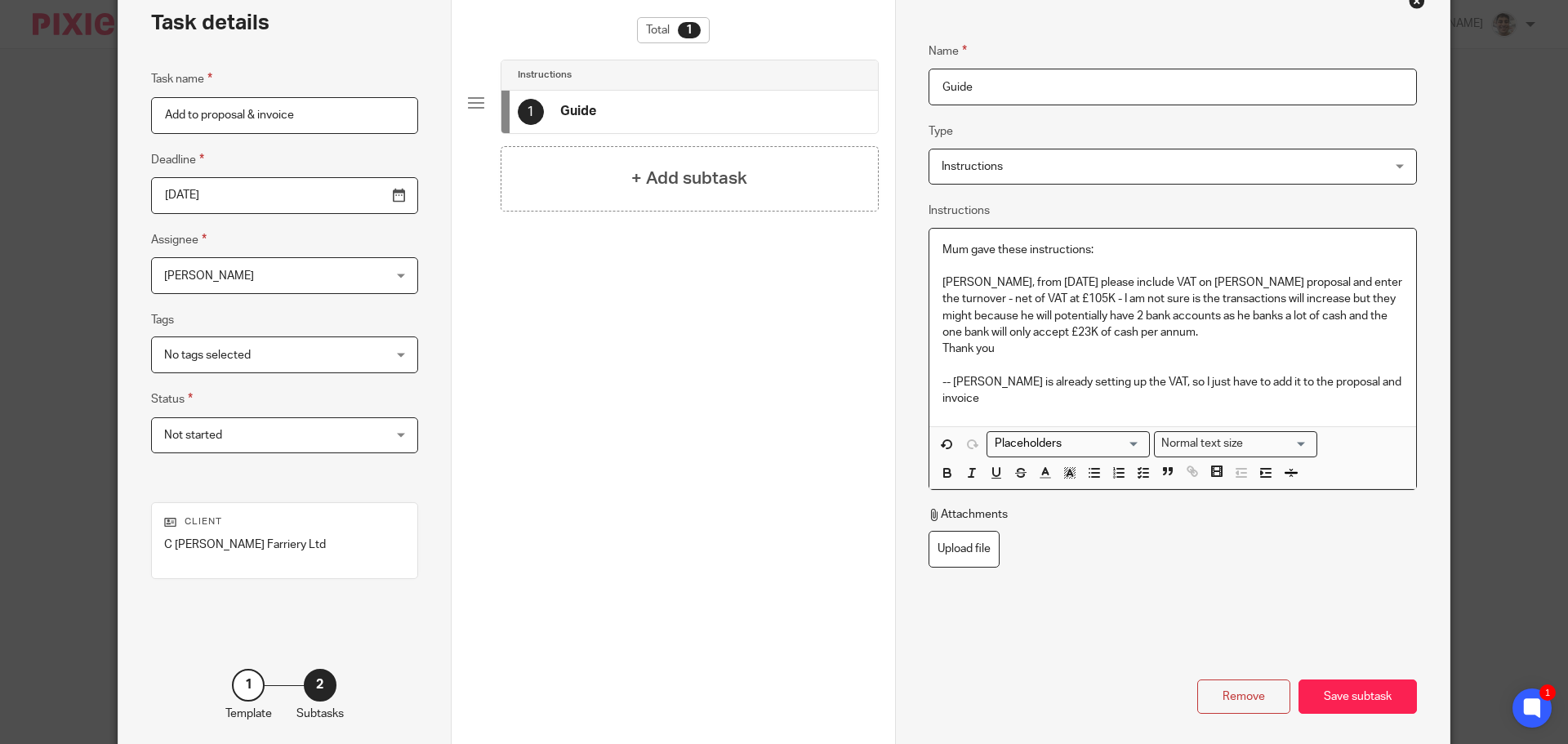
scroll to position [167, 0]
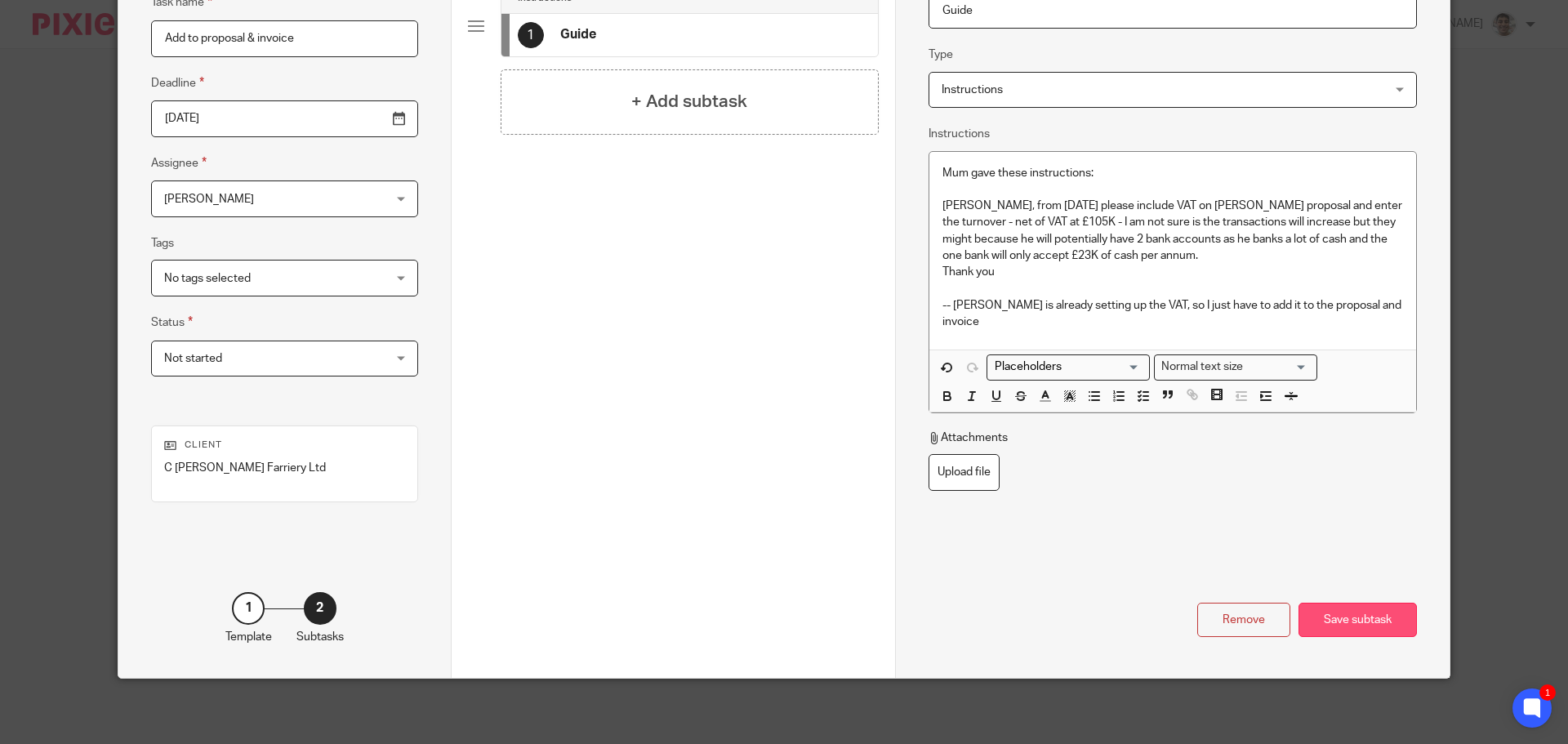
click at [1369, 631] on div "Save subtask" at bounding box center [1357, 621] width 118 height 35
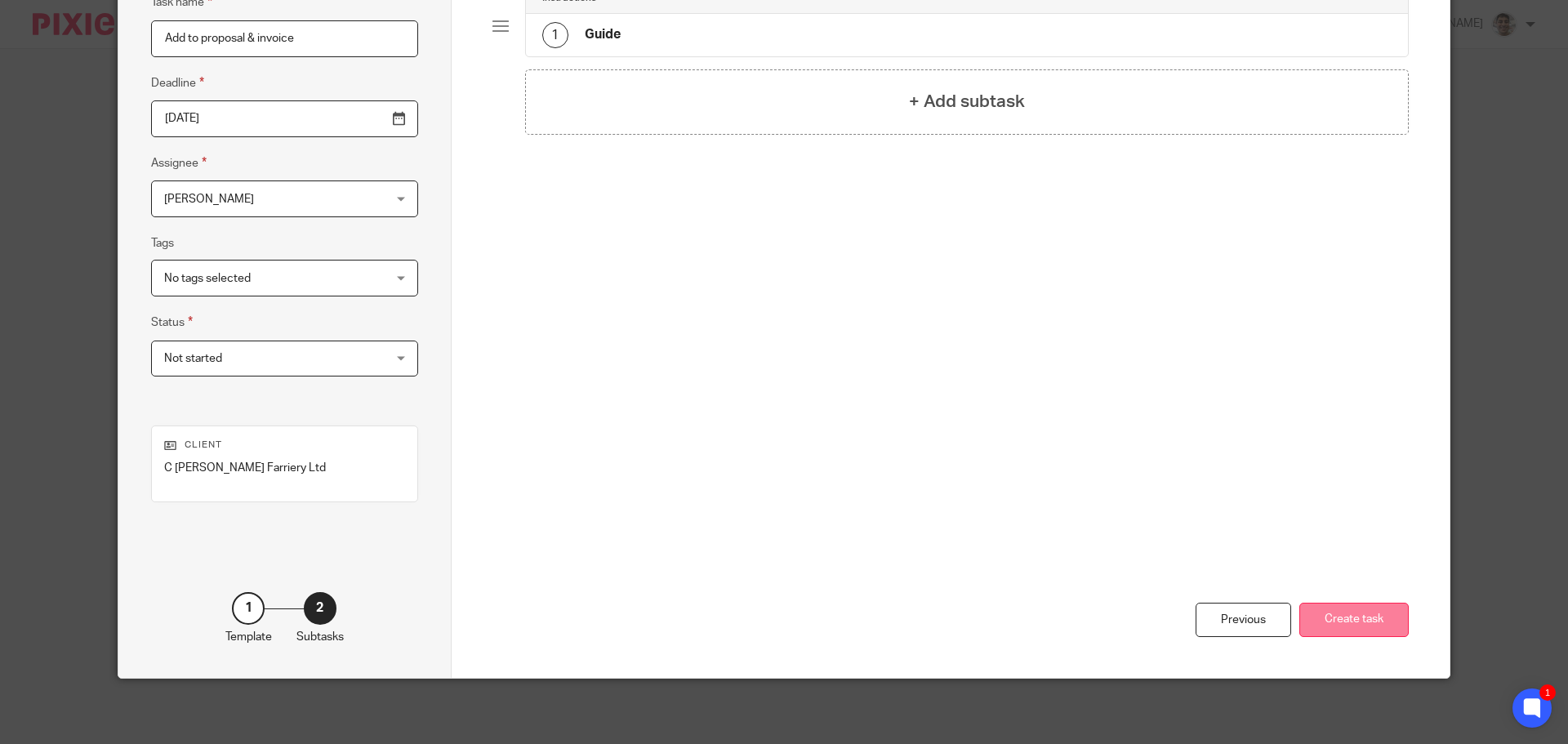
click at [1344, 616] on button "Create task" at bounding box center [1353, 621] width 109 height 35
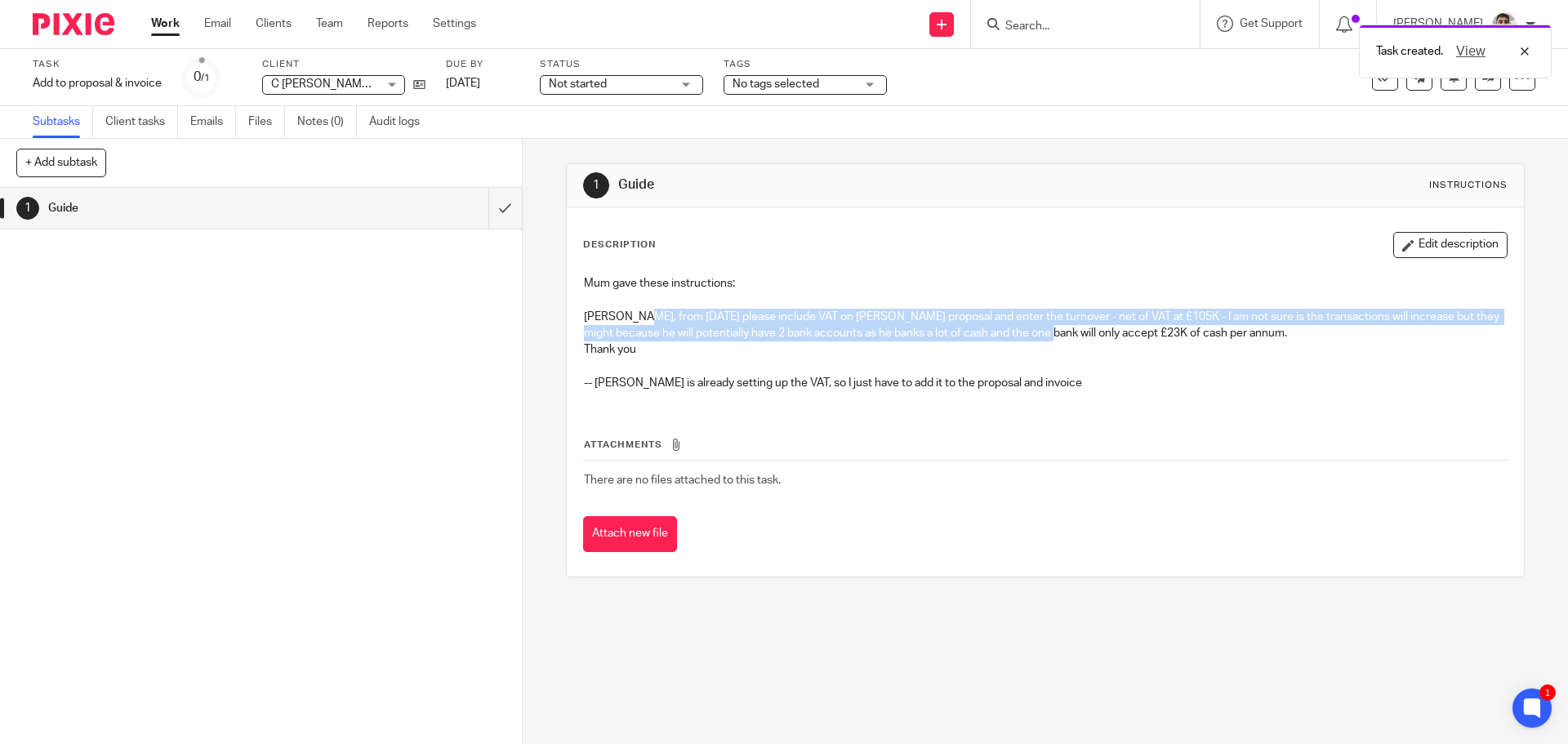
drag, startPoint x: 622, startPoint y: 315, endPoint x: 1053, endPoint y: 333, distance: 431.4
click at [1053, 333] on p "[PERSON_NAME], from [DATE] please include VAT on [PERSON_NAME] proposal and ent…" at bounding box center [1045, 325] width 922 height 34
click at [1139, 324] on p "[PERSON_NAME], from [DATE] please include VAT on [PERSON_NAME] proposal and ent…" at bounding box center [1045, 325] width 922 height 34
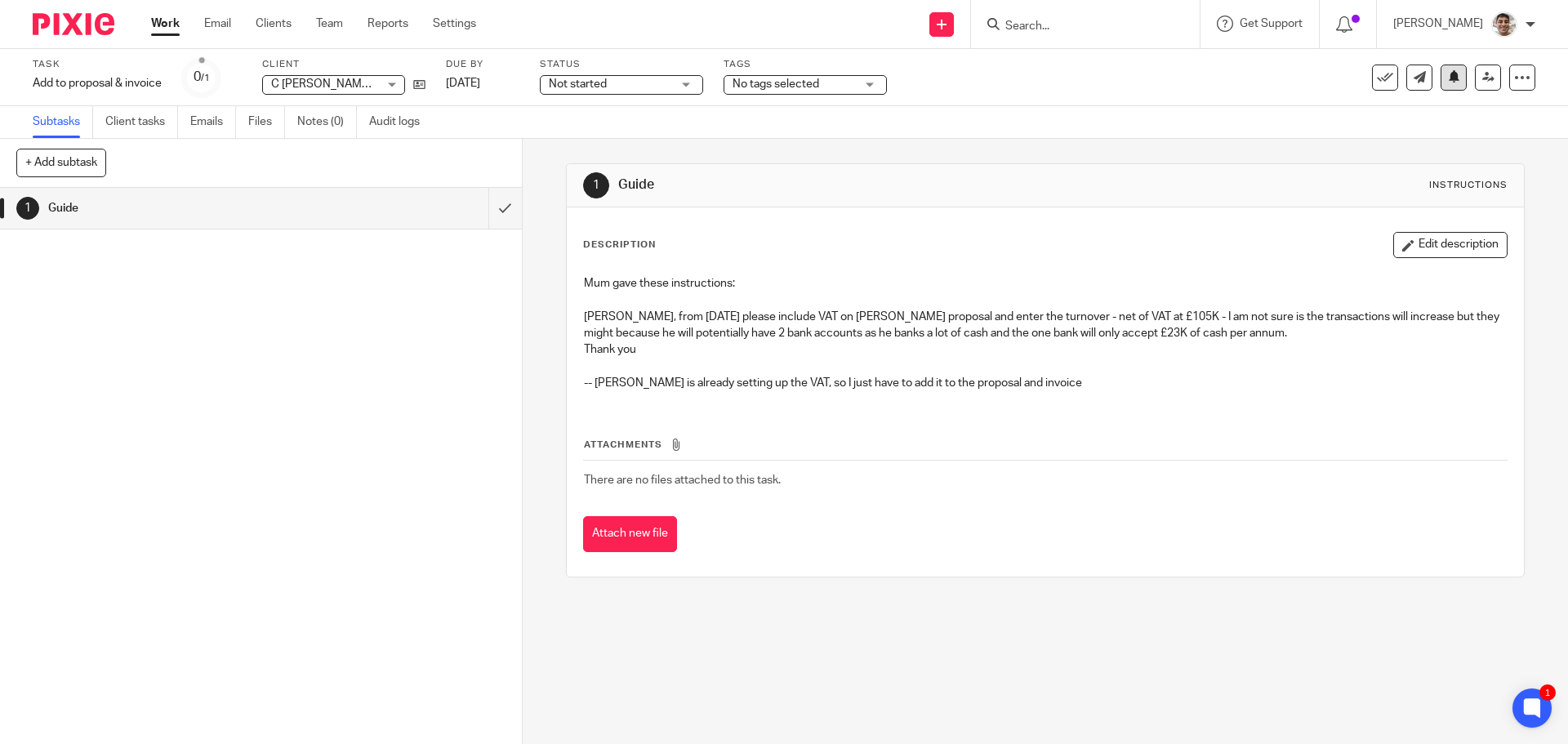
click at [1440, 85] on button at bounding box center [1453, 77] width 27 height 27
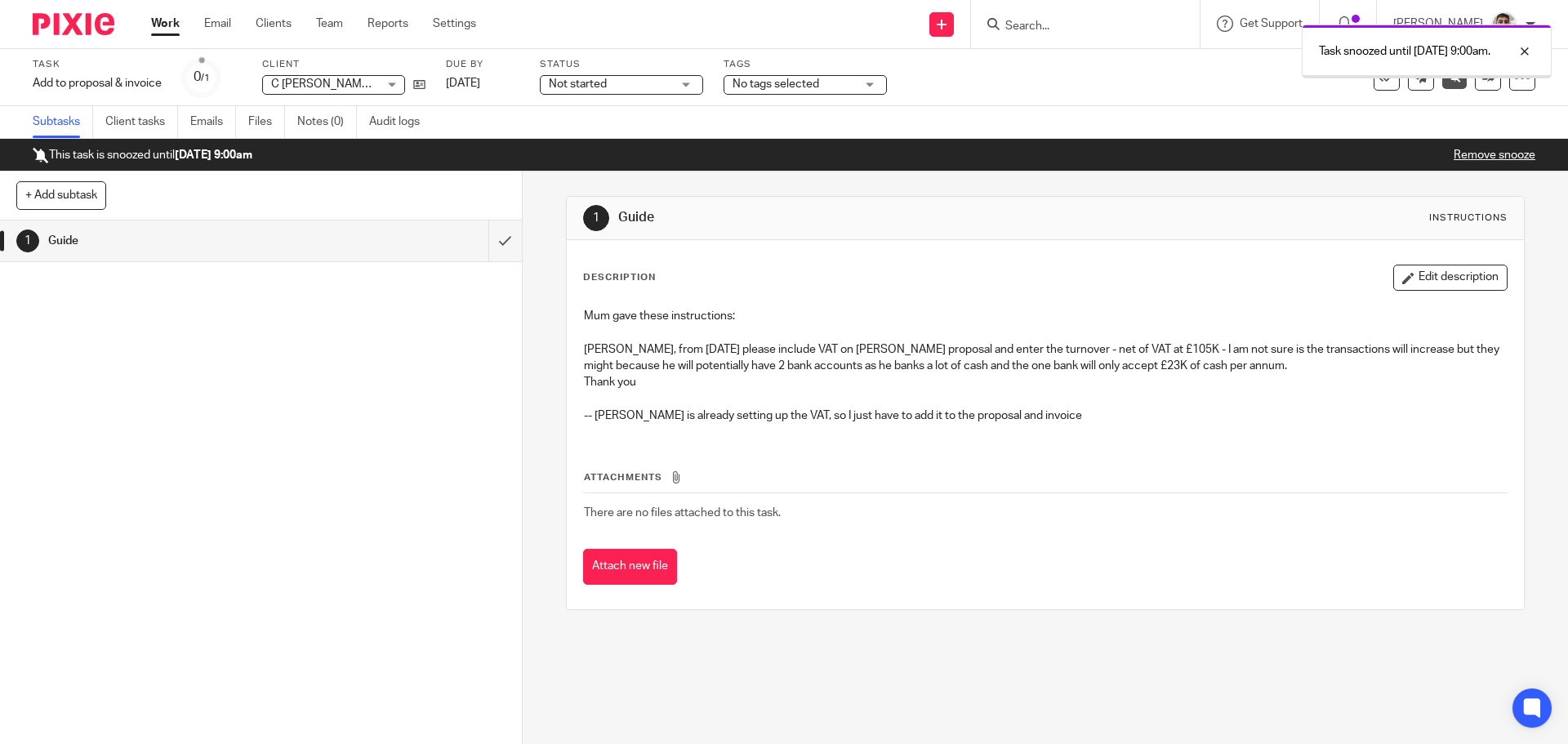
click at [164, 27] on link "Work" at bounding box center [164, 24] width 29 height 17
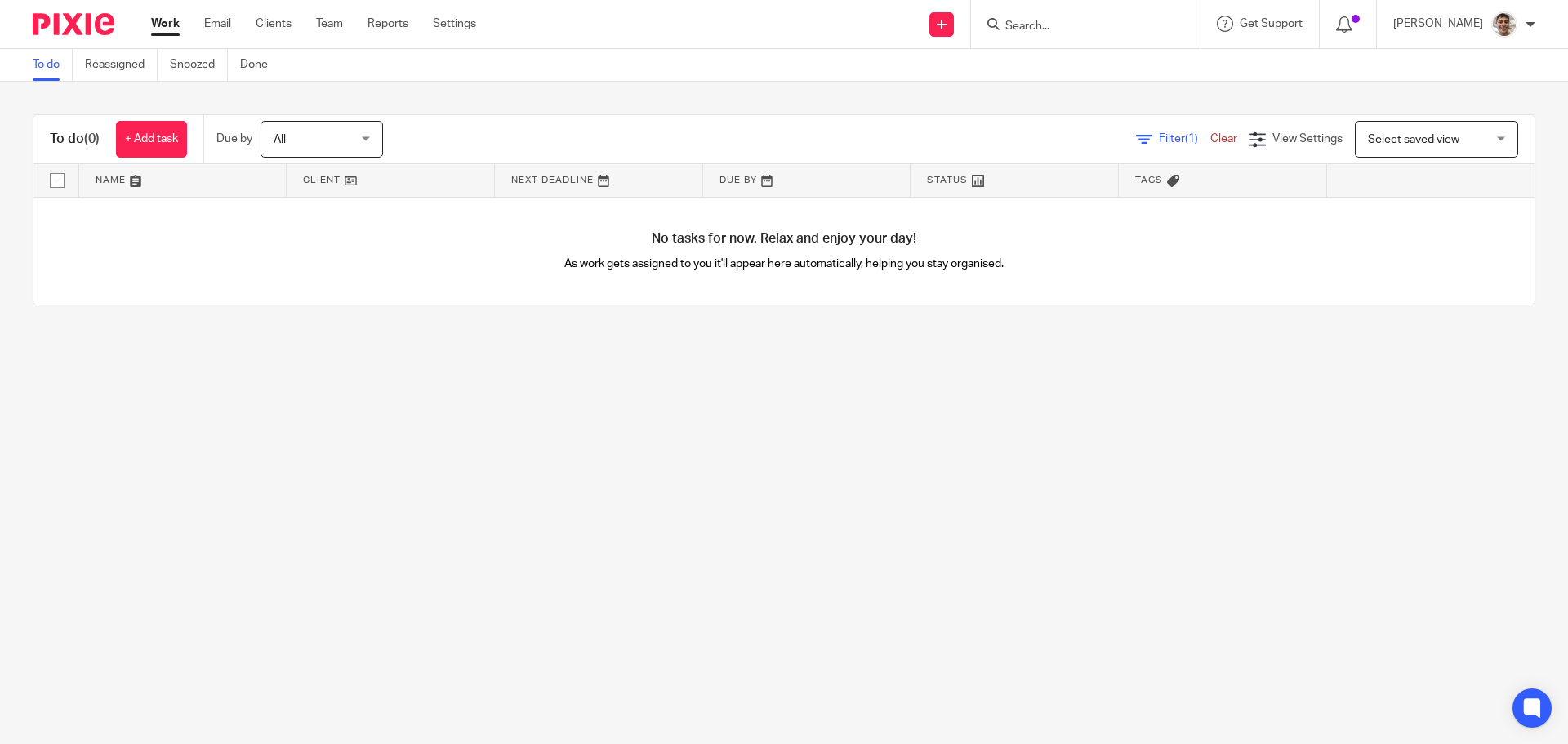
click at [1081, 18] on form at bounding box center [1090, 24] width 174 height 21
click at [1075, 27] on input "Search" at bounding box center [1077, 27] width 147 height 15
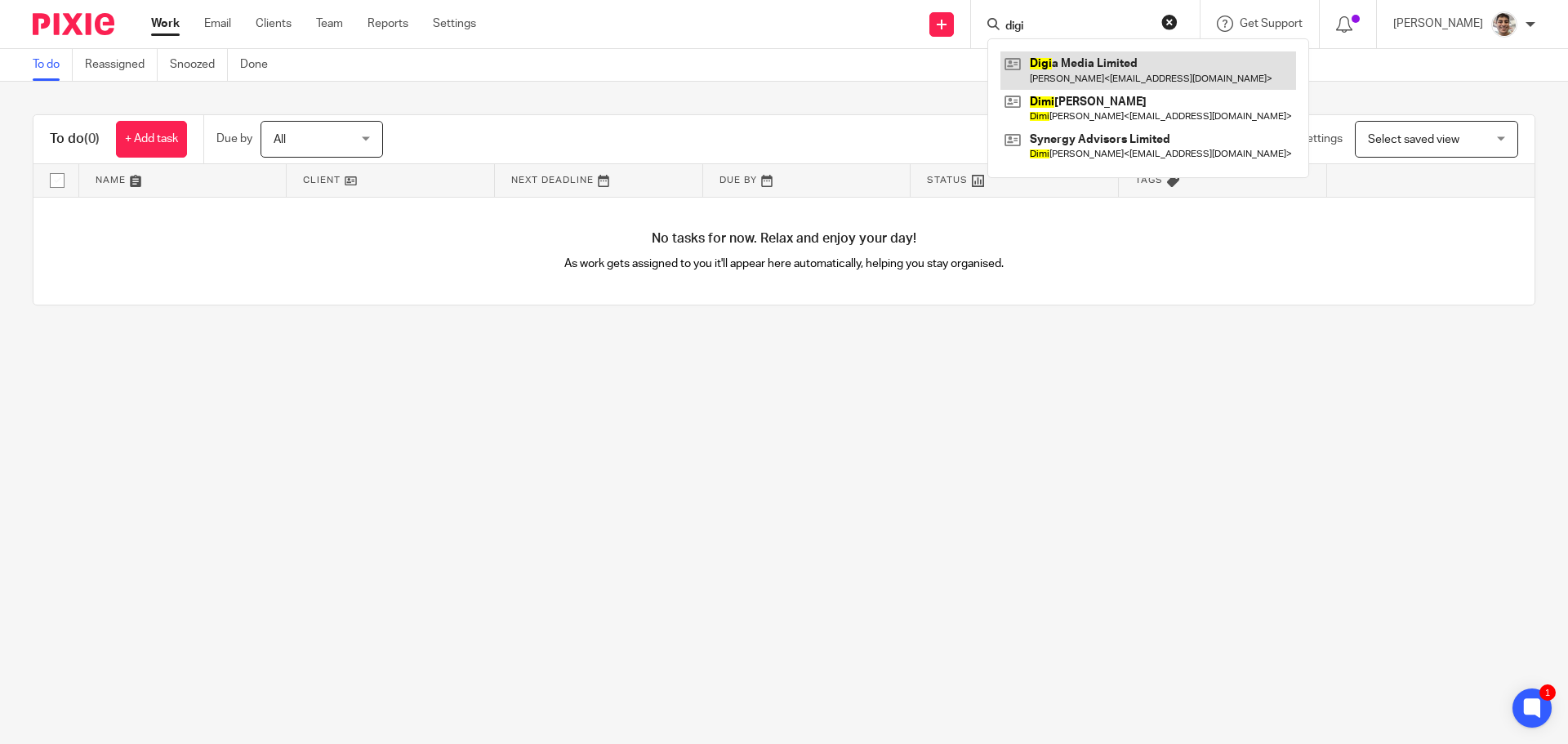
type input "digi"
click at [1095, 63] on link at bounding box center [1147, 70] width 295 height 37
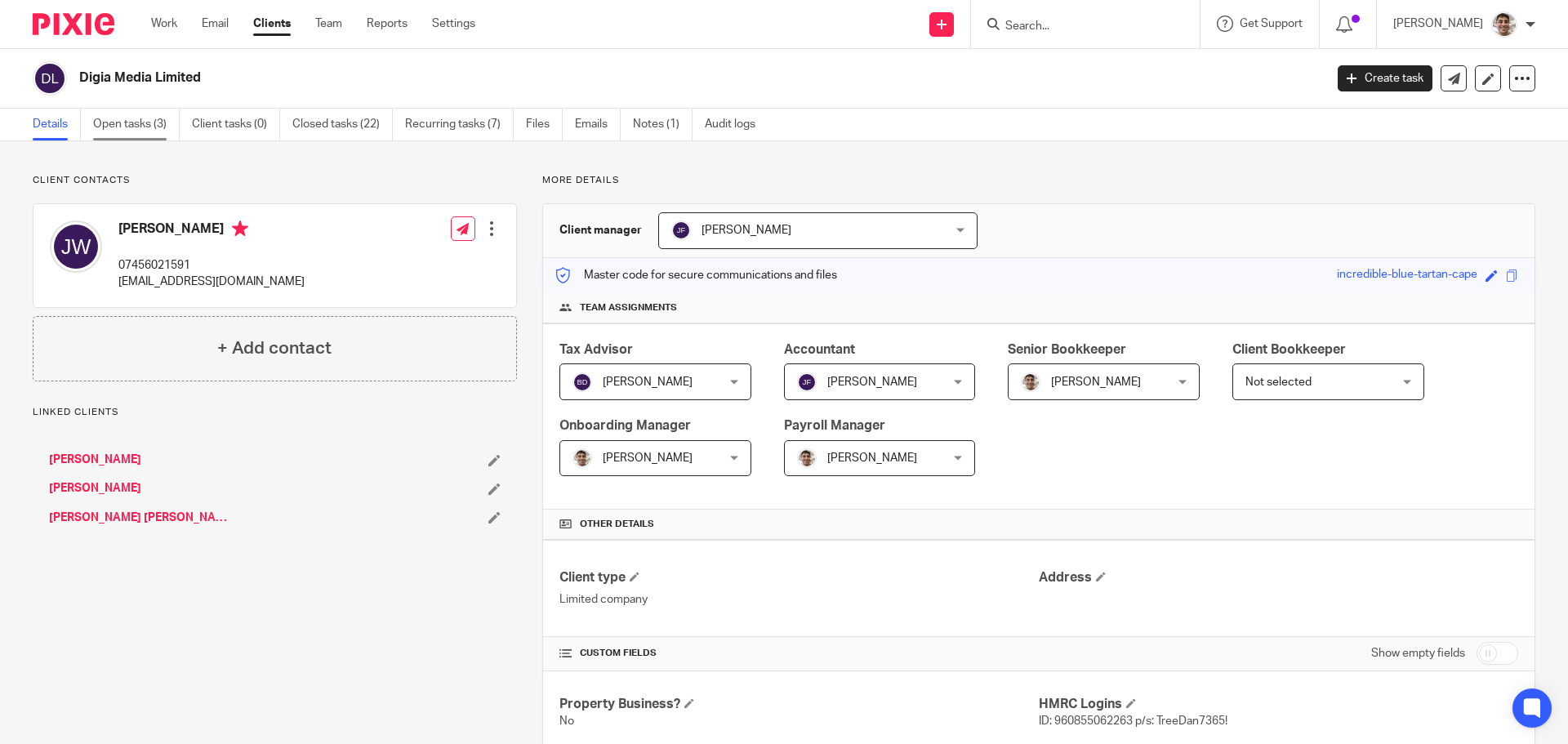
click at [157, 123] on link "Open tasks (3)" at bounding box center [137, 124] width 87 height 32
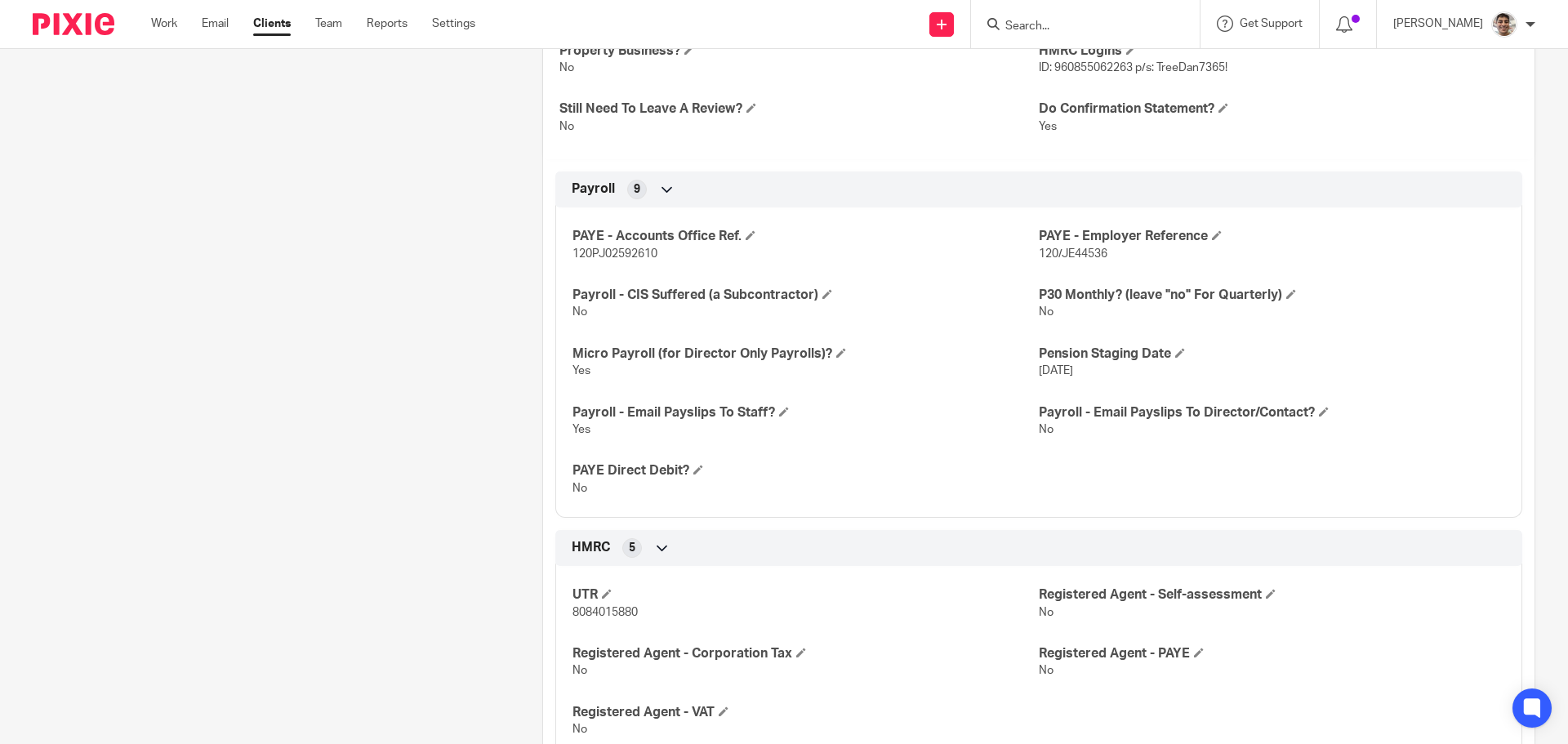
scroll to position [1307, 0]
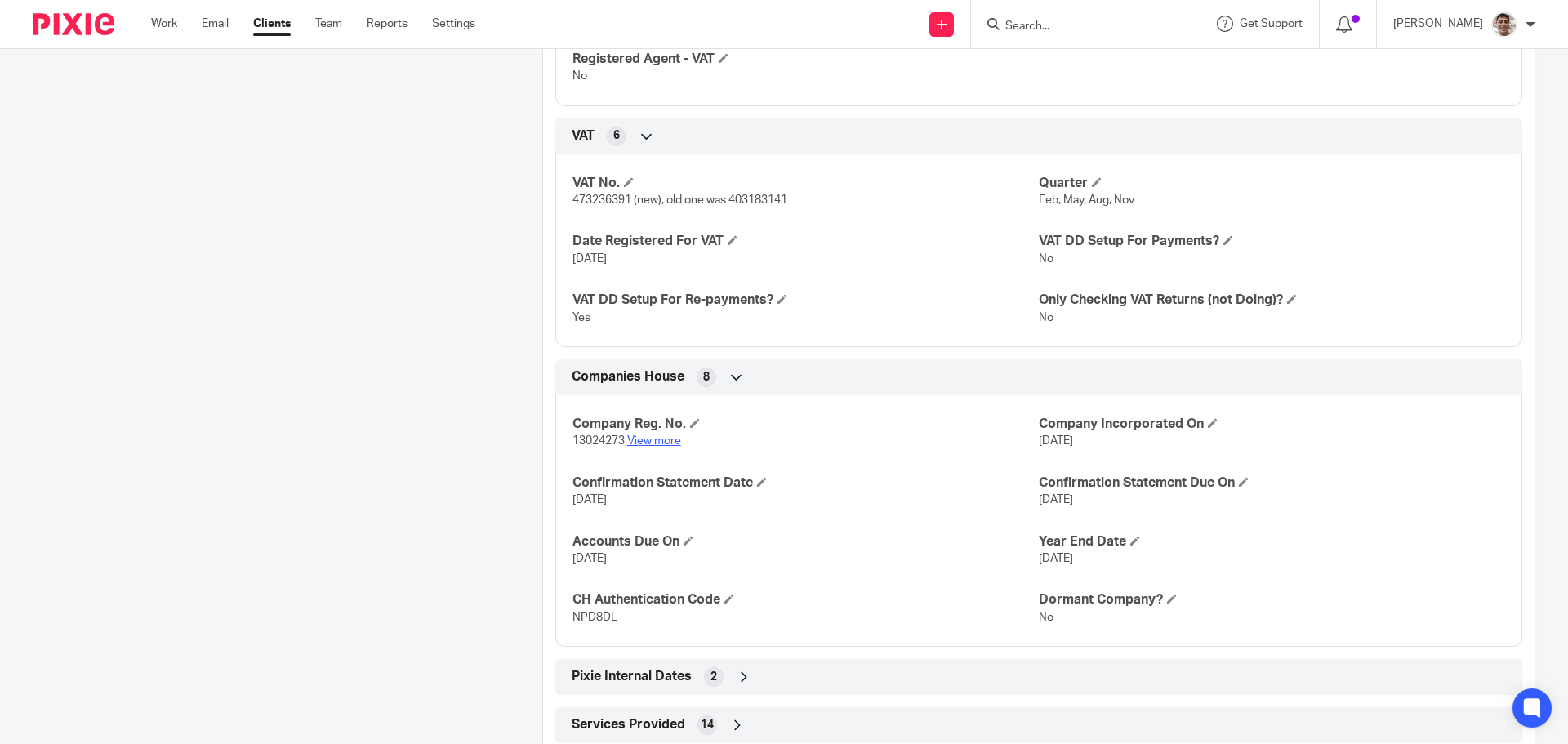
click at [661, 440] on link "View more" at bounding box center [654, 441] width 54 height 12
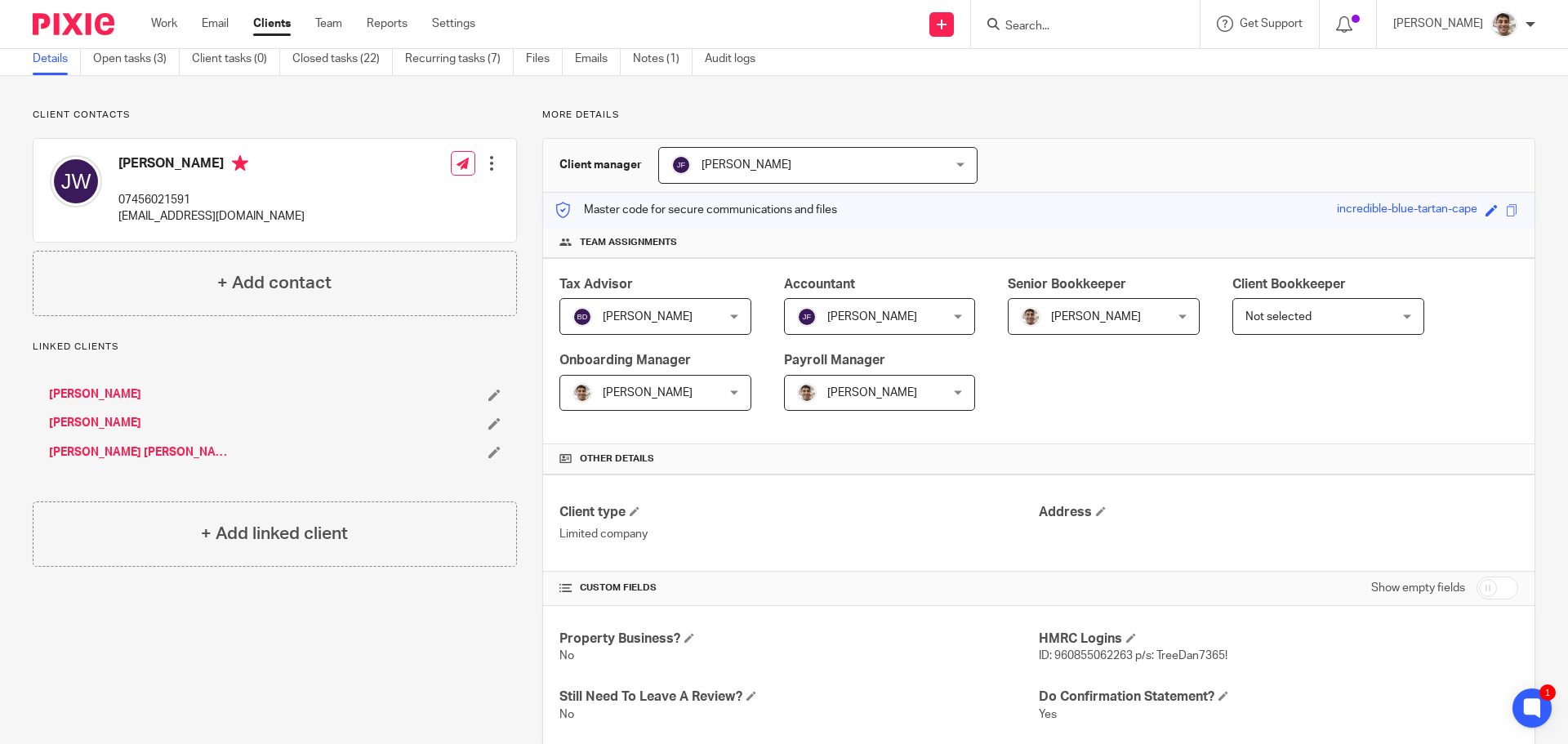
scroll to position [0, 0]
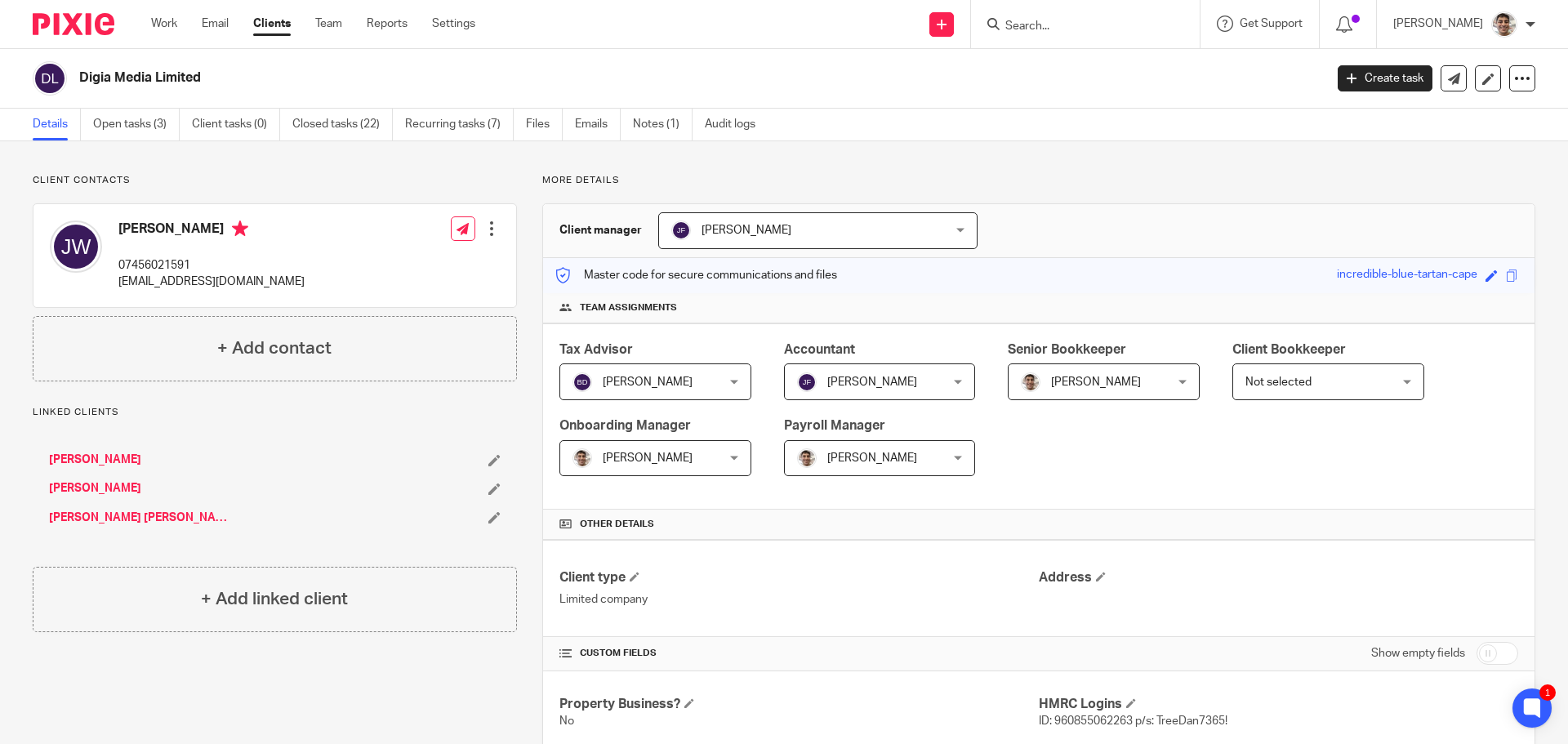
drag, startPoint x: 753, startPoint y: 58, endPoint x: 871, endPoint y: 78, distance: 119.7
click at [753, 58] on div "Digia Media Limited Create task Update from Companies House Export data Merge A…" at bounding box center [784, 79] width 1568 height 60
click at [967, 79] on h2 "Digia Media Limited" at bounding box center [572, 77] width 987 height 17
